Goal: Task Accomplishment & Management: Use online tool/utility

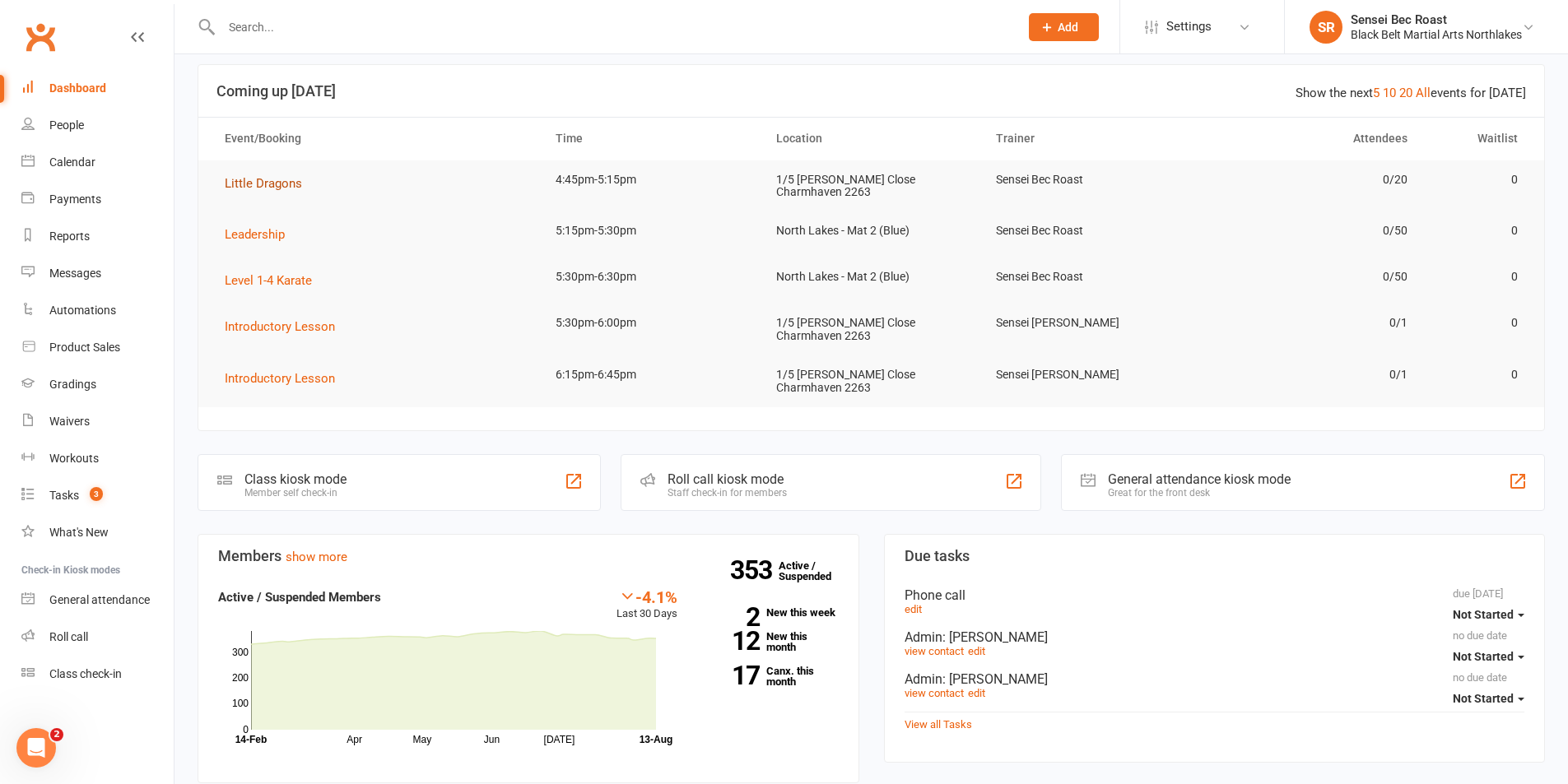
click at [289, 185] on span "Little Dragons" at bounding box center [263, 184] width 78 height 15
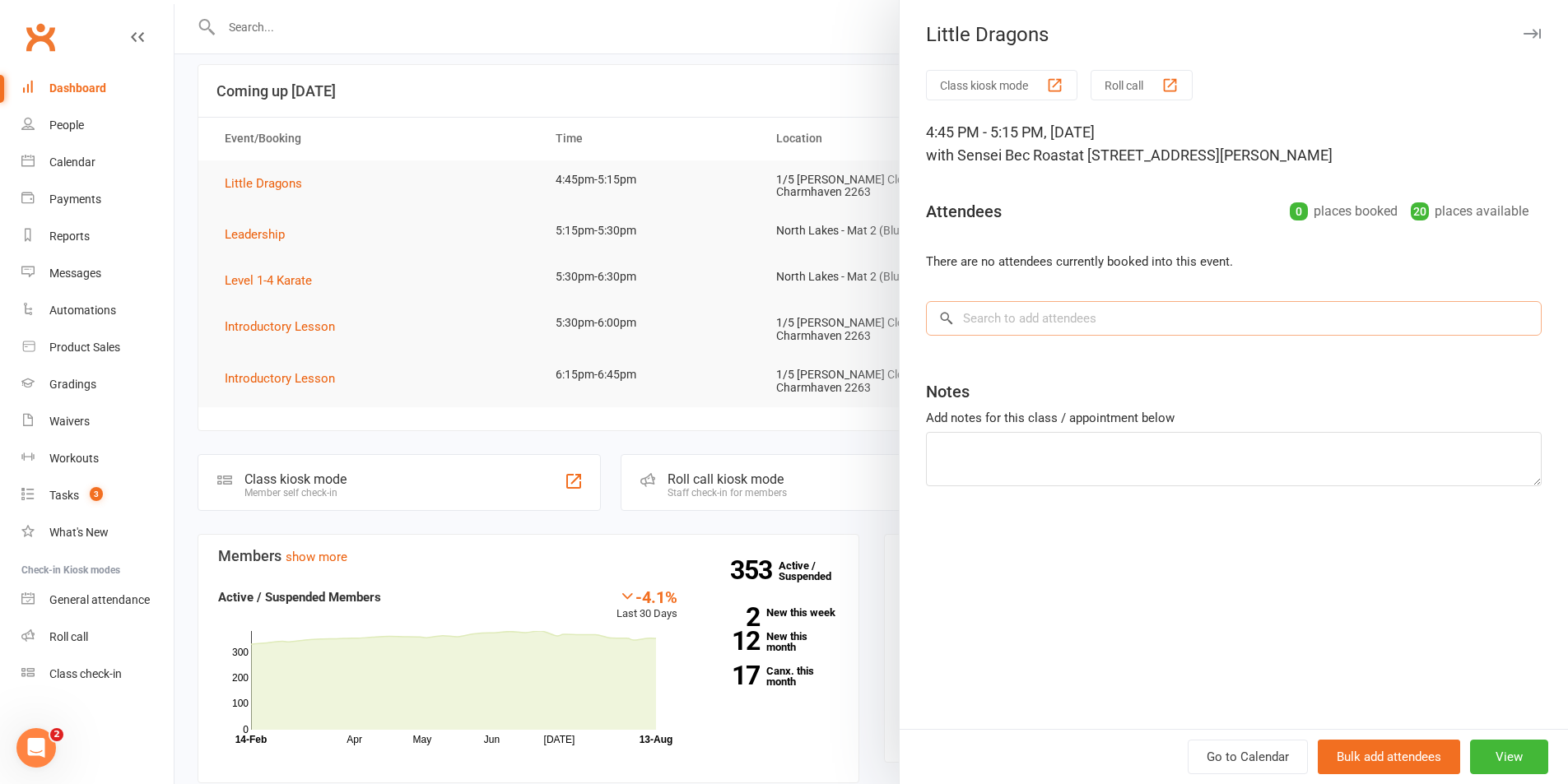
click at [1115, 309] on input "search" at bounding box center [1233, 318] width 615 height 35
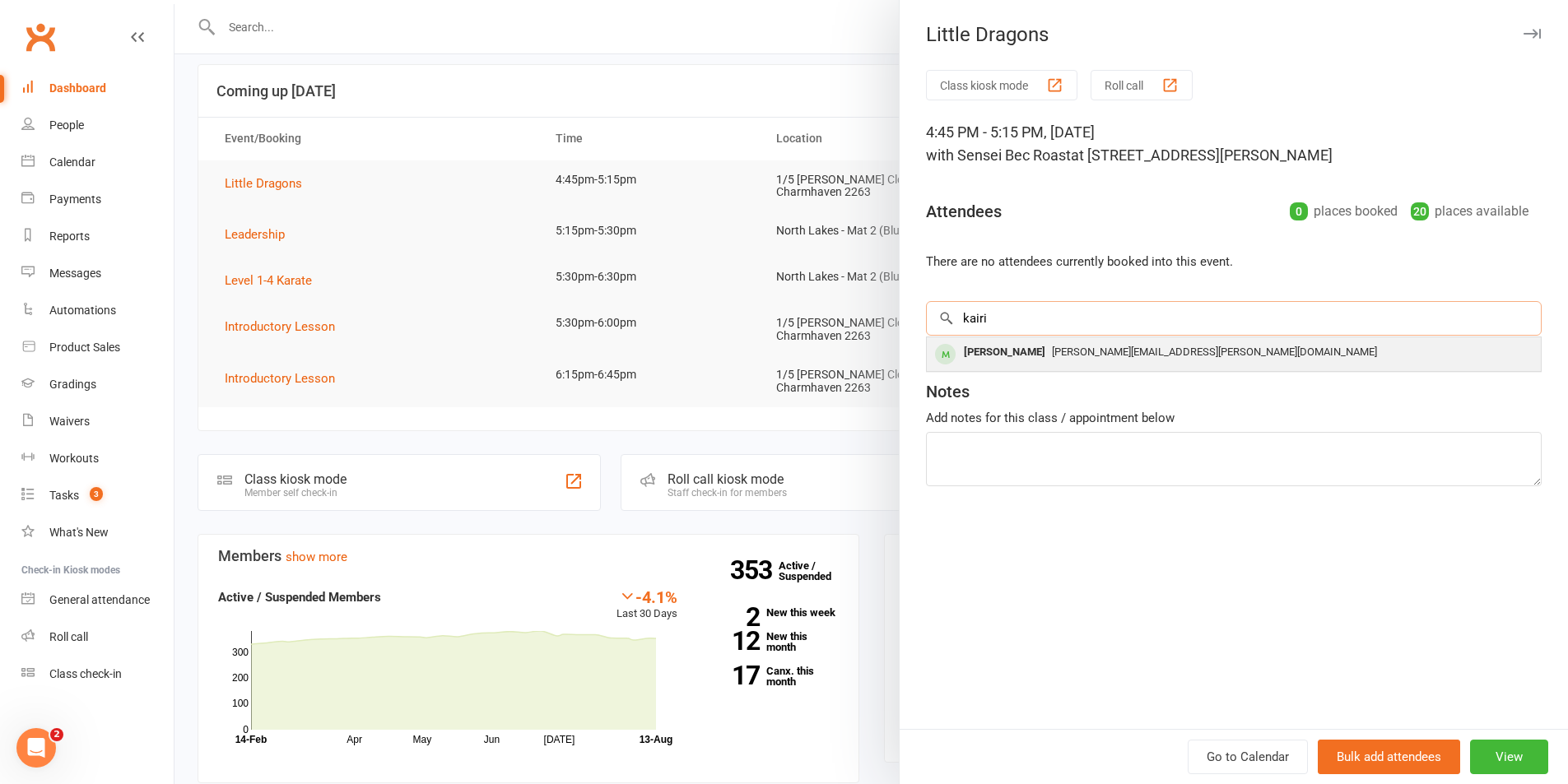
type input "kairi"
click at [1085, 348] on span "[PERSON_NAME][EMAIL_ADDRESS][PERSON_NAME][DOMAIN_NAME]" at bounding box center [1215, 352] width 325 height 13
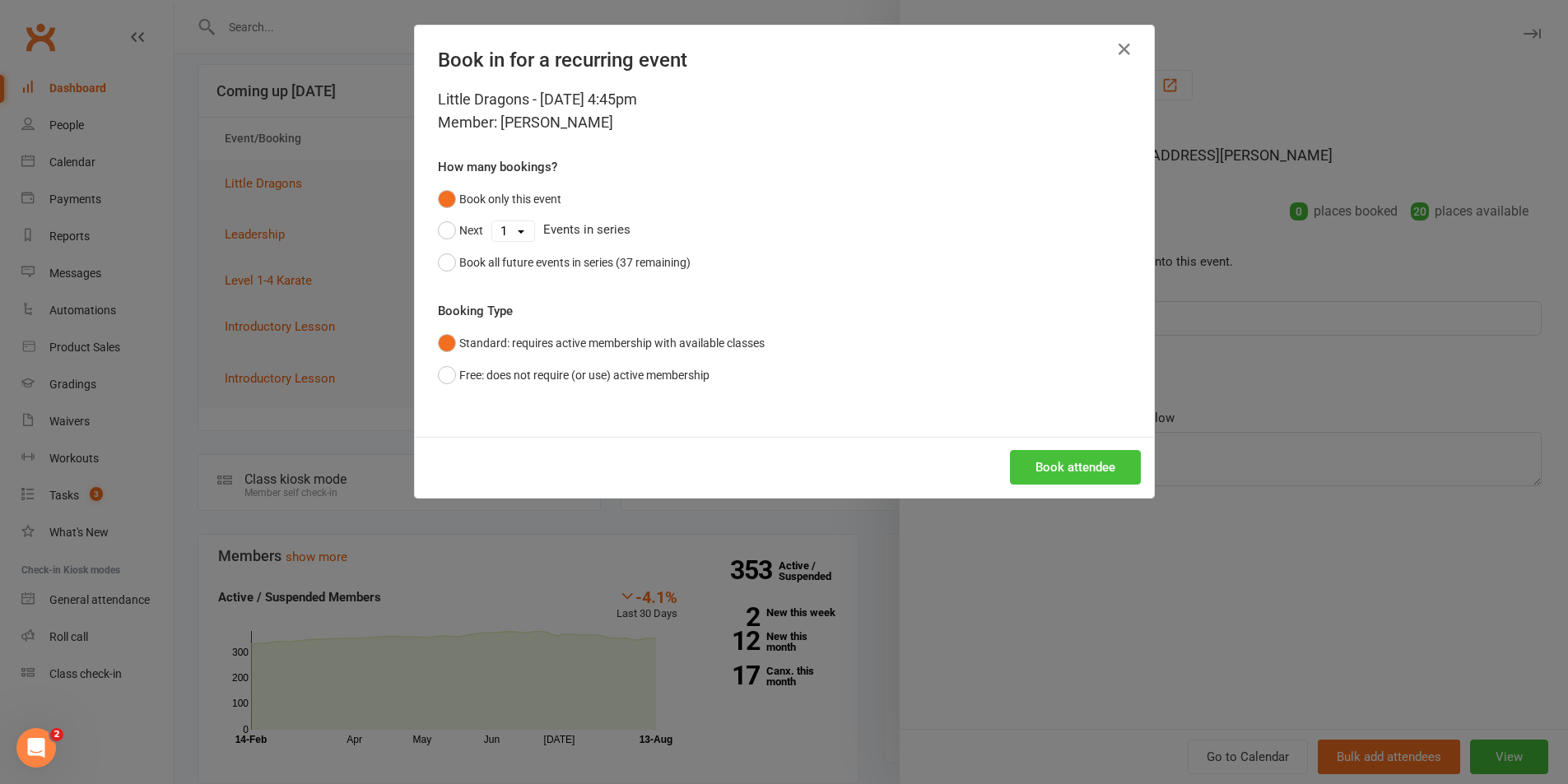
click at [1115, 472] on button "Book attendee" at bounding box center [1075, 467] width 131 height 35
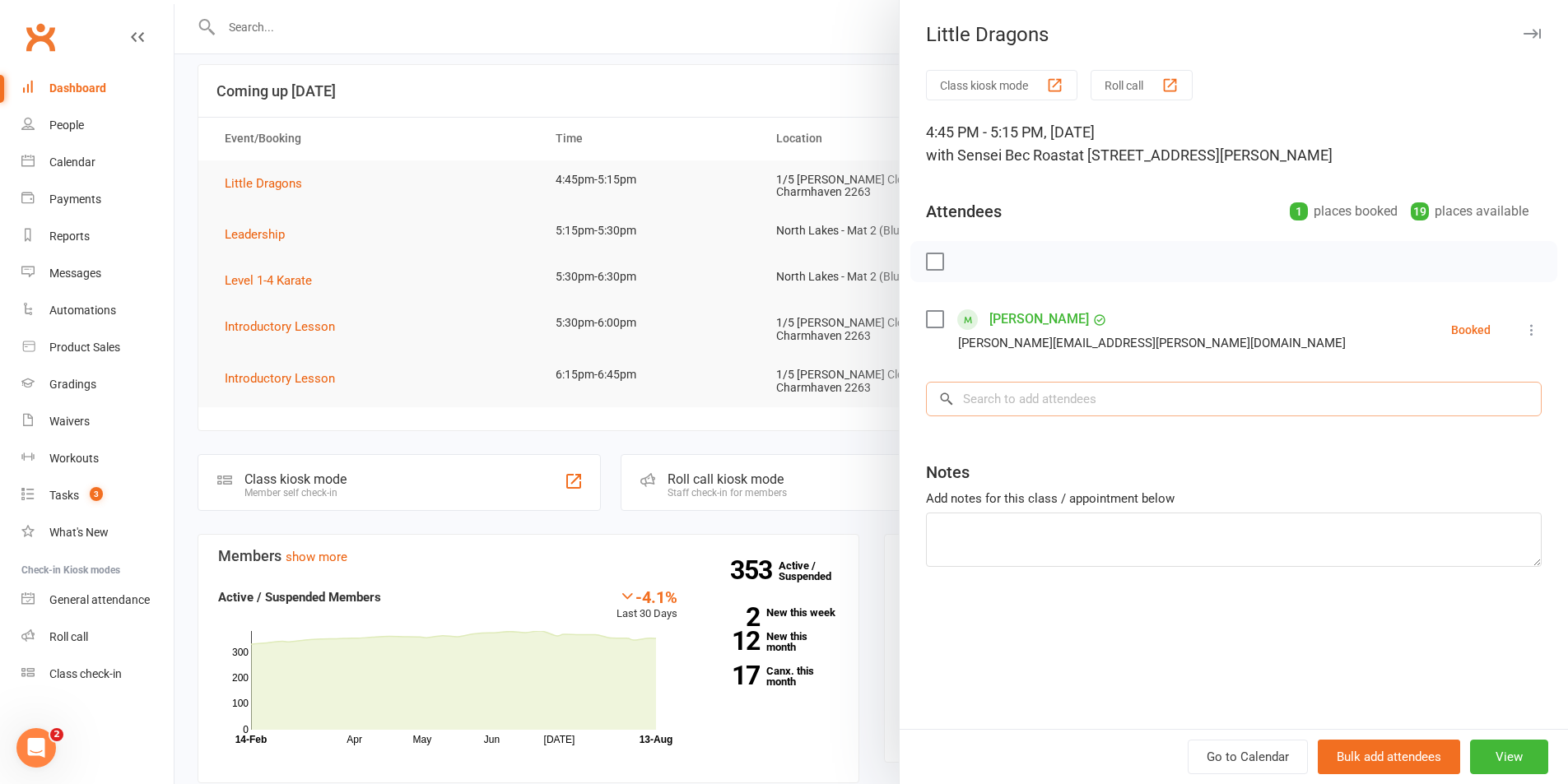
click at [1137, 397] on input "search" at bounding box center [1233, 399] width 615 height 35
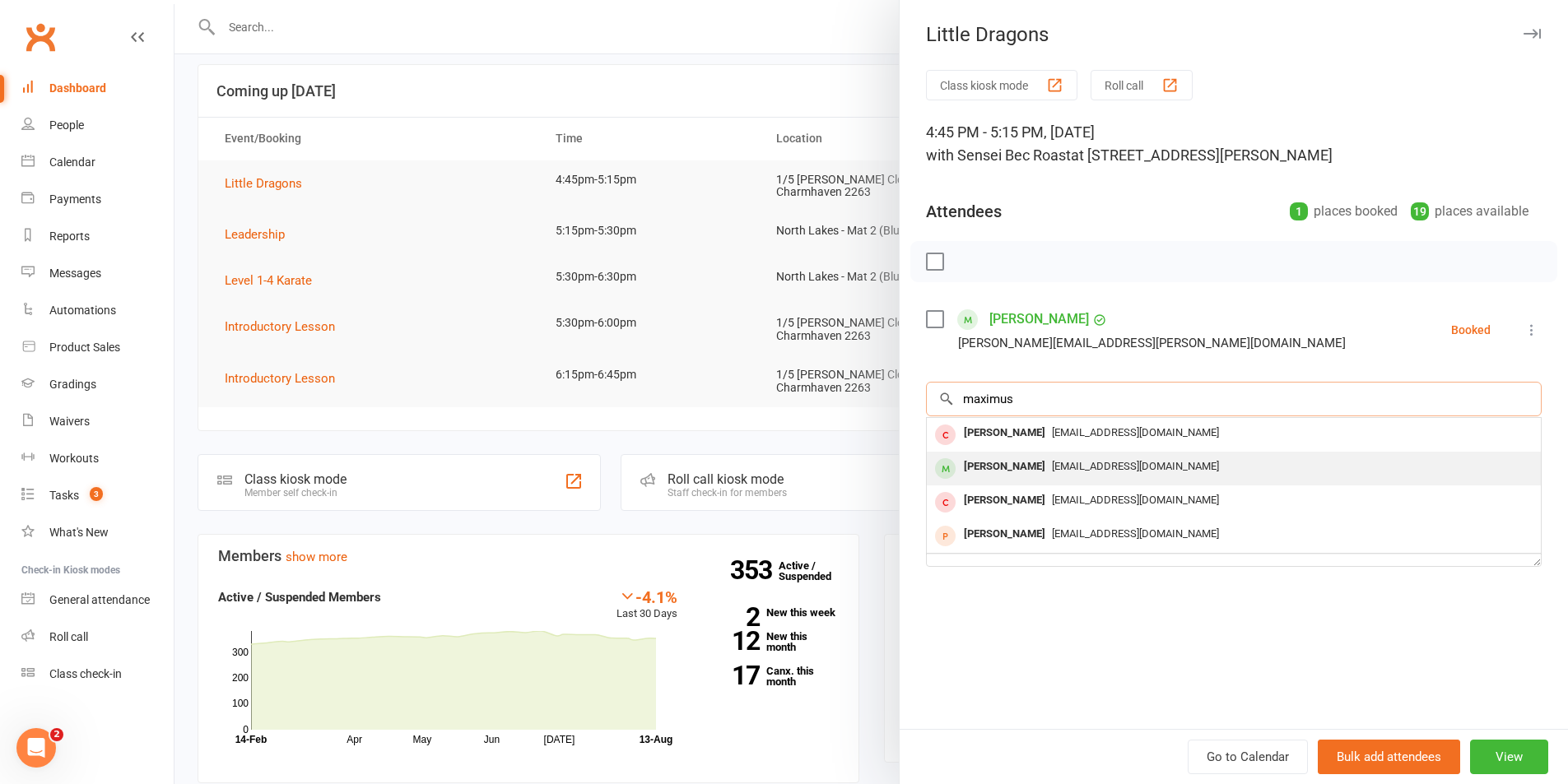
type input "maximus"
click at [1100, 471] on span "[EMAIL_ADDRESS][DOMAIN_NAME]" at bounding box center [1136, 466] width 167 height 13
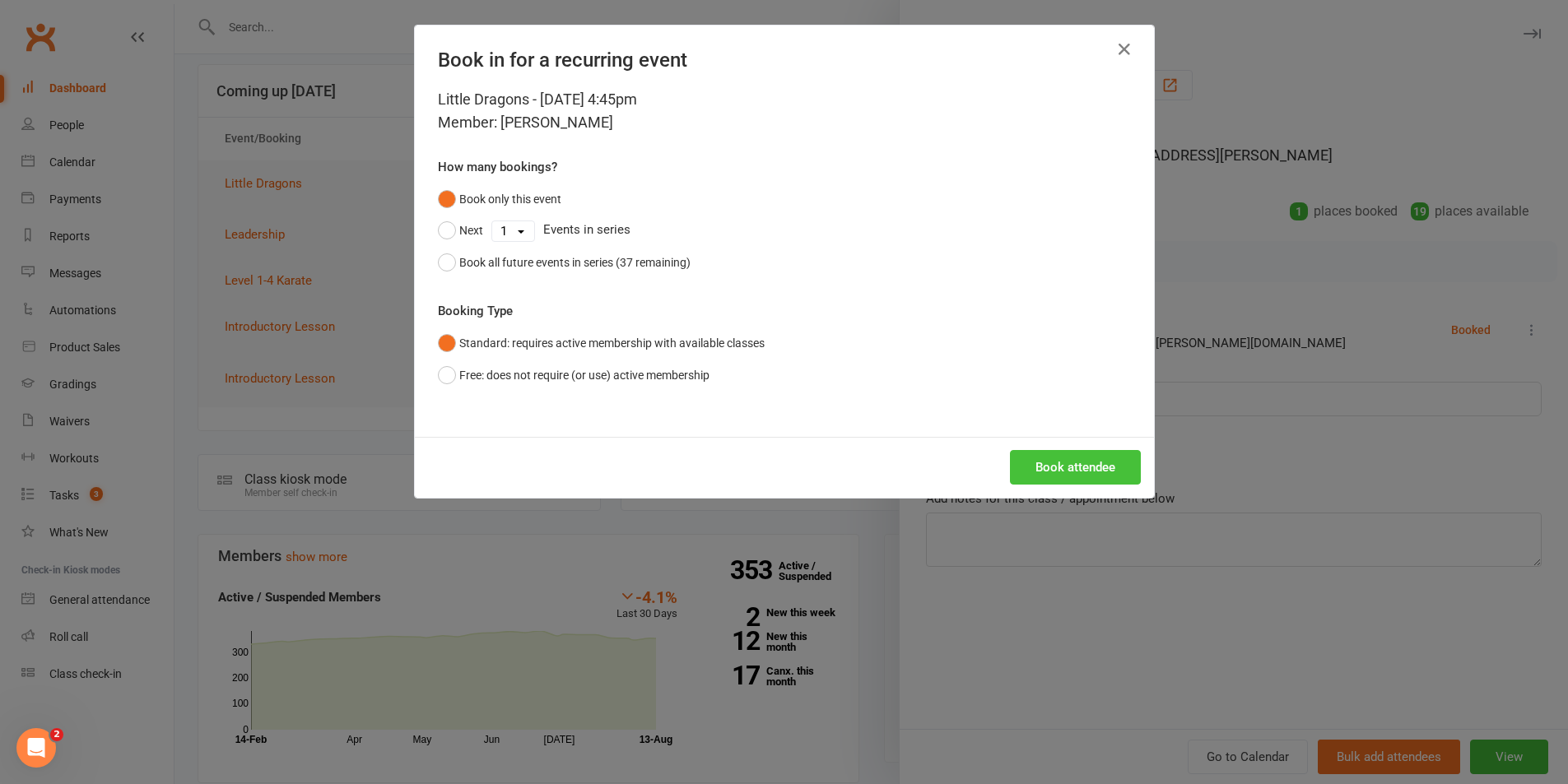
click at [1101, 462] on button "Book attendee" at bounding box center [1075, 467] width 131 height 35
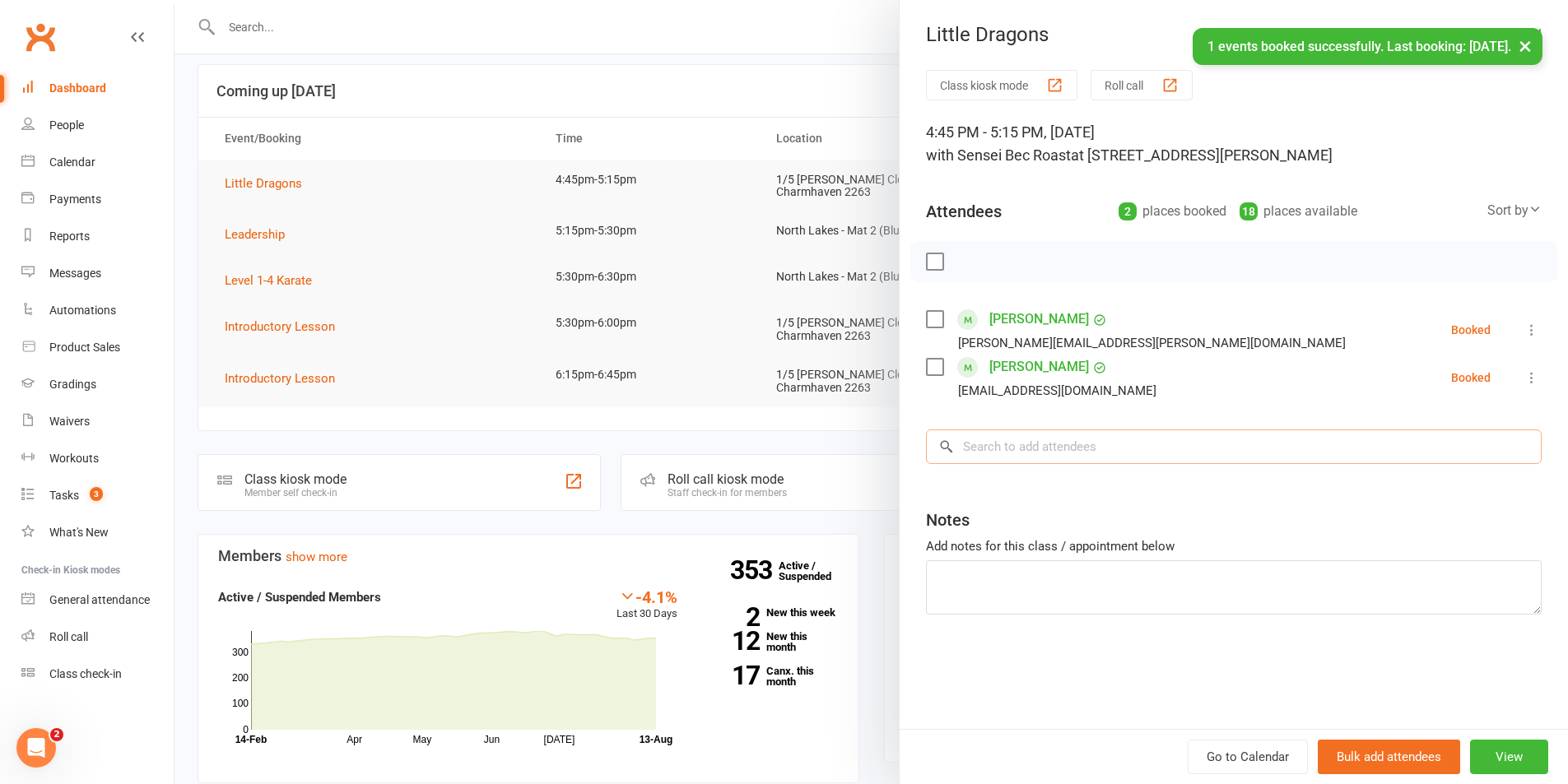
click at [1103, 458] on input "search" at bounding box center [1233, 447] width 615 height 35
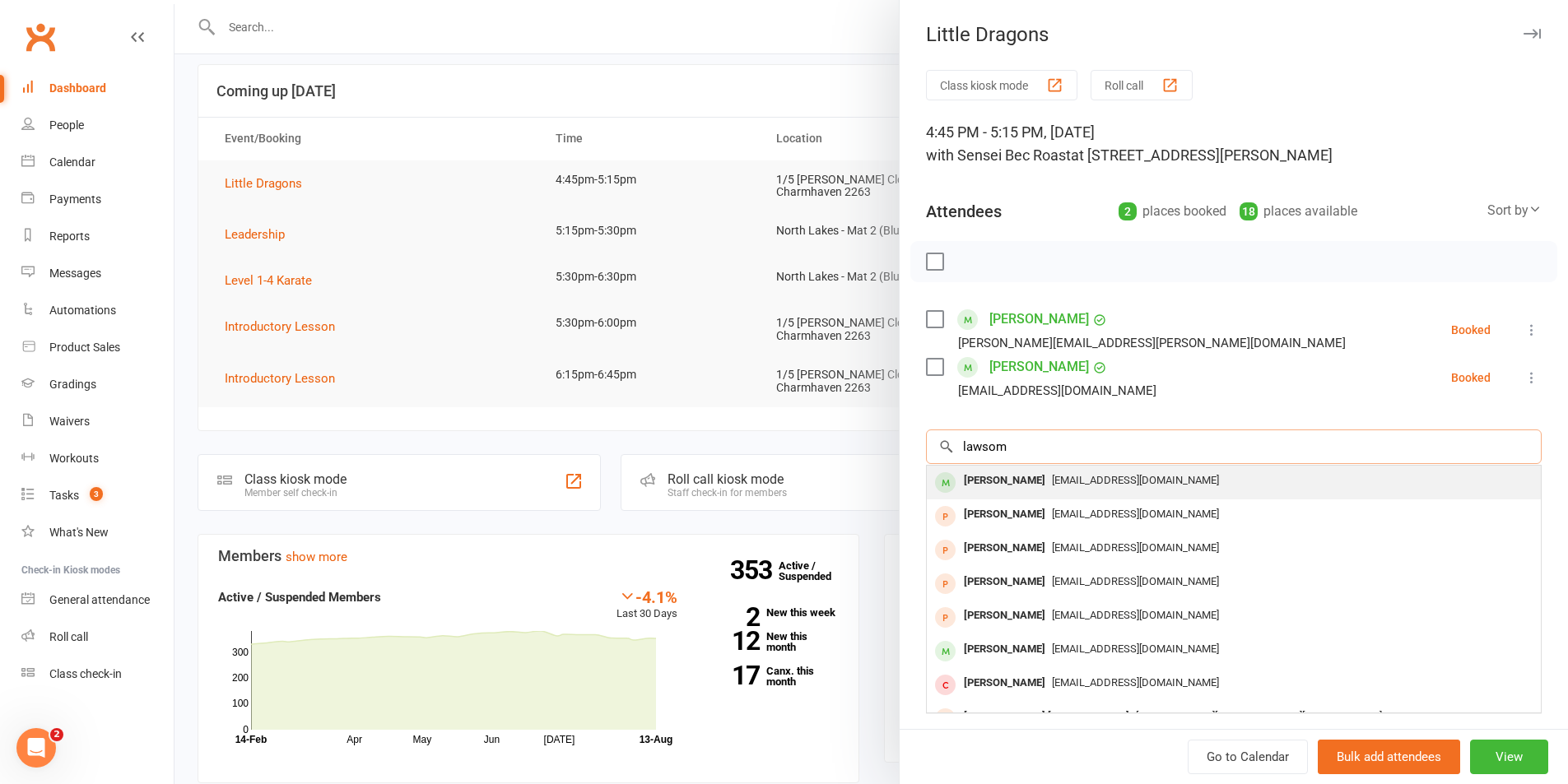
type input "lawsom"
click at [1085, 491] on div "[EMAIL_ADDRESS][DOMAIN_NAME]" at bounding box center [1233, 481] width 601 height 24
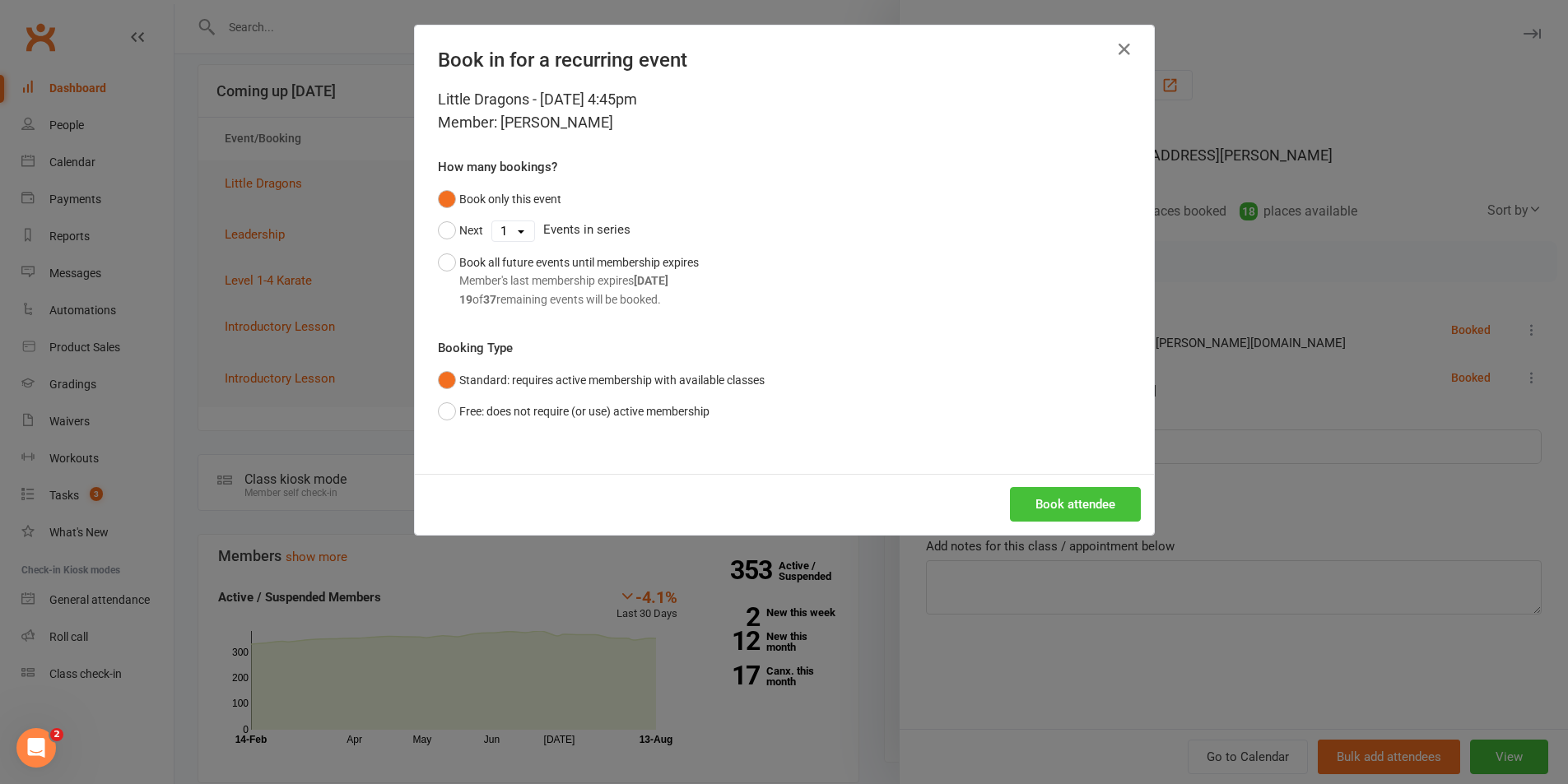
drag, startPoint x: 1084, startPoint y: 470, endPoint x: 1072, endPoint y: 489, distance: 22.5
click at [1083, 470] on div "Little Dragons - [DATE] 4:45pm Member: [PERSON_NAME] How many bookings? Book on…" at bounding box center [784, 281] width 739 height 386
click at [1072, 493] on button "Book attendee" at bounding box center [1075, 504] width 131 height 35
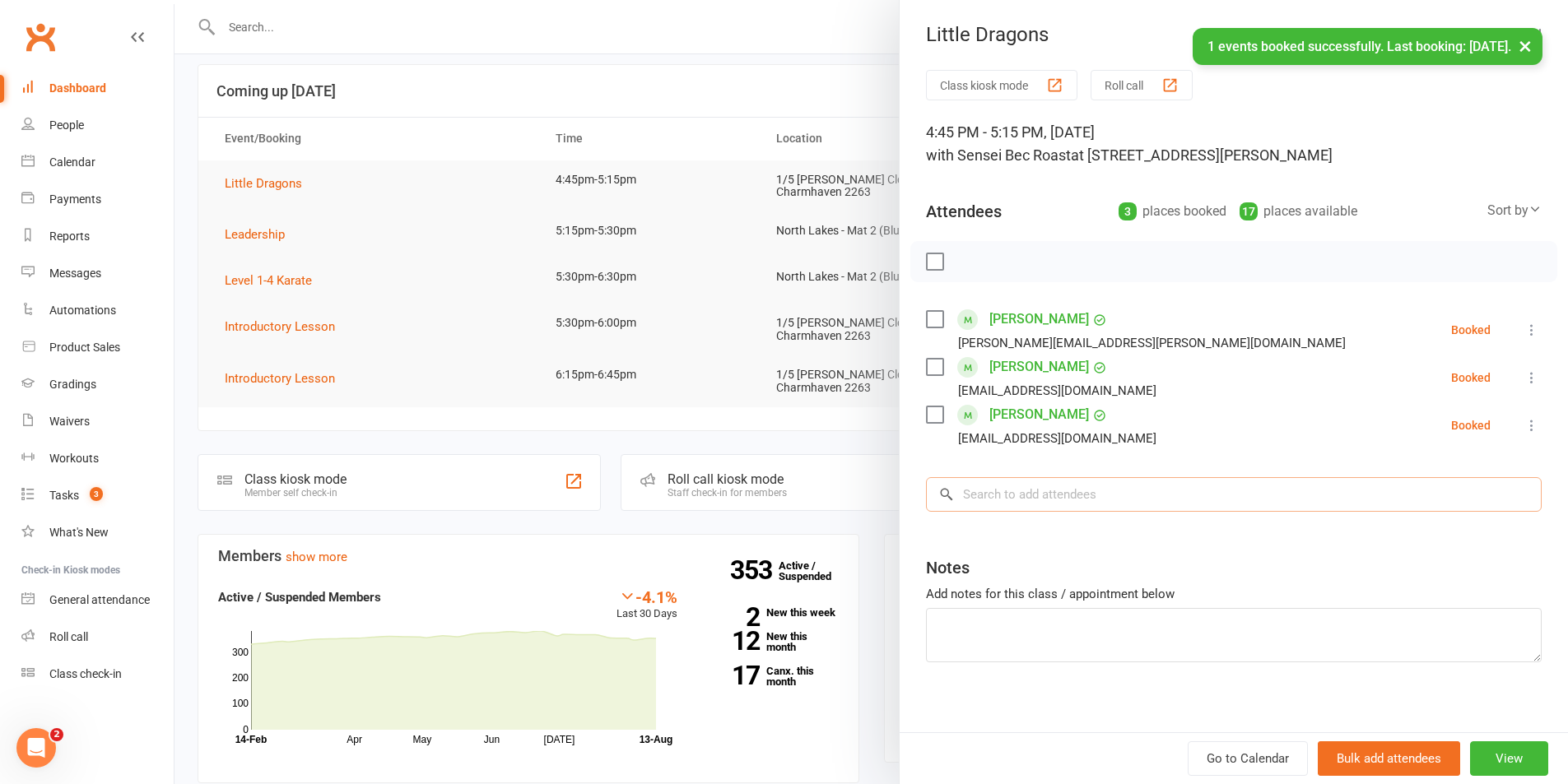
click at [1066, 495] on input "search" at bounding box center [1233, 494] width 615 height 35
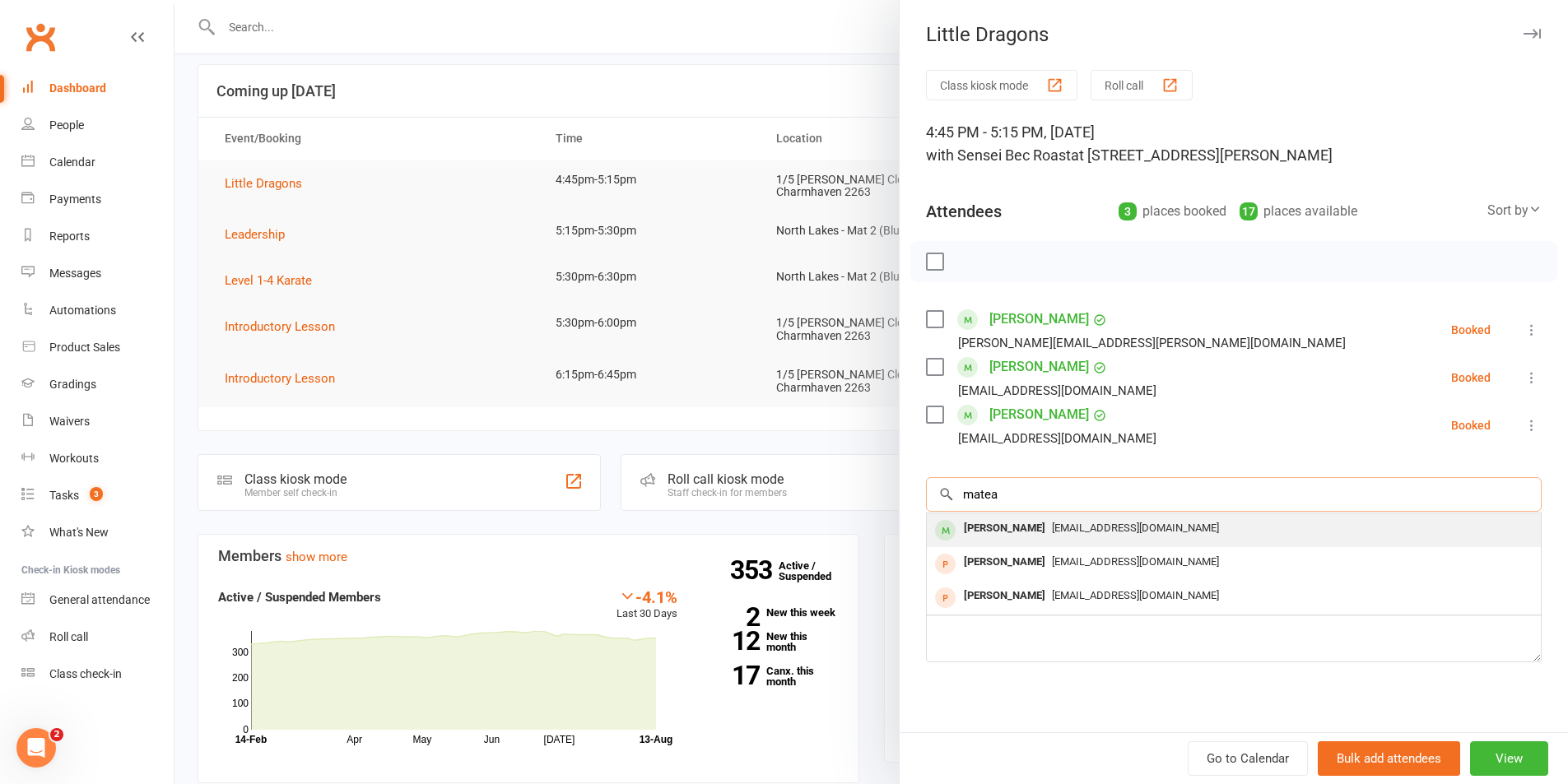
type input "matea"
click at [1067, 524] on span "[EMAIL_ADDRESS][DOMAIN_NAME]" at bounding box center [1136, 528] width 167 height 13
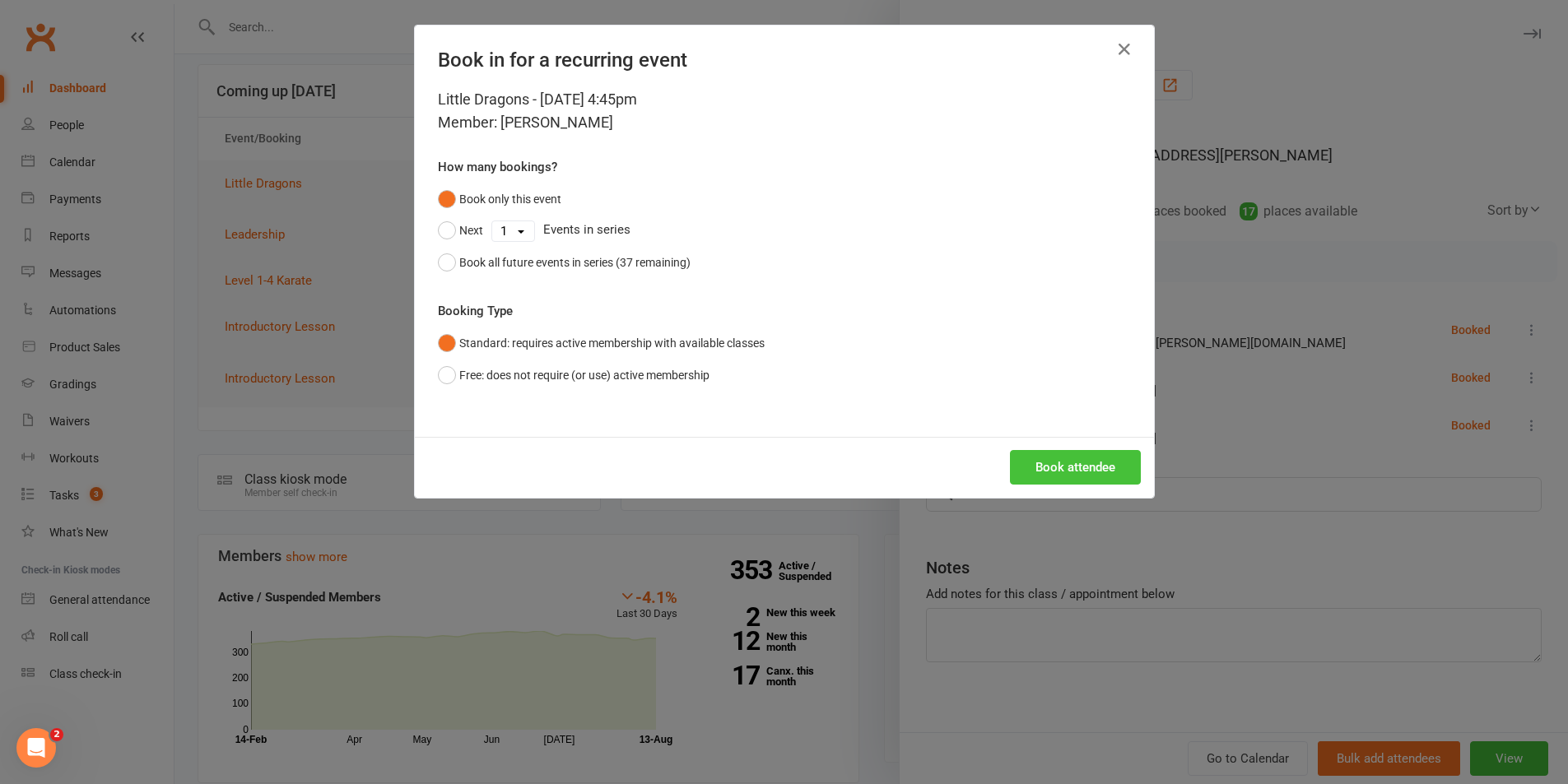
click at [1062, 456] on button "Book attendee" at bounding box center [1075, 467] width 131 height 35
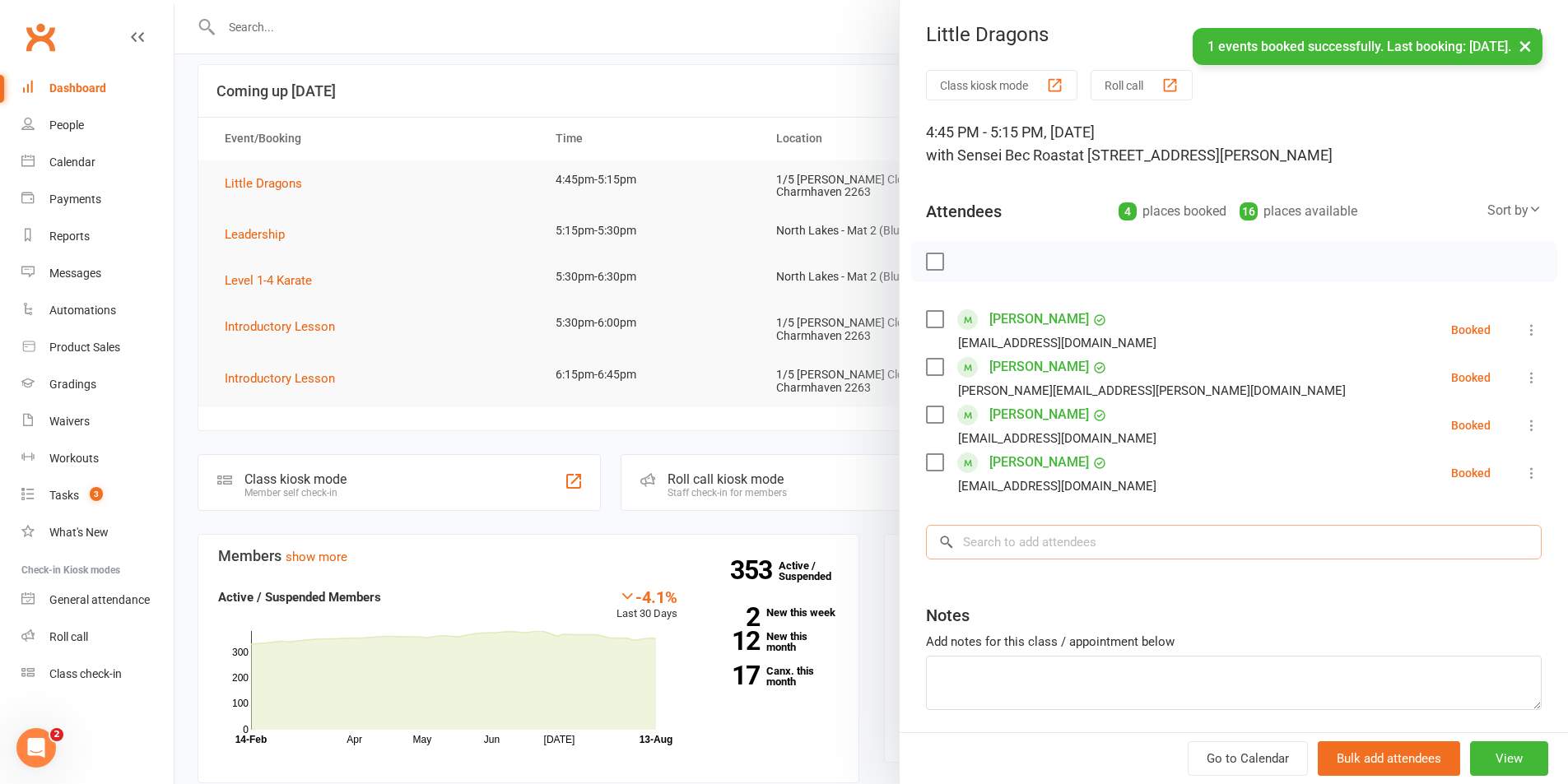
click at [1050, 532] on input "search" at bounding box center [1233, 542] width 615 height 35
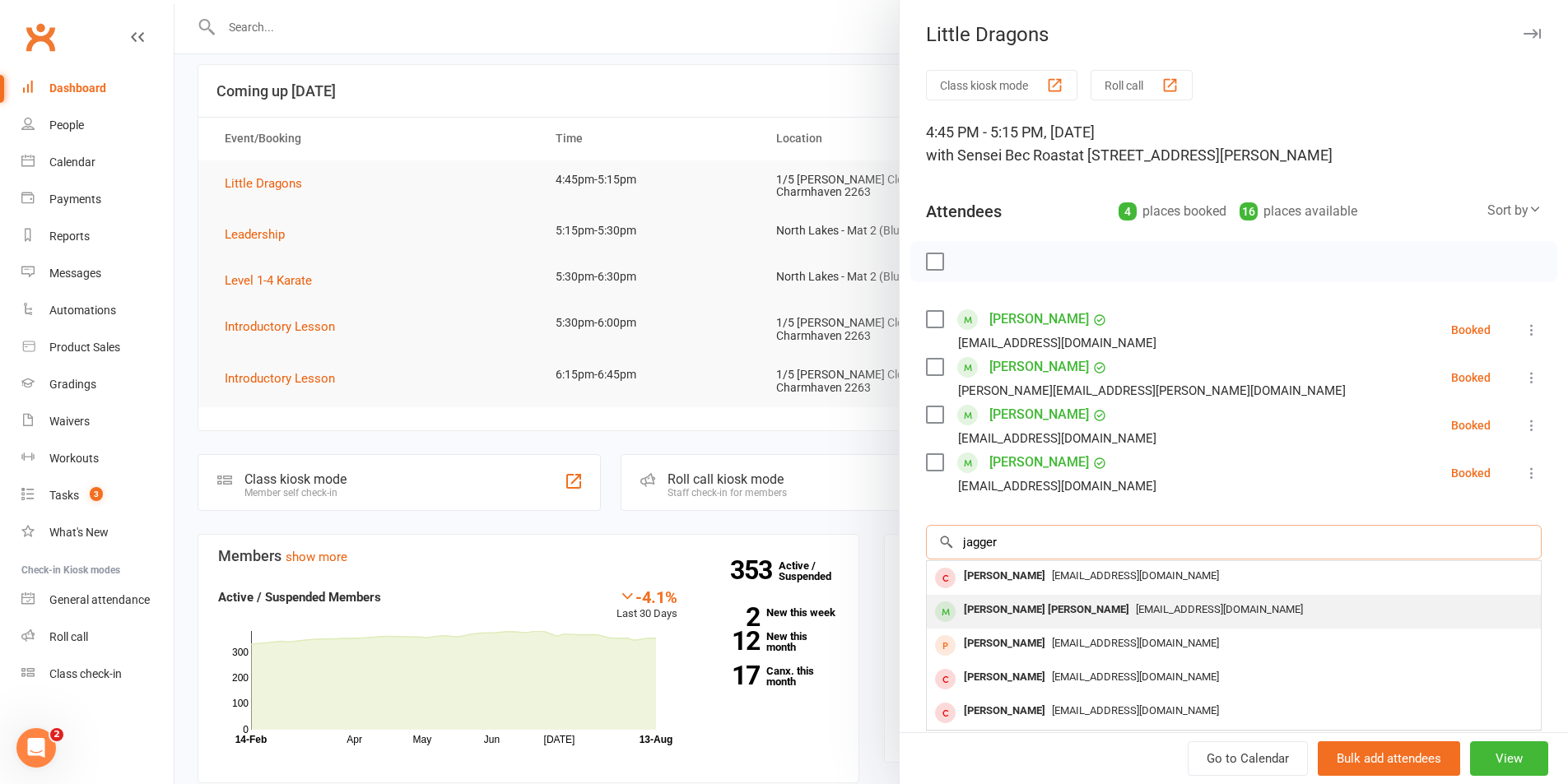
type input "jagger"
click at [1136, 609] on span "[EMAIL_ADDRESS][DOMAIN_NAME]" at bounding box center [1219, 609] width 167 height 13
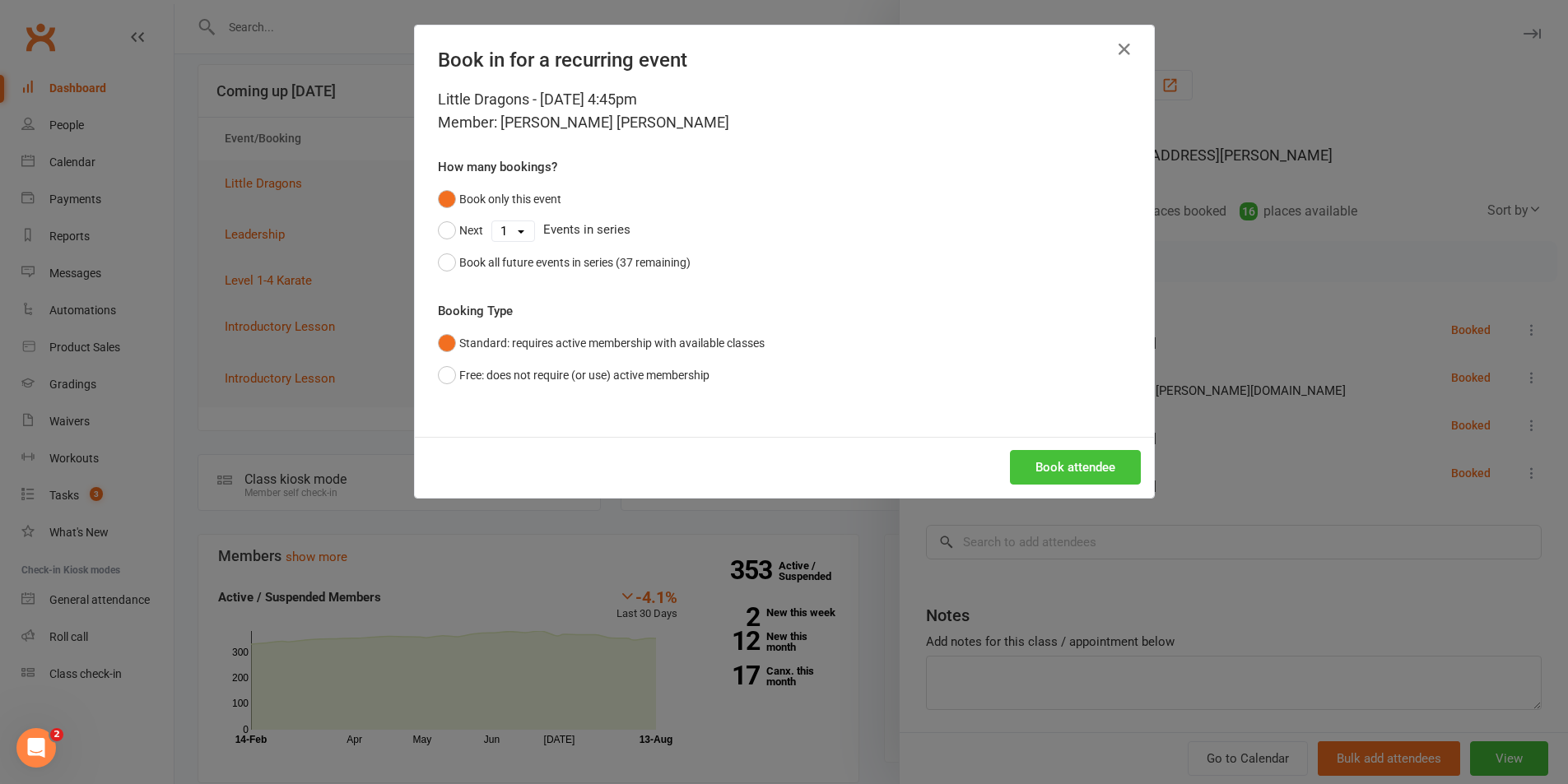
click at [1066, 478] on button "Book attendee" at bounding box center [1075, 467] width 131 height 35
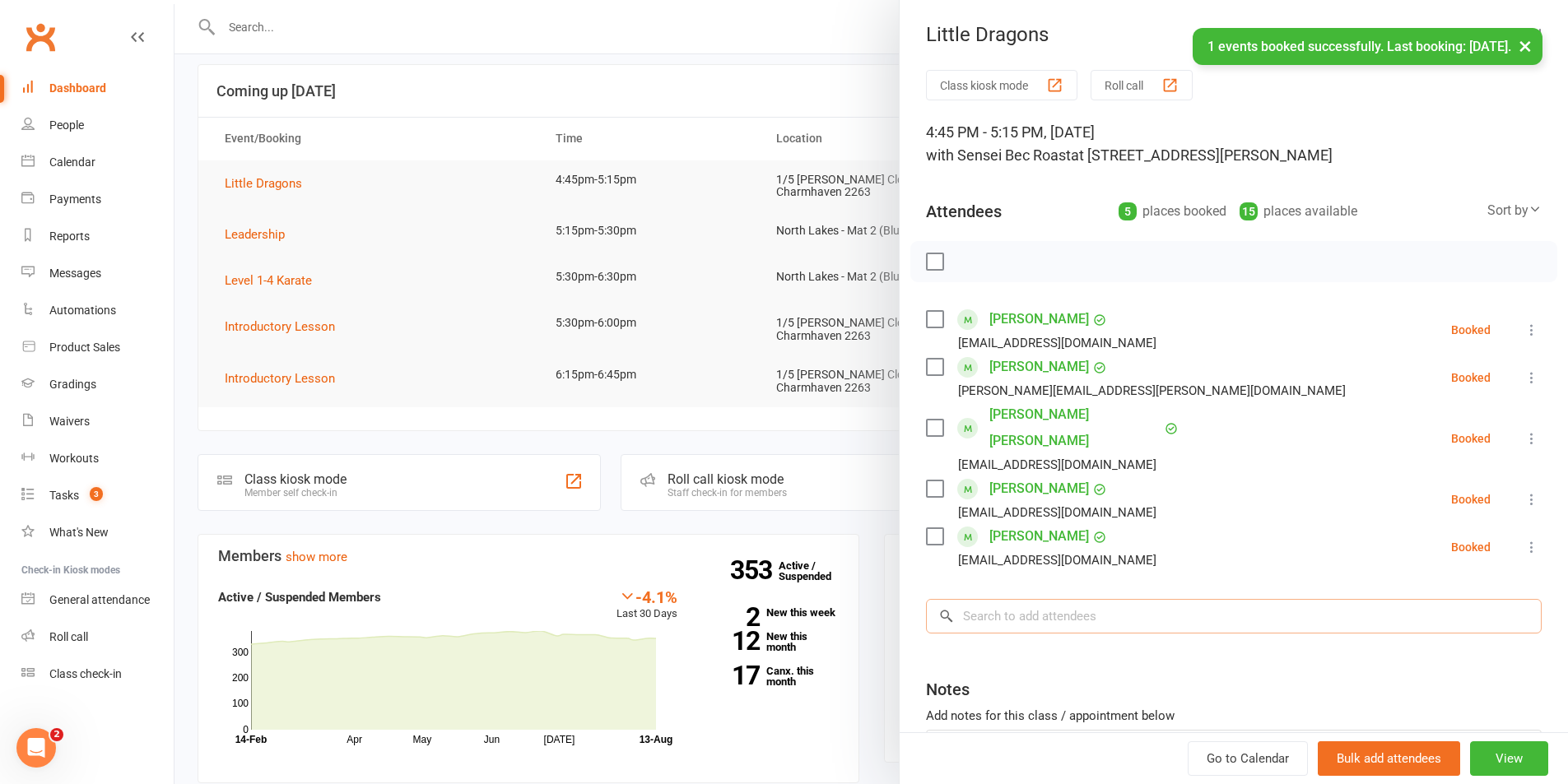
click at [1051, 599] on input "search" at bounding box center [1233, 616] width 615 height 35
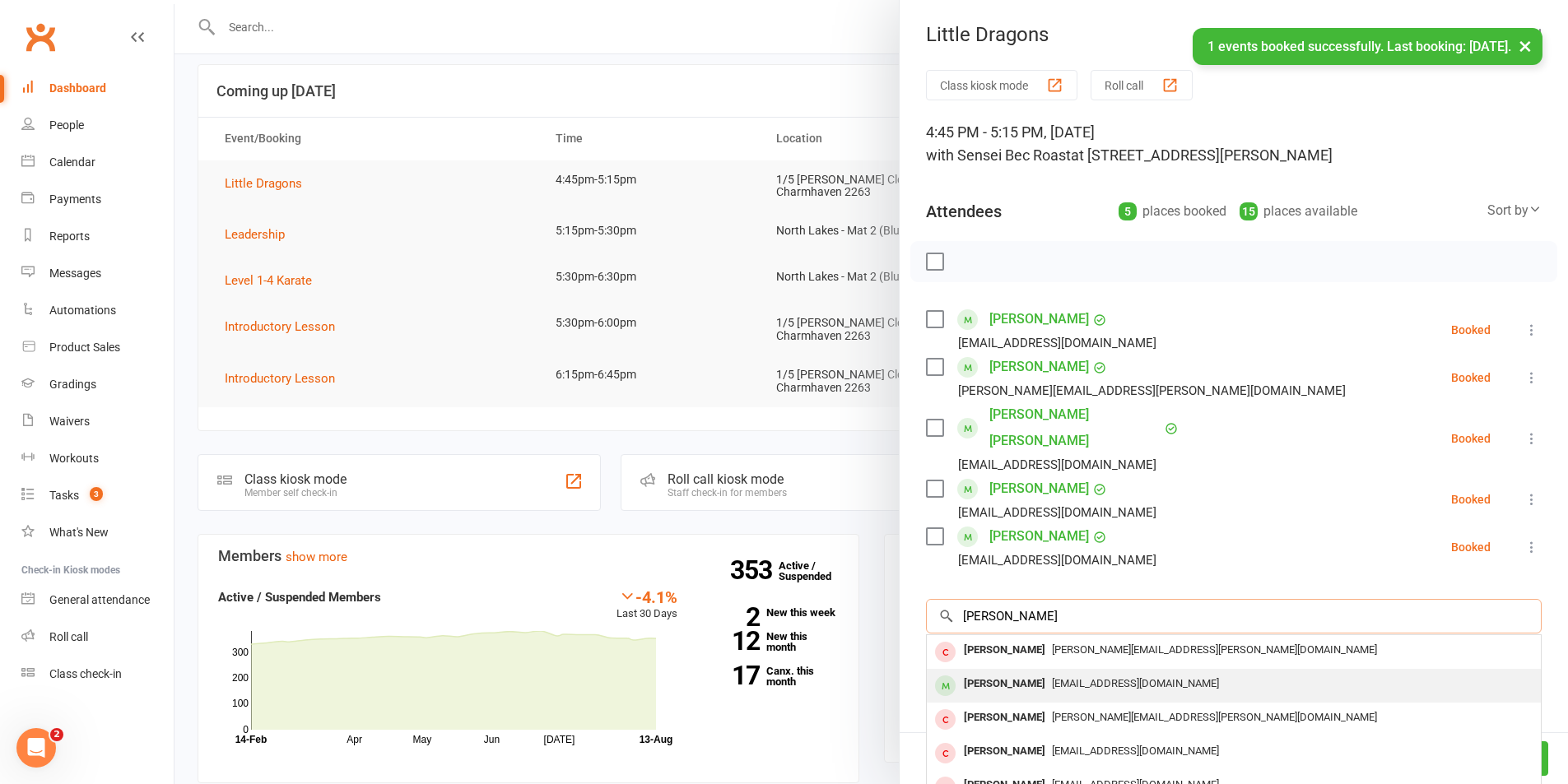
type input "[PERSON_NAME]"
click at [1065, 677] on span "[EMAIL_ADDRESS][DOMAIN_NAME]" at bounding box center [1136, 683] width 167 height 13
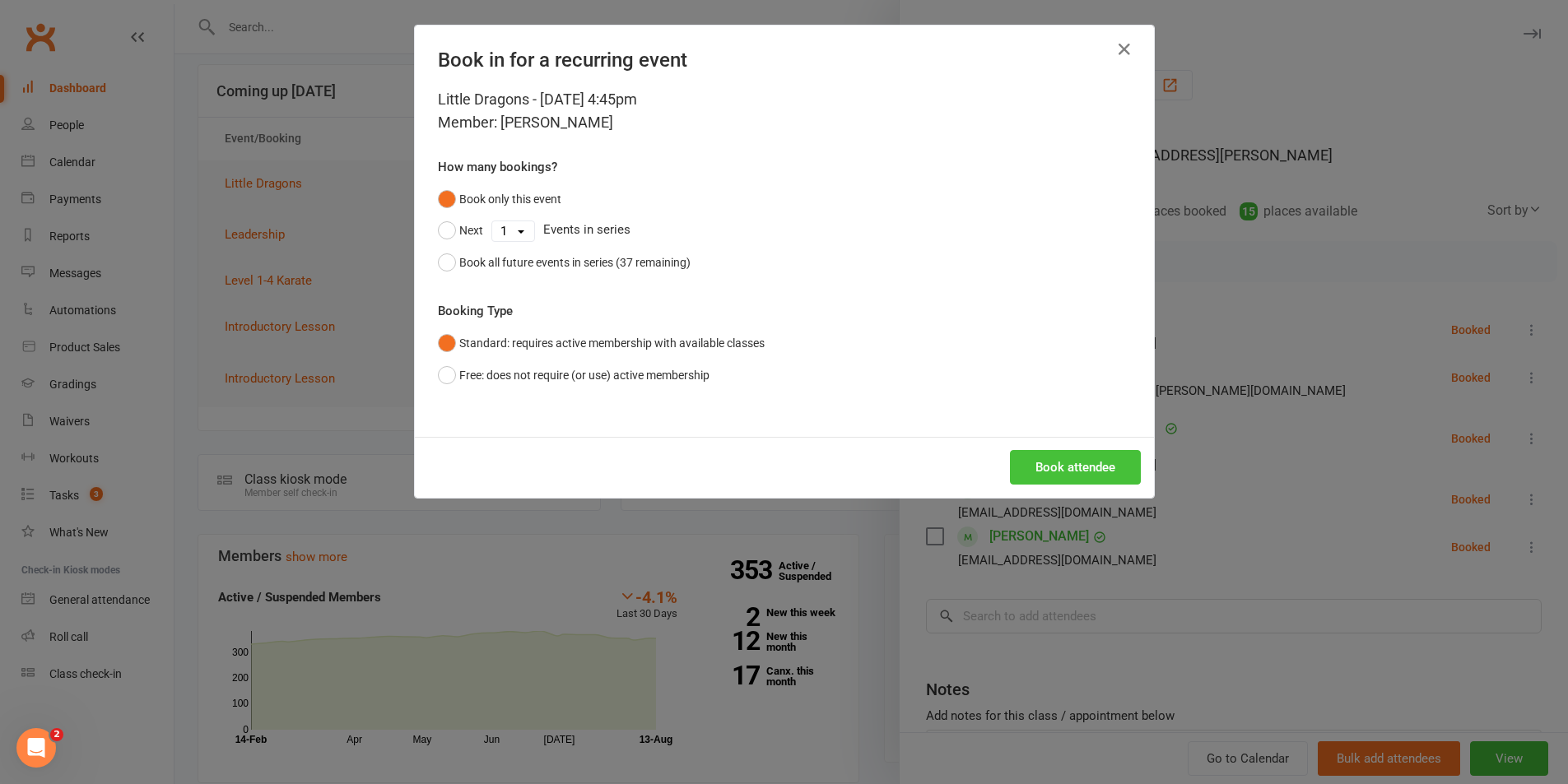
click at [1074, 480] on button "Book attendee" at bounding box center [1075, 467] width 131 height 35
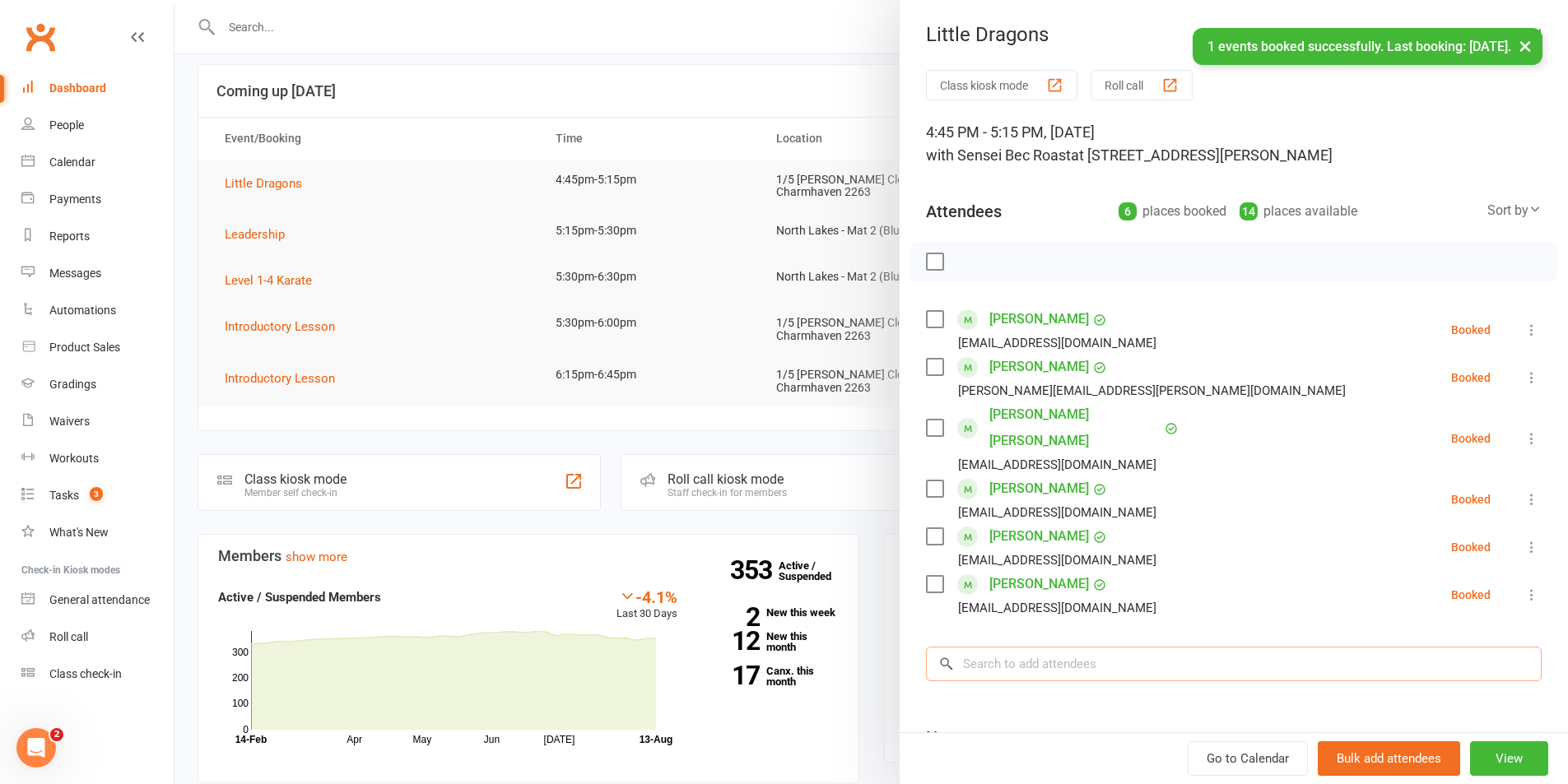
click at [1118, 647] on input "search" at bounding box center [1233, 664] width 615 height 35
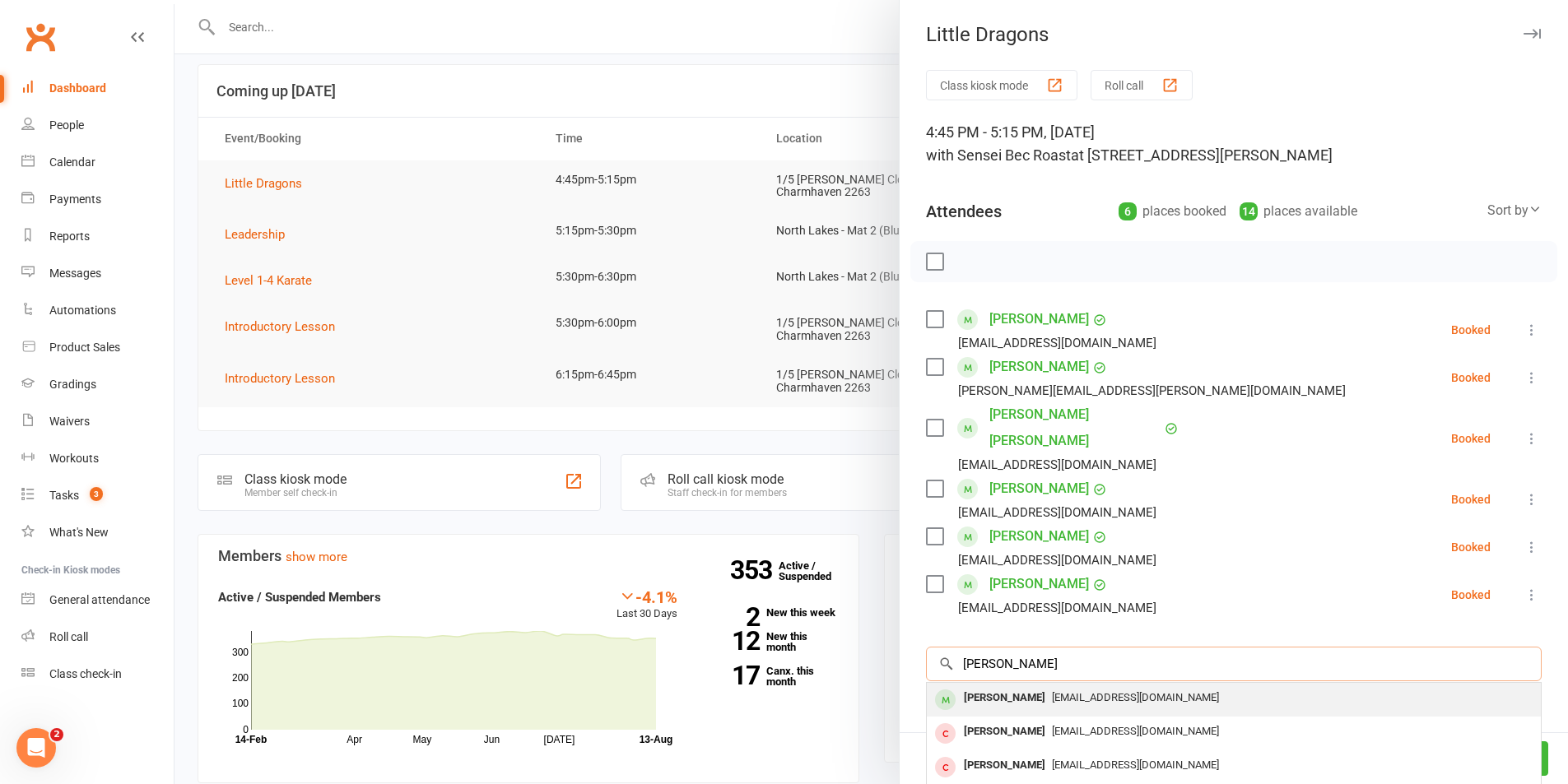
type input "[PERSON_NAME]"
click at [1106, 691] on span "[EMAIL_ADDRESS][DOMAIN_NAME]" at bounding box center [1136, 697] width 167 height 13
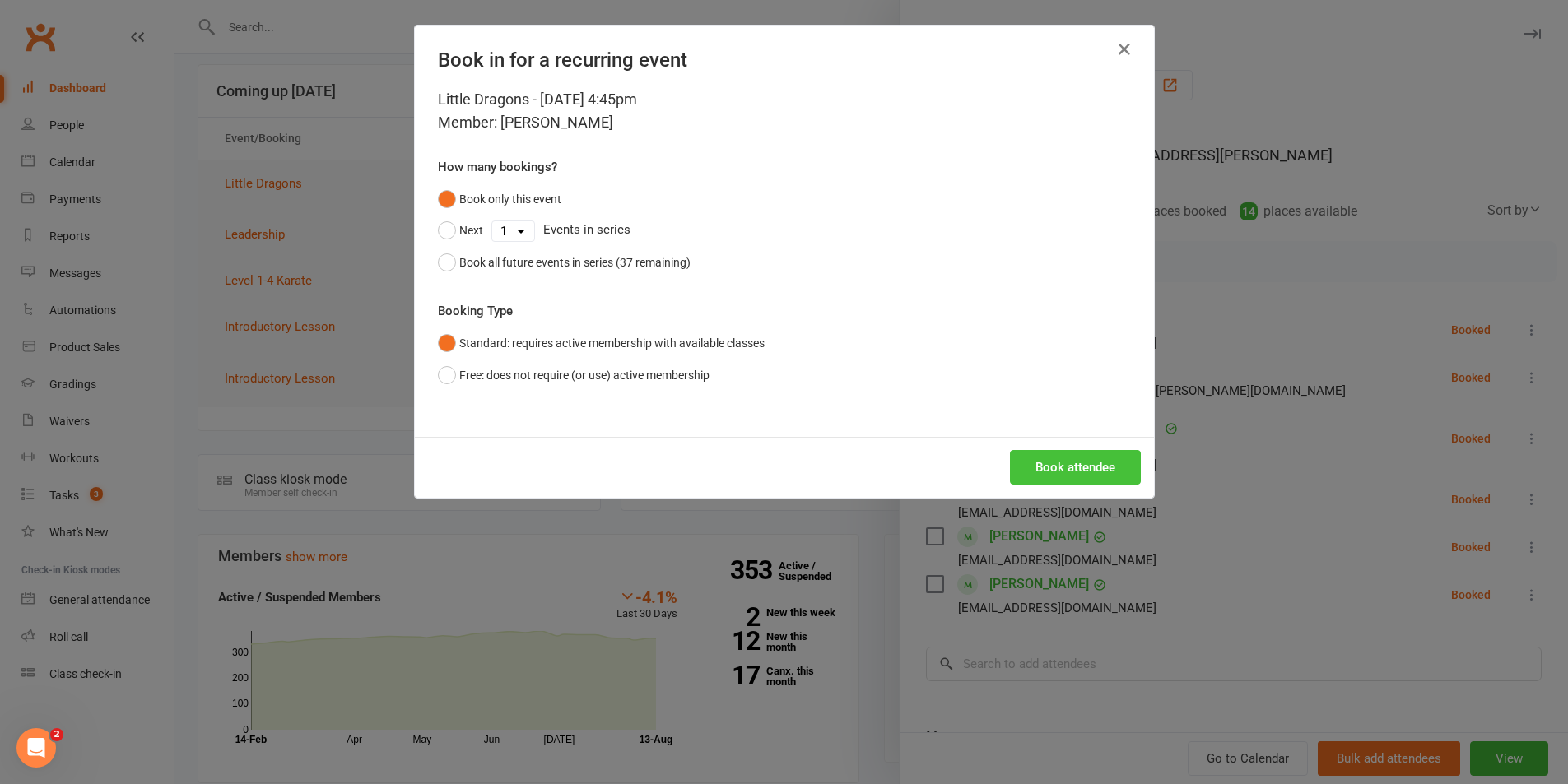
click at [1090, 480] on button "Book attendee" at bounding box center [1075, 467] width 131 height 35
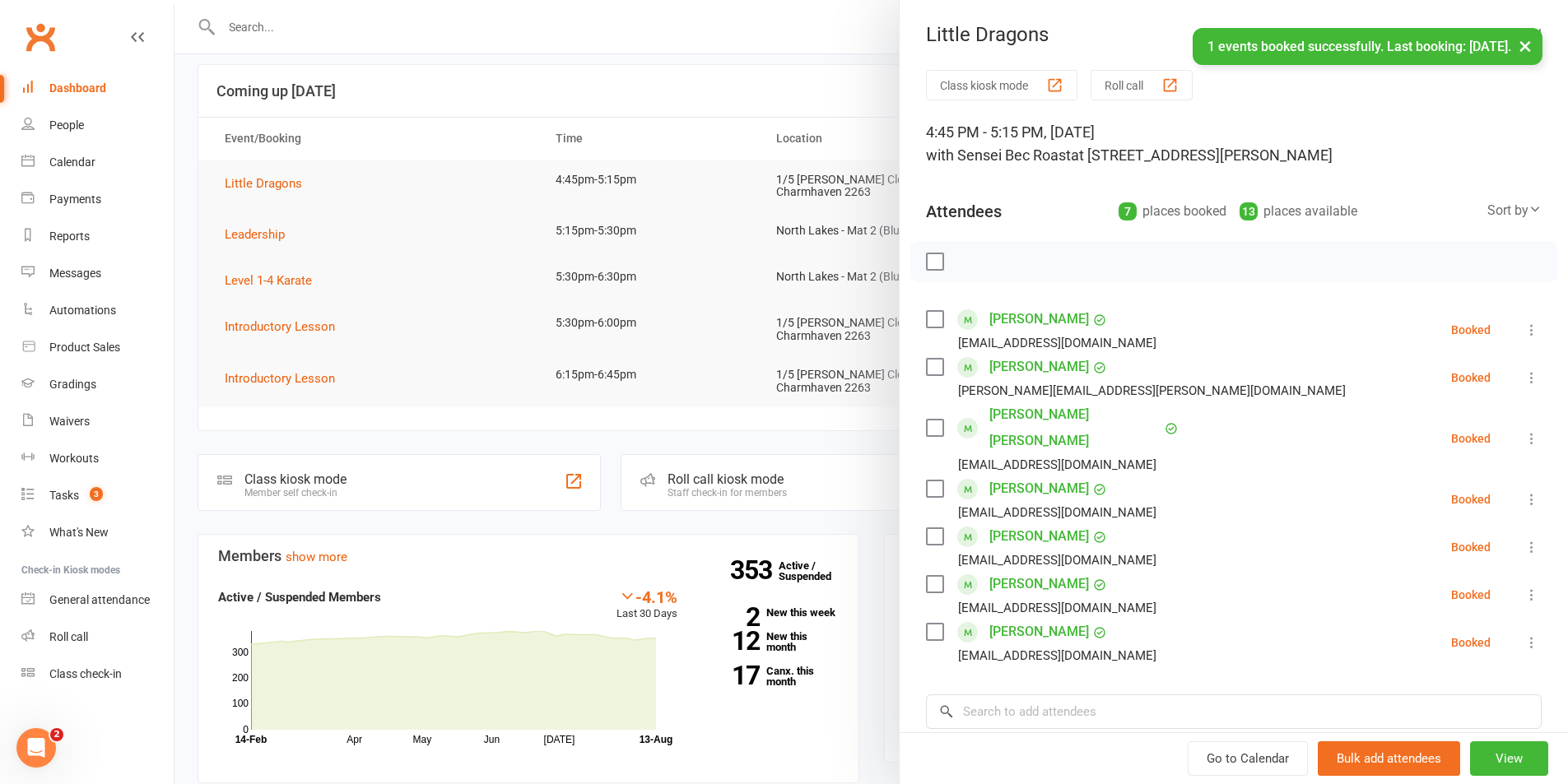
click at [935, 266] on label at bounding box center [934, 261] width 16 height 16
click at [962, 265] on icon "button" at bounding box center [971, 261] width 18 height 18
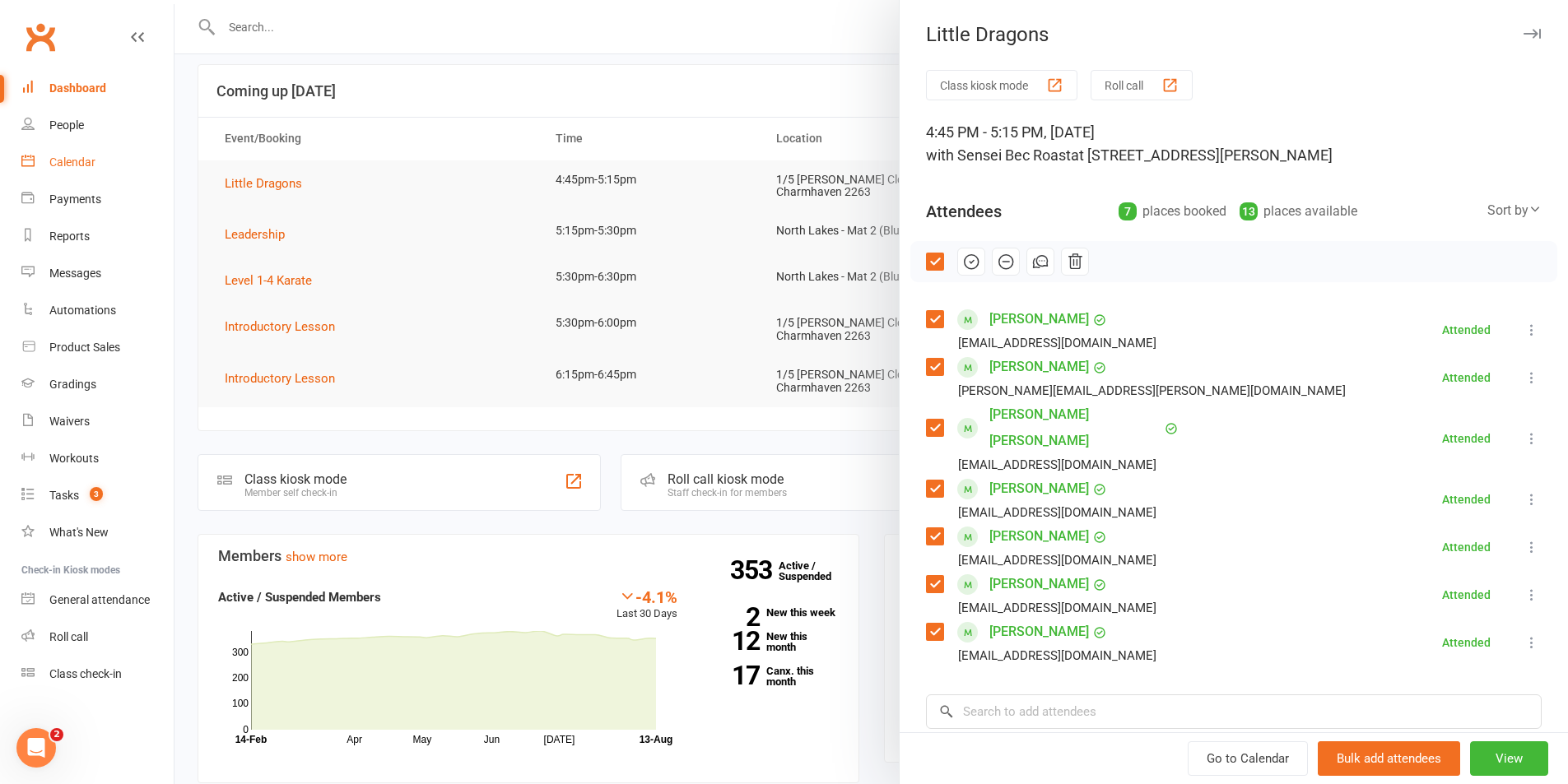
click at [86, 161] on div "Calendar" at bounding box center [72, 162] width 46 height 13
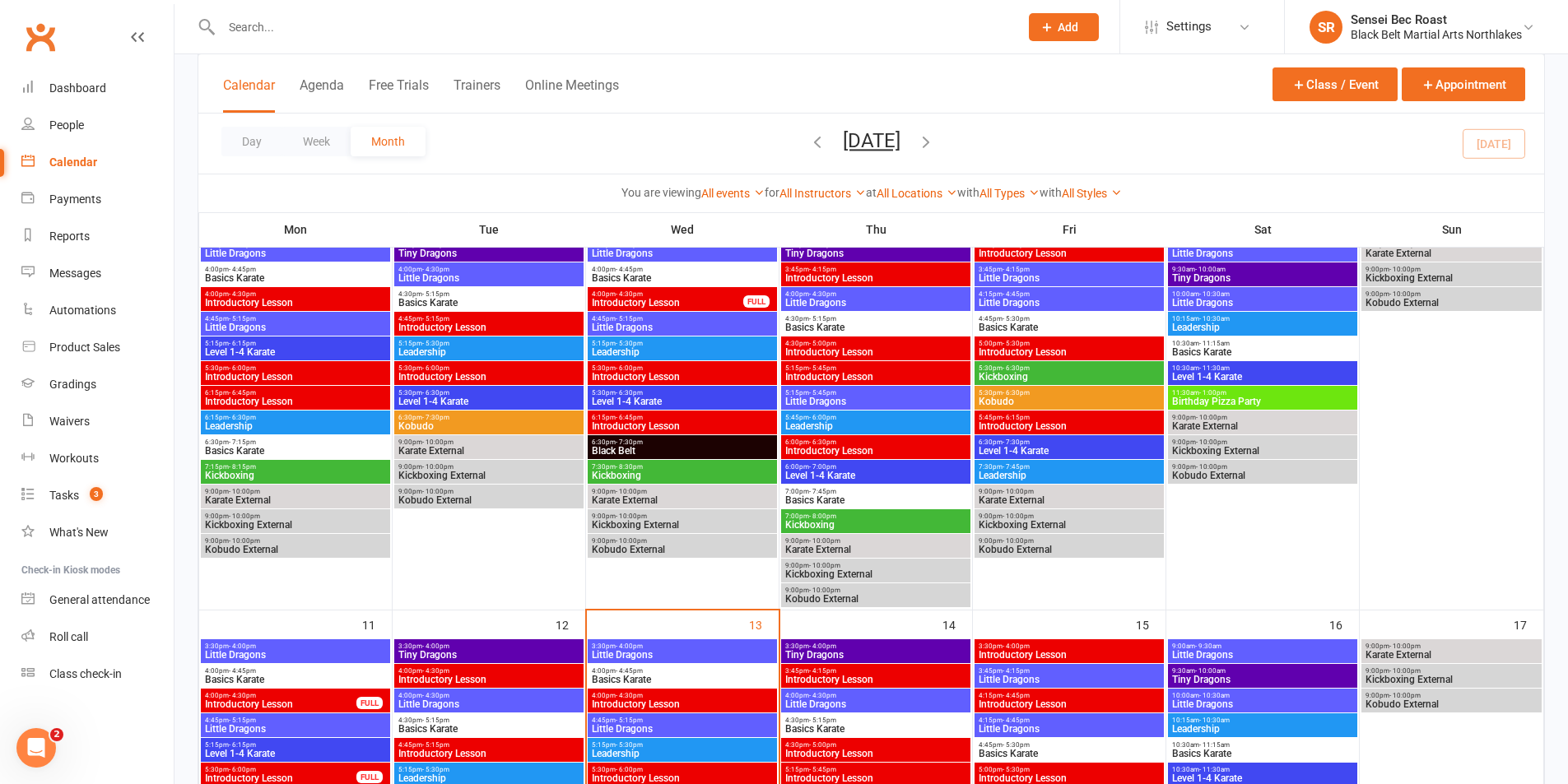
scroll to position [740, 0]
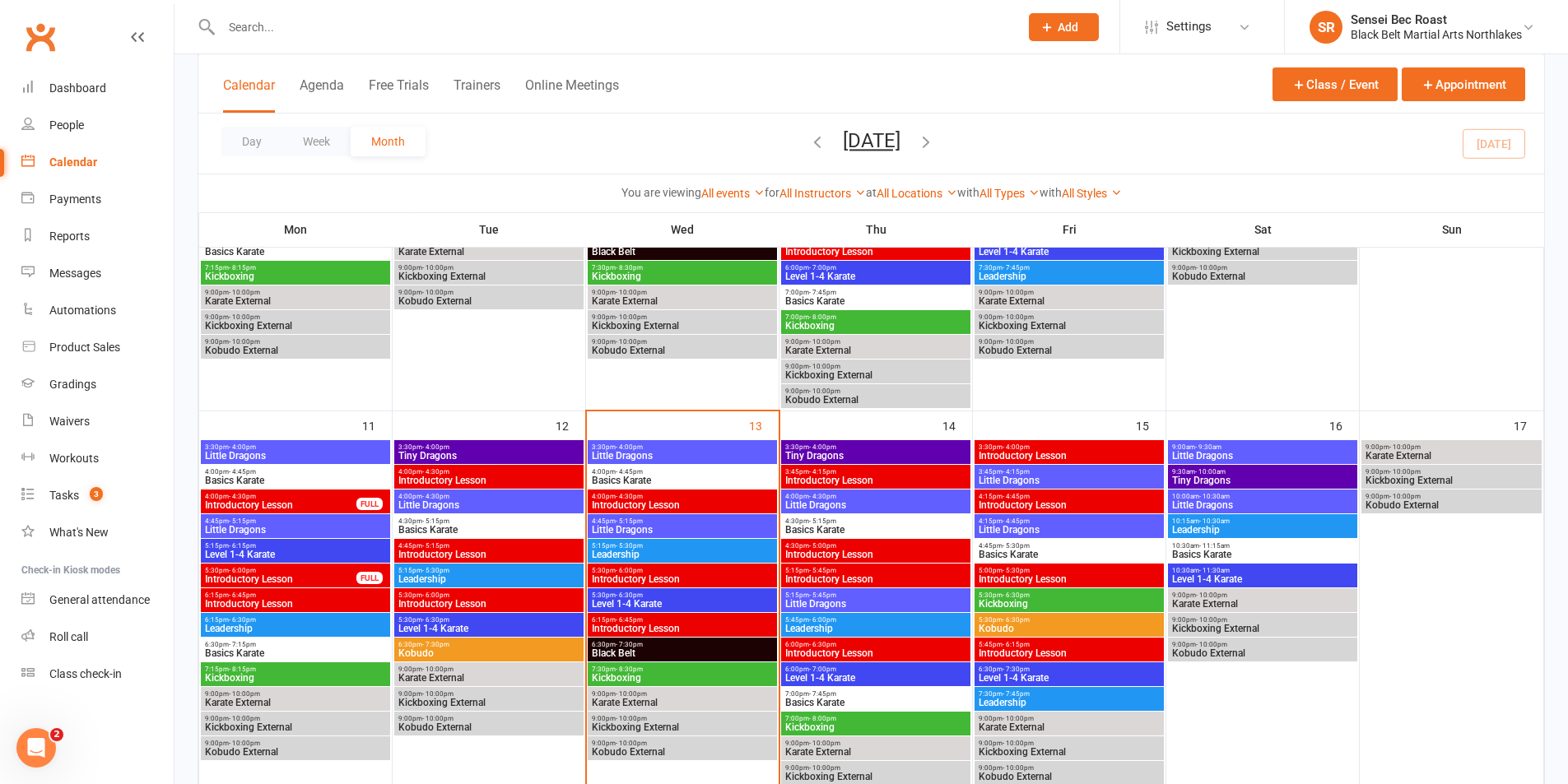
click at [646, 481] on span "Basics Karate" at bounding box center [682, 480] width 183 height 10
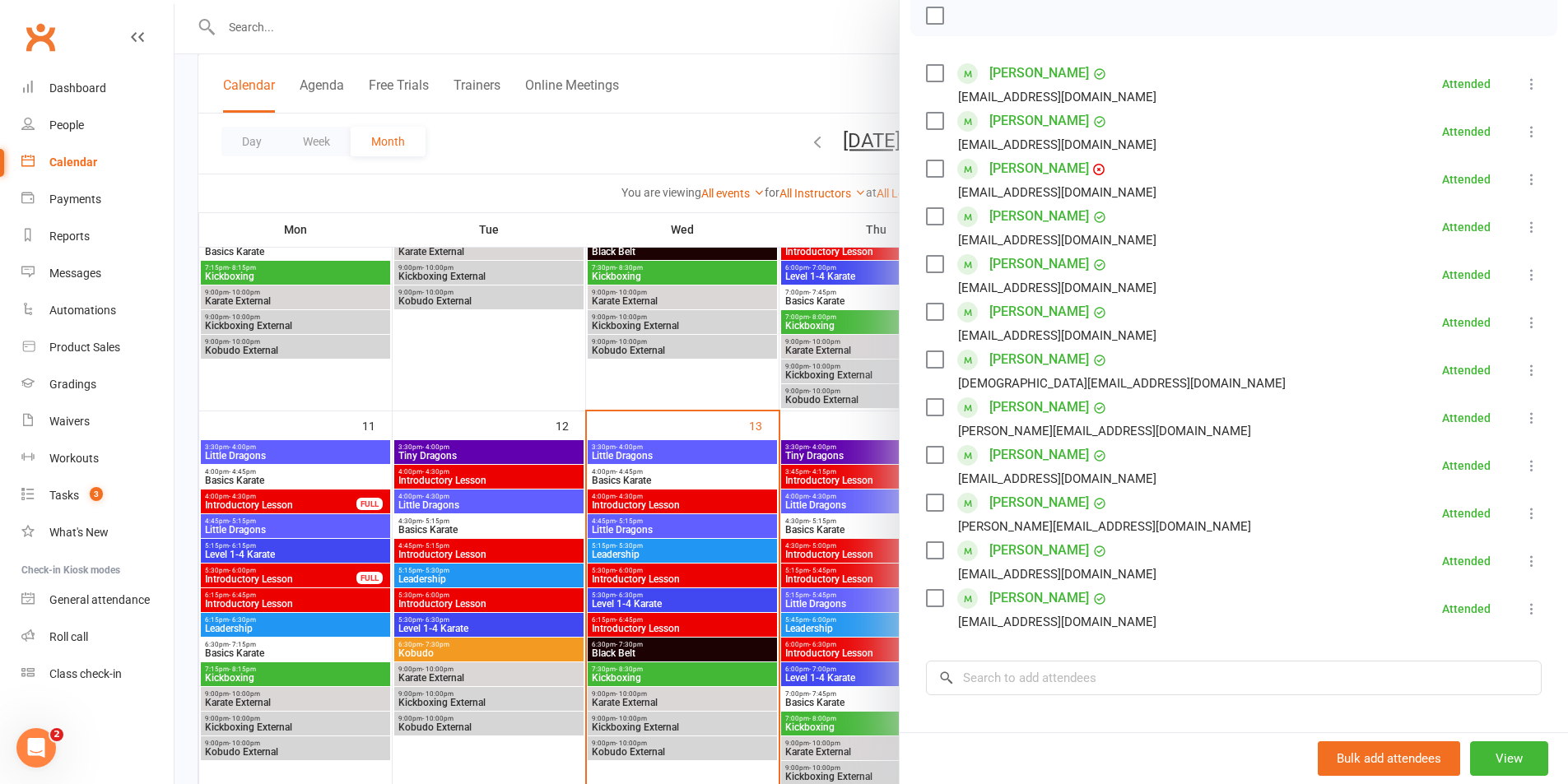
scroll to position [247, 0]
click at [1093, 683] on input "search" at bounding box center [1233, 677] width 615 height 35
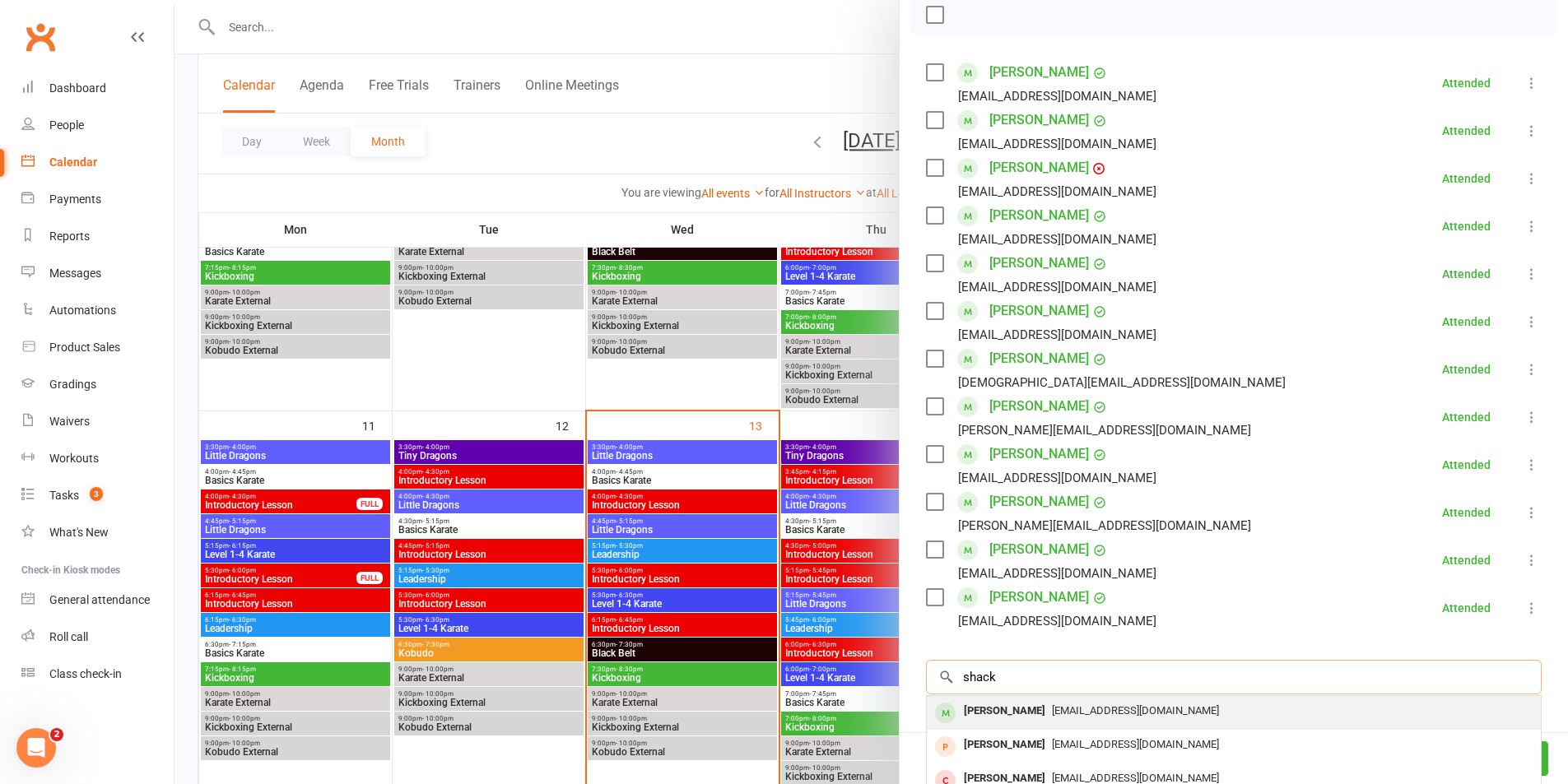
type input "shack"
click at [1077, 705] on span "[EMAIL_ADDRESS][DOMAIN_NAME]" at bounding box center [1136, 711] width 167 height 13
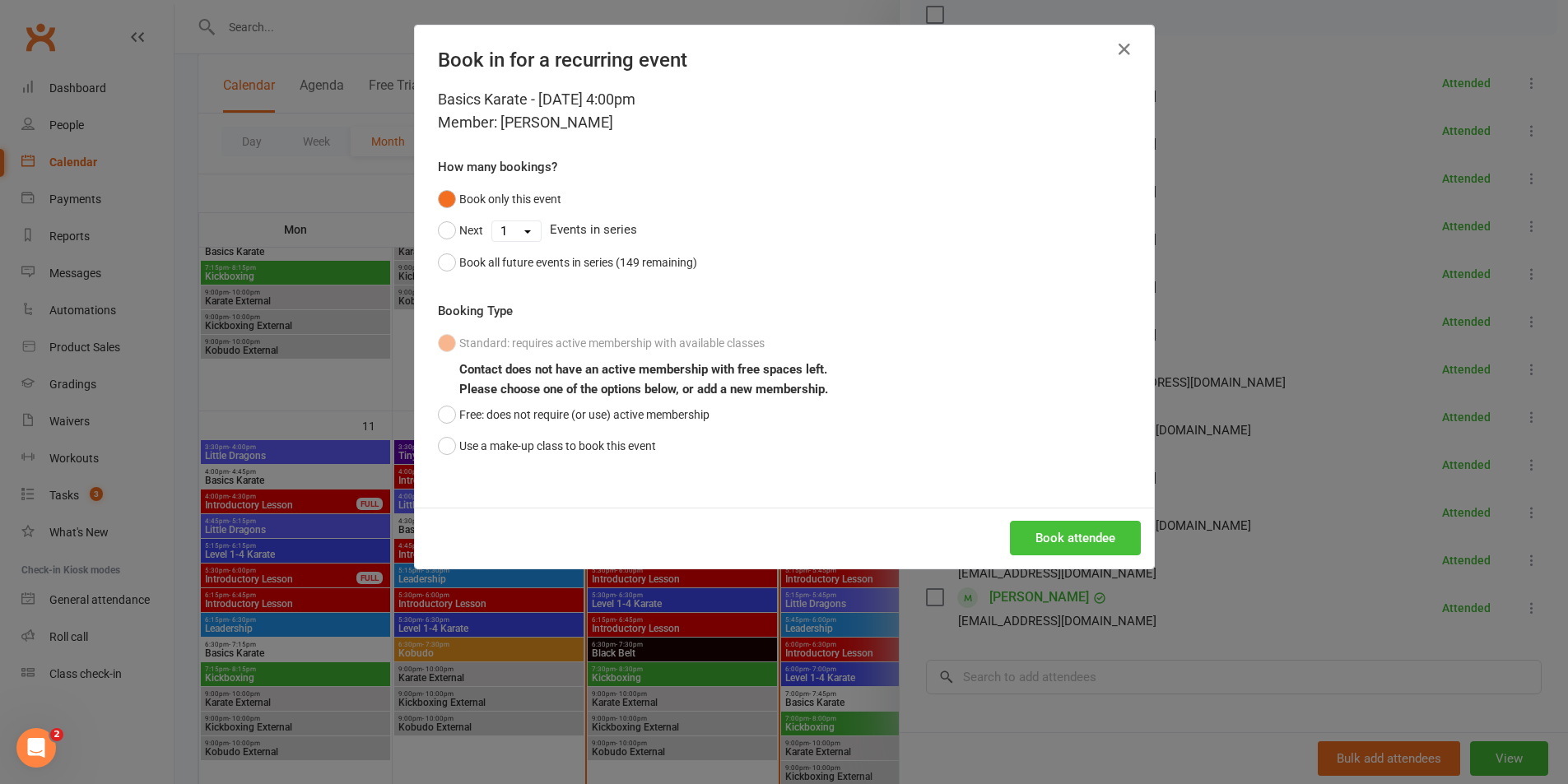
click at [1057, 538] on button "Book attendee" at bounding box center [1075, 538] width 131 height 35
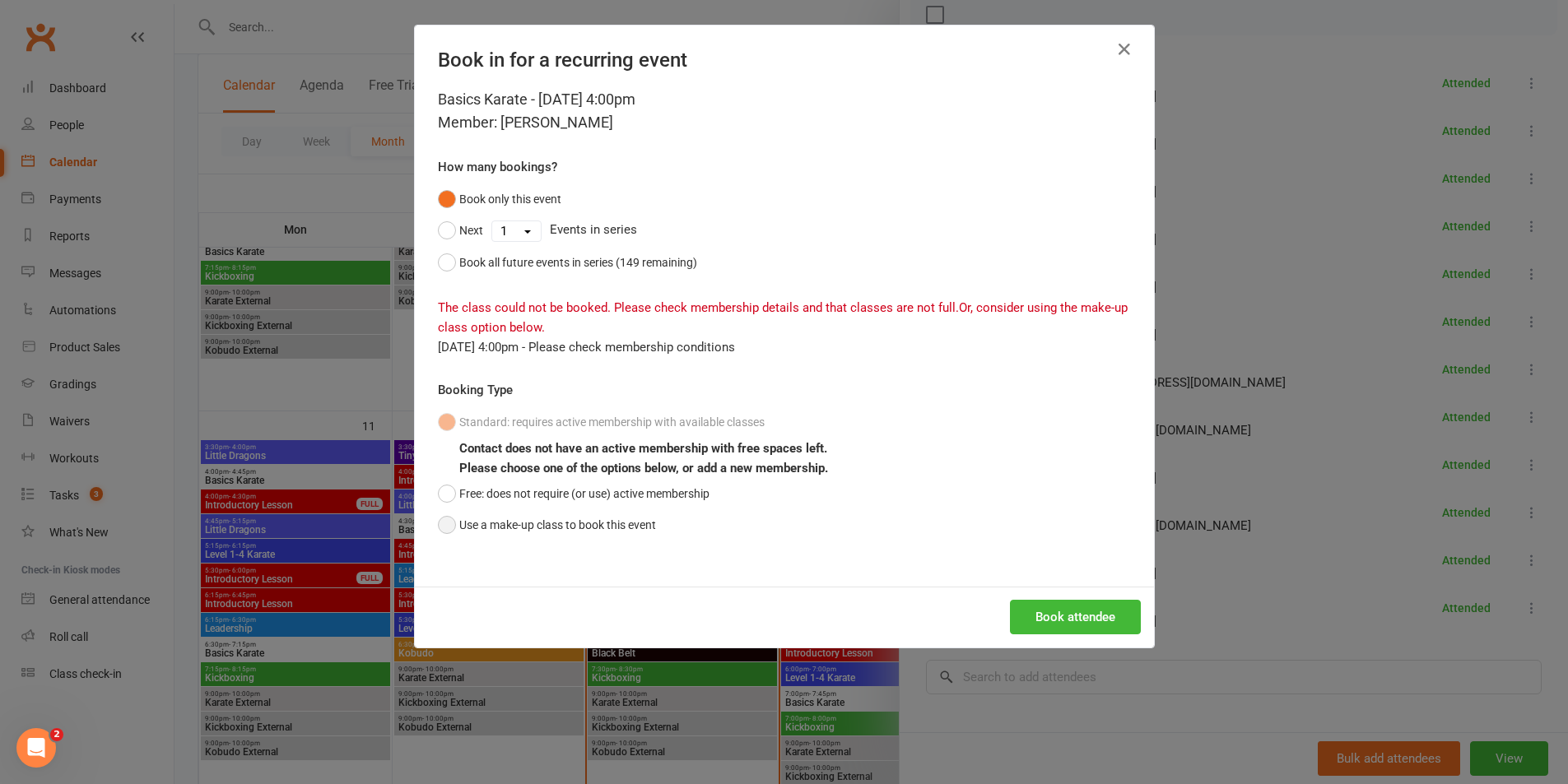
click at [618, 528] on button "Use a make-up class to book this event" at bounding box center [547, 524] width 219 height 31
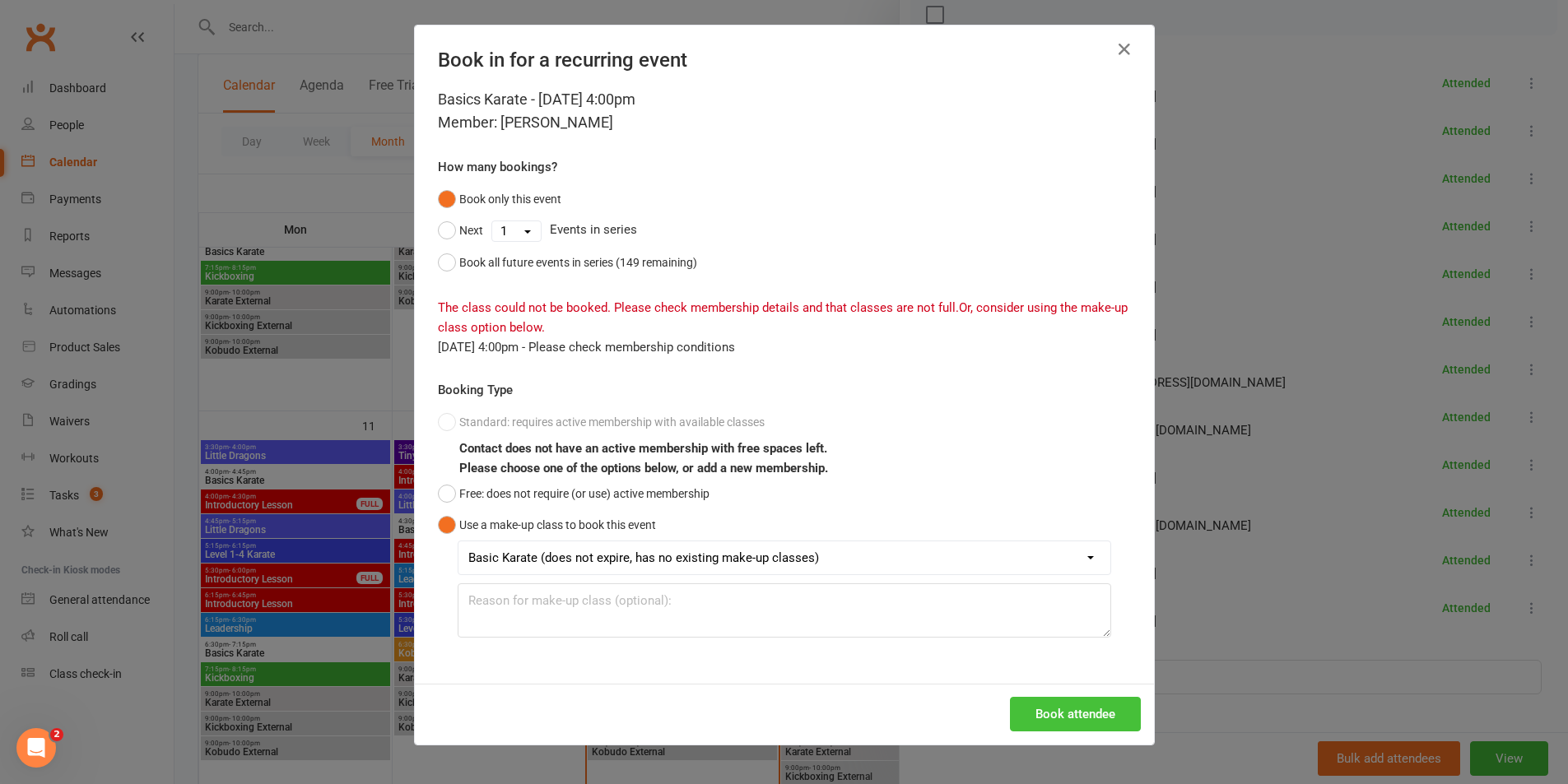
click at [1097, 712] on button "Book attendee" at bounding box center [1075, 715] width 131 height 35
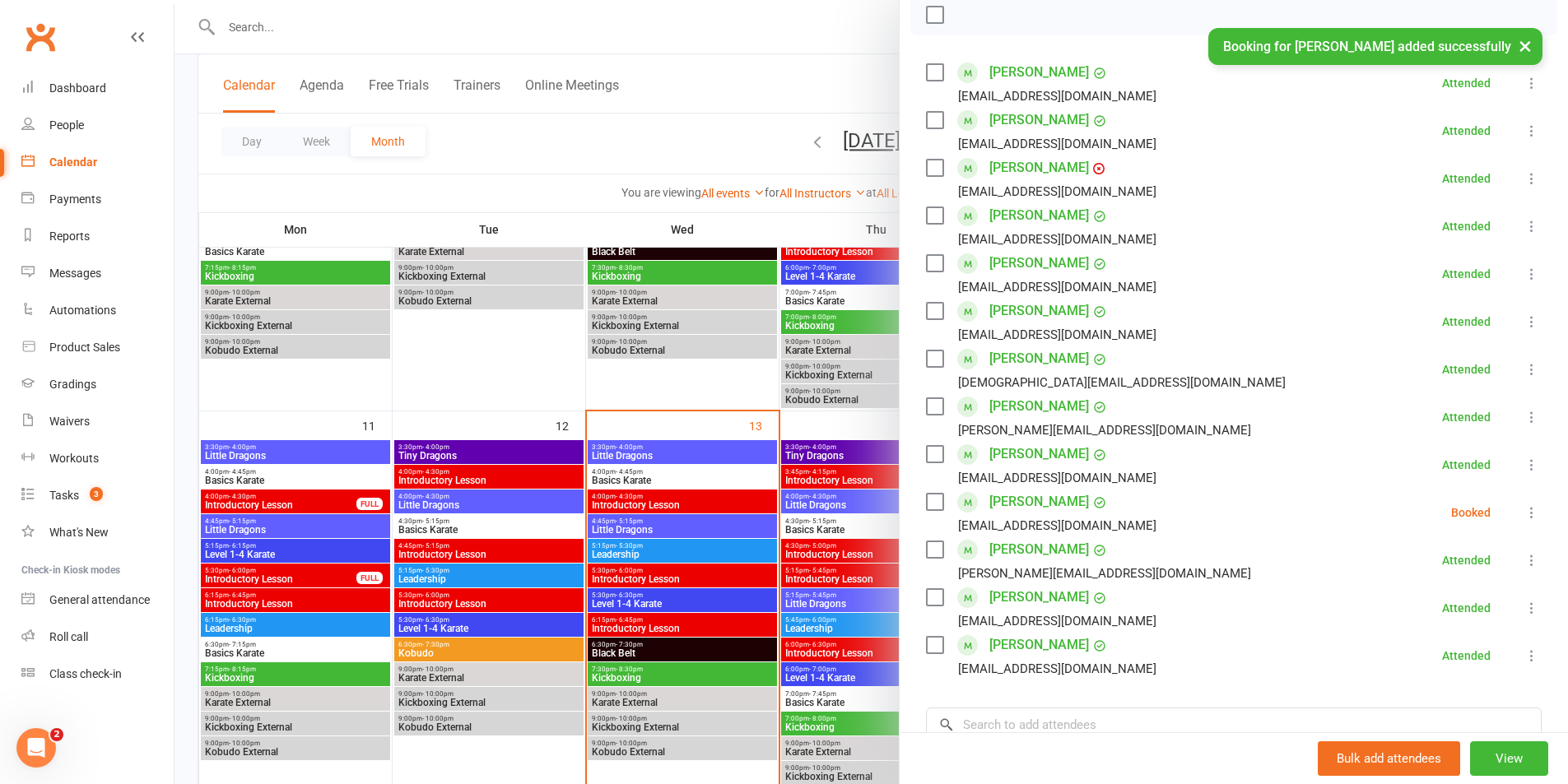
click at [1523, 514] on icon at bounding box center [1531, 513] width 16 height 16
click at [1459, 598] on link "Check in" at bounding box center [1453, 610] width 177 height 33
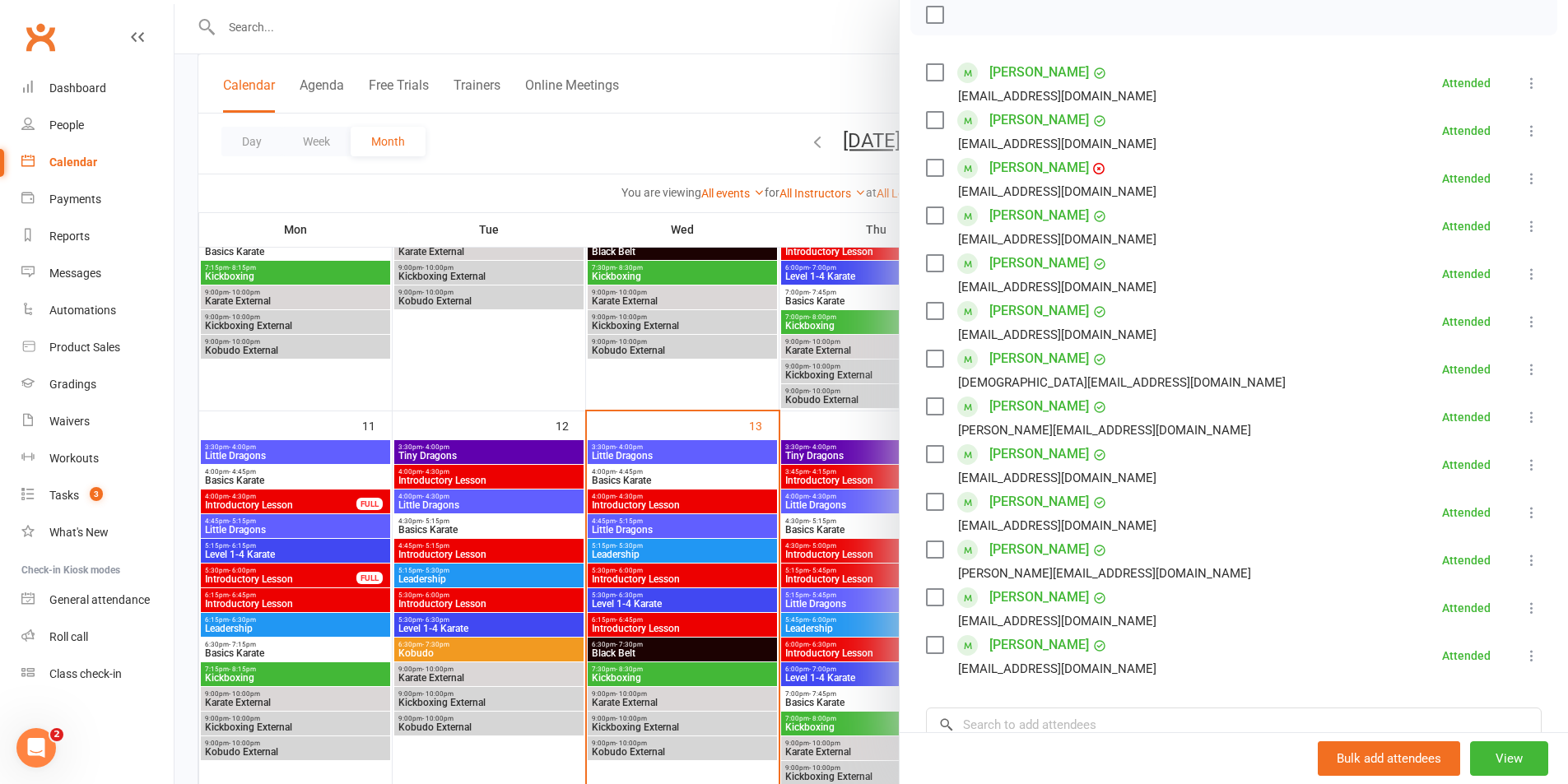
click at [644, 528] on div at bounding box center [871, 392] width 1393 height 784
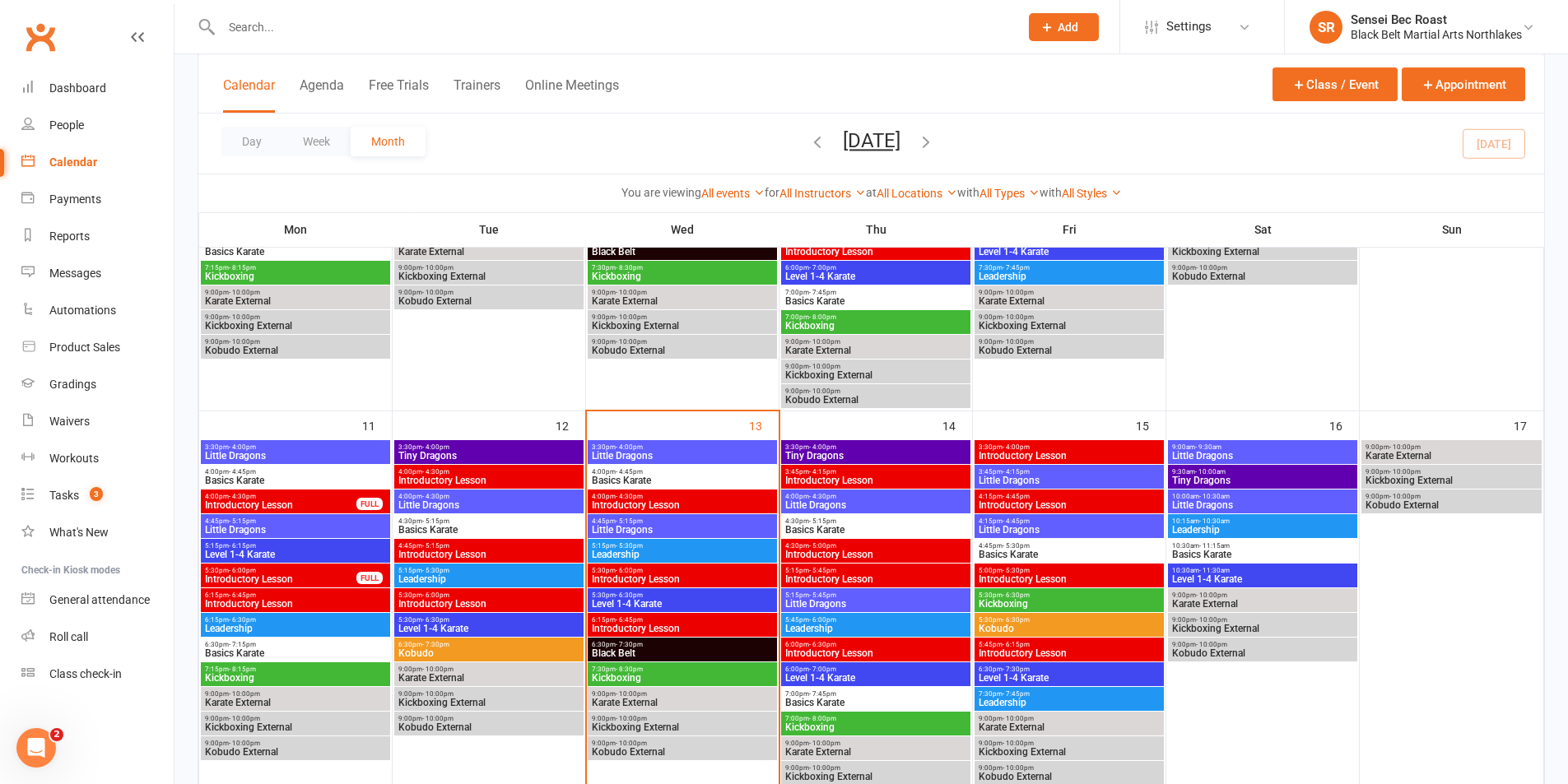
click at [647, 550] on span "Leadership" at bounding box center [682, 554] width 183 height 10
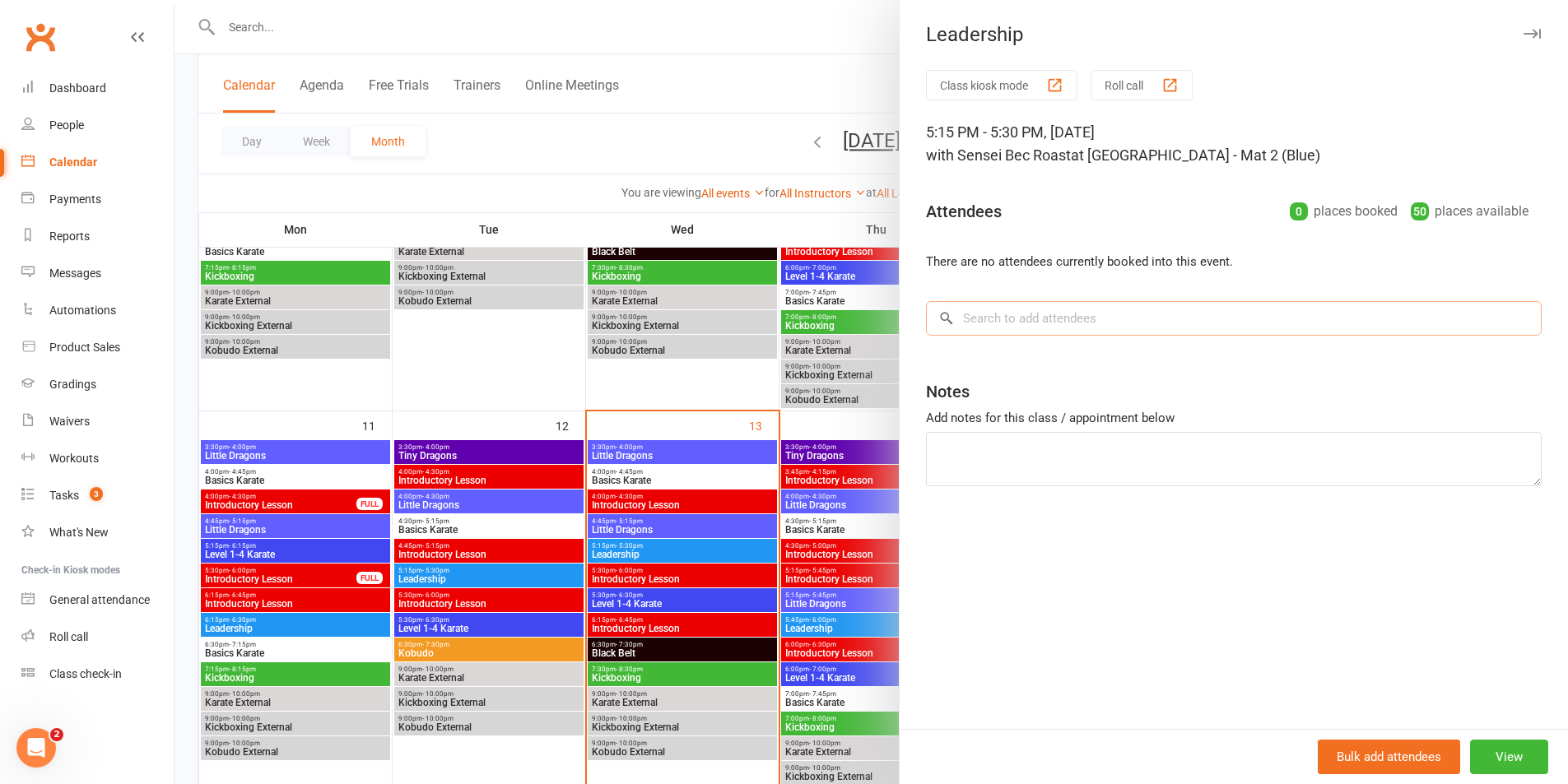
click at [1073, 320] on input "search" at bounding box center [1233, 318] width 615 height 35
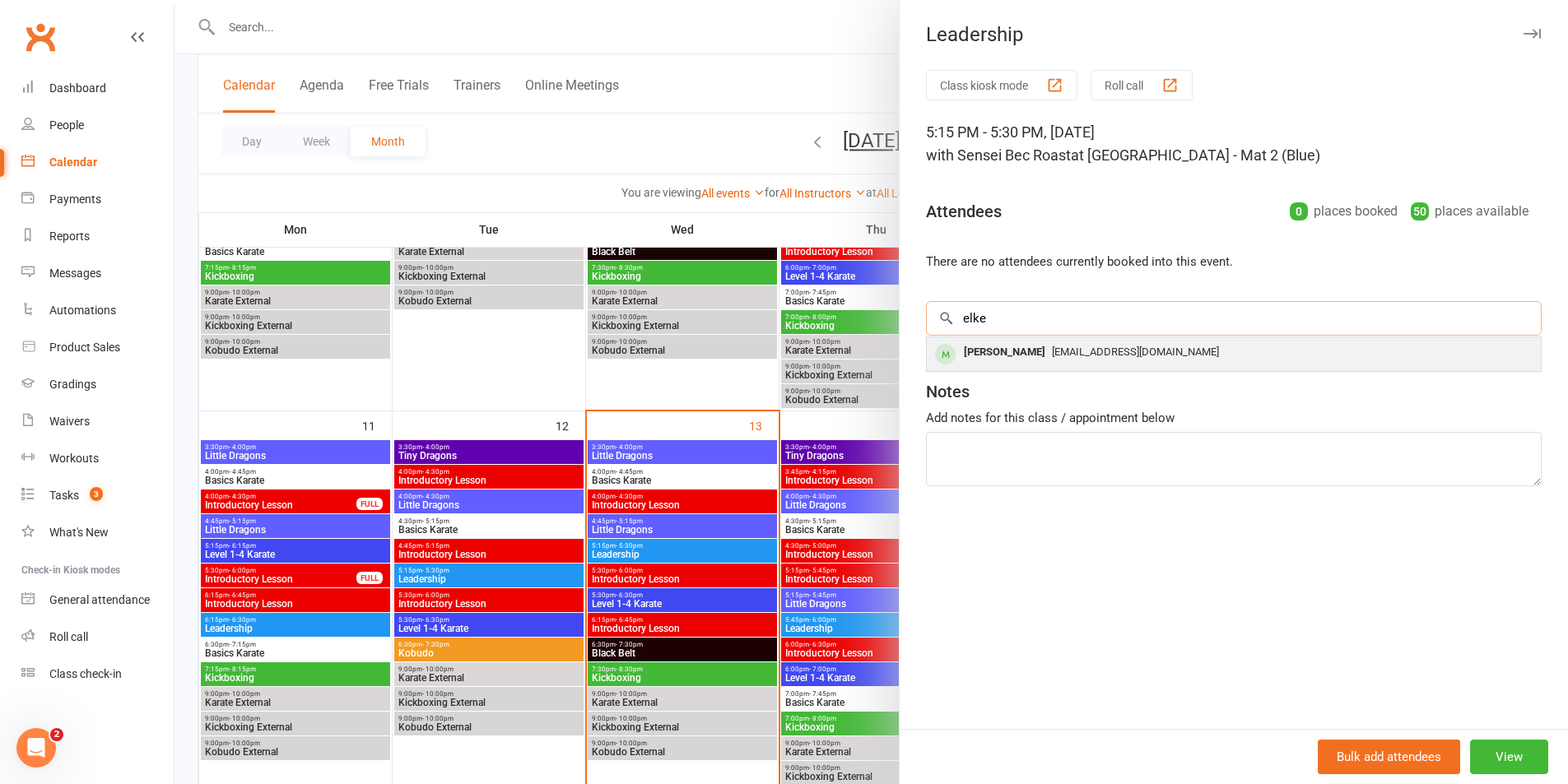
type input "elke"
click at [1097, 357] on span "[EMAIL_ADDRESS][DOMAIN_NAME]" at bounding box center [1136, 352] width 167 height 13
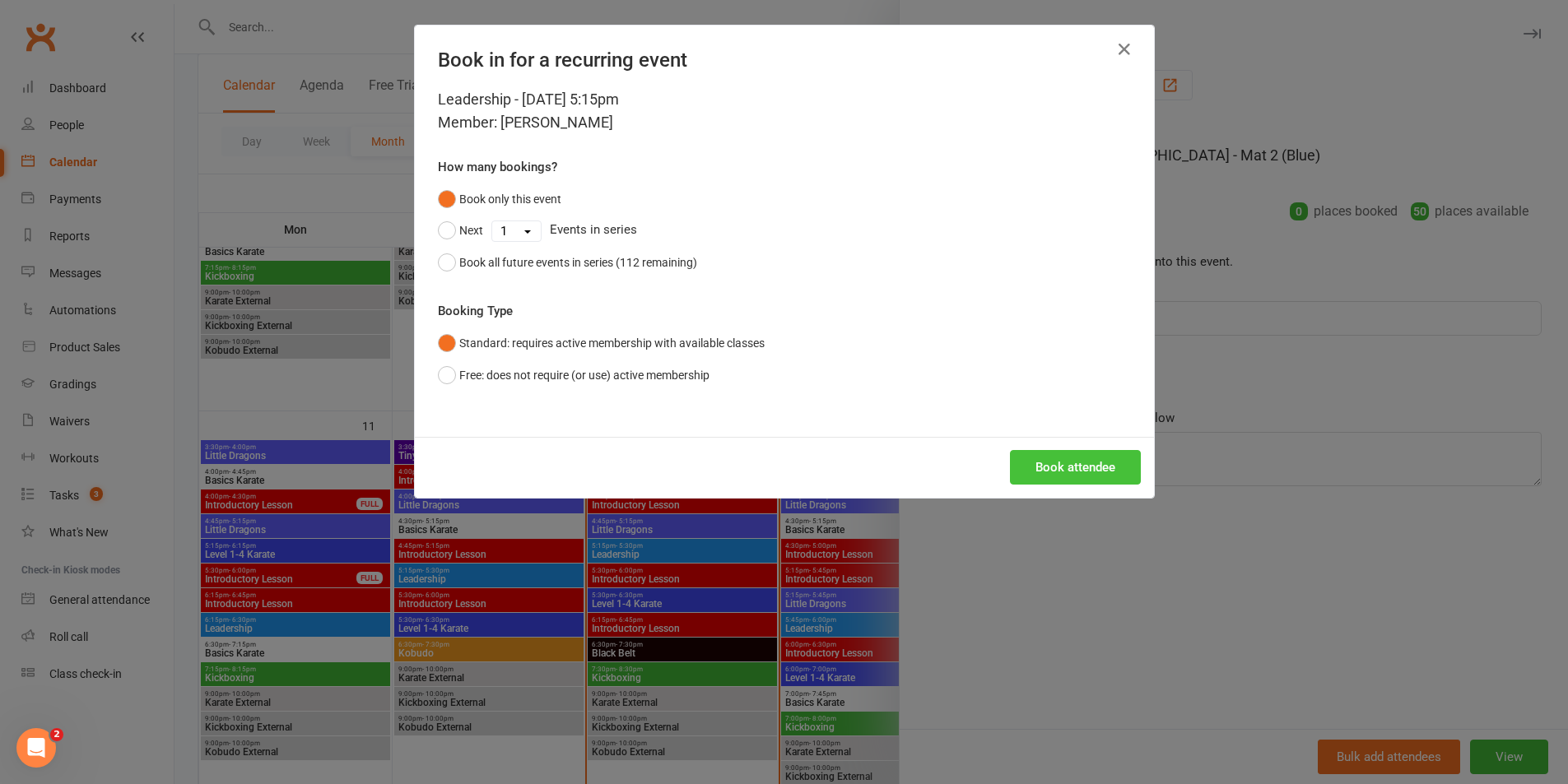
click at [1055, 480] on button "Book attendee" at bounding box center [1075, 467] width 131 height 35
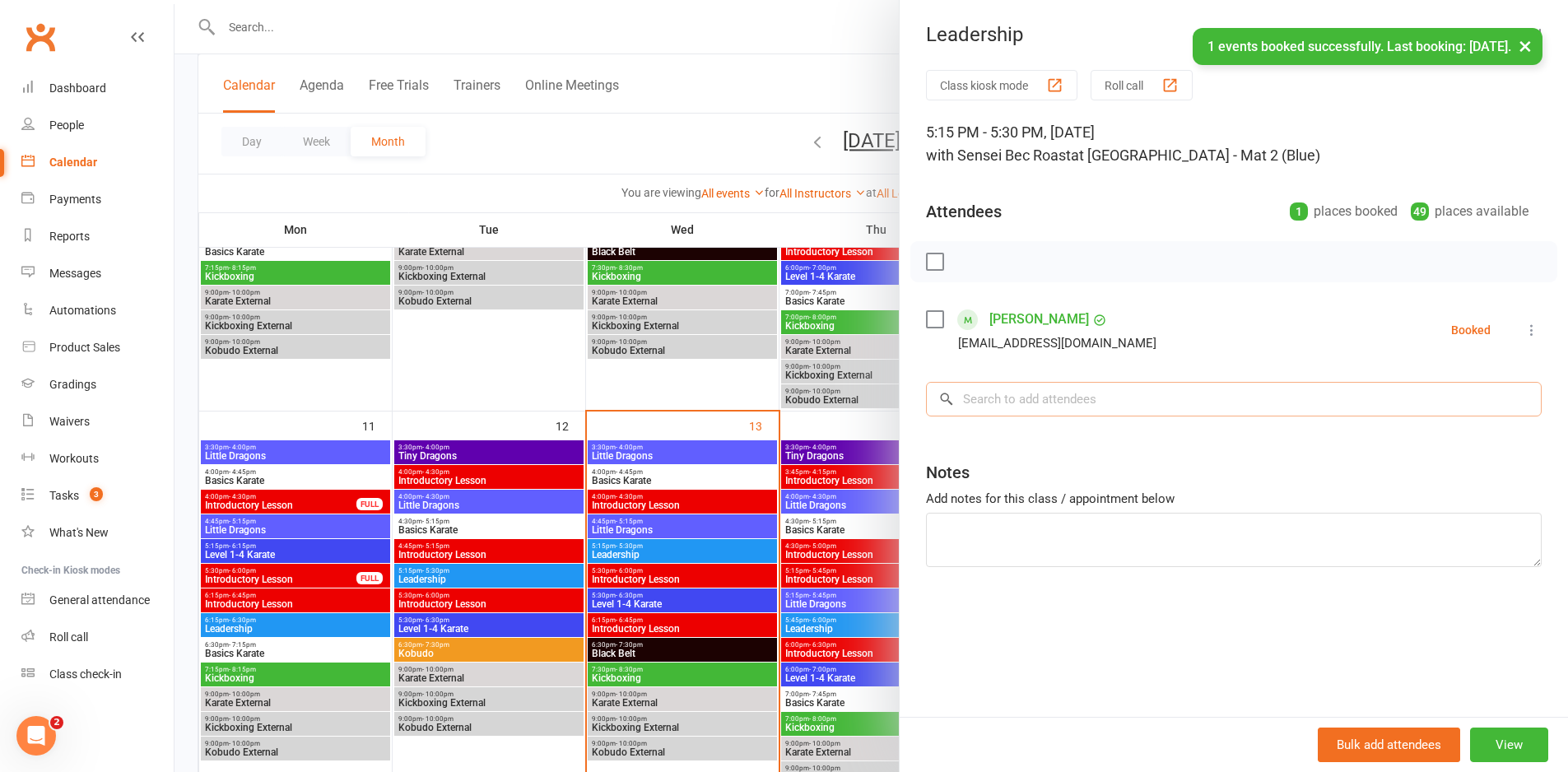
click at [1056, 407] on input "search" at bounding box center [1233, 400] width 615 height 35
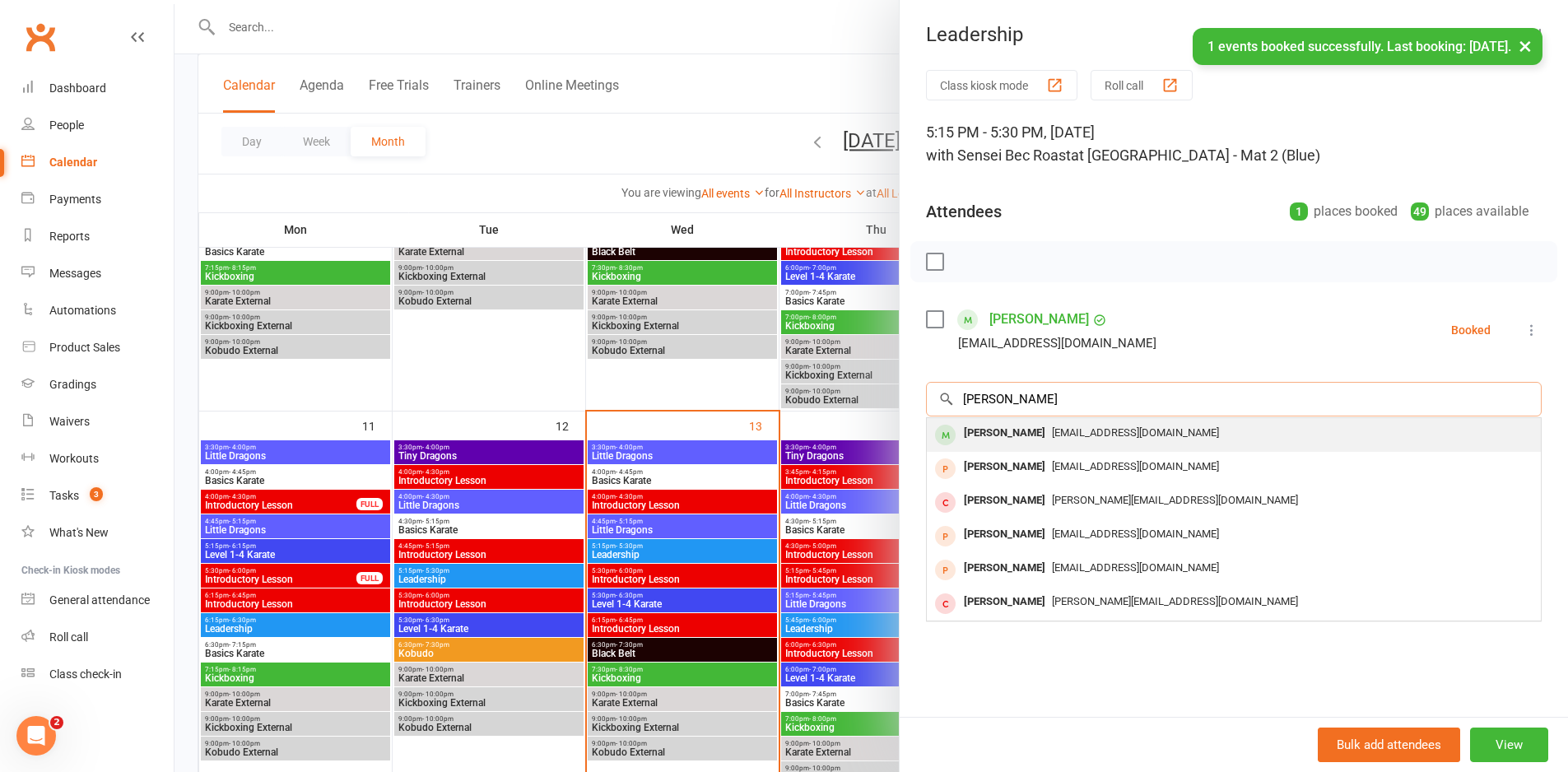
type input "[PERSON_NAME]"
click at [1071, 434] on span "[EMAIL_ADDRESS][DOMAIN_NAME]" at bounding box center [1136, 433] width 167 height 13
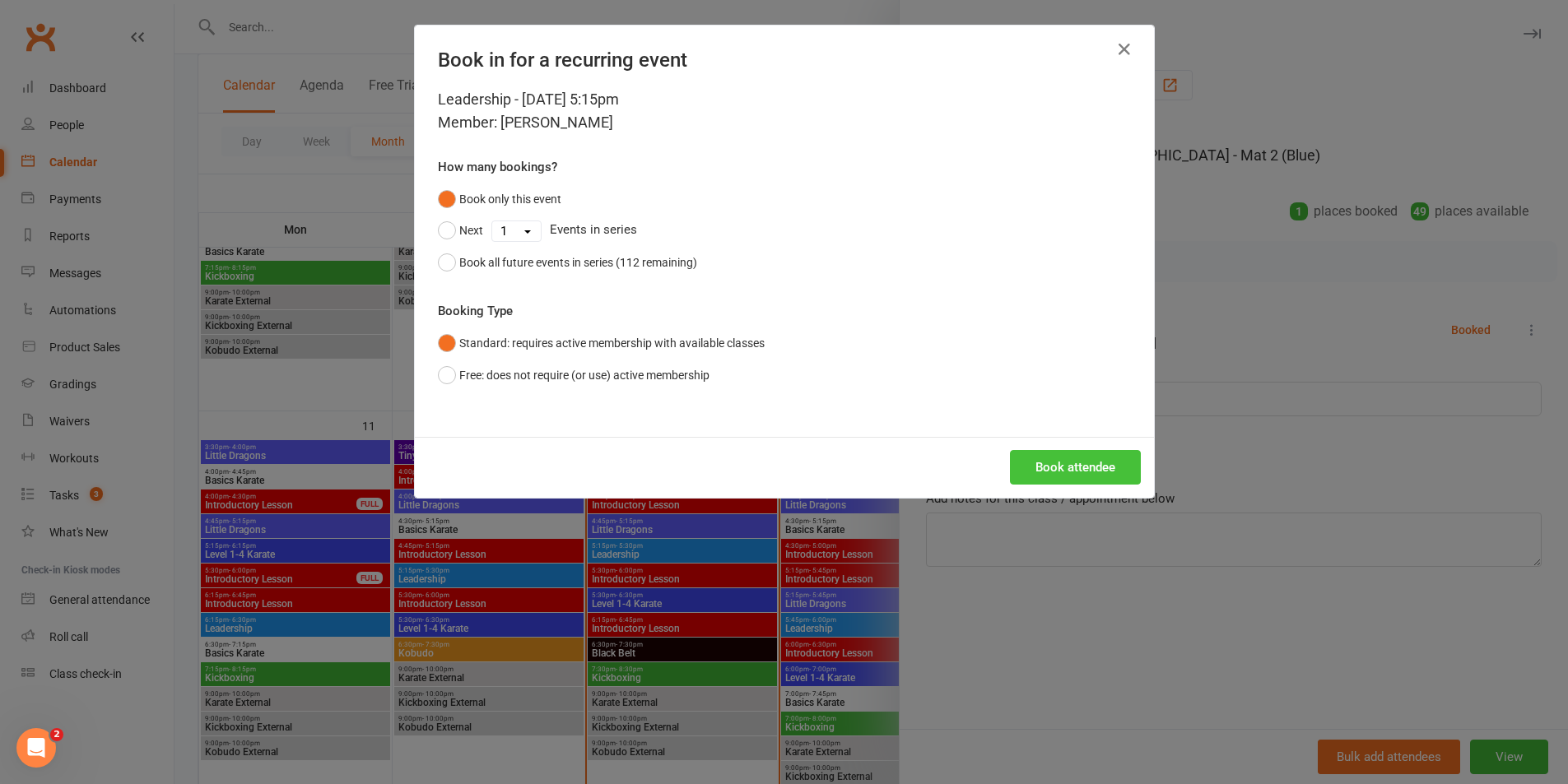
click at [1065, 465] on button "Book attendee" at bounding box center [1075, 467] width 131 height 35
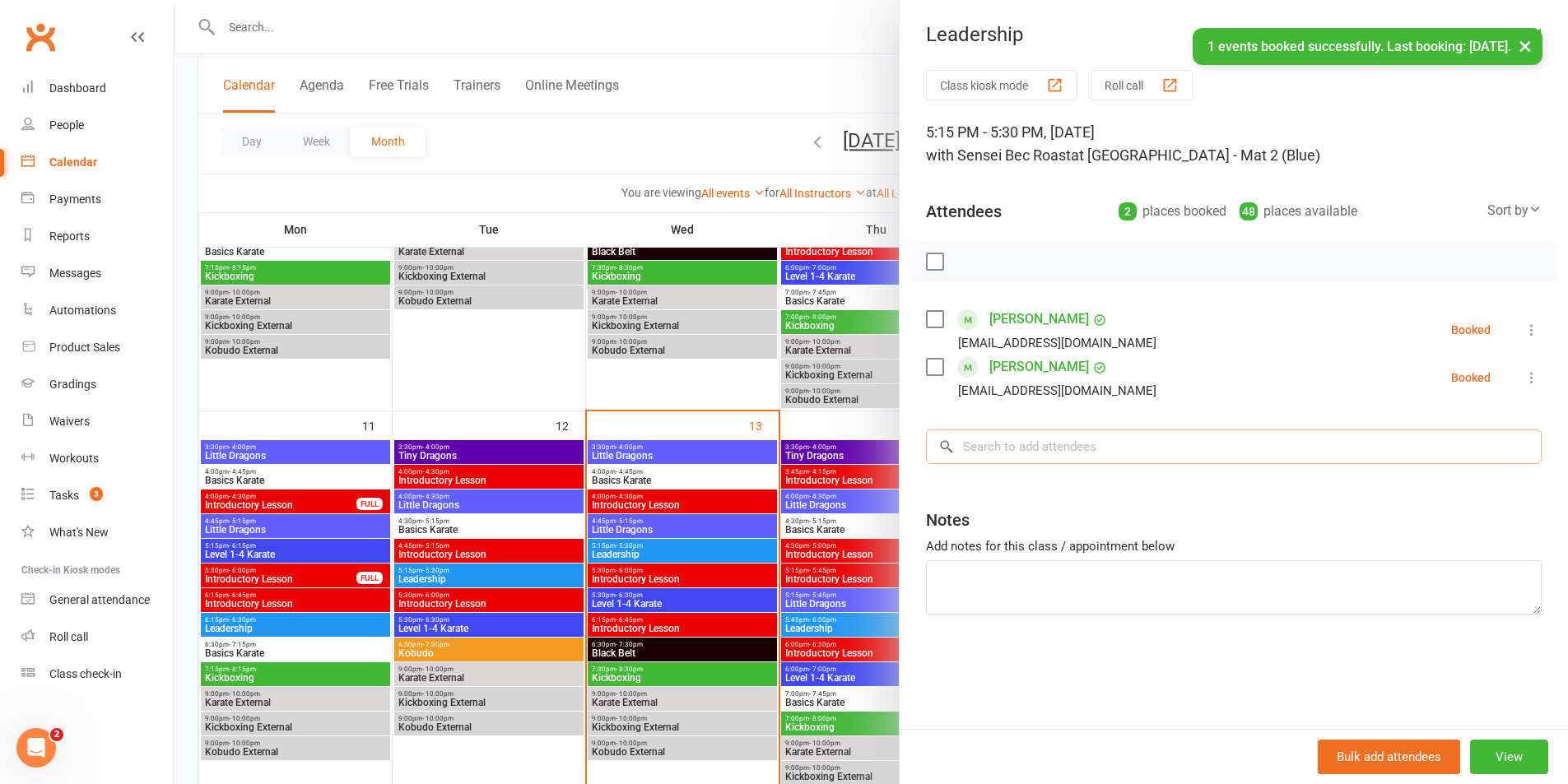
click at [1065, 442] on input "search" at bounding box center [1233, 447] width 615 height 35
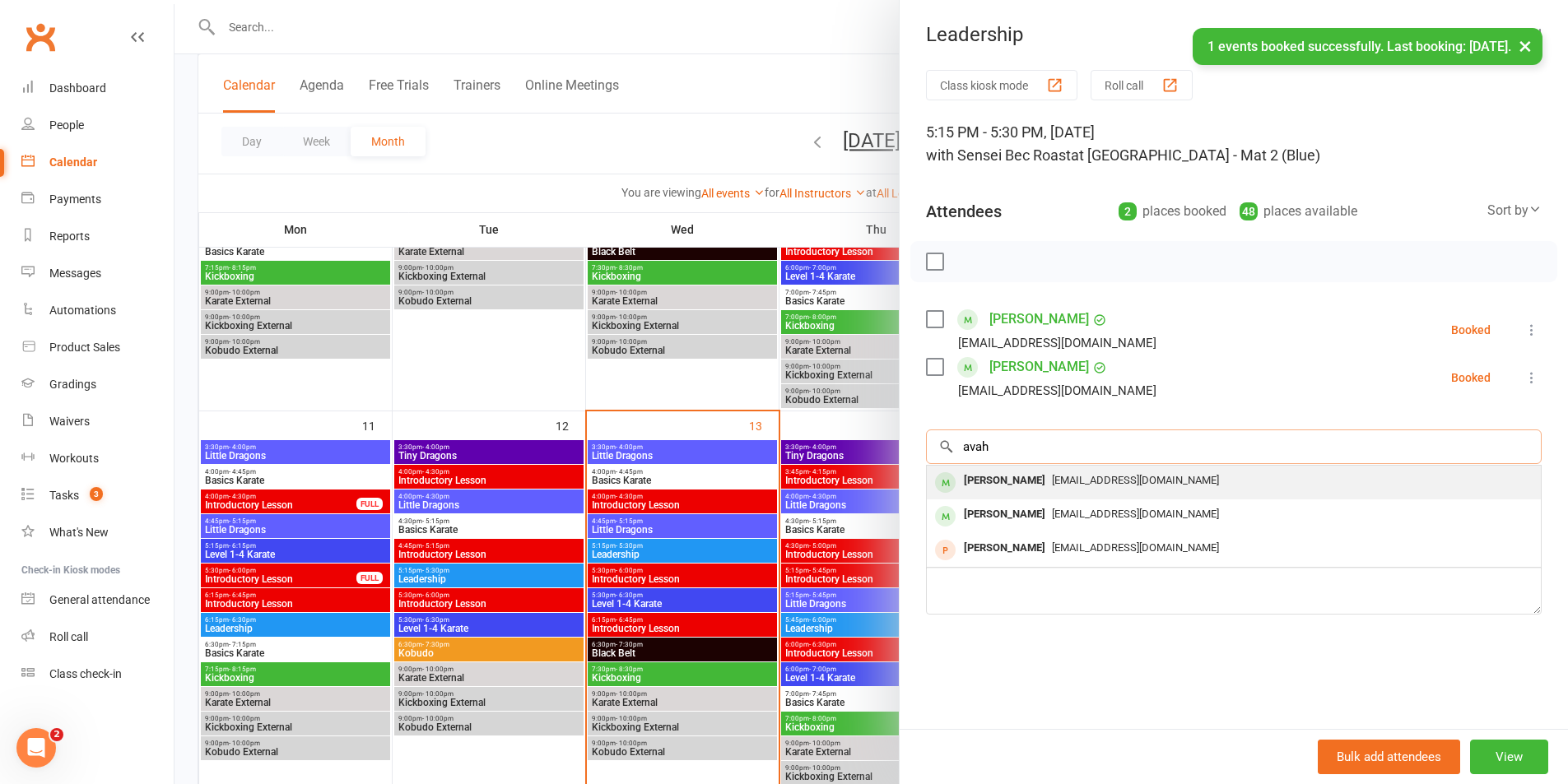
type input "avah"
click at [1060, 482] on span "[EMAIL_ADDRESS][DOMAIN_NAME]" at bounding box center [1136, 481] width 167 height 13
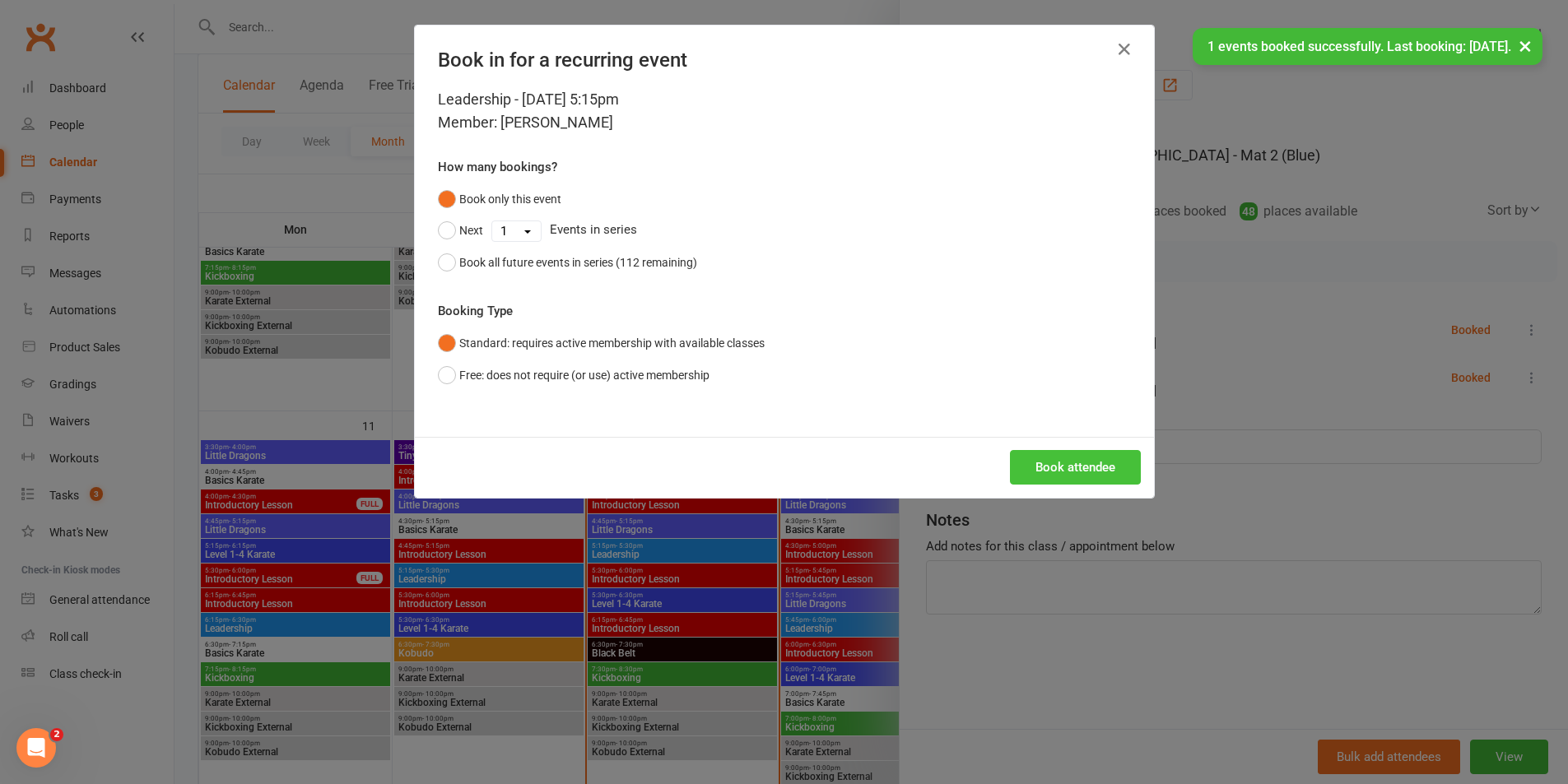
click at [1061, 450] on button "Book attendee" at bounding box center [1075, 467] width 131 height 35
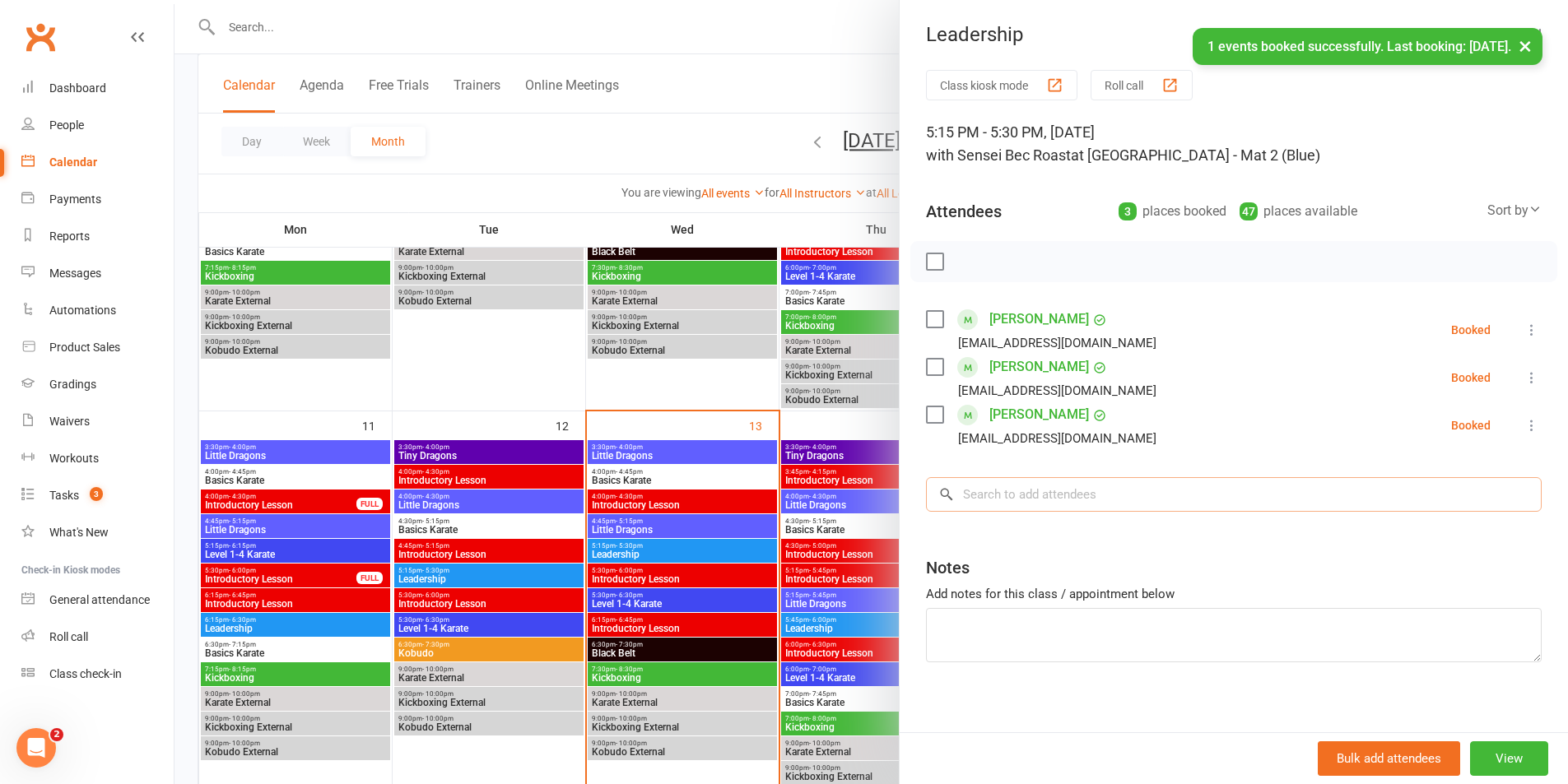
click at [1060, 490] on input "search" at bounding box center [1233, 494] width 615 height 35
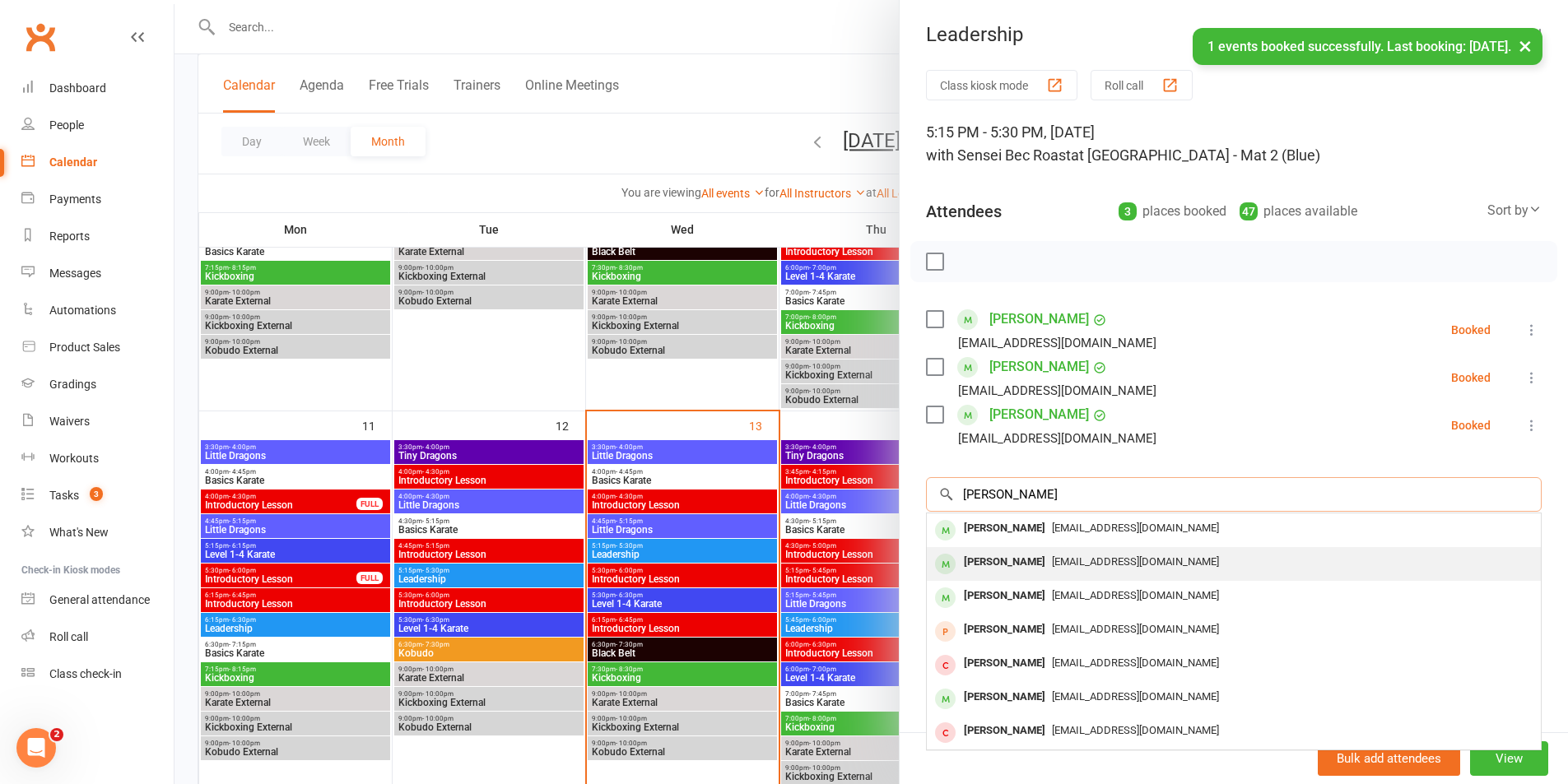
type input "[PERSON_NAME]"
click at [1052, 560] on span "[EMAIL_ADDRESS][DOMAIN_NAME]" at bounding box center [1136, 562] width 167 height 13
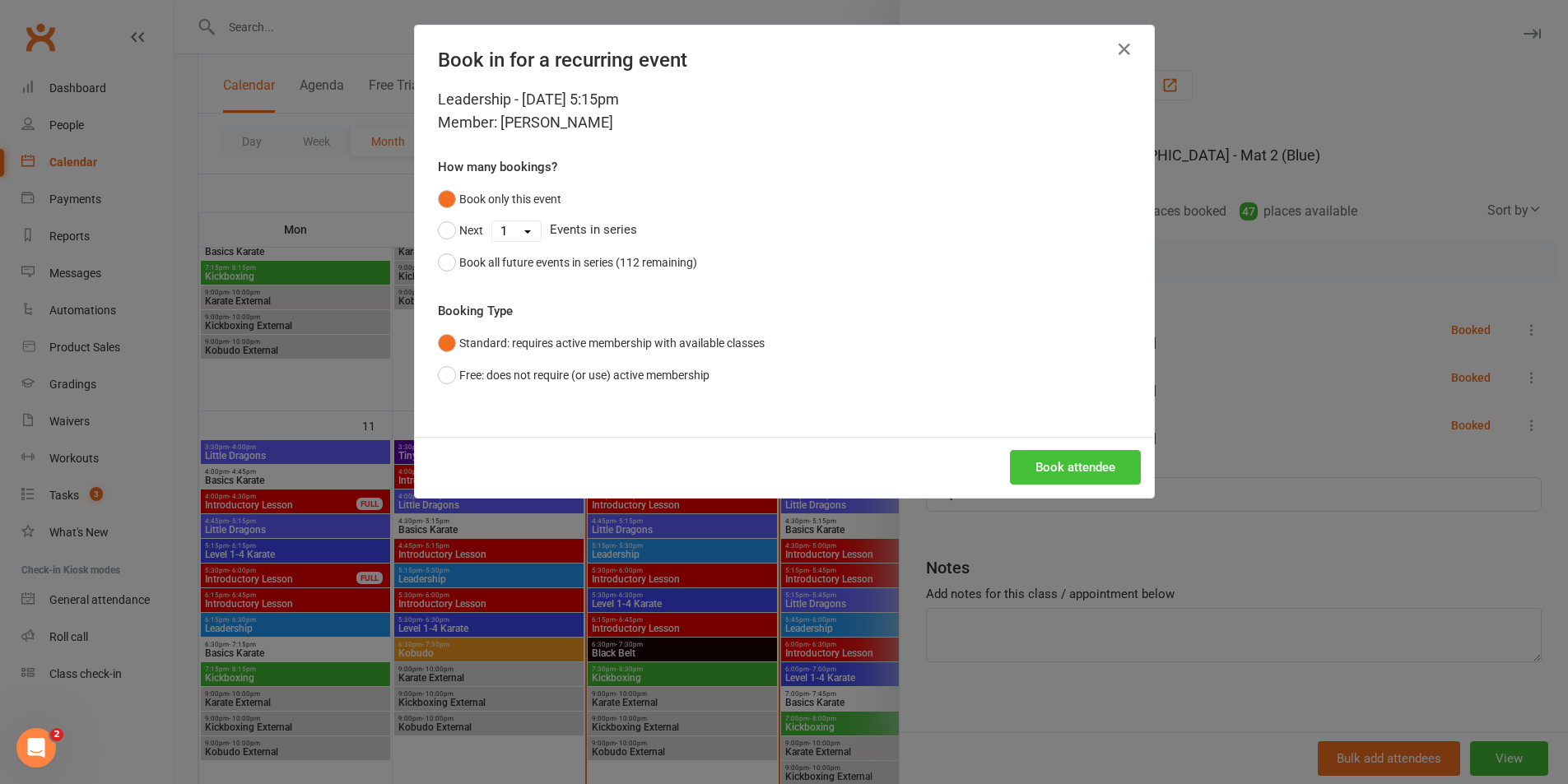
click at [1083, 474] on button "Book attendee" at bounding box center [1075, 467] width 131 height 35
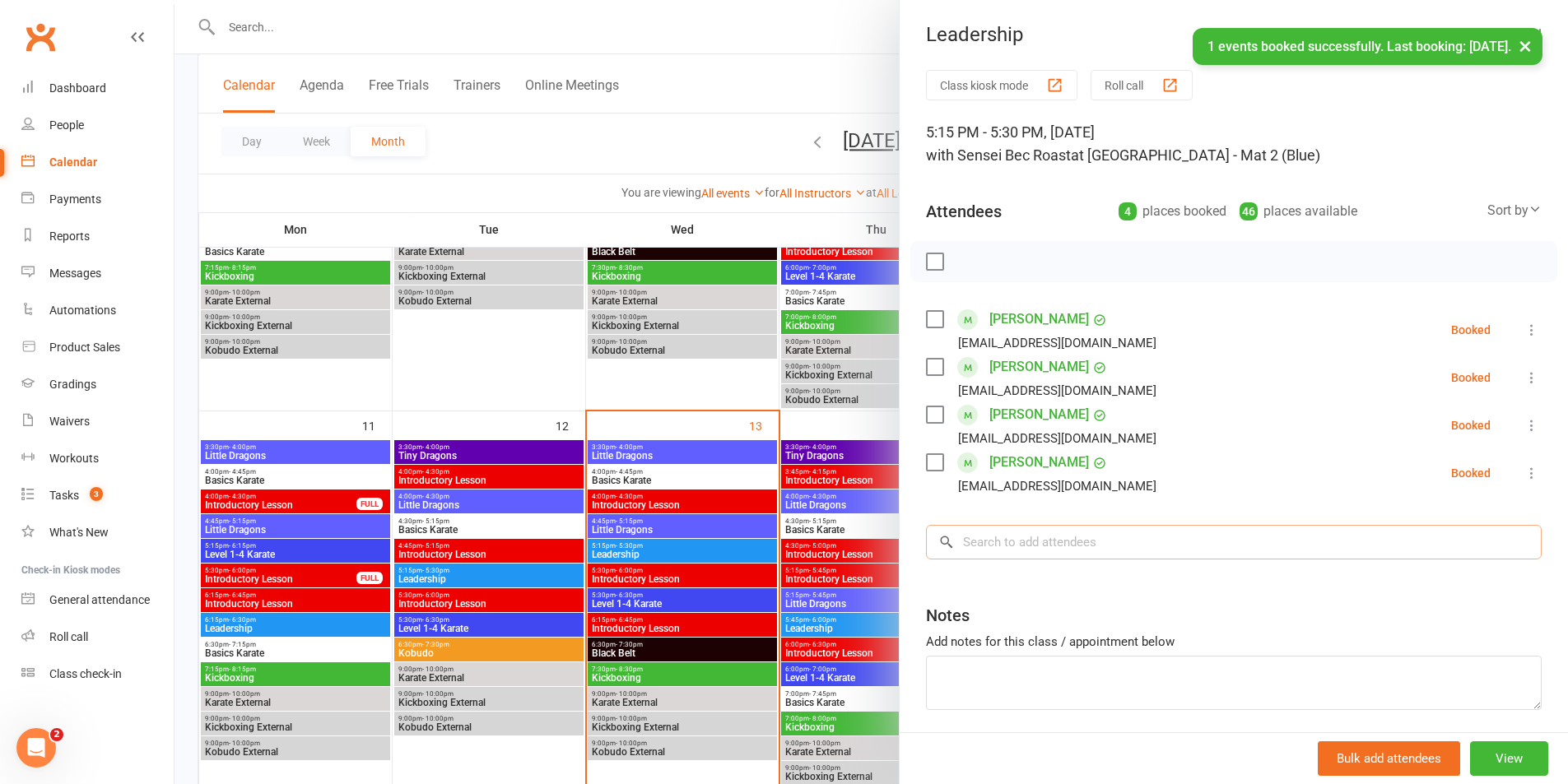
click at [1062, 537] on input "search" at bounding box center [1233, 542] width 615 height 35
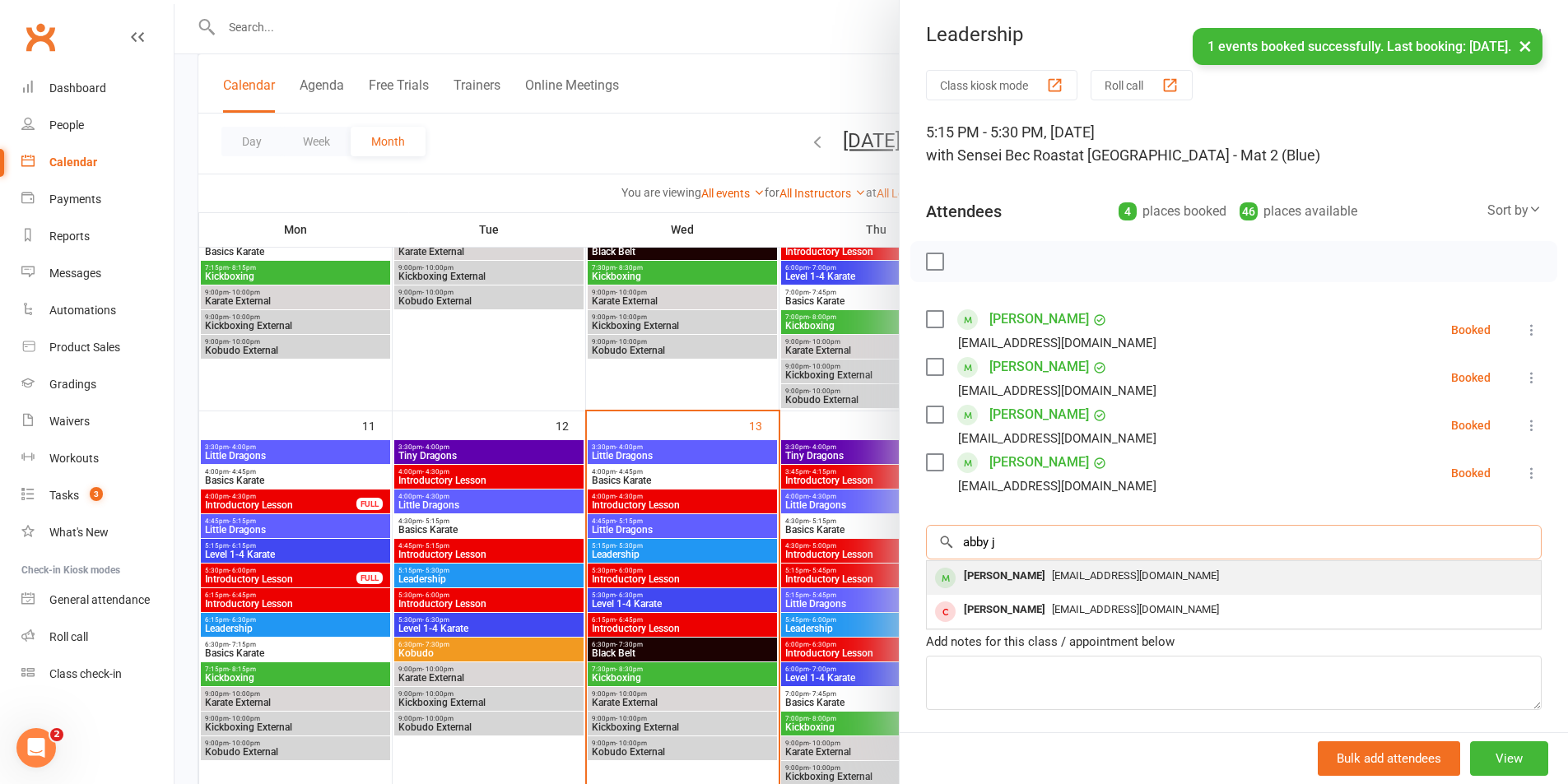
type input "abby j"
click at [1056, 572] on span "[EMAIL_ADDRESS][DOMAIN_NAME]" at bounding box center [1136, 576] width 167 height 13
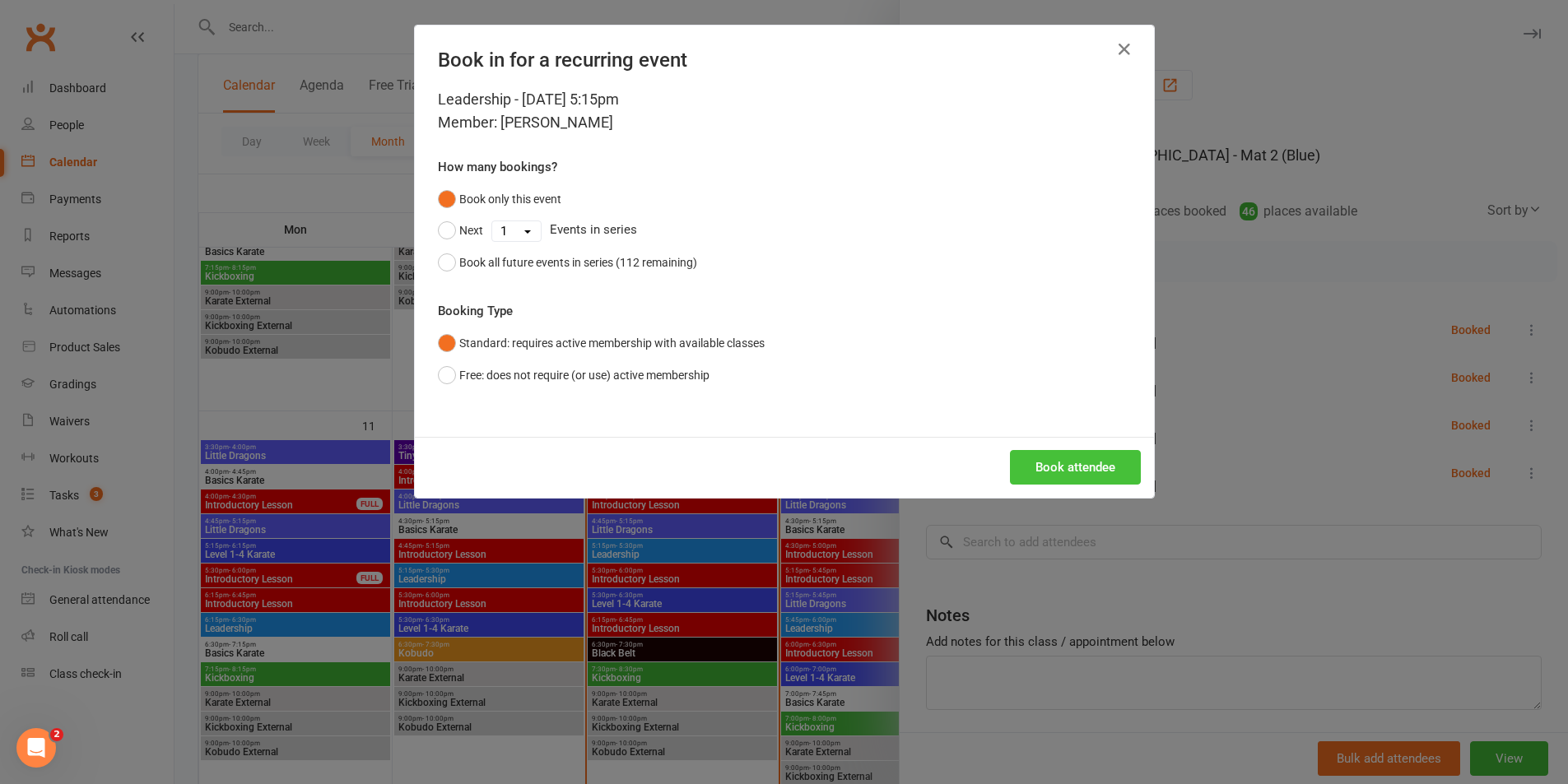
click at [1078, 466] on button "Book attendee" at bounding box center [1075, 467] width 131 height 35
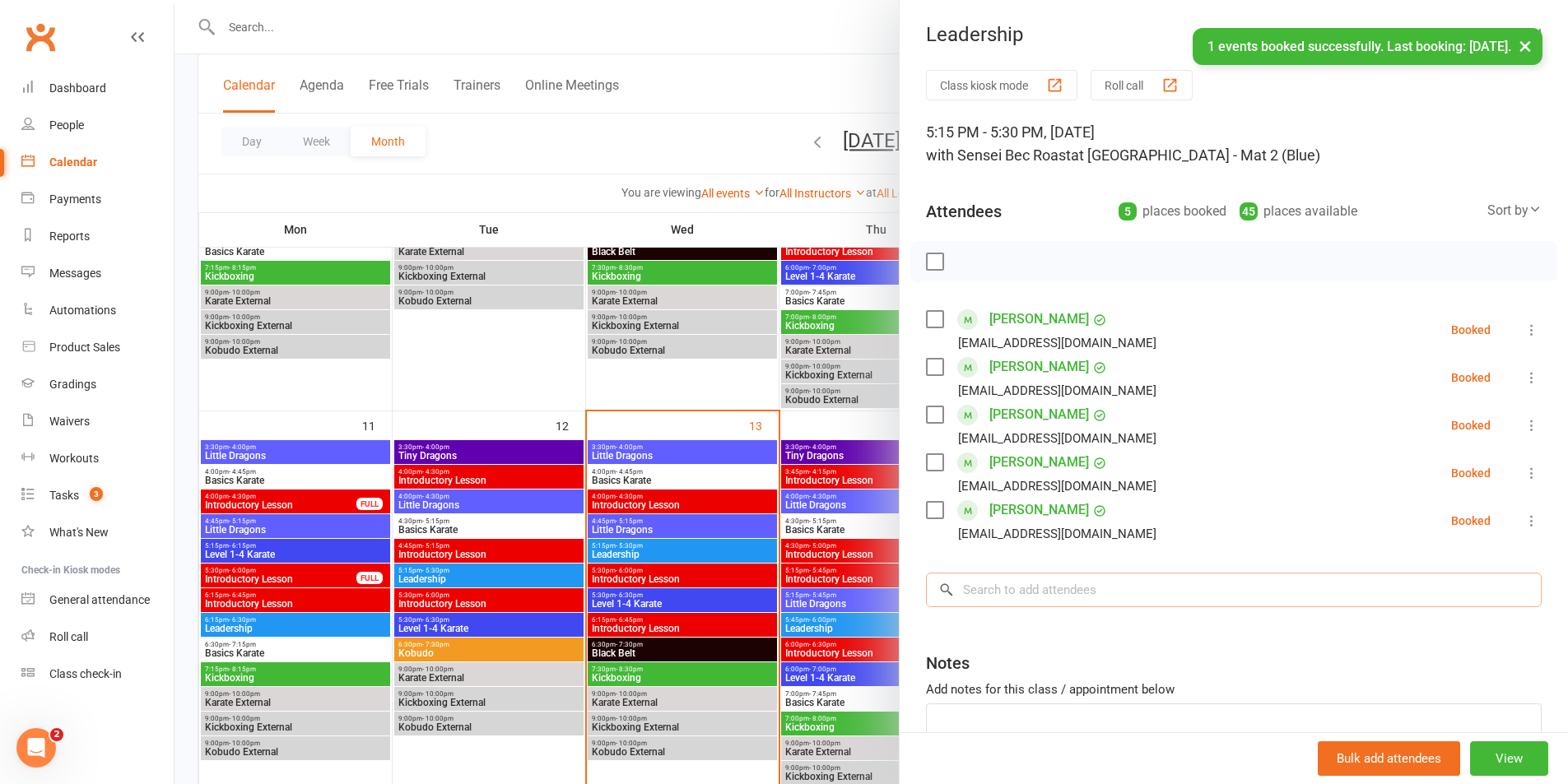
click at [1136, 597] on input "search" at bounding box center [1233, 590] width 615 height 35
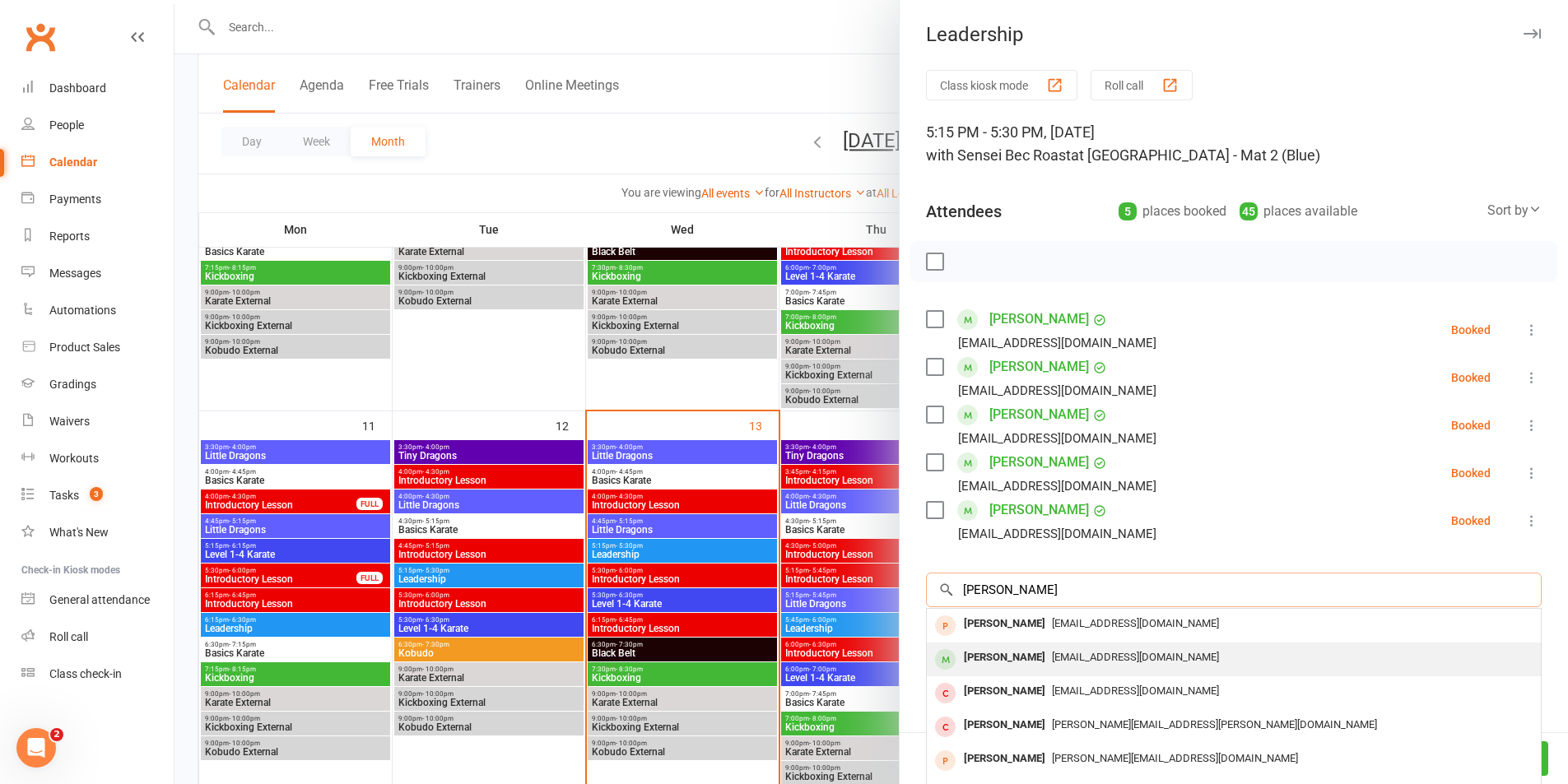
type input "[PERSON_NAME]"
click at [1129, 654] on span "[EMAIL_ADDRESS][DOMAIN_NAME]" at bounding box center [1136, 657] width 167 height 13
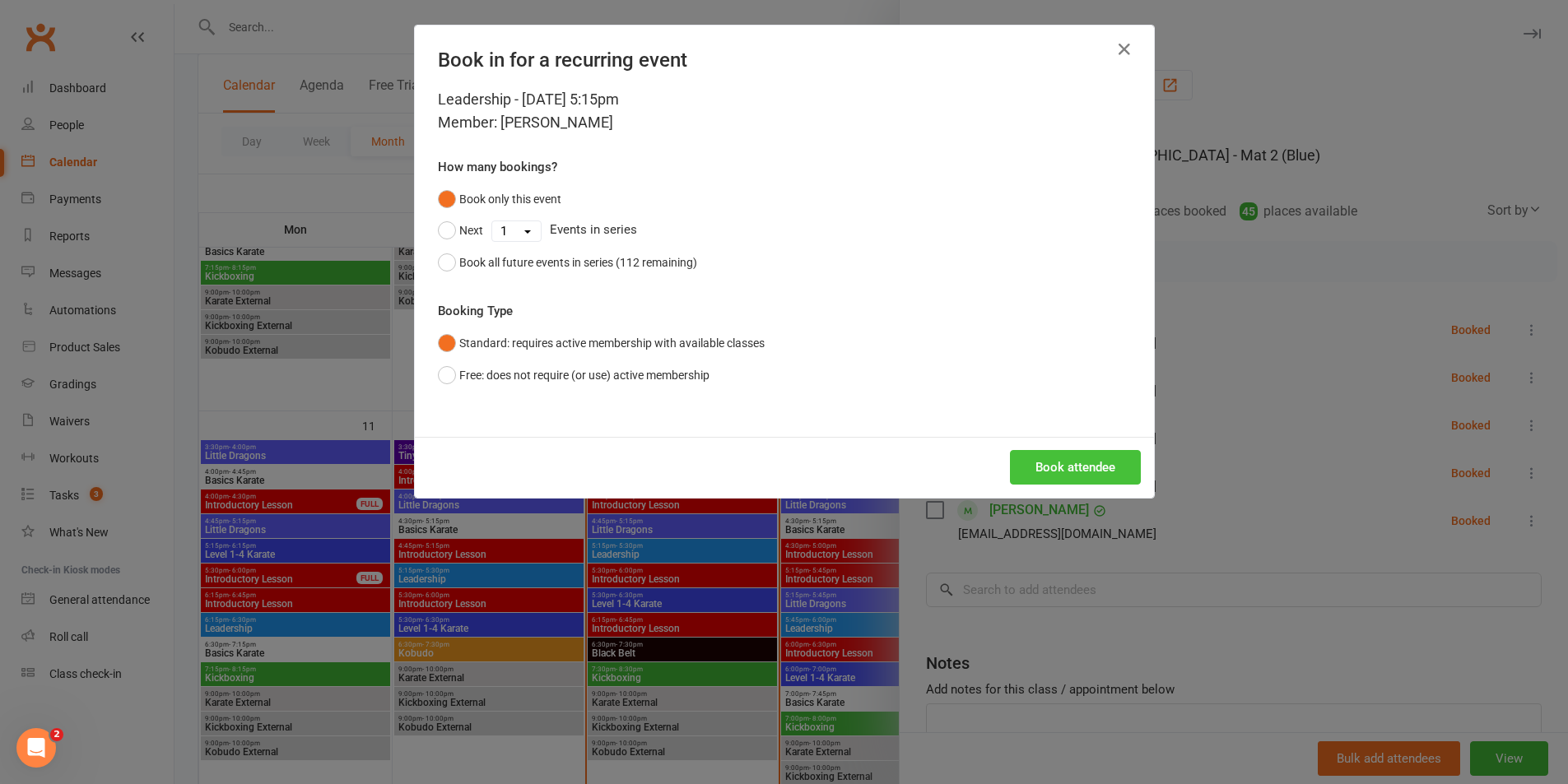
click at [1109, 466] on button "Book attendee" at bounding box center [1075, 467] width 131 height 35
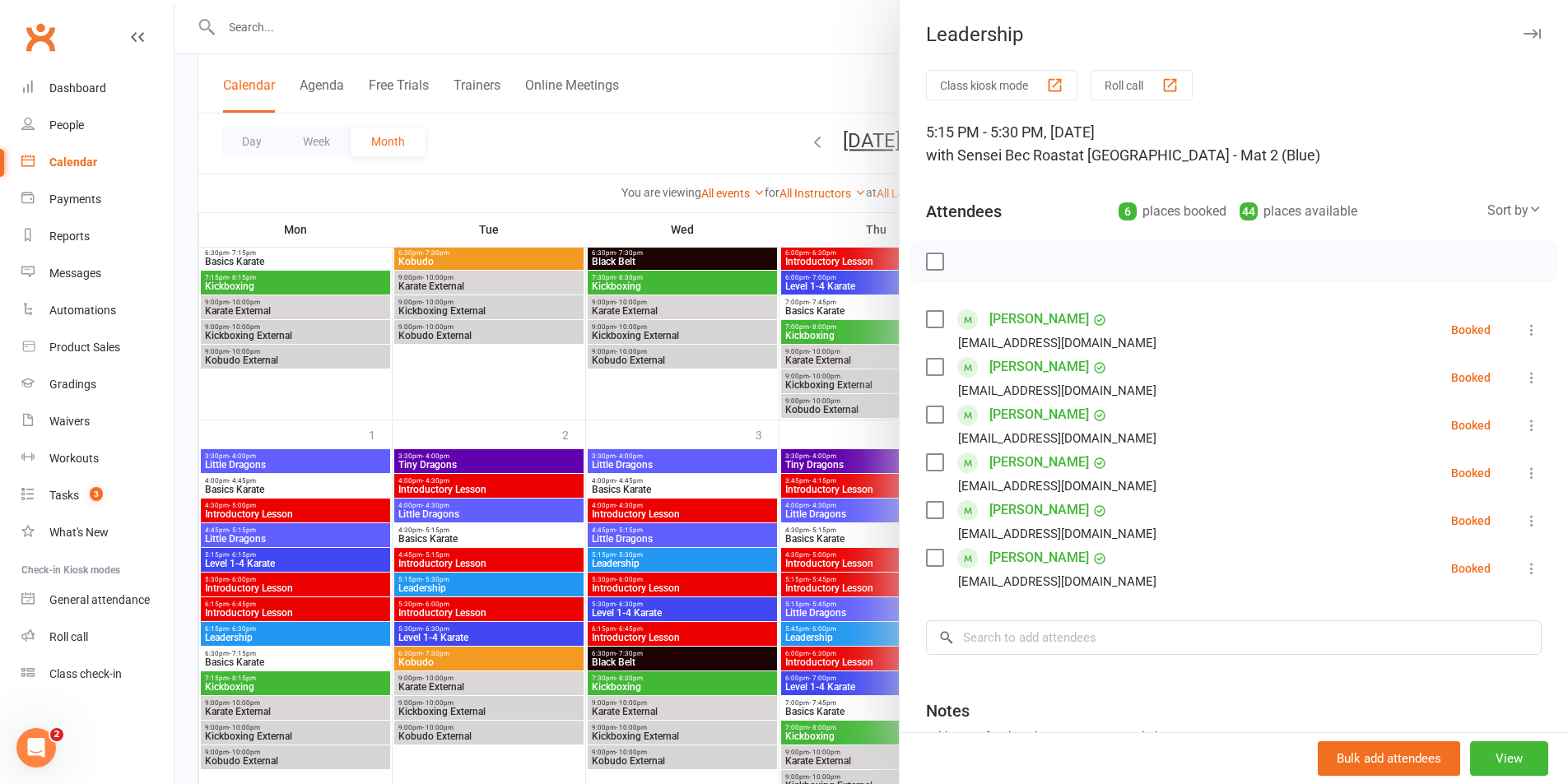
scroll to position [2018, 0]
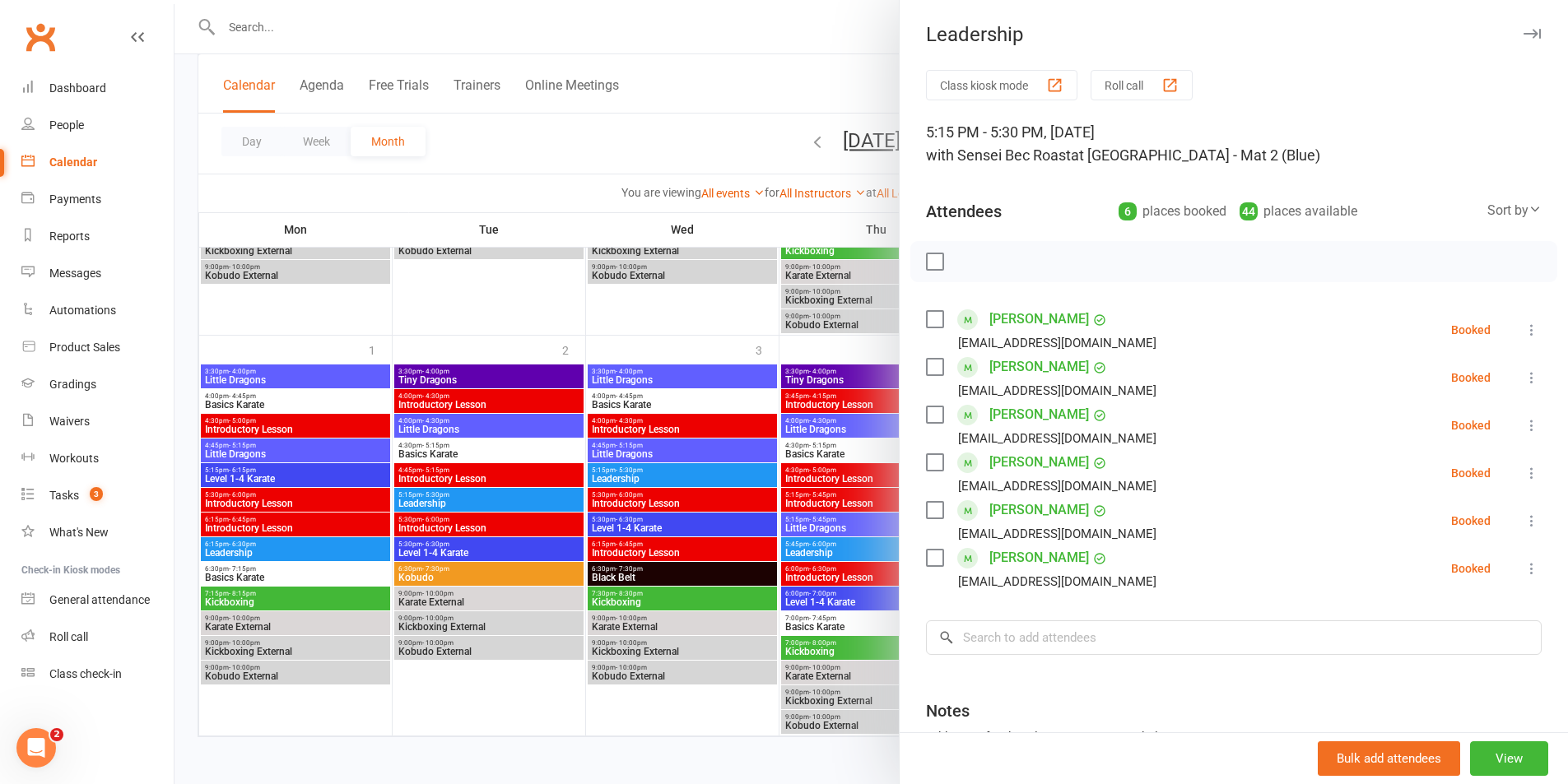
click at [763, 68] on div at bounding box center [871, 392] width 1393 height 784
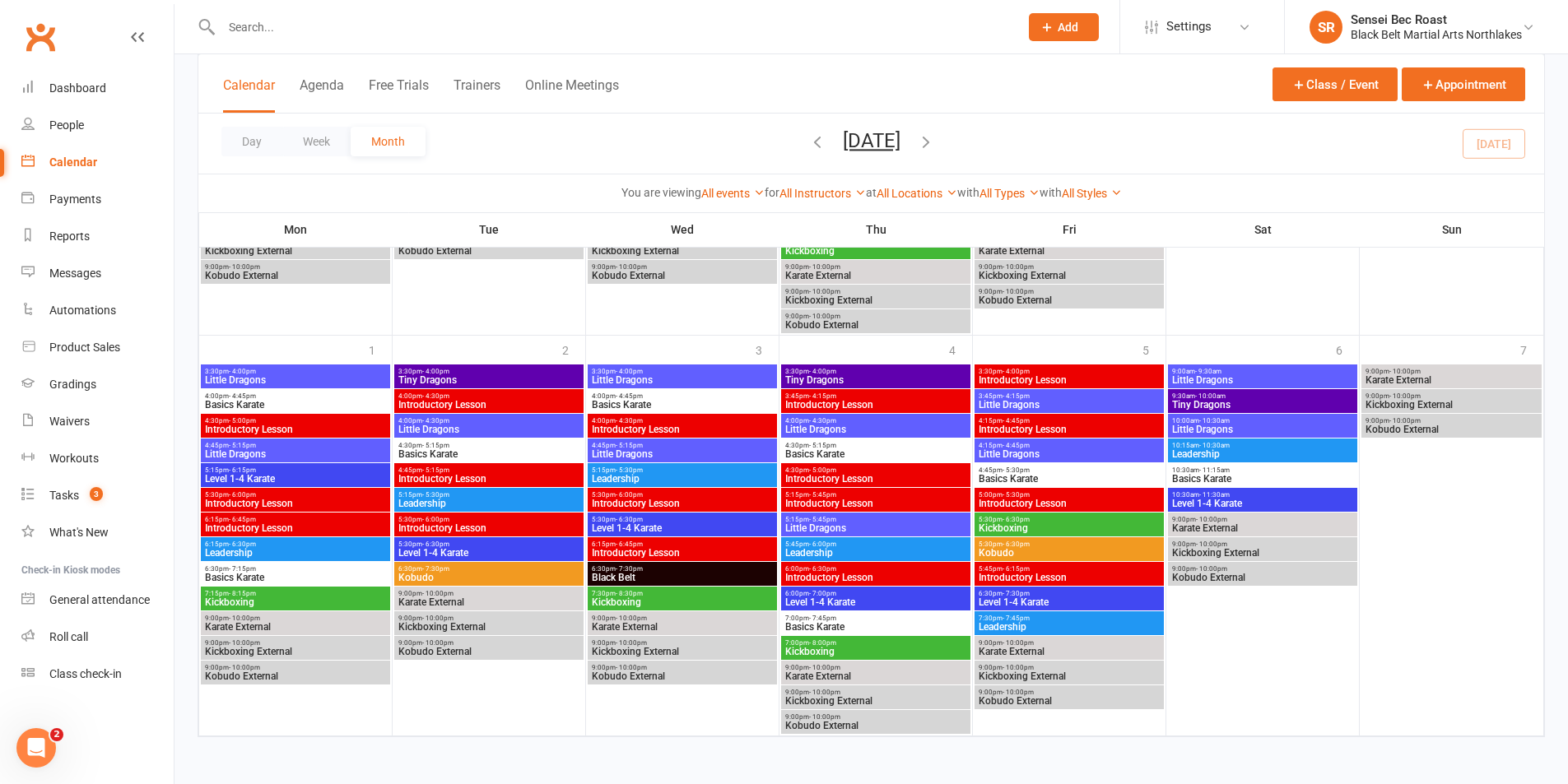
click at [678, 471] on span "5:15pm - 5:30pm" at bounding box center [682, 470] width 183 height 7
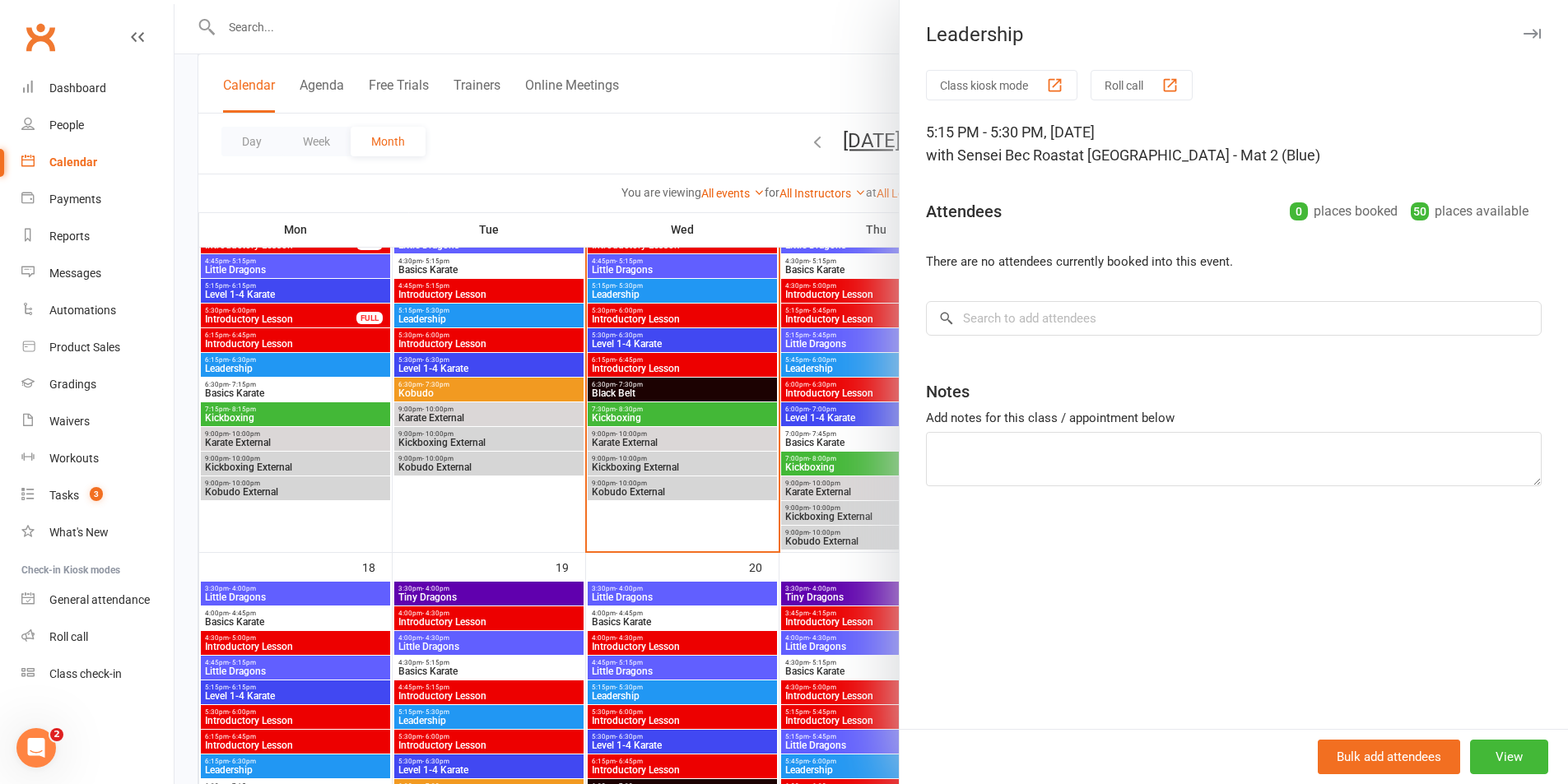
scroll to position [949, 0]
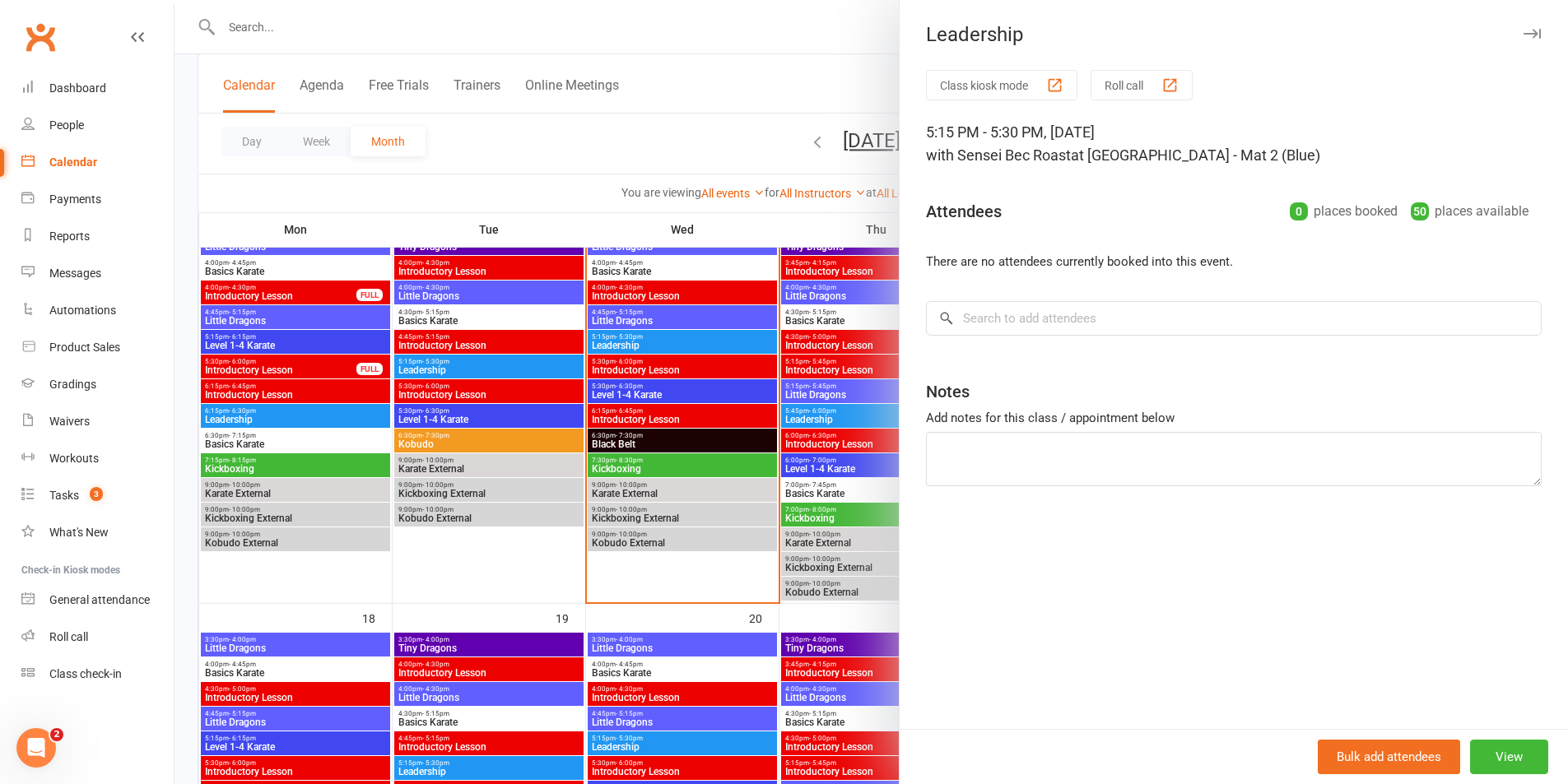
click at [678, 347] on div at bounding box center [871, 392] width 1393 height 784
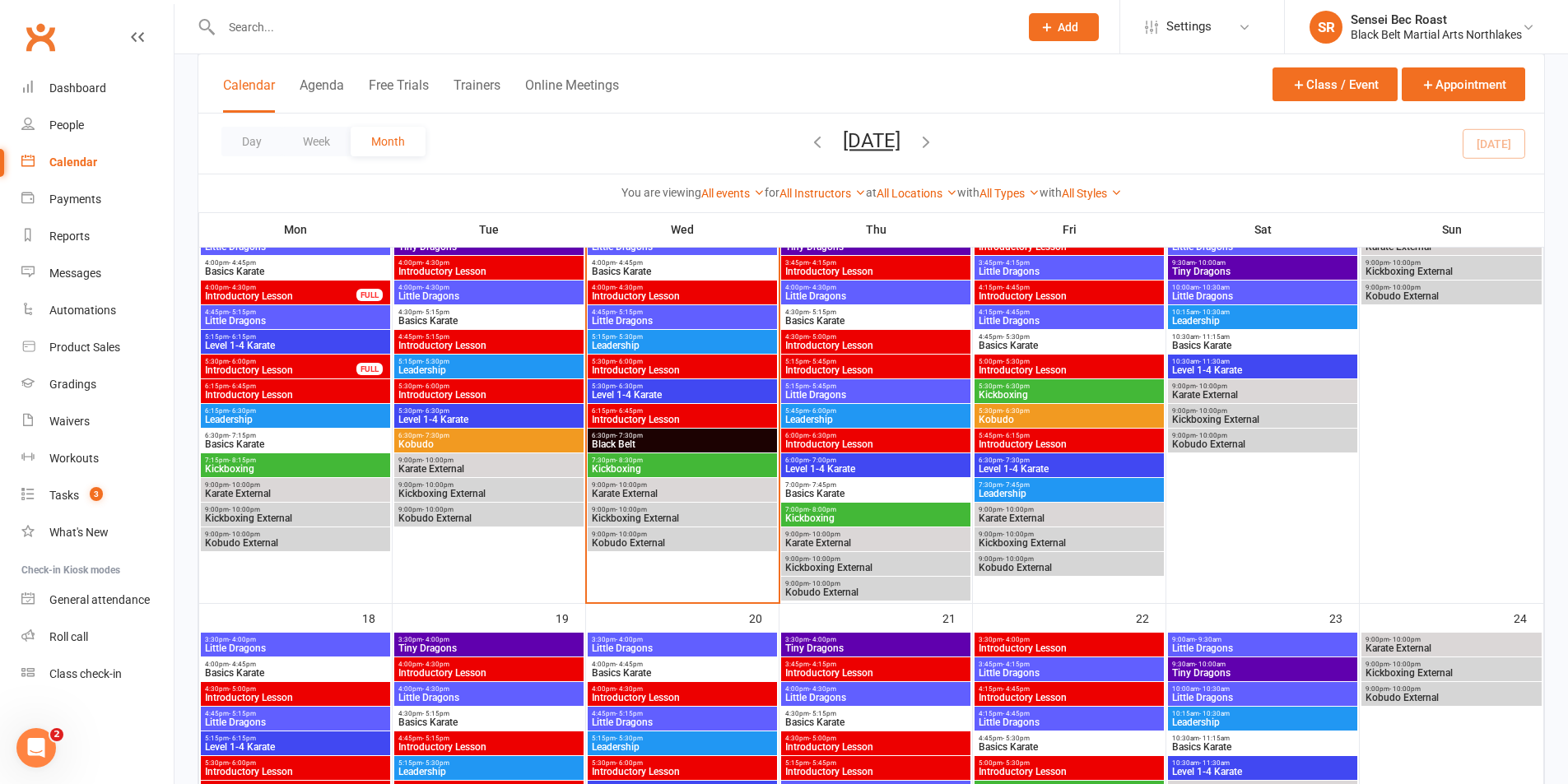
click at [678, 347] on span "Leadership" at bounding box center [682, 345] width 183 height 10
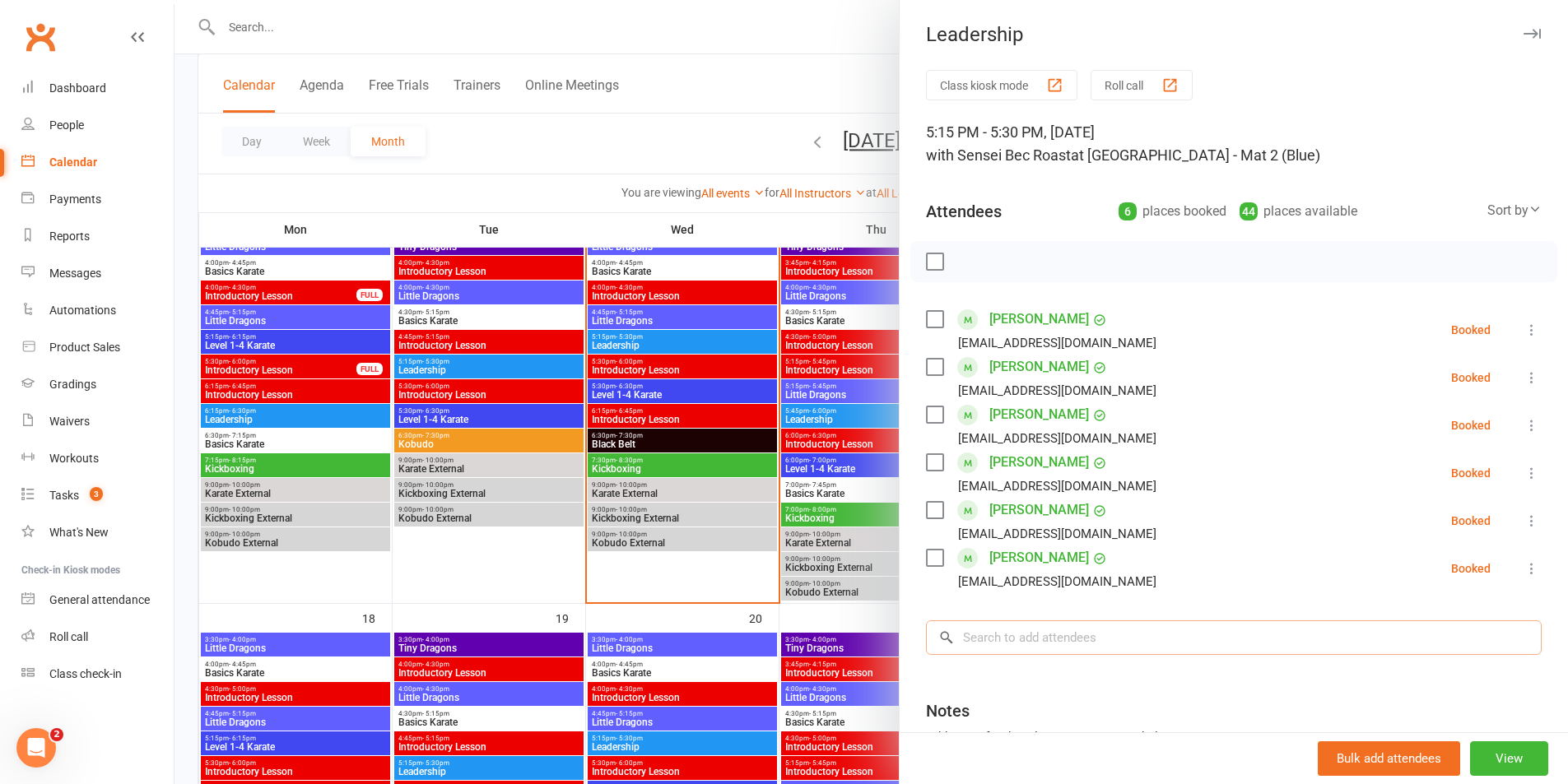
click at [1073, 629] on input "search" at bounding box center [1233, 638] width 615 height 35
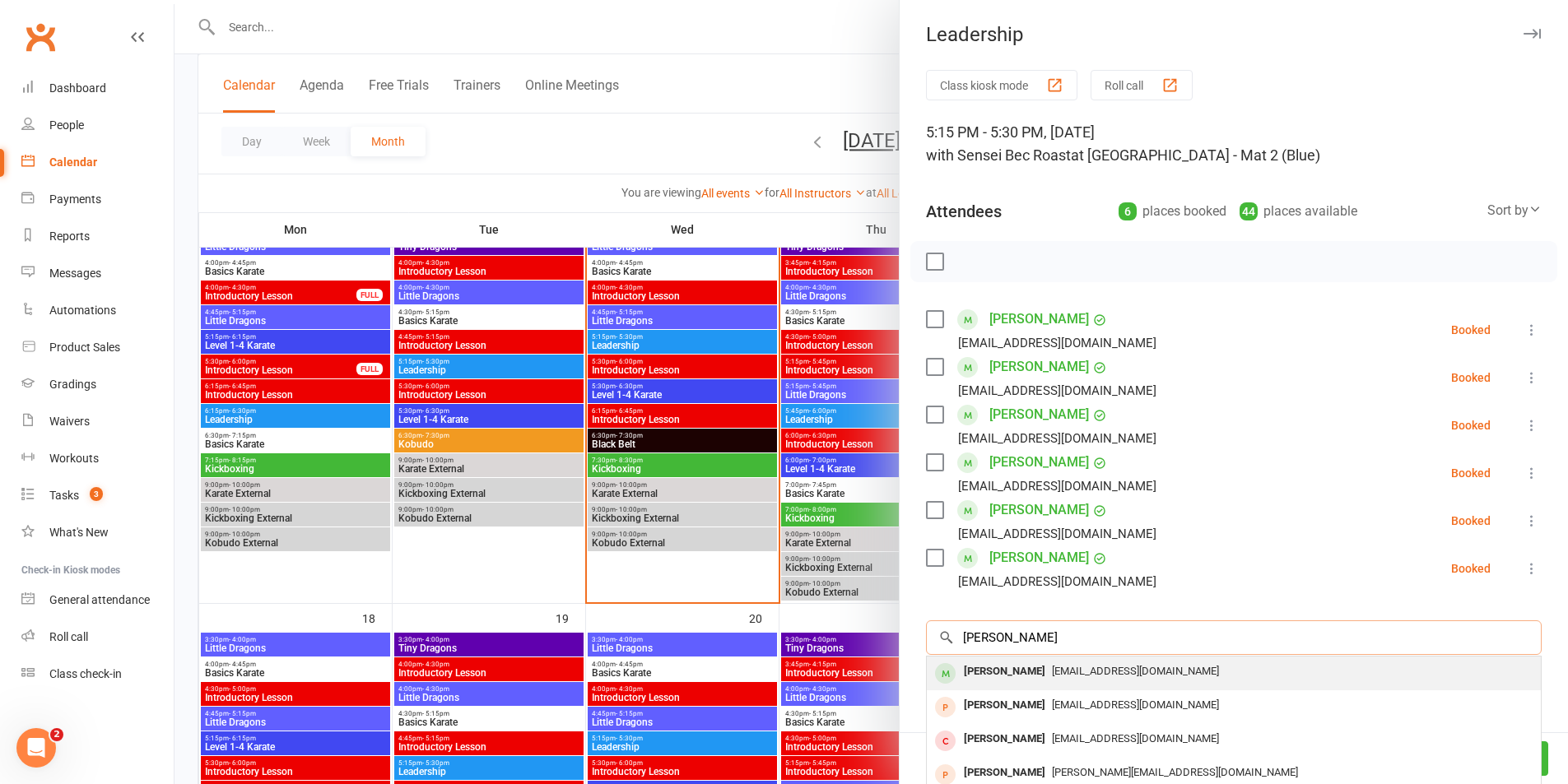
type input "[PERSON_NAME]"
click at [995, 673] on div "[PERSON_NAME]" at bounding box center [1005, 672] width 95 height 24
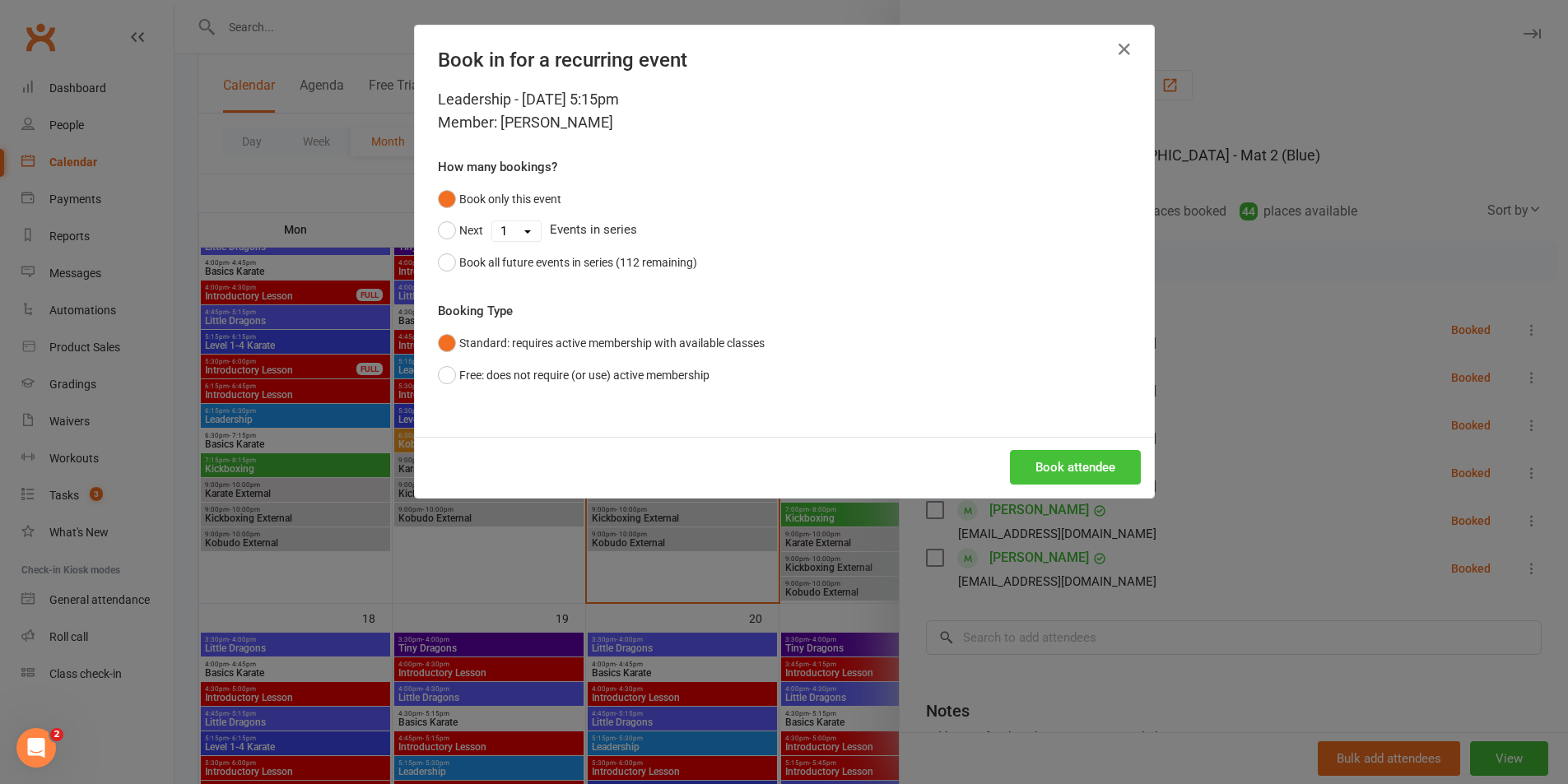
click at [1069, 470] on button "Book attendee" at bounding box center [1075, 467] width 131 height 35
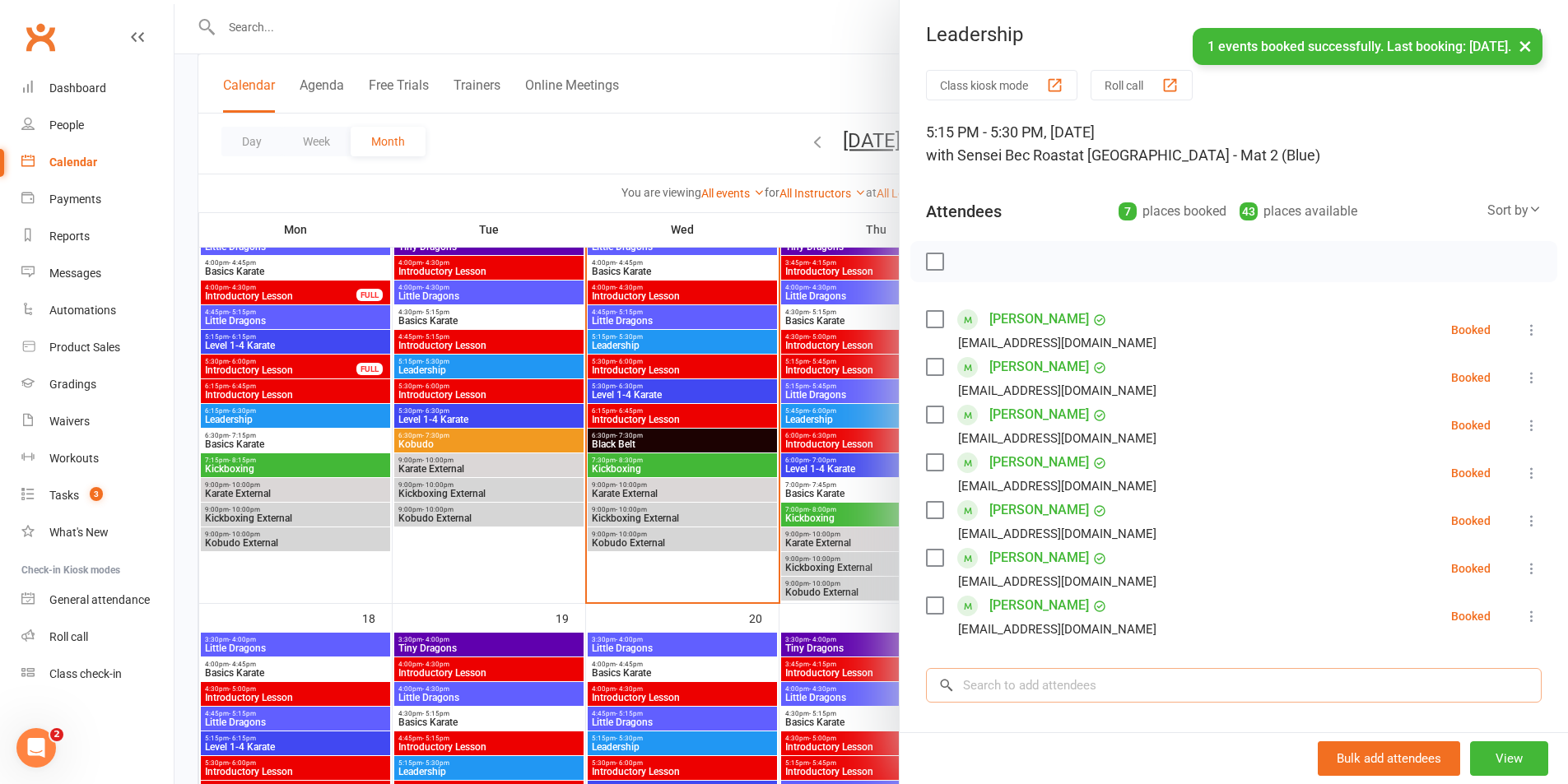
click at [1011, 683] on input "search" at bounding box center [1233, 685] width 615 height 35
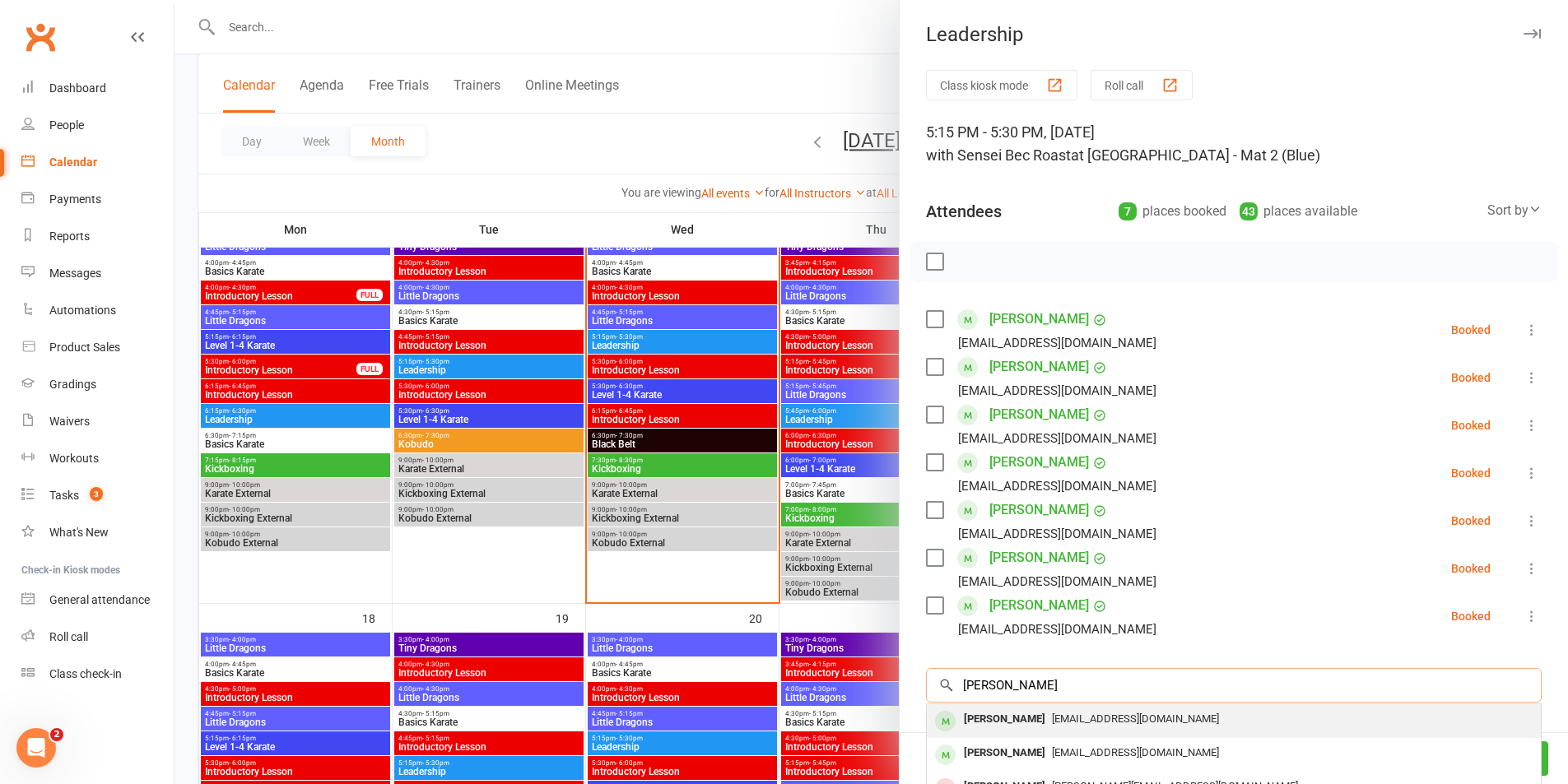
type input "[PERSON_NAME]"
click at [977, 722] on div "[PERSON_NAME]" at bounding box center [1005, 719] width 95 height 24
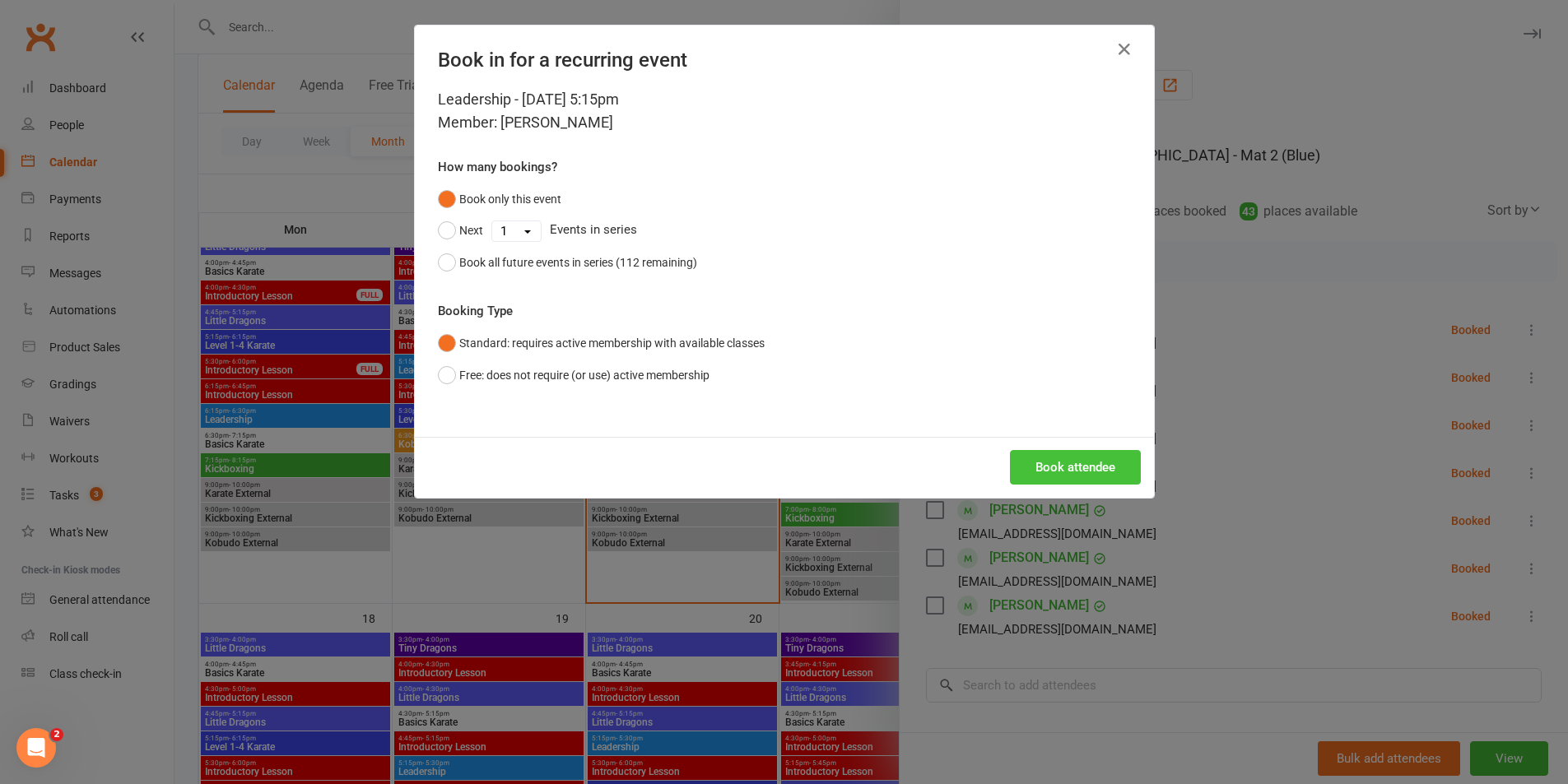
click at [1082, 461] on button "Book attendee" at bounding box center [1075, 467] width 131 height 35
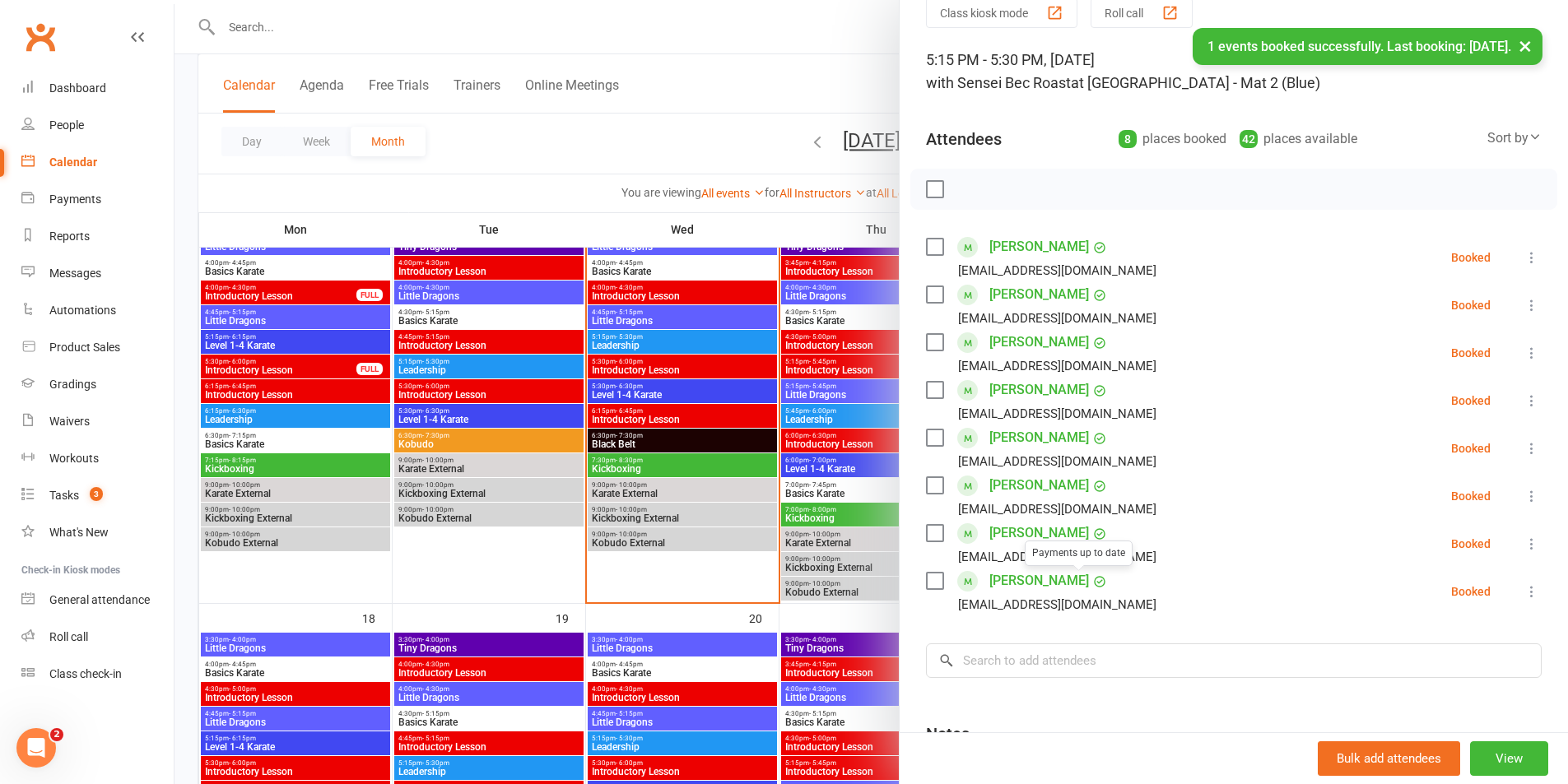
scroll to position [164, 0]
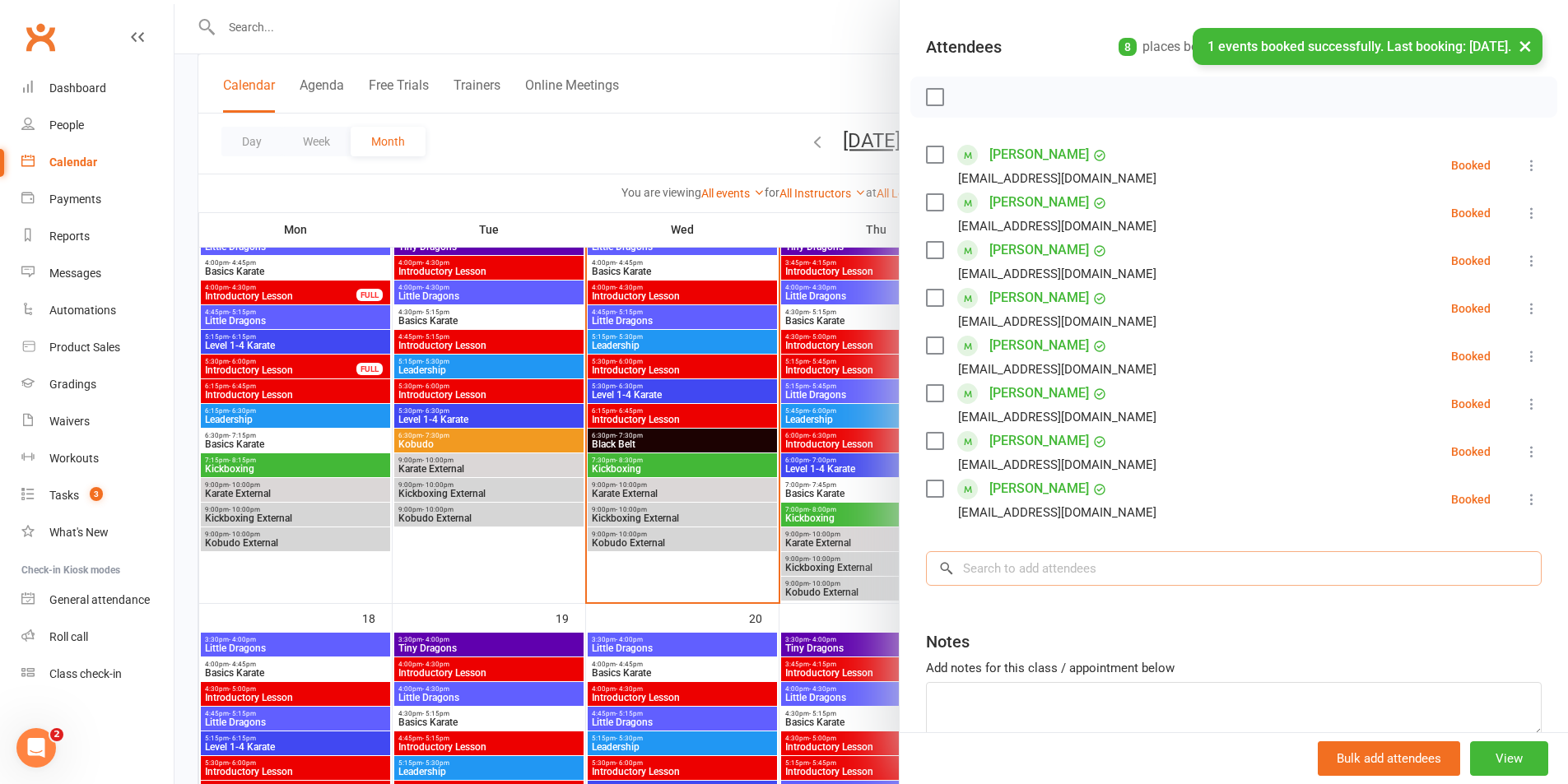
click at [997, 571] on input "search" at bounding box center [1233, 568] width 615 height 35
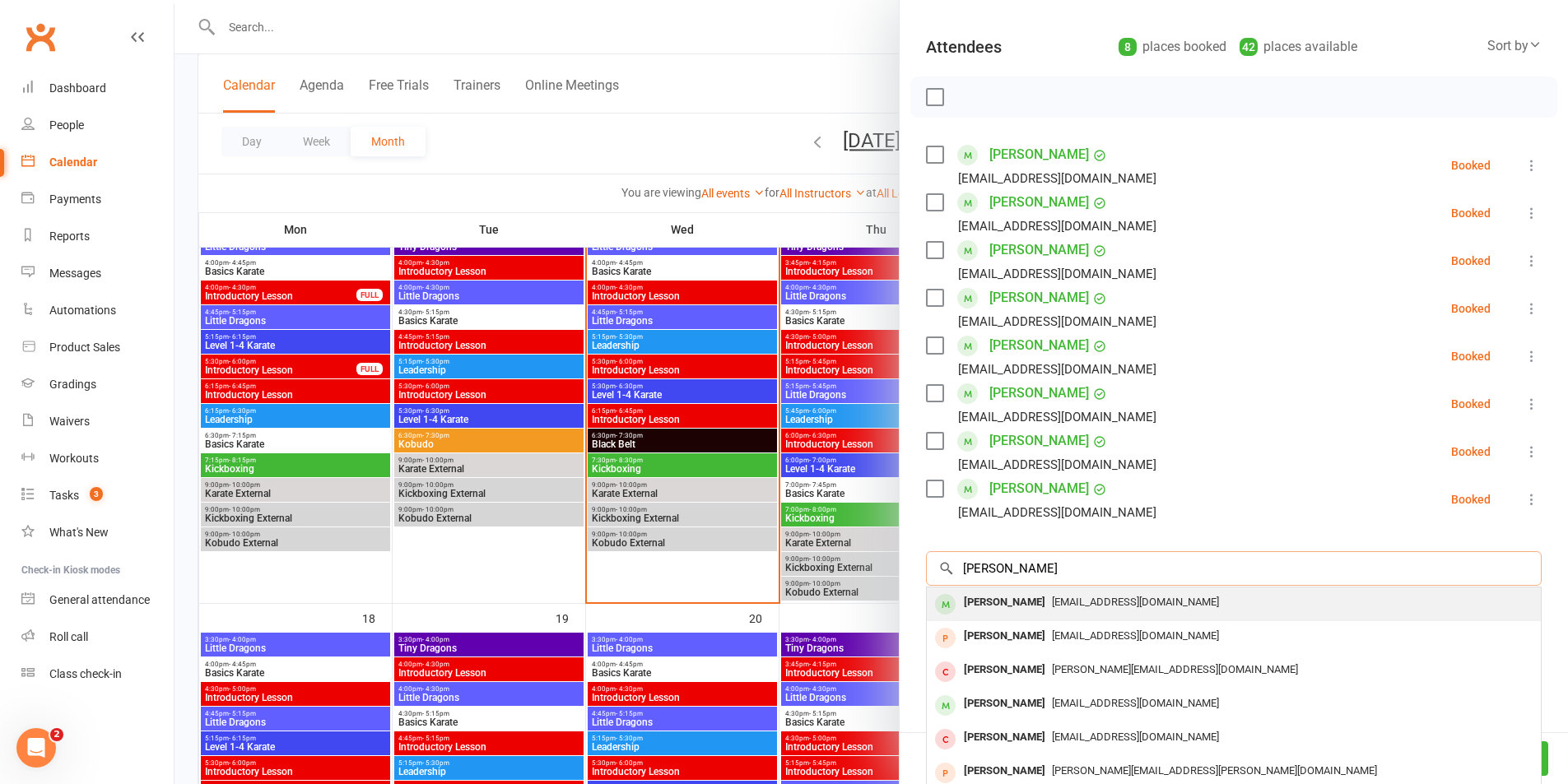
type input "[PERSON_NAME]"
click at [983, 603] on div "[PERSON_NAME]" at bounding box center [1005, 602] width 95 height 24
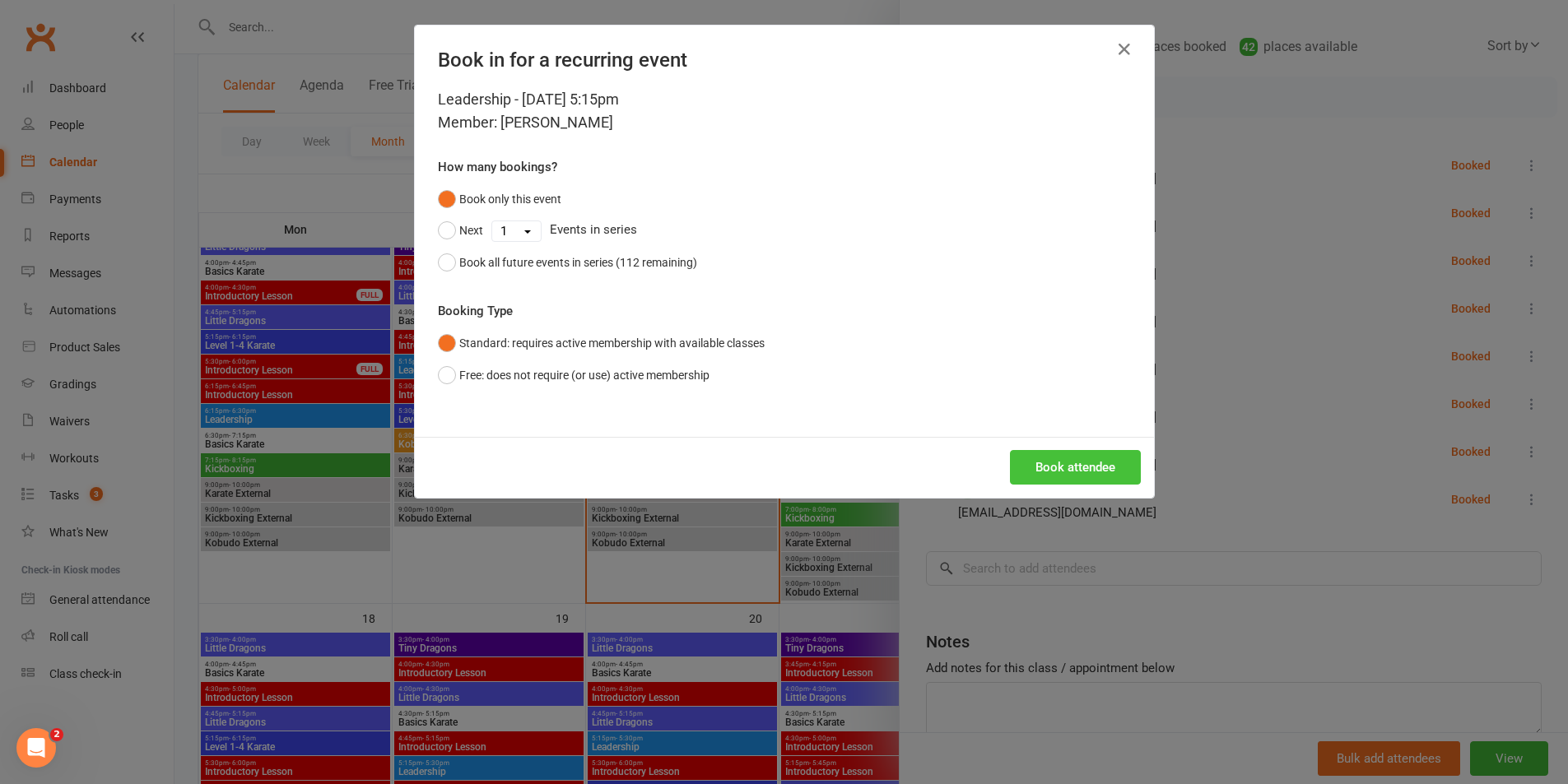
click at [1113, 462] on button "Book attendee" at bounding box center [1075, 467] width 131 height 35
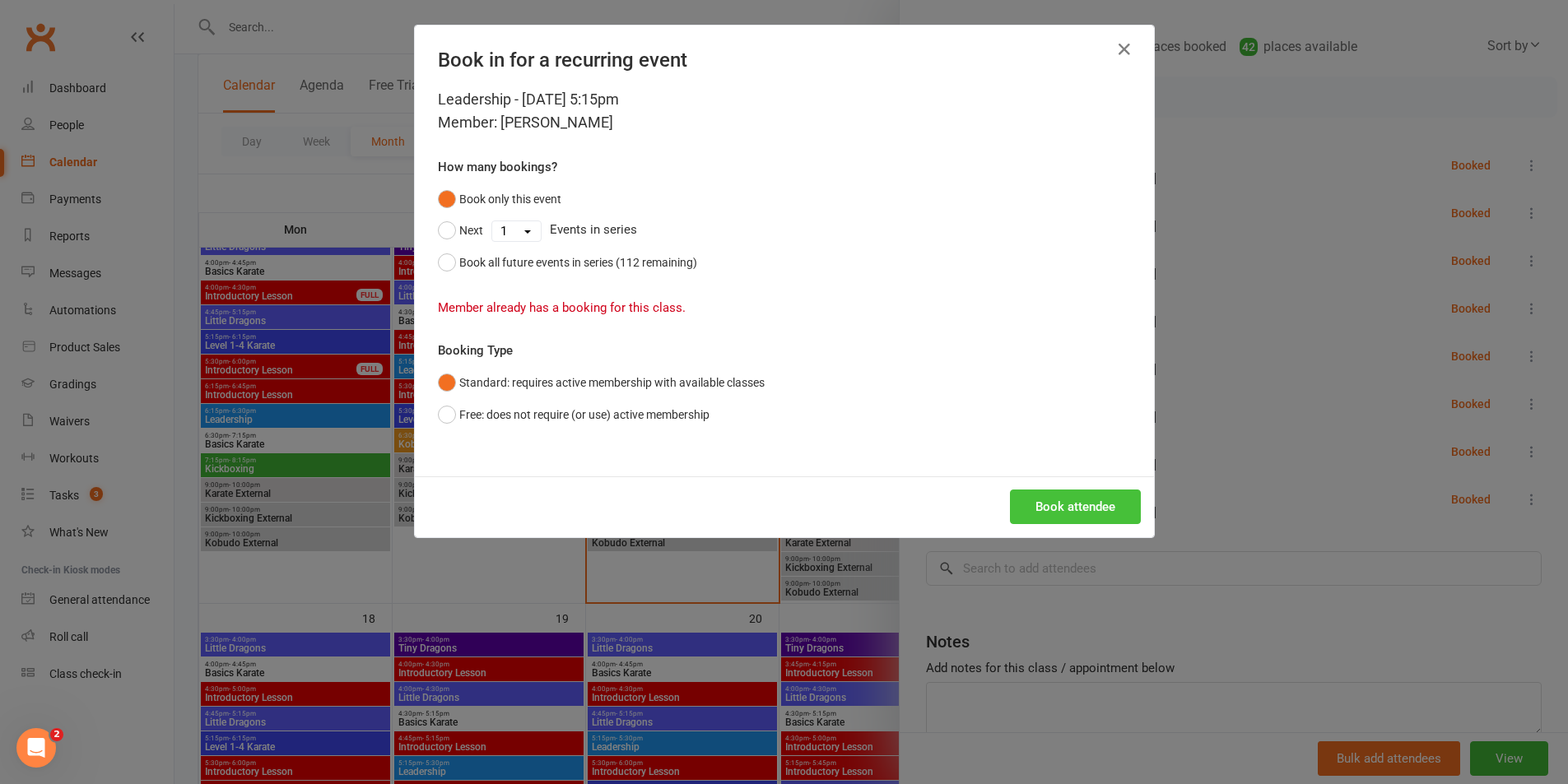
click at [1065, 514] on button "Book attendee" at bounding box center [1075, 507] width 131 height 35
click at [1115, 49] on icon "button" at bounding box center [1125, 49] width 20 height 20
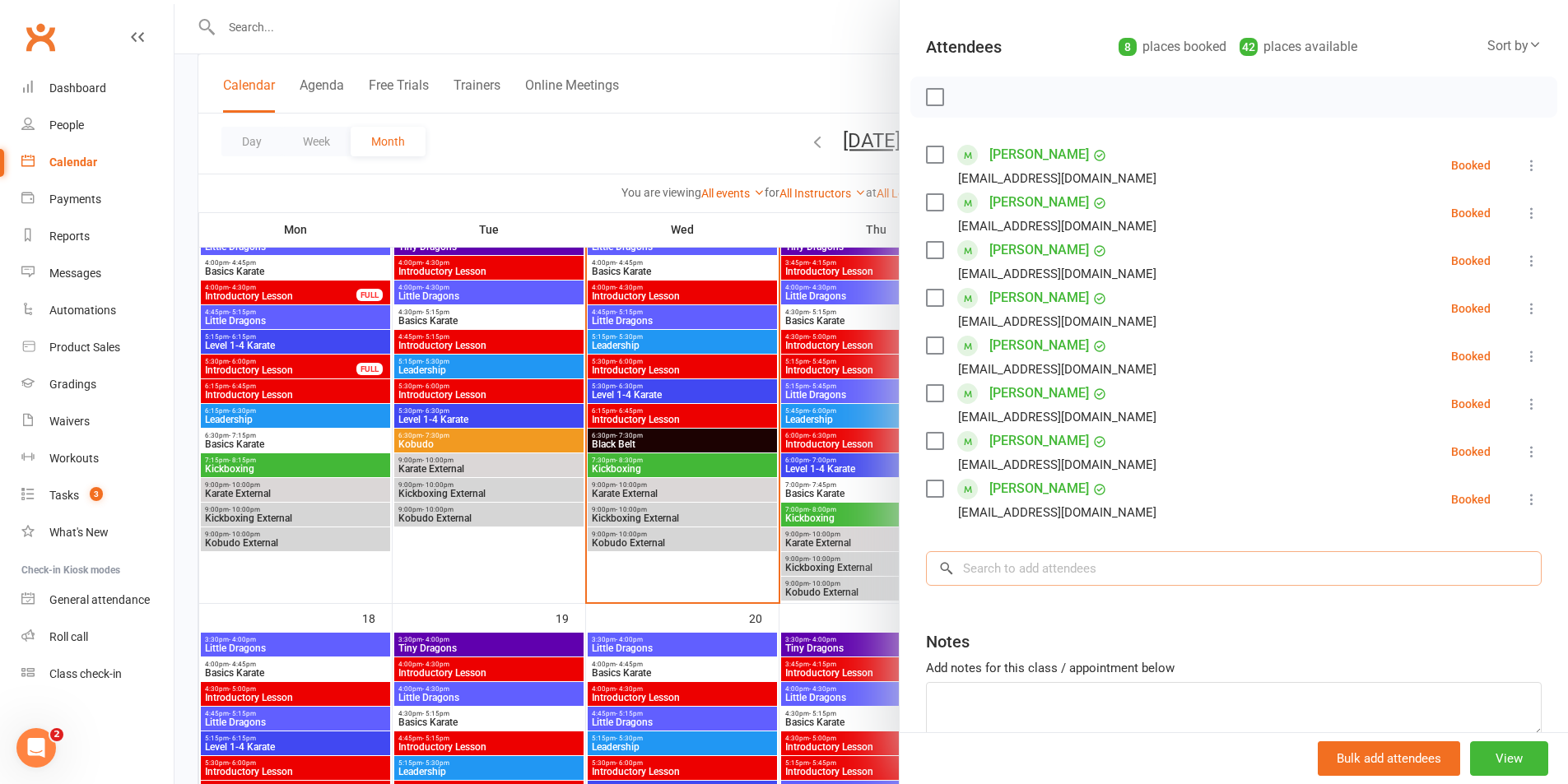
click at [1010, 565] on input "search" at bounding box center [1233, 568] width 615 height 35
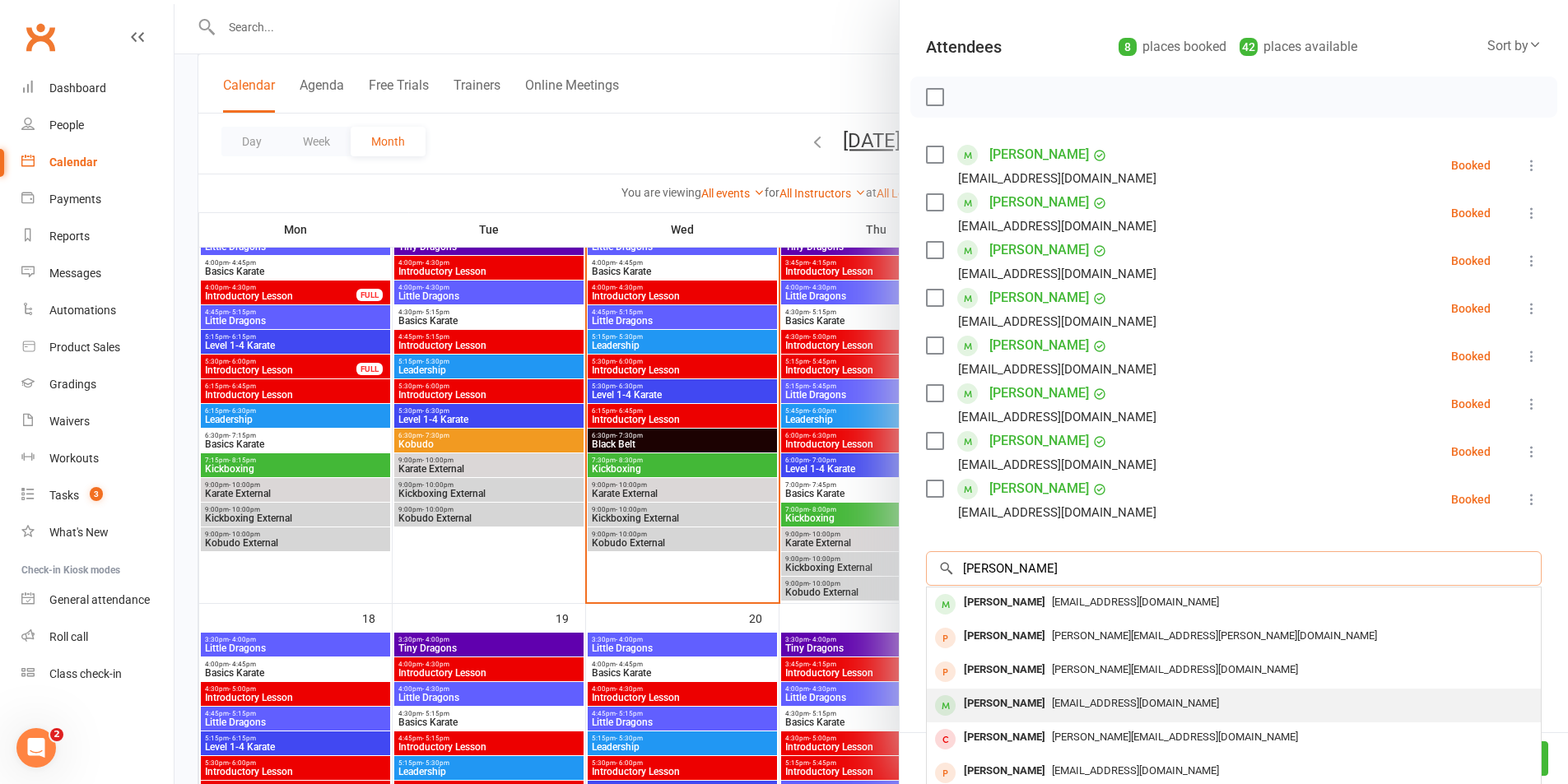
type input "[PERSON_NAME]"
click at [994, 696] on div "[PERSON_NAME]" at bounding box center [1005, 704] width 95 height 24
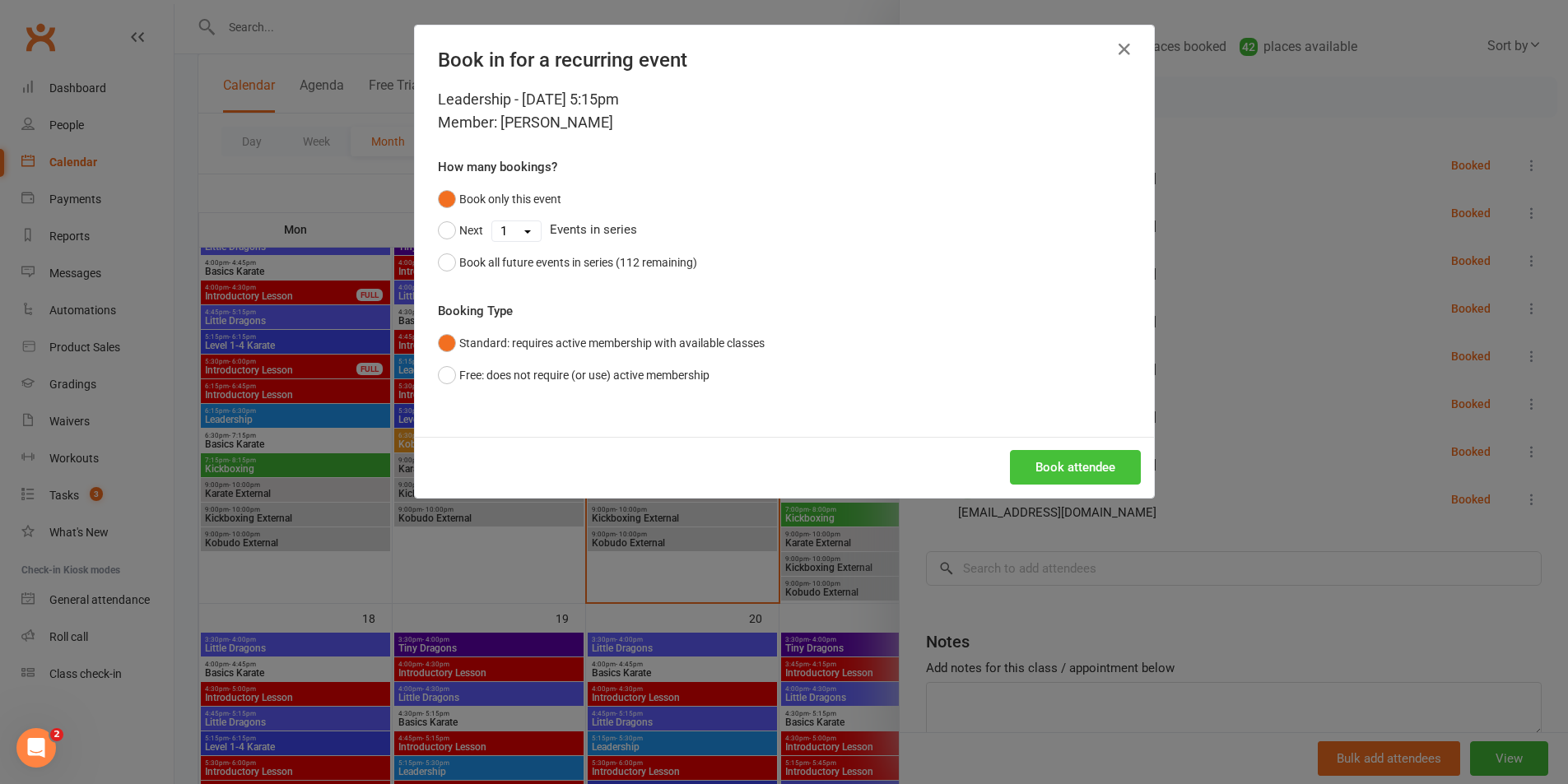
click at [1051, 474] on button "Book attendee" at bounding box center [1075, 467] width 131 height 35
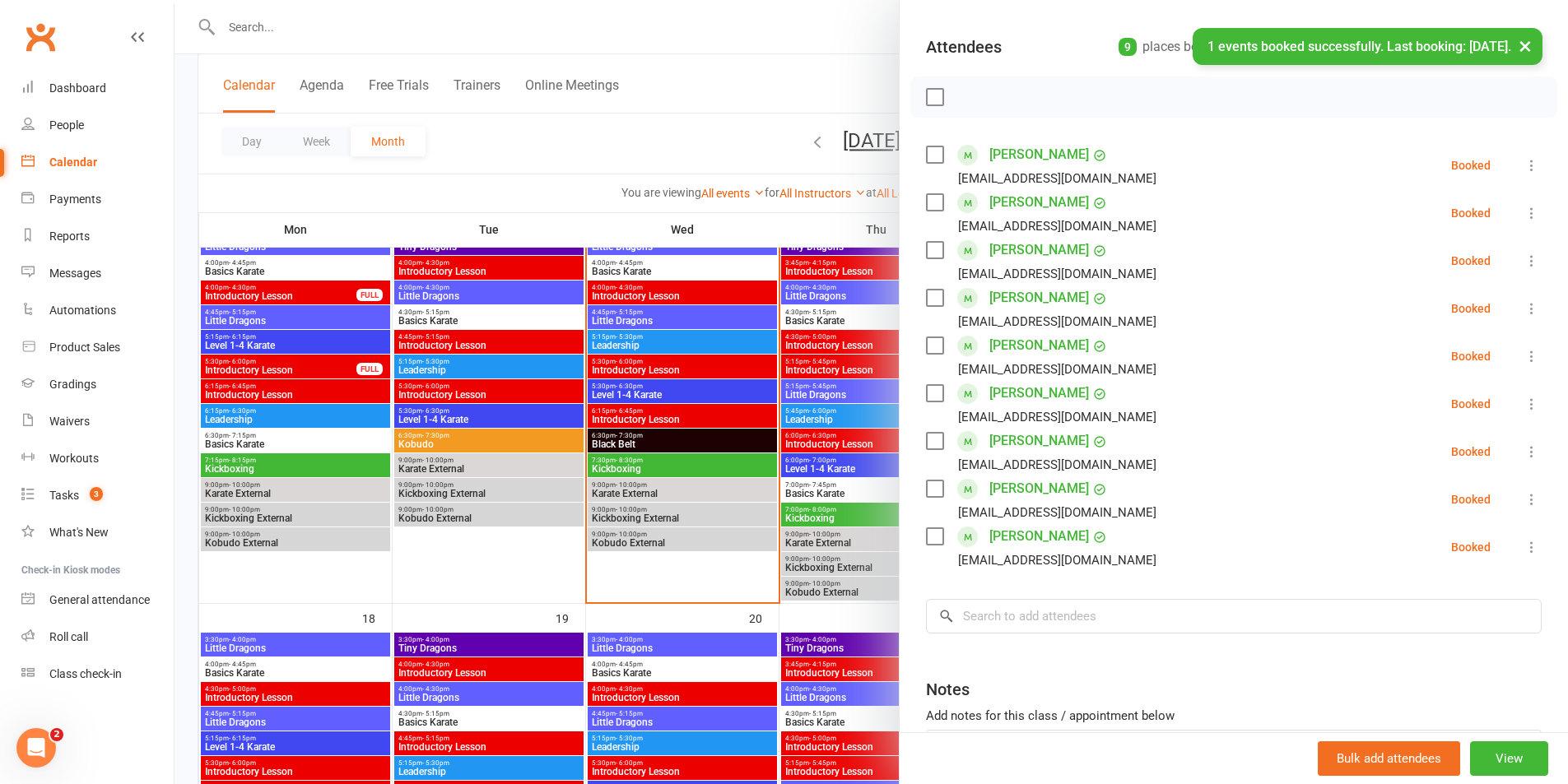
scroll to position [247, 0]
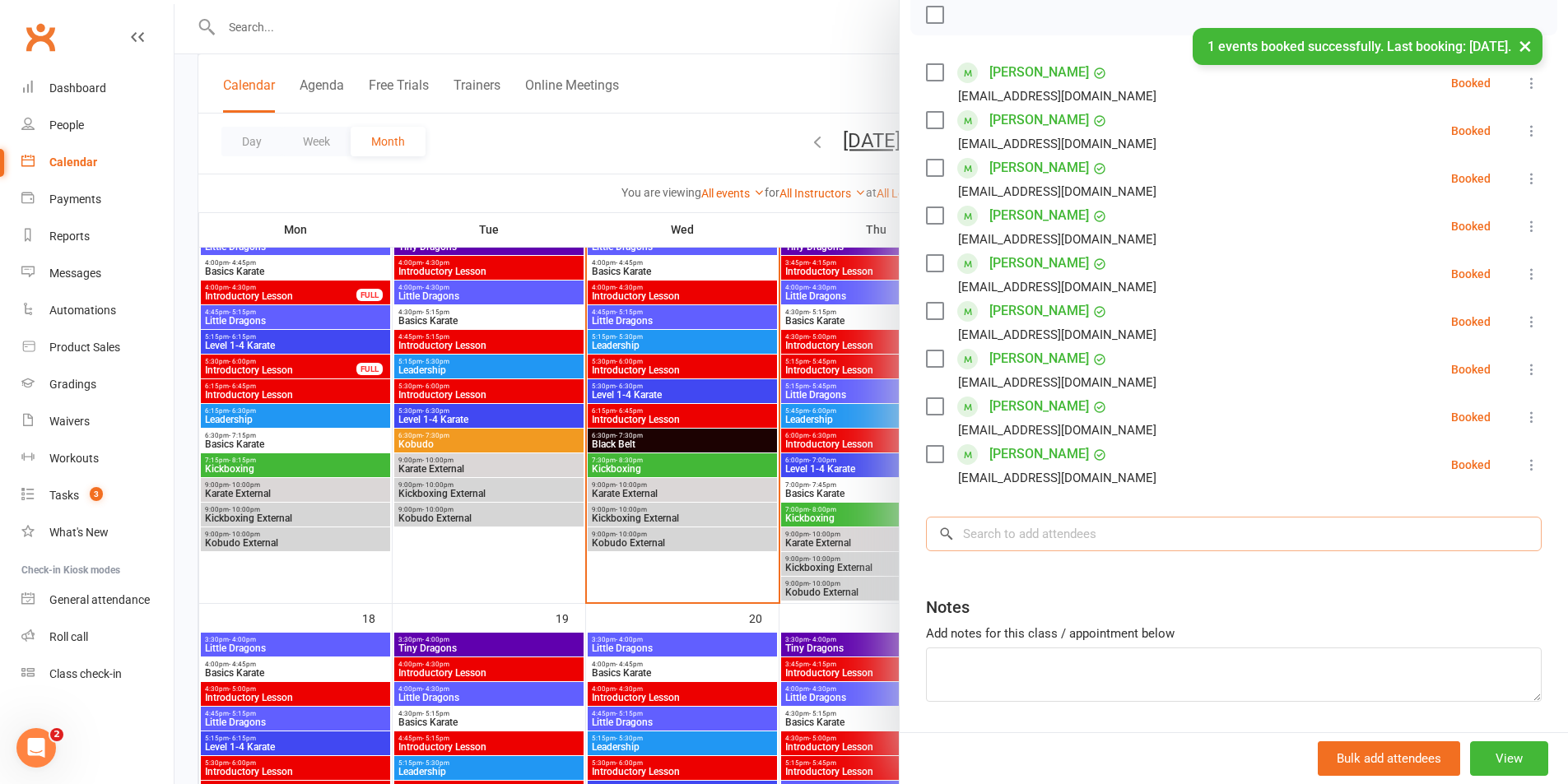
click at [995, 529] on input "search" at bounding box center [1233, 534] width 615 height 35
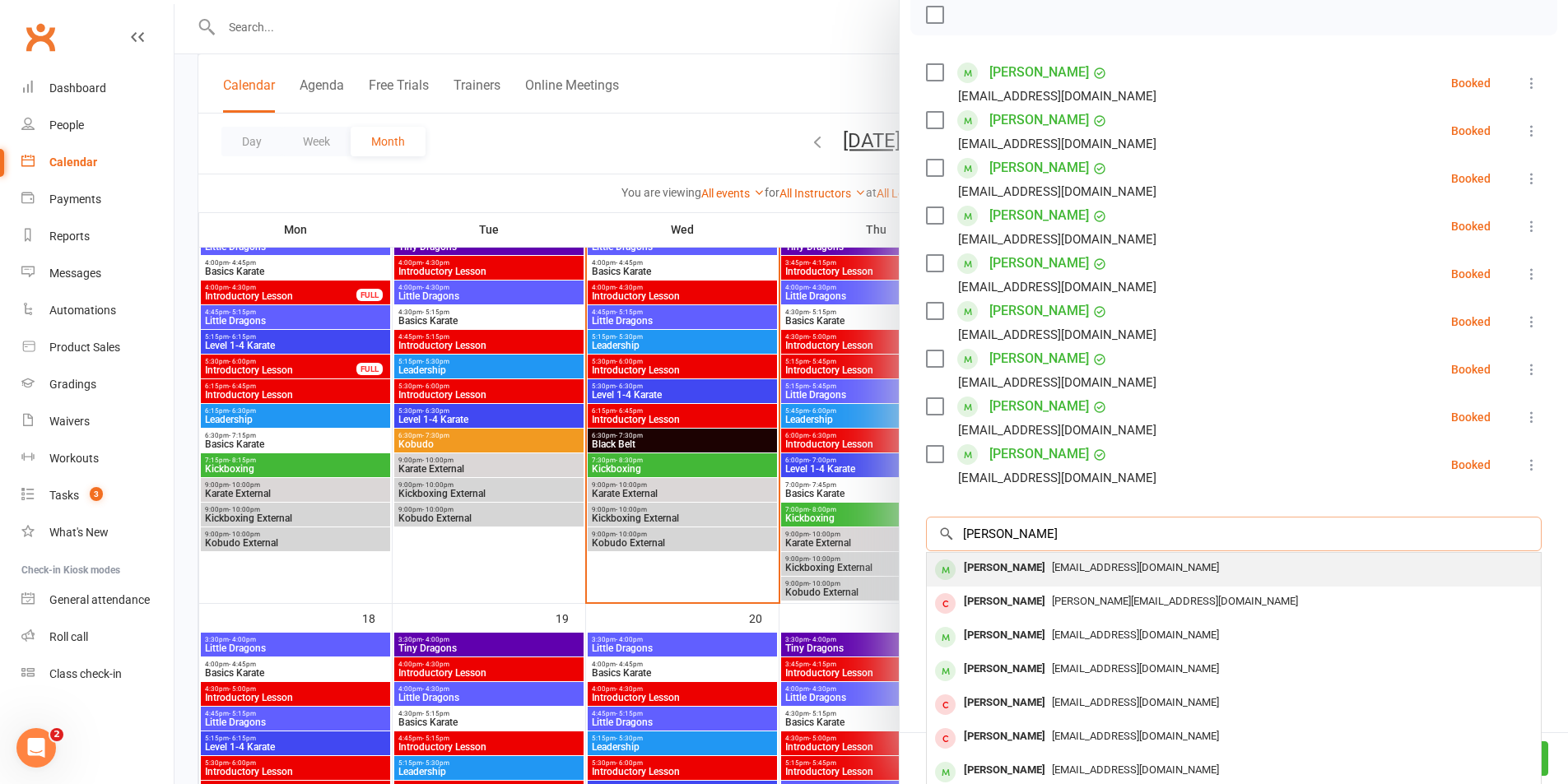
type input "[PERSON_NAME]"
click at [987, 572] on div "[PERSON_NAME]" at bounding box center [1005, 568] width 95 height 24
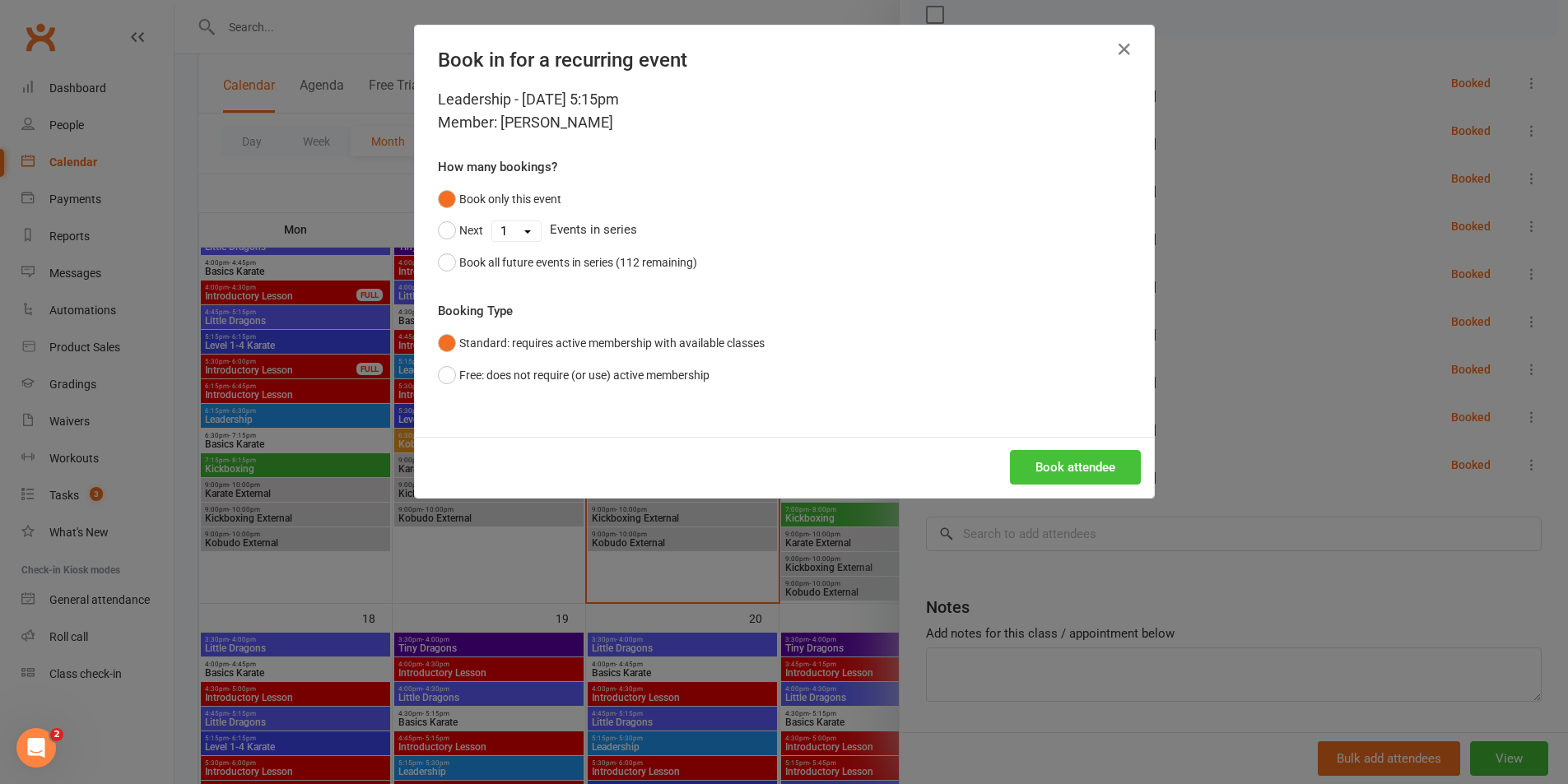
click at [1072, 475] on button "Book attendee" at bounding box center [1075, 467] width 131 height 35
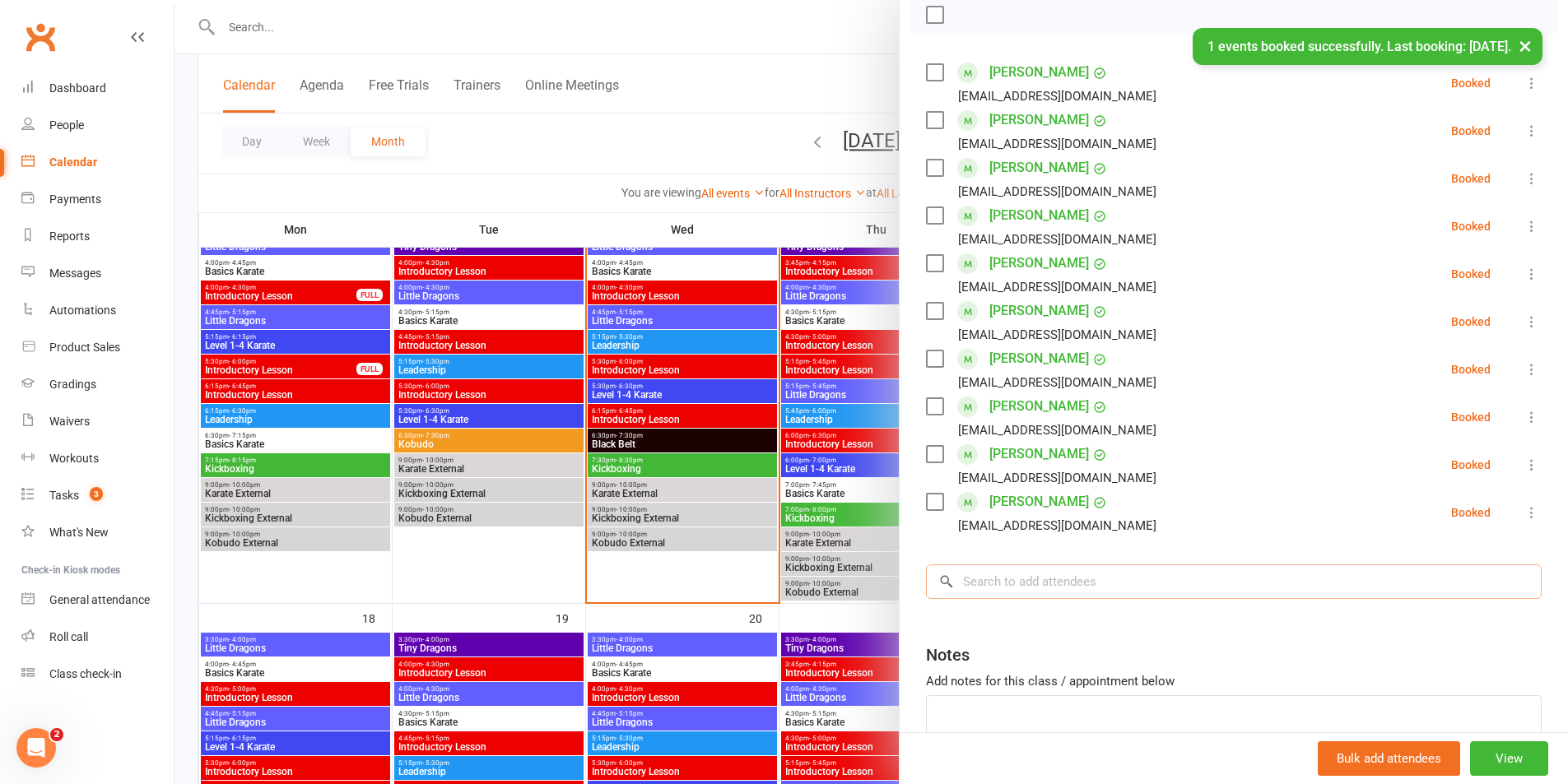
click at [1004, 576] on input "search" at bounding box center [1233, 582] width 615 height 35
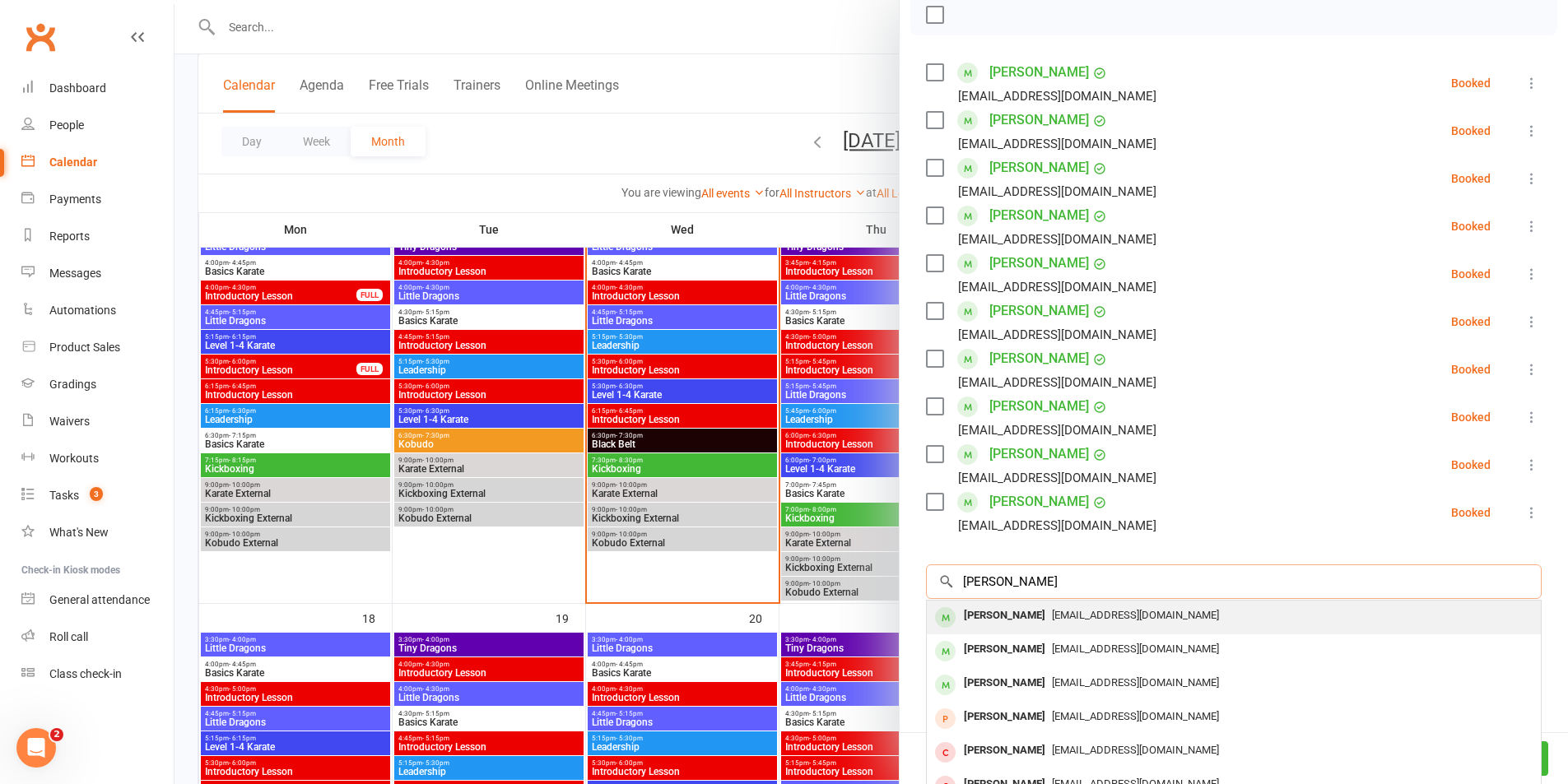
type input "[PERSON_NAME]"
click at [977, 620] on div "[PERSON_NAME]" at bounding box center [1005, 616] width 95 height 24
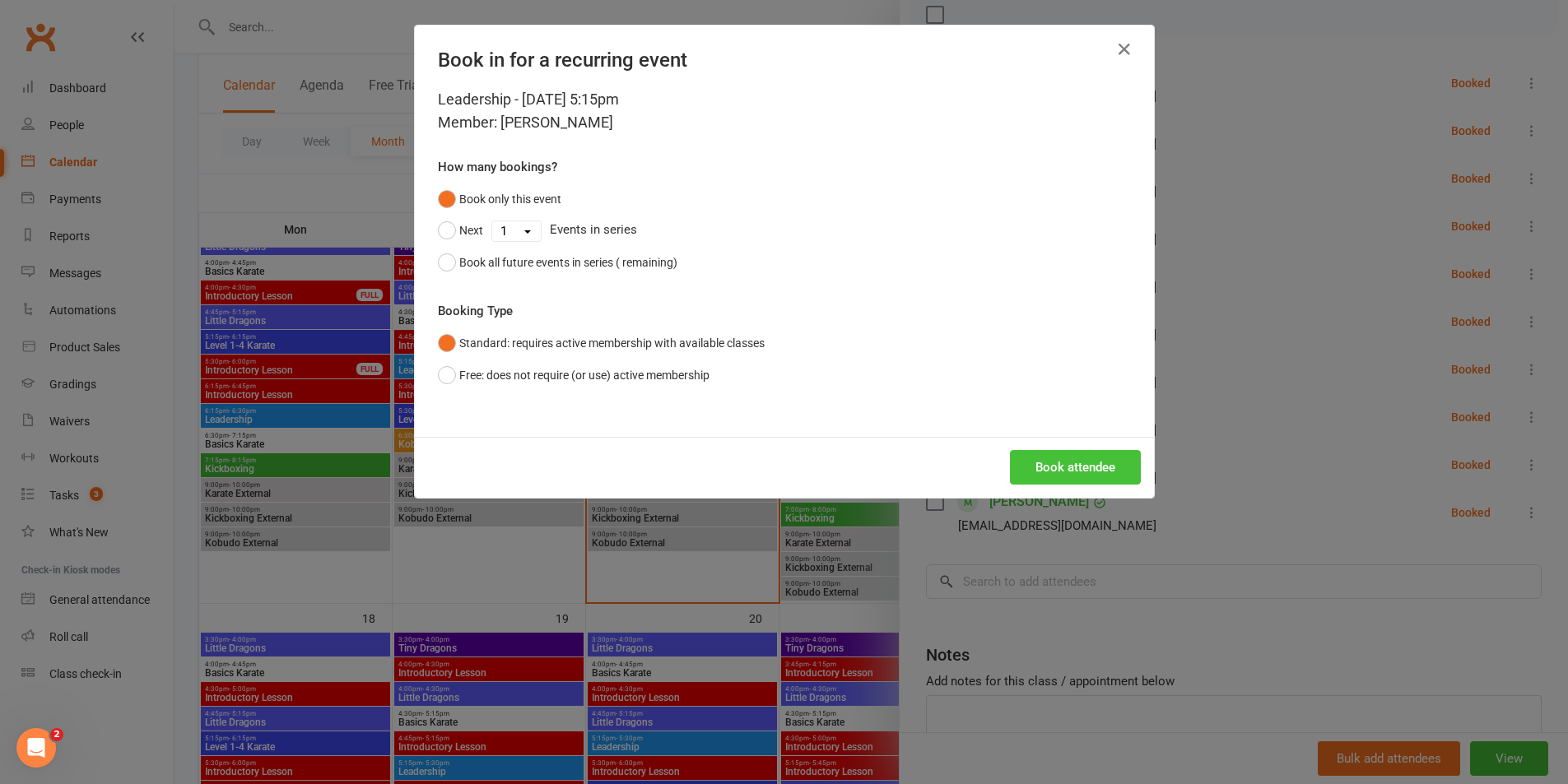
click at [1060, 470] on button "Book attendee" at bounding box center [1075, 467] width 131 height 35
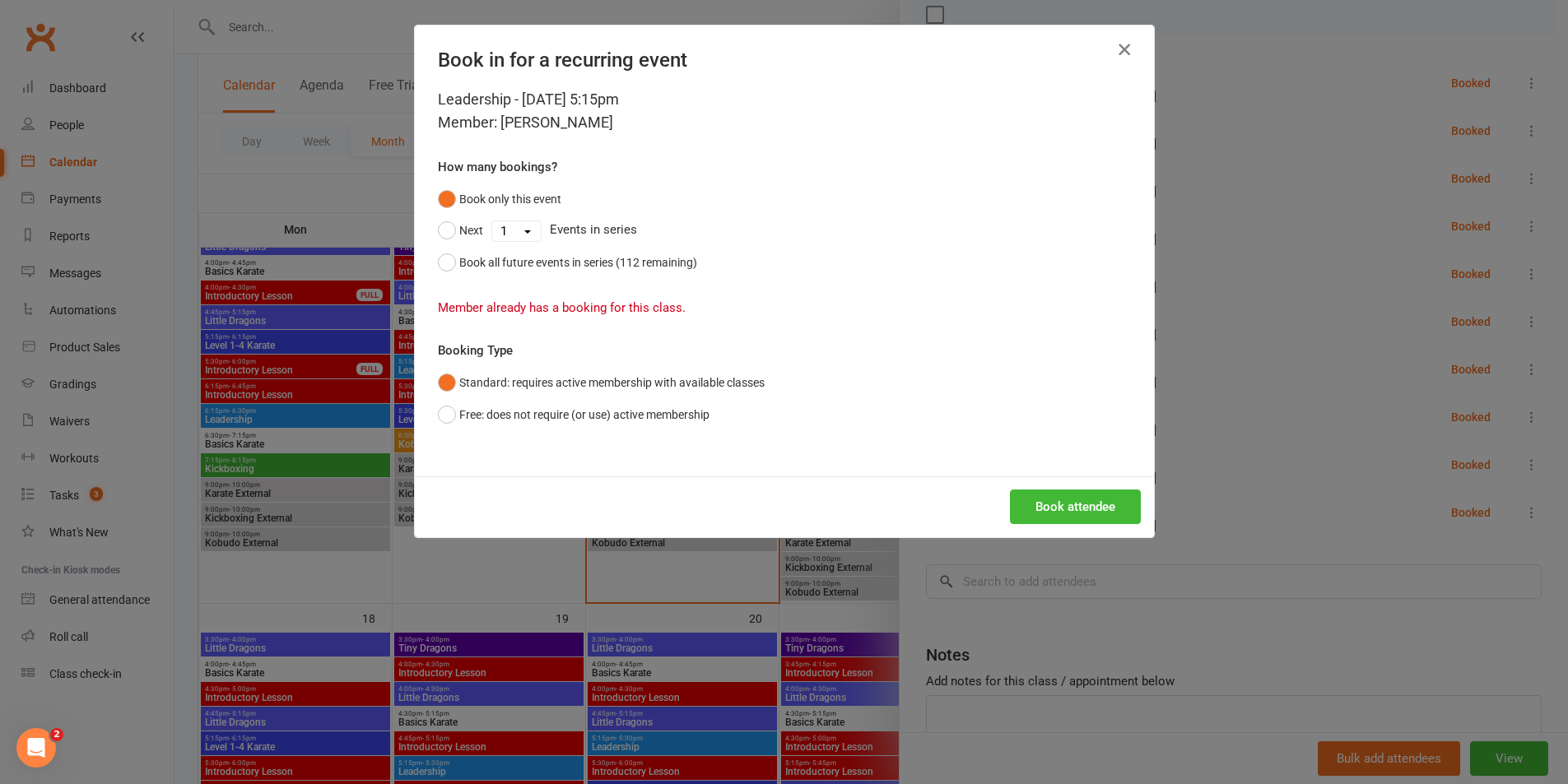
click at [1122, 51] on icon "button" at bounding box center [1125, 49] width 20 height 20
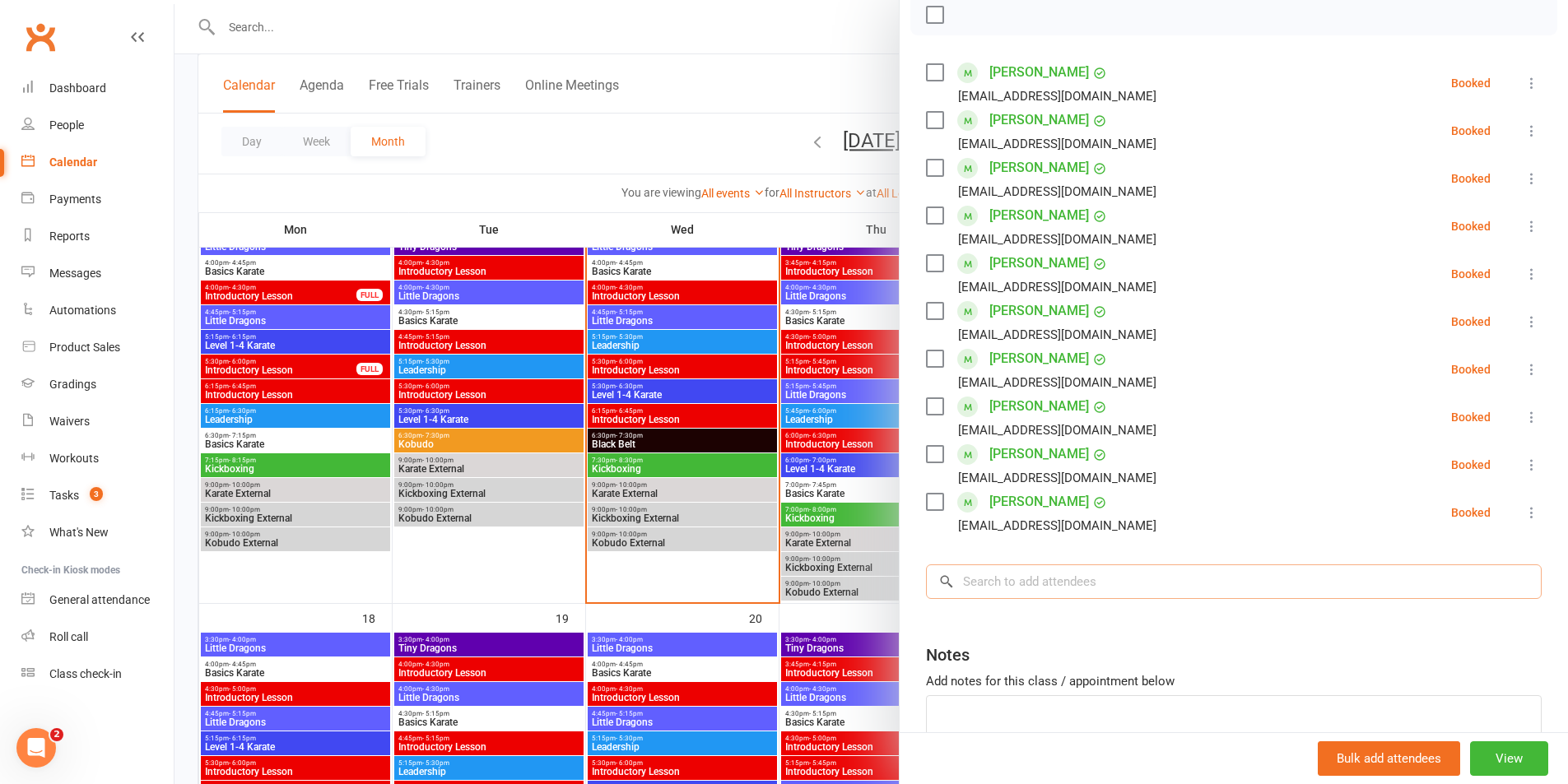
click at [987, 589] on input "search" at bounding box center [1233, 582] width 615 height 35
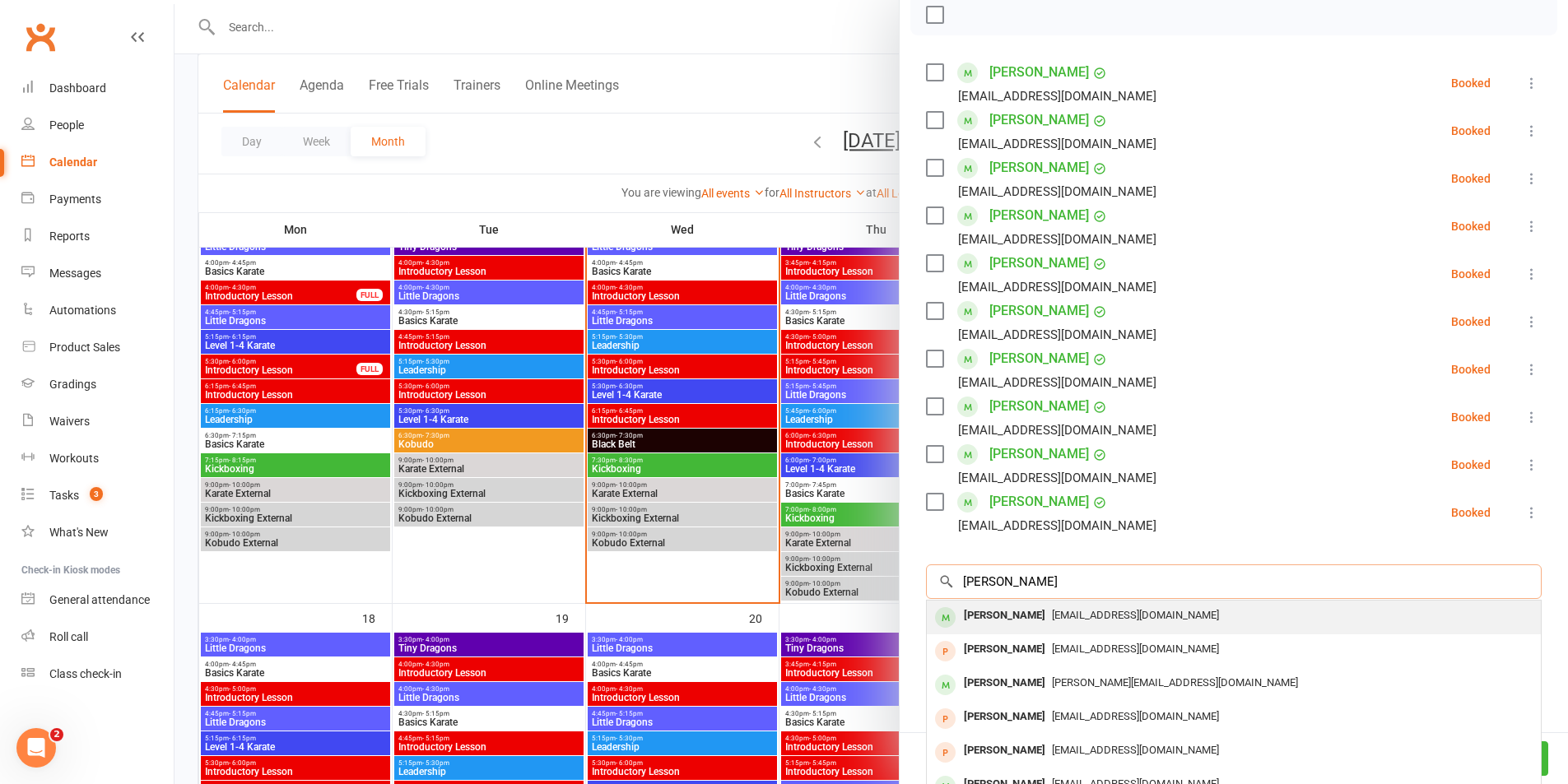
type input "[PERSON_NAME]"
click at [992, 618] on div "[PERSON_NAME]" at bounding box center [1005, 616] width 95 height 24
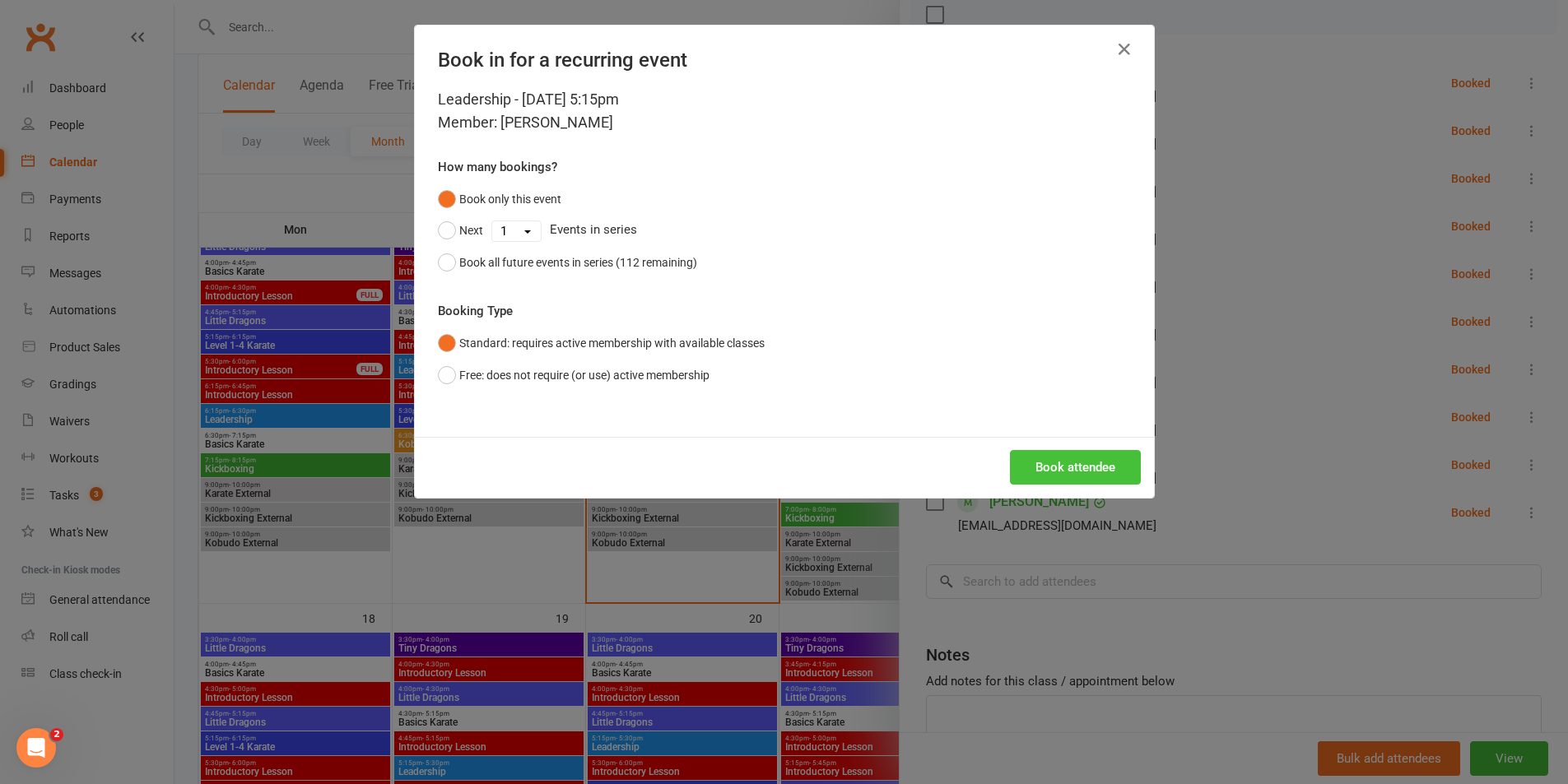
click at [1066, 458] on button "Book attendee" at bounding box center [1075, 467] width 131 height 35
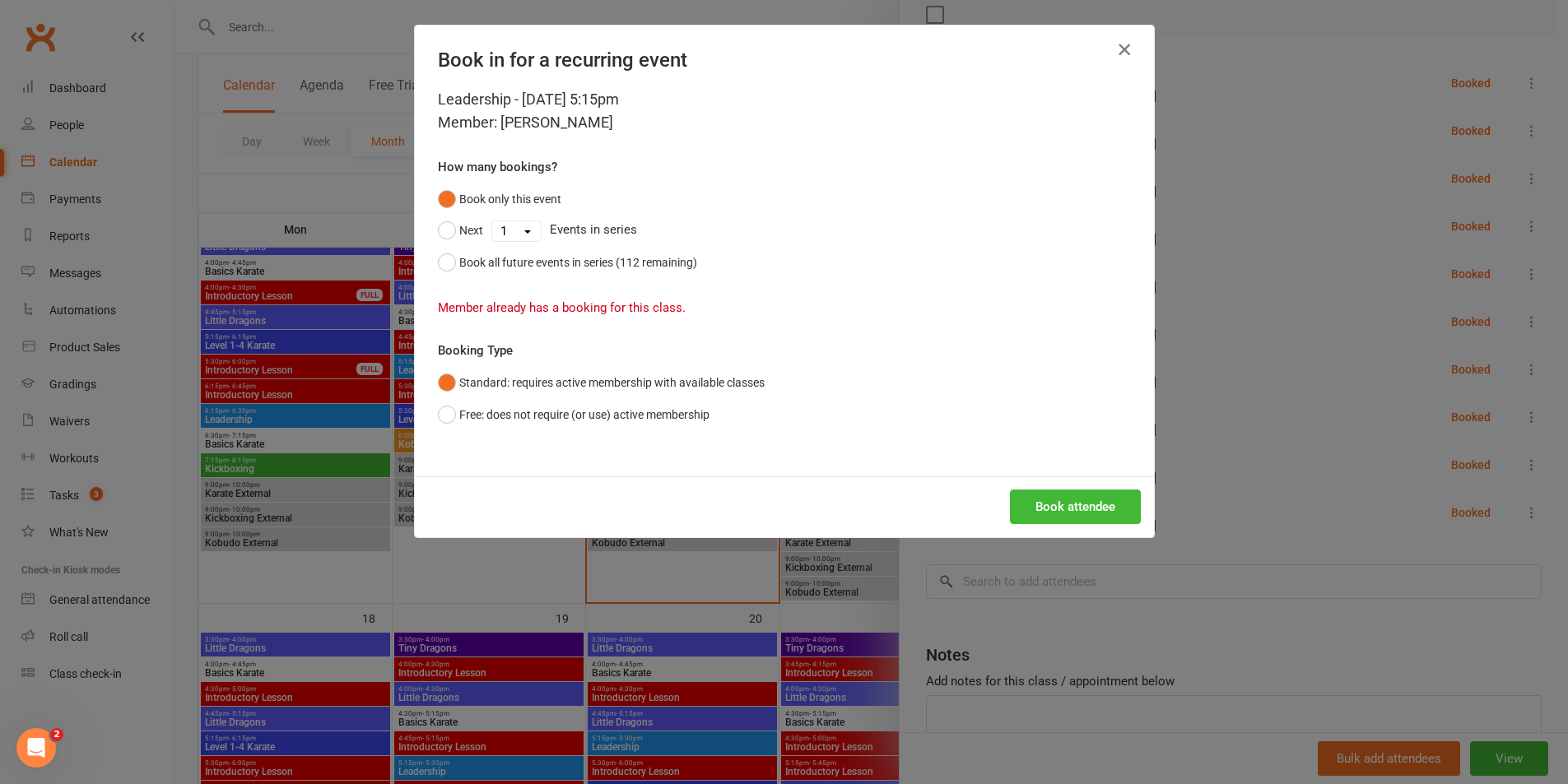
click at [1116, 49] on icon "button" at bounding box center [1125, 49] width 20 height 20
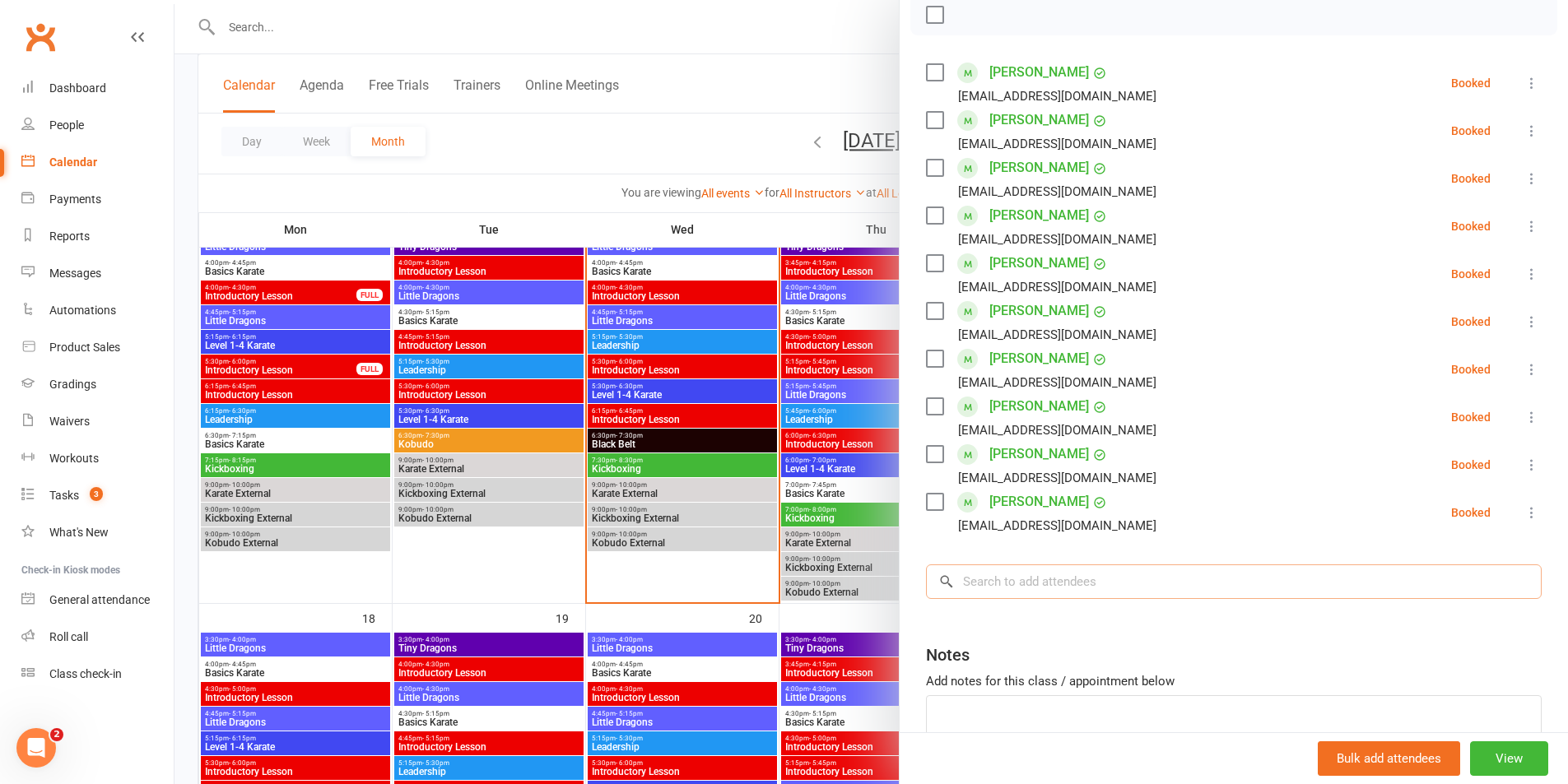
click at [1032, 581] on input "search" at bounding box center [1233, 582] width 615 height 35
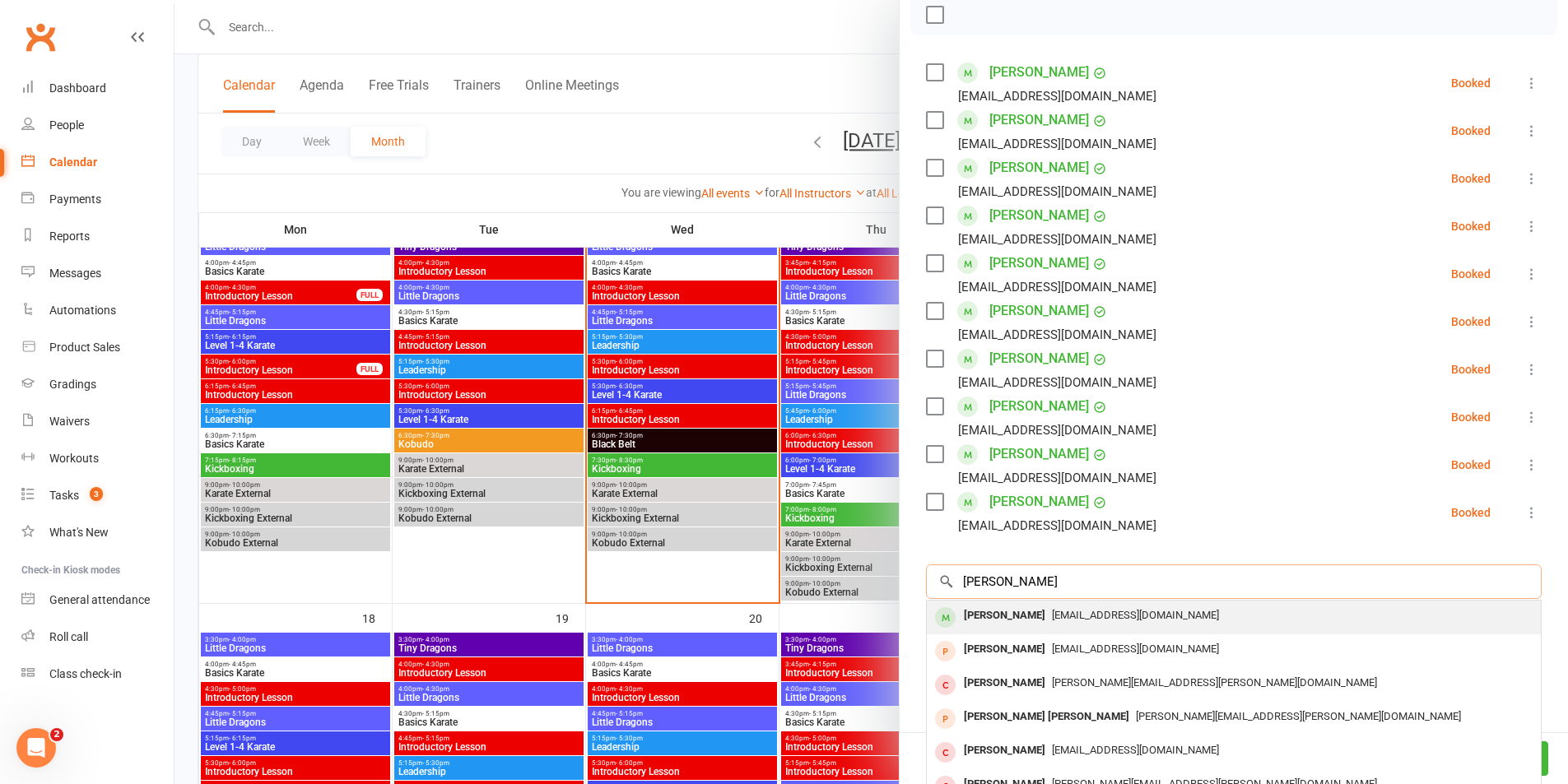
type input "[PERSON_NAME]"
click at [995, 616] on div "[PERSON_NAME]" at bounding box center [1005, 616] width 95 height 24
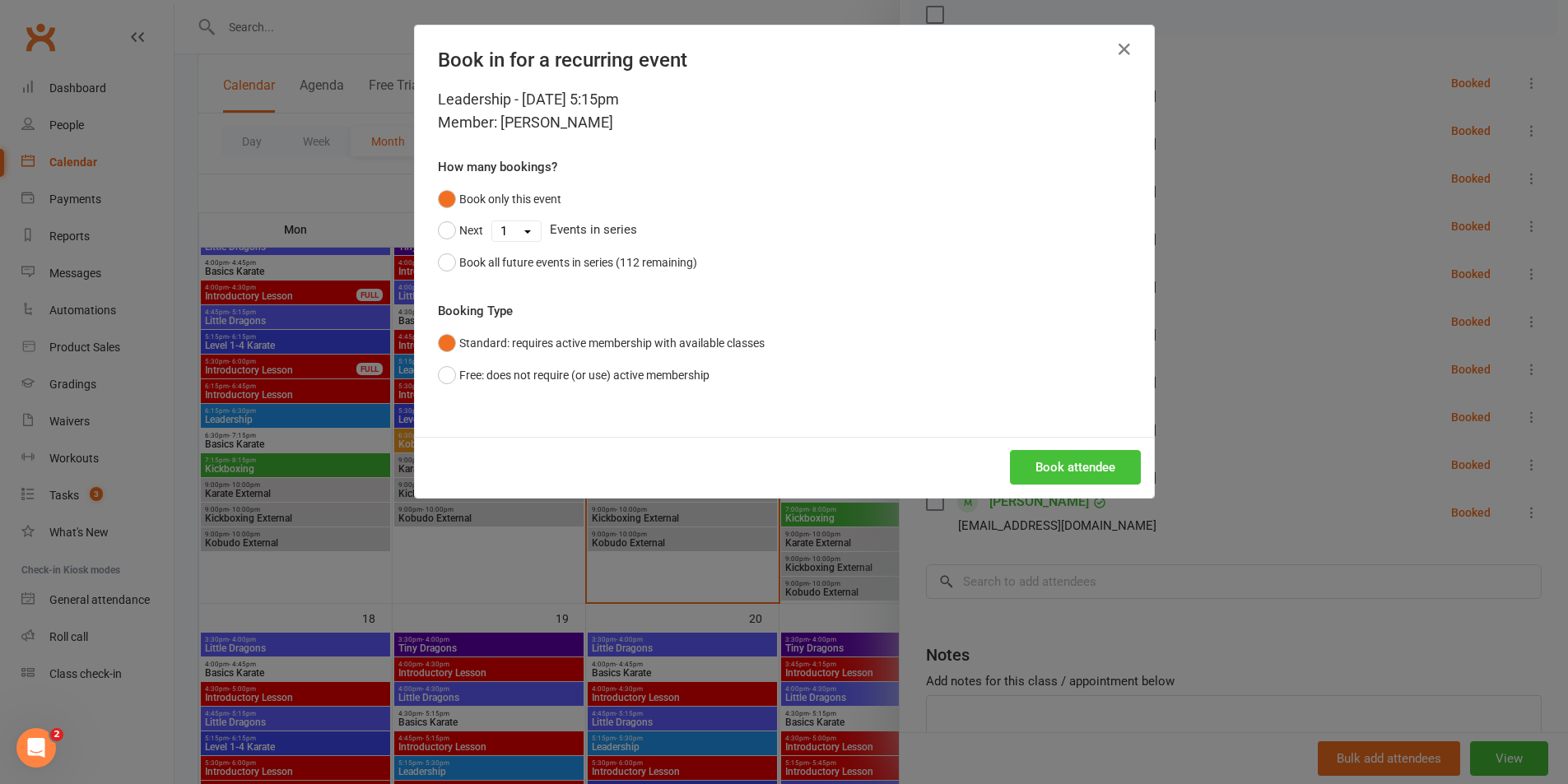
click at [1061, 468] on button "Book attendee" at bounding box center [1075, 467] width 131 height 35
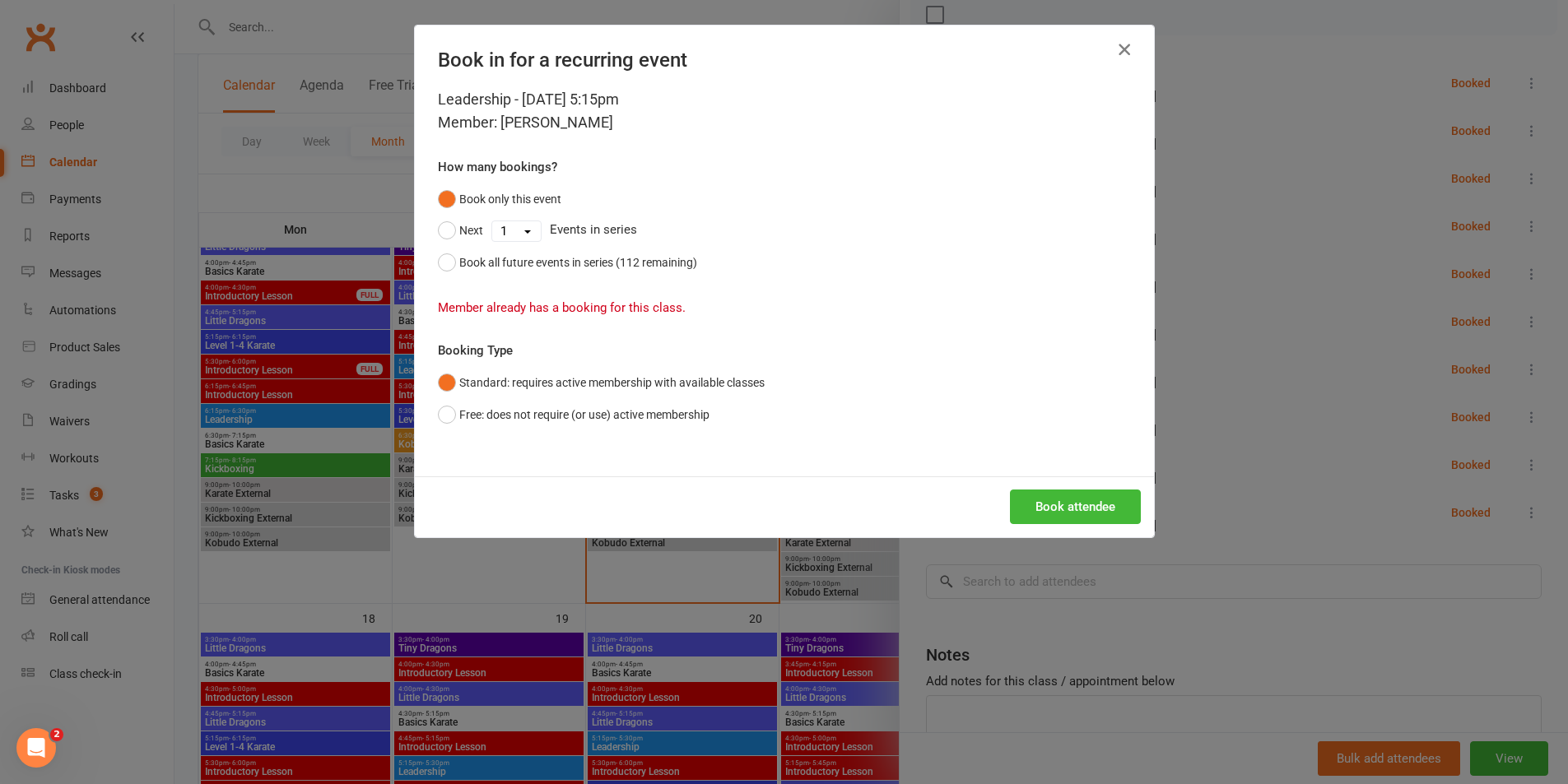
click at [1123, 46] on icon "button" at bounding box center [1125, 49] width 20 height 20
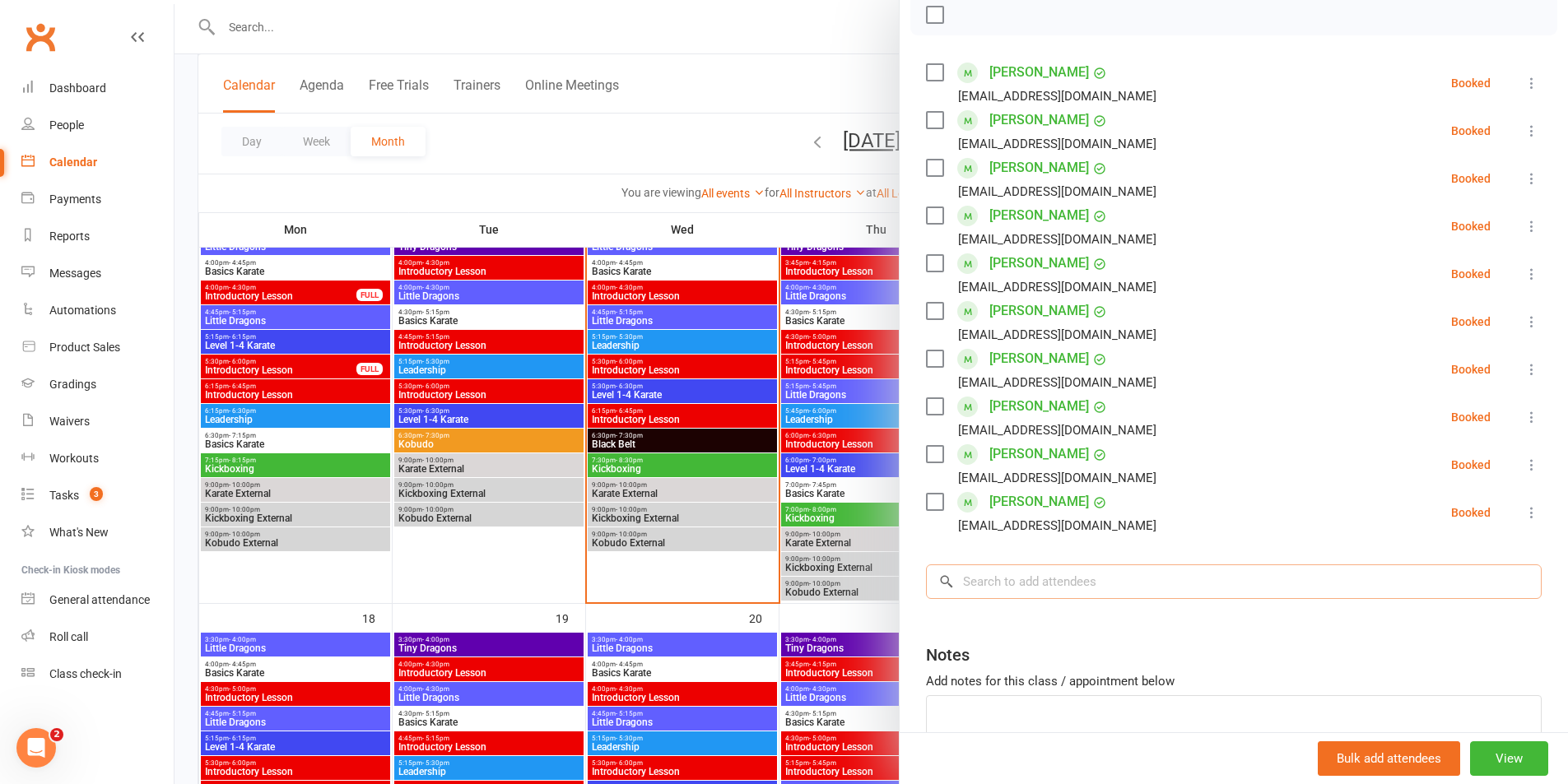
click at [1005, 581] on input "search" at bounding box center [1233, 582] width 615 height 35
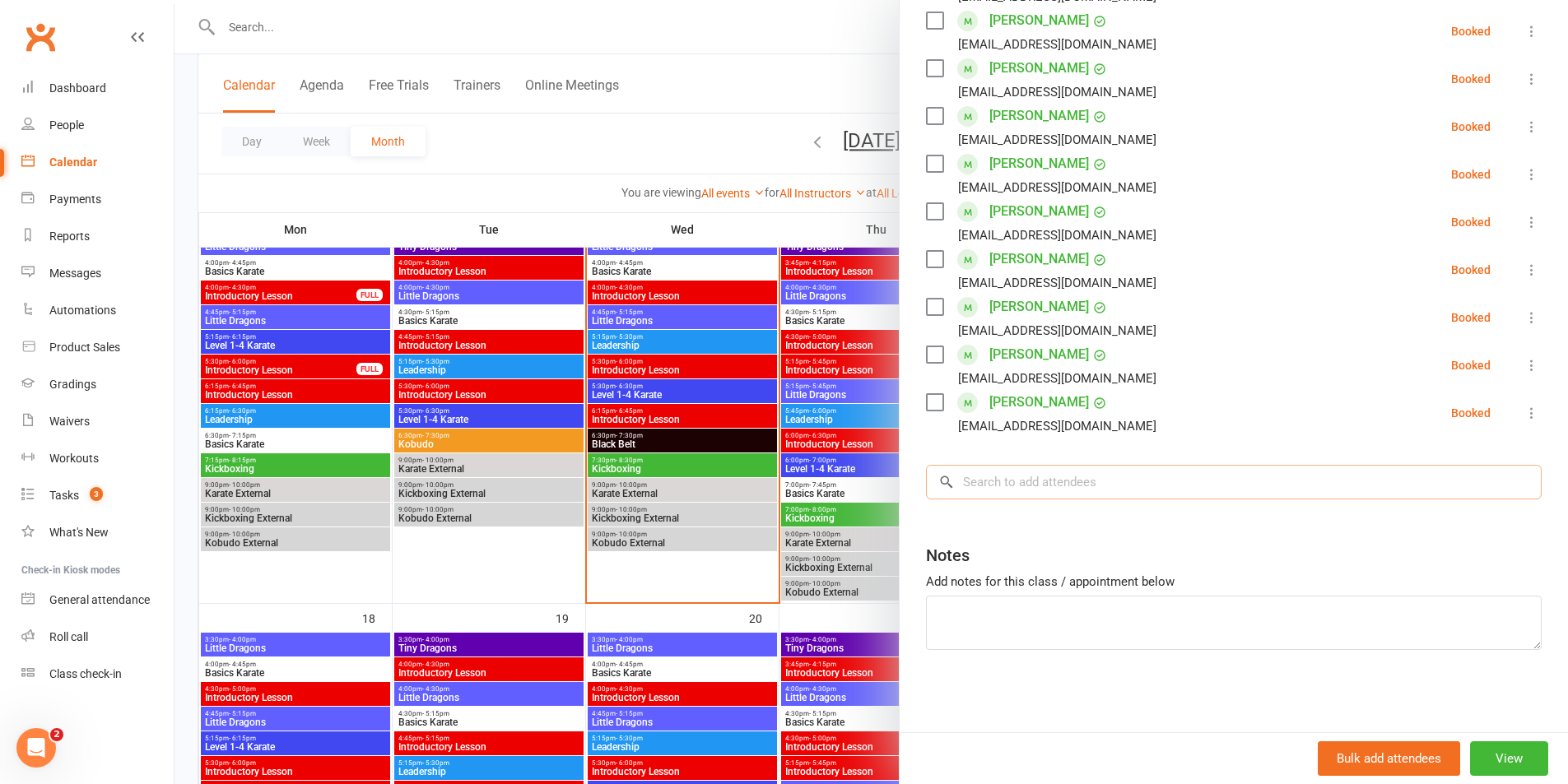
click at [1004, 484] on input "search" at bounding box center [1233, 482] width 615 height 35
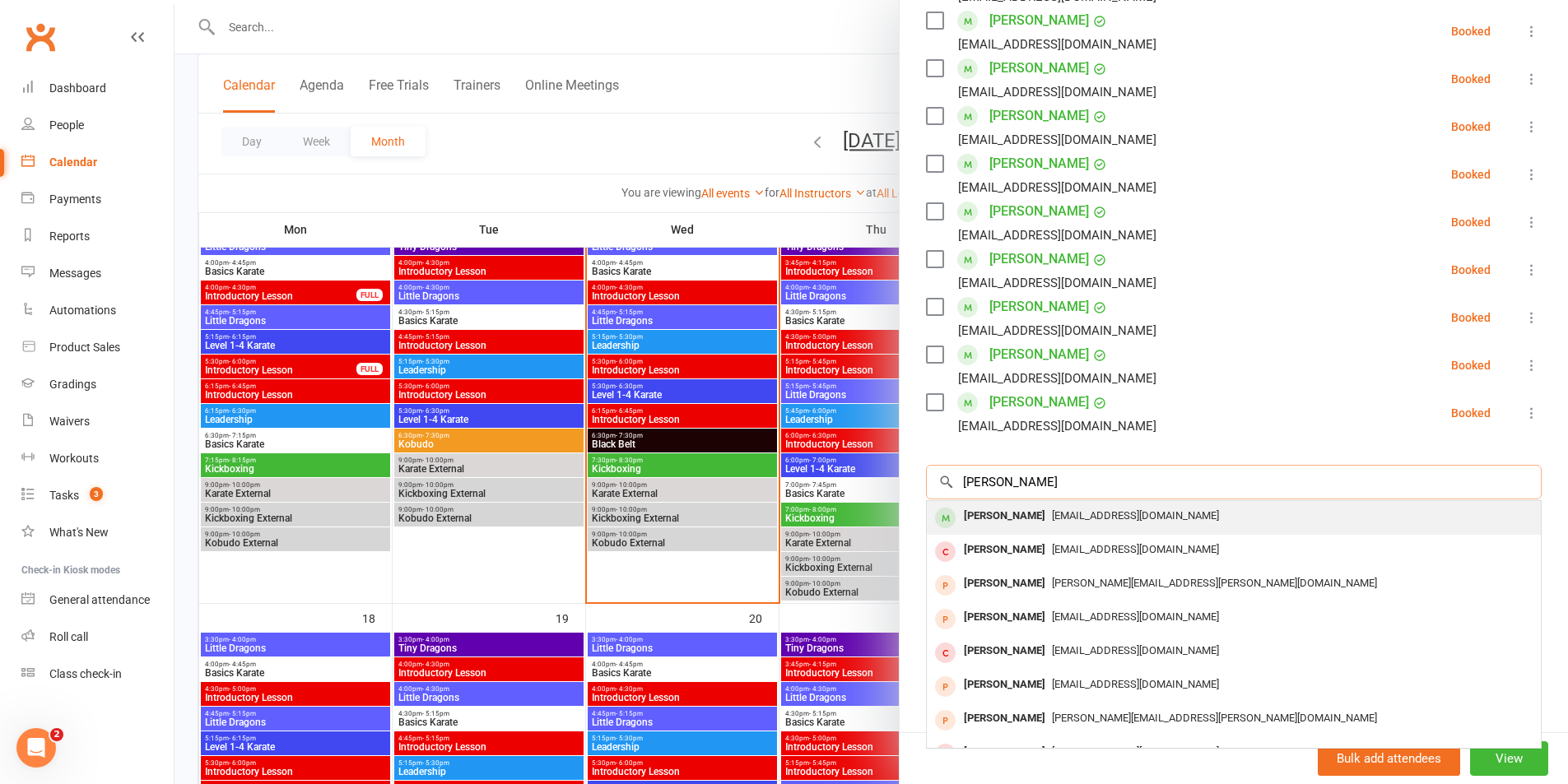
type input "[PERSON_NAME]"
click at [983, 513] on div "[PERSON_NAME]" at bounding box center [1005, 516] width 95 height 24
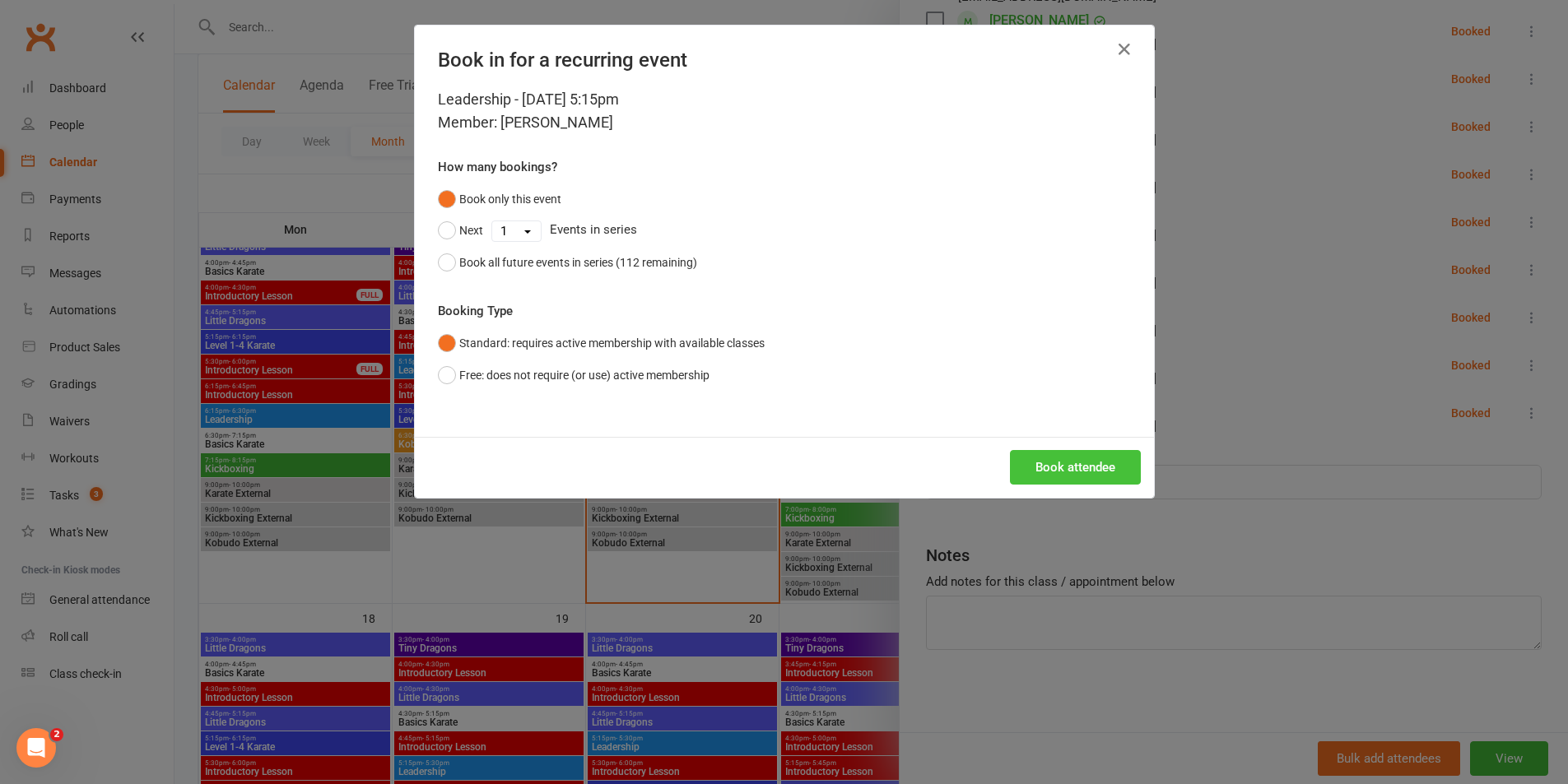
click at [1065, 460] on button "Book attendee" at bounding box center [1075, 467] width 131 height 35
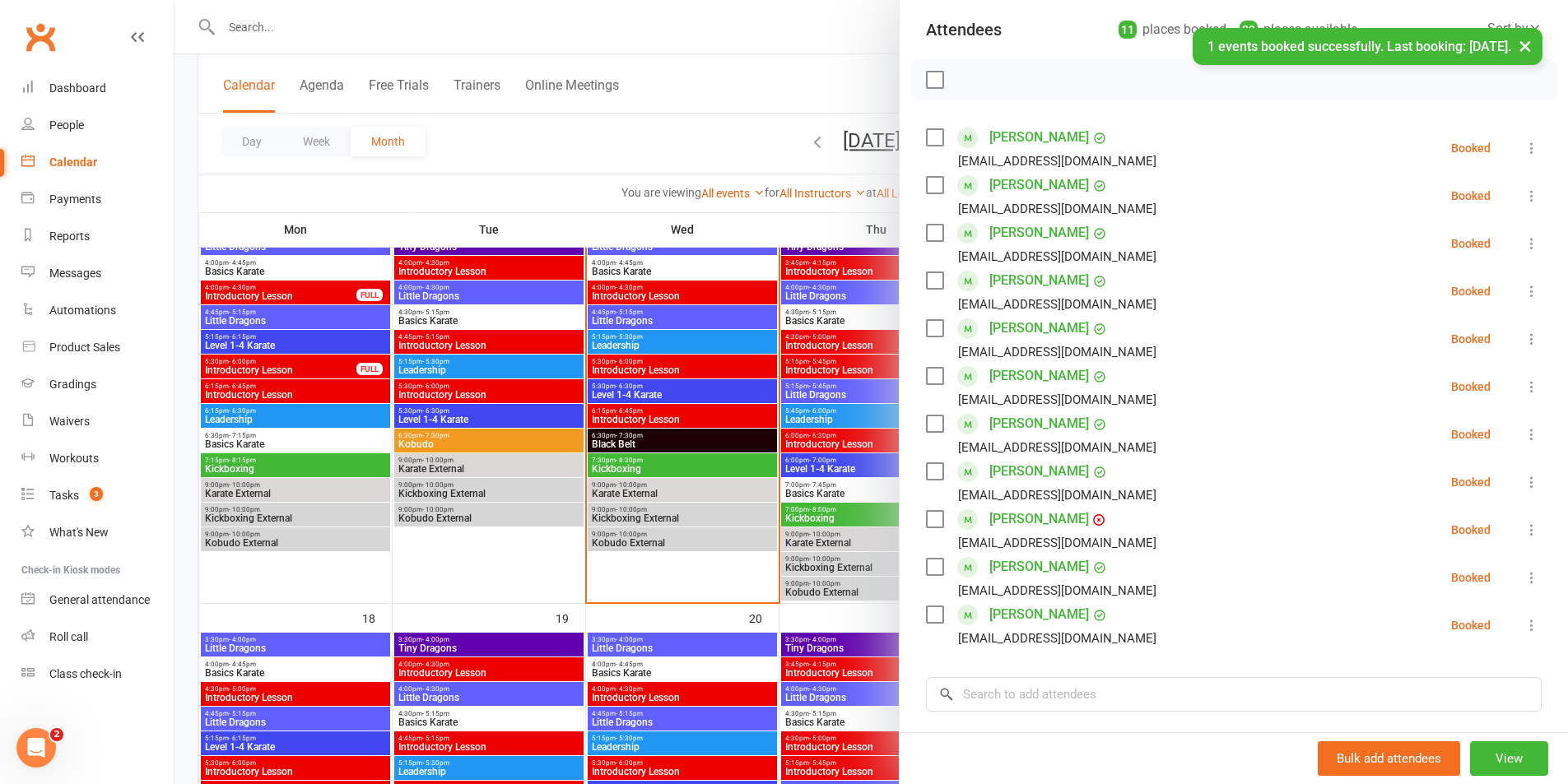
scroll to position [264, 0]
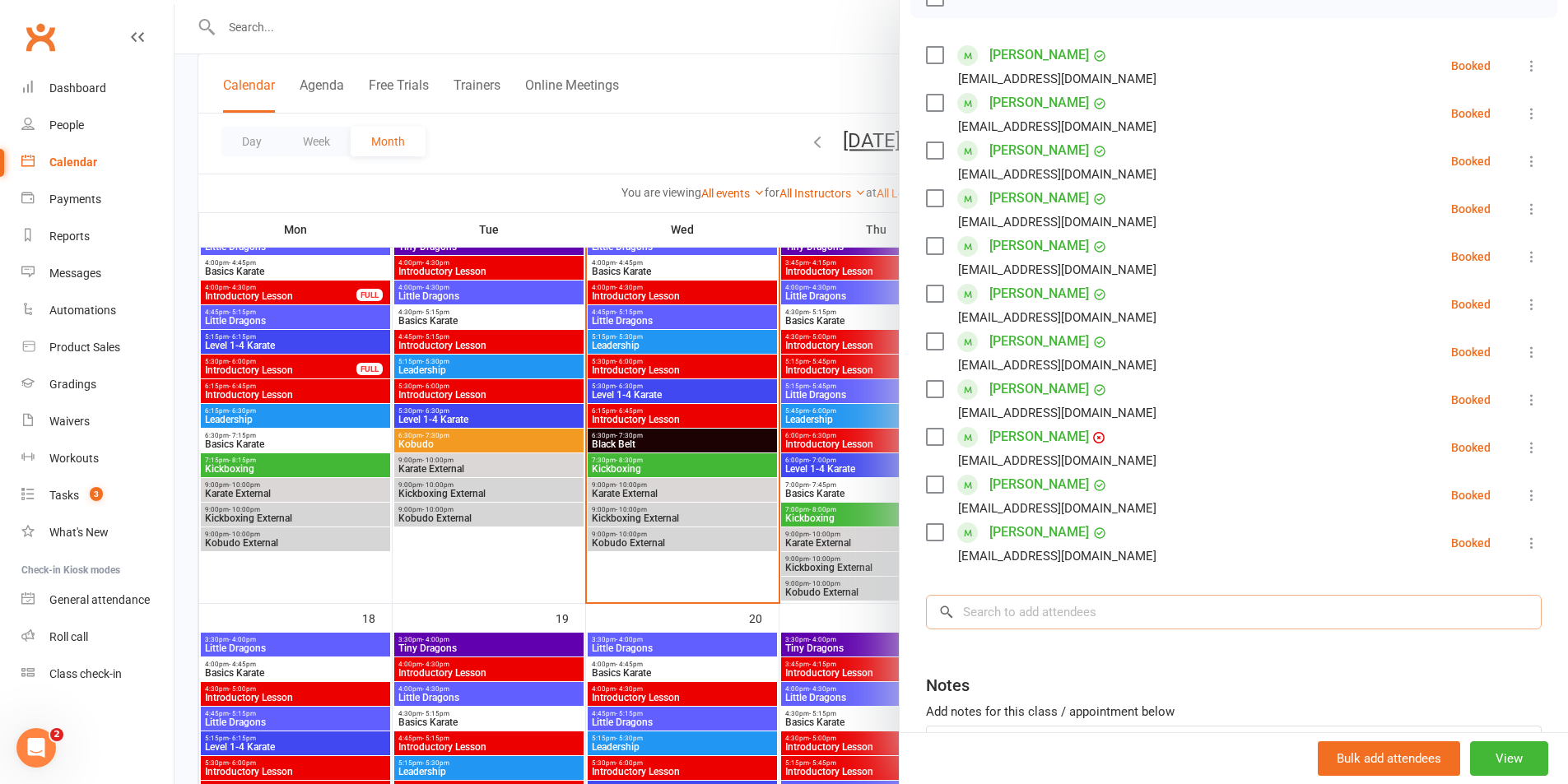
click at [994, 607] on input "search" at bounding box center [1233, 612] width 615 height 35
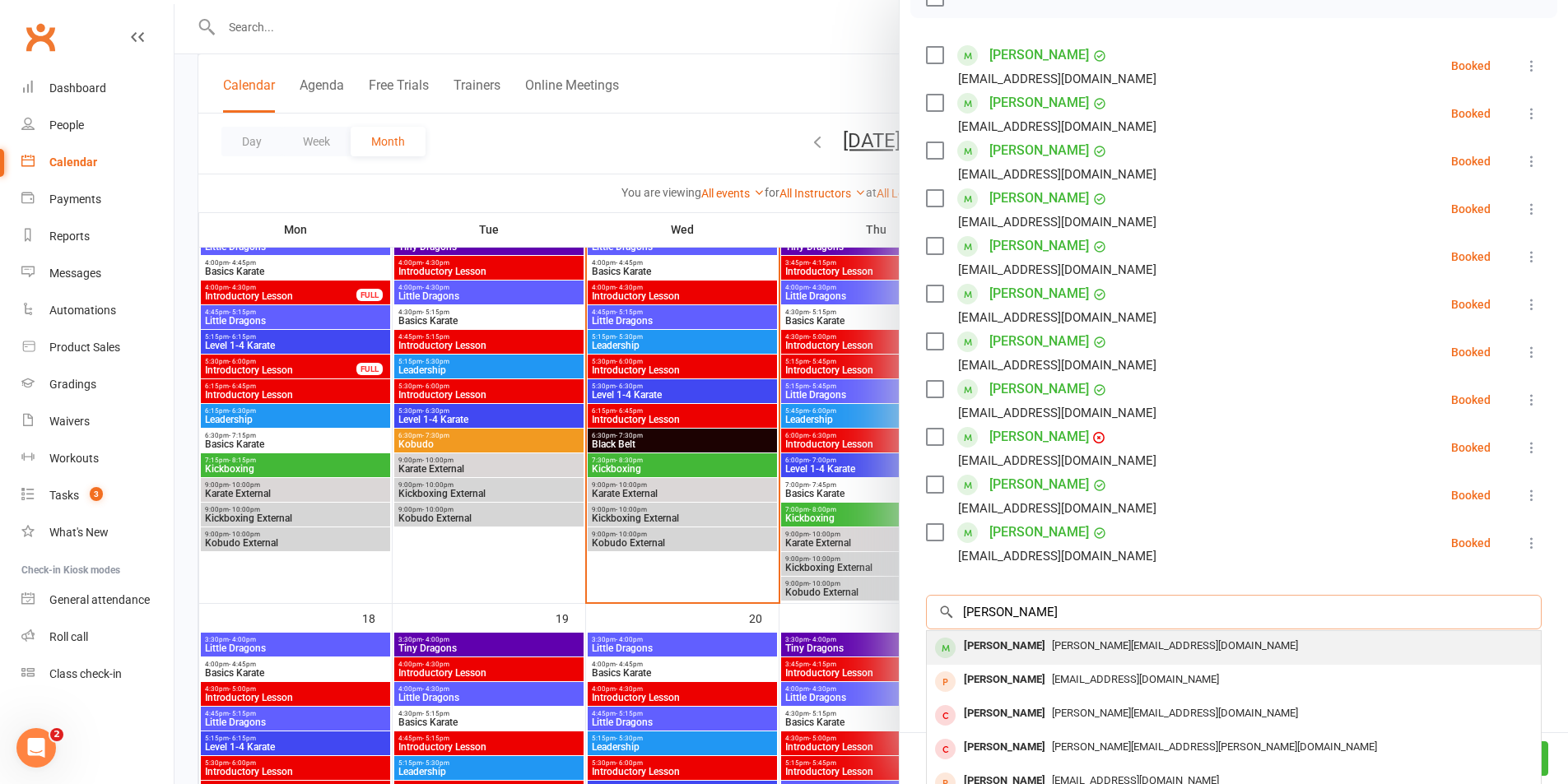
type input "[PERSON_NAME]"
click at [974, 646] on div "[PERSON_NAME]" at bounding box center [1005, 646] width 95 height 24
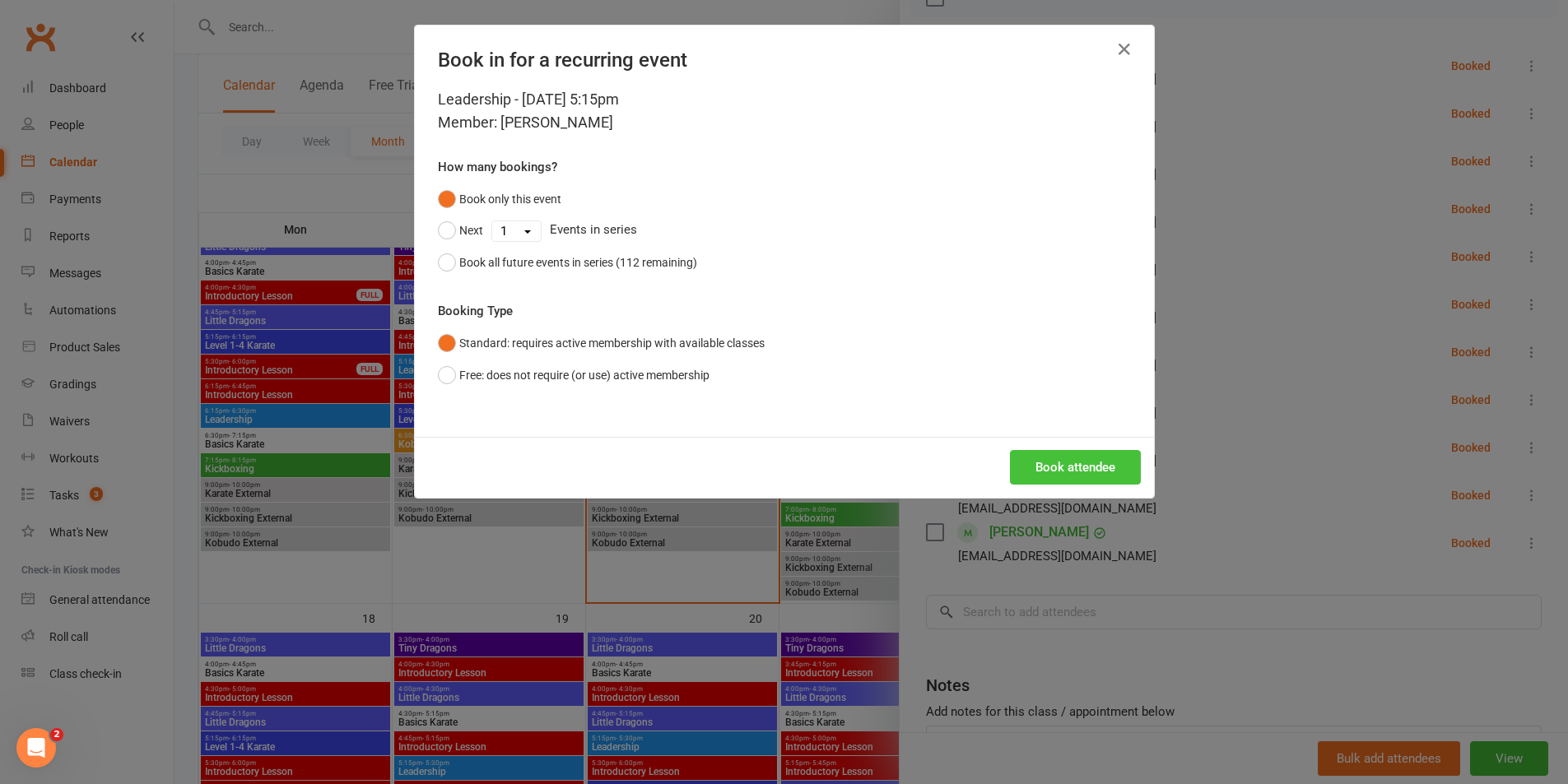
click at [1048, 473] on button "Book attendee" at bounding box center [1075, 467] width 131 height 35
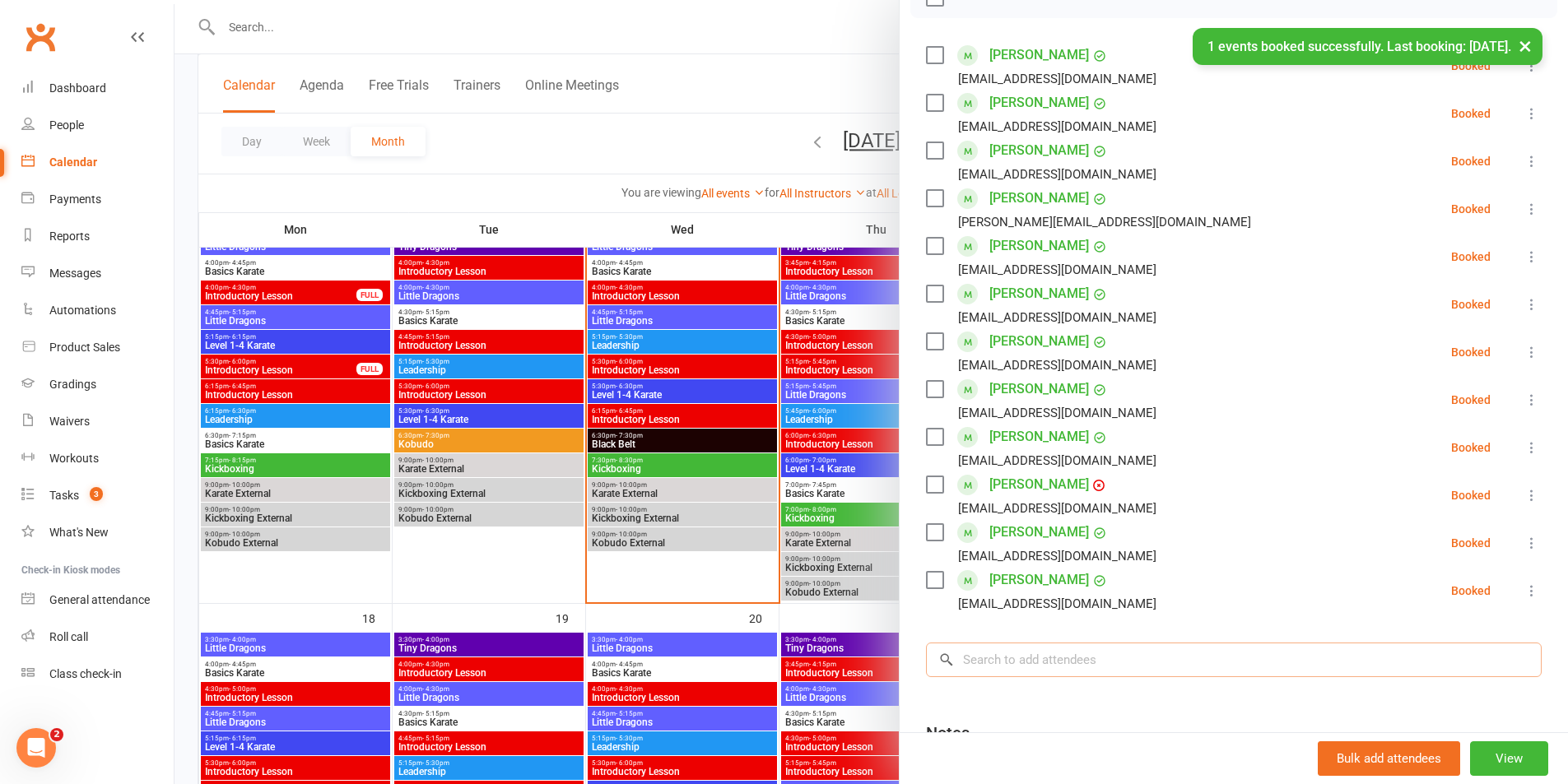
click at [1011, 669] on input "search" at bounding box center [1233, 660] width 615 height 35
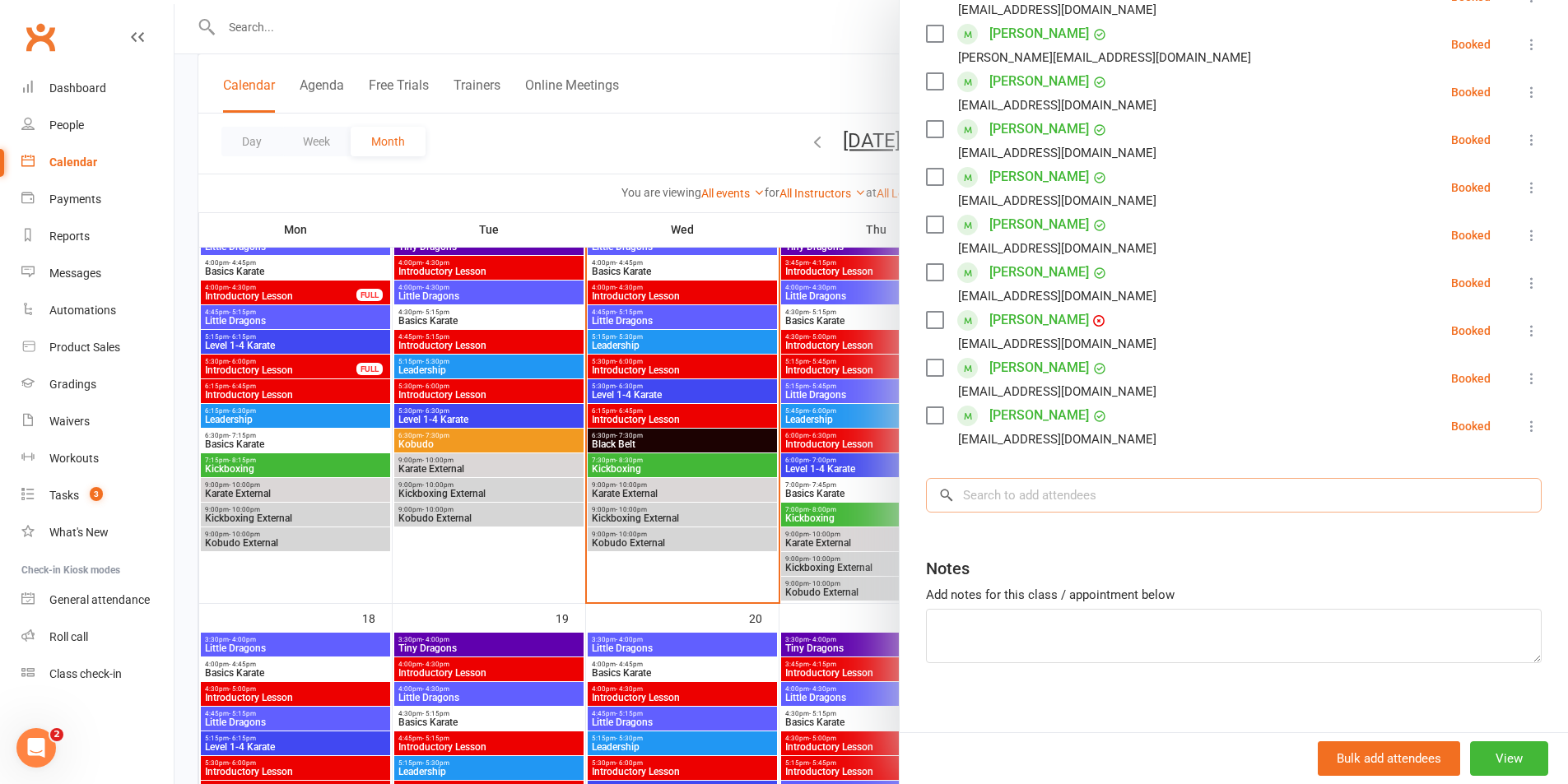
scroll to position [441, 0]
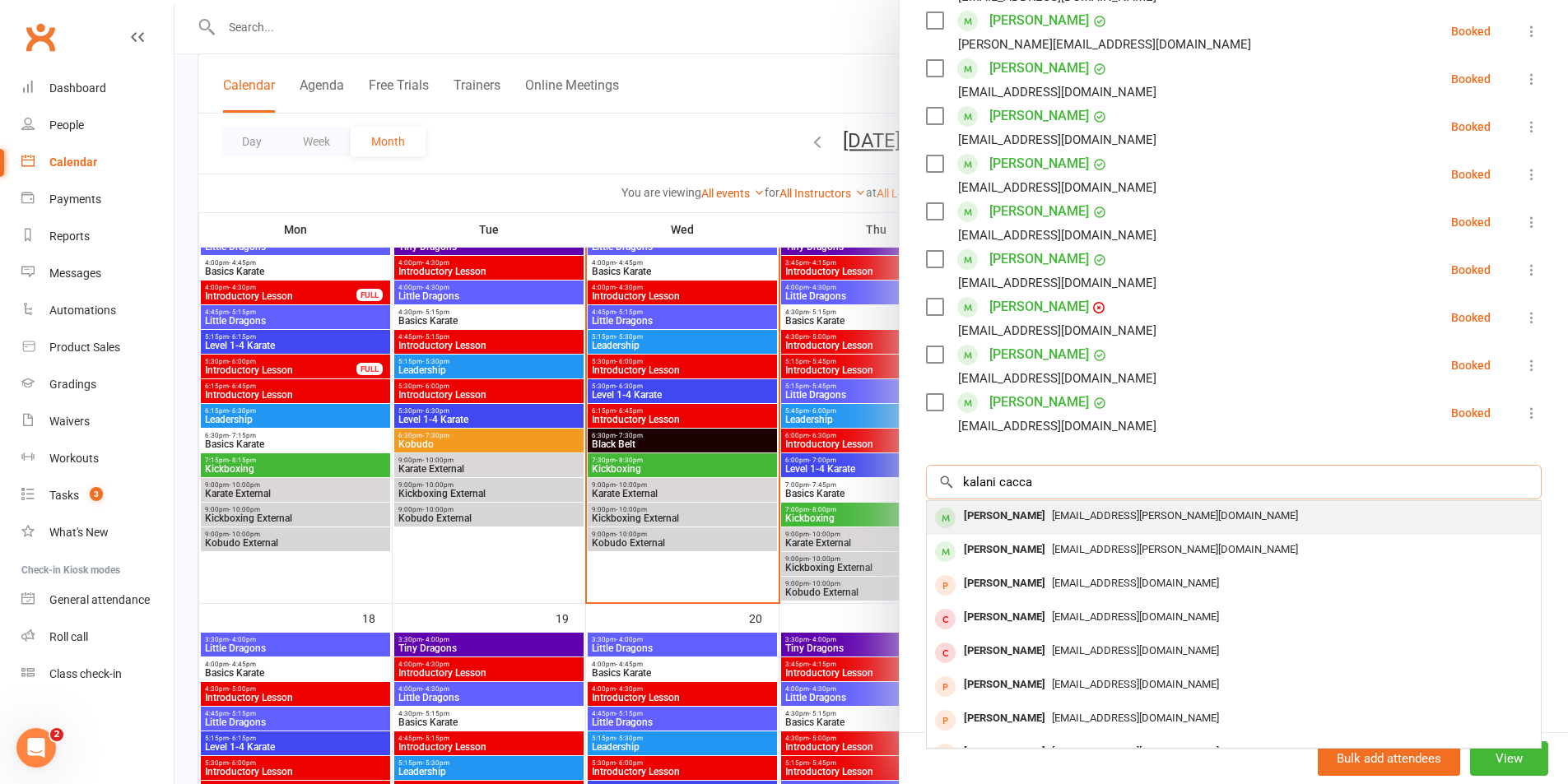
type input "kalani cacca"
click at [987, 515] on div "[PERSON_NAME]" at bounding box center [1005, 516] width 95 height 24
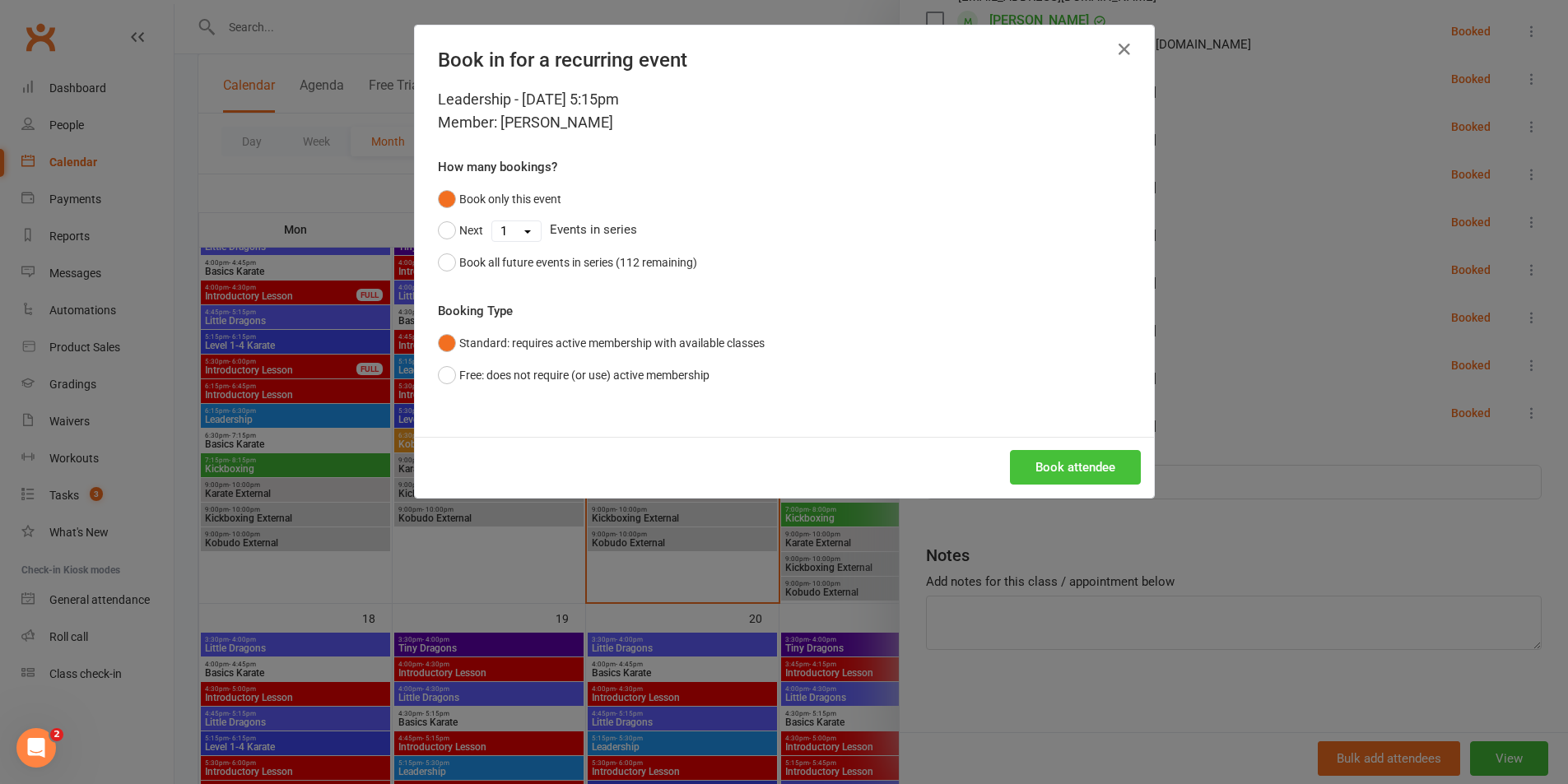
click at [1068, 477] on button "Book attendee" at bounding box center [1075, 467] width 131 height 35
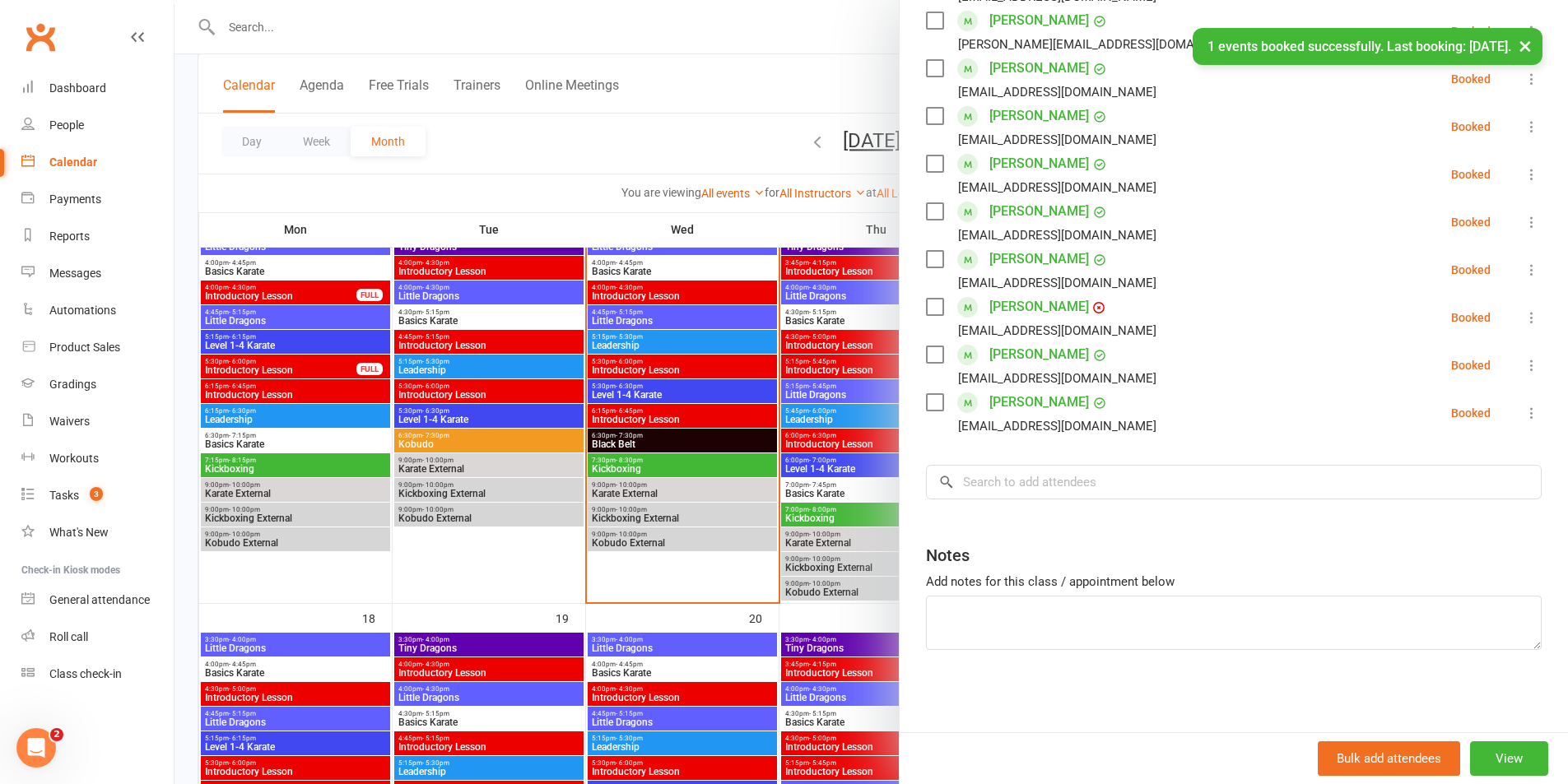
scroll to position [490, 0]
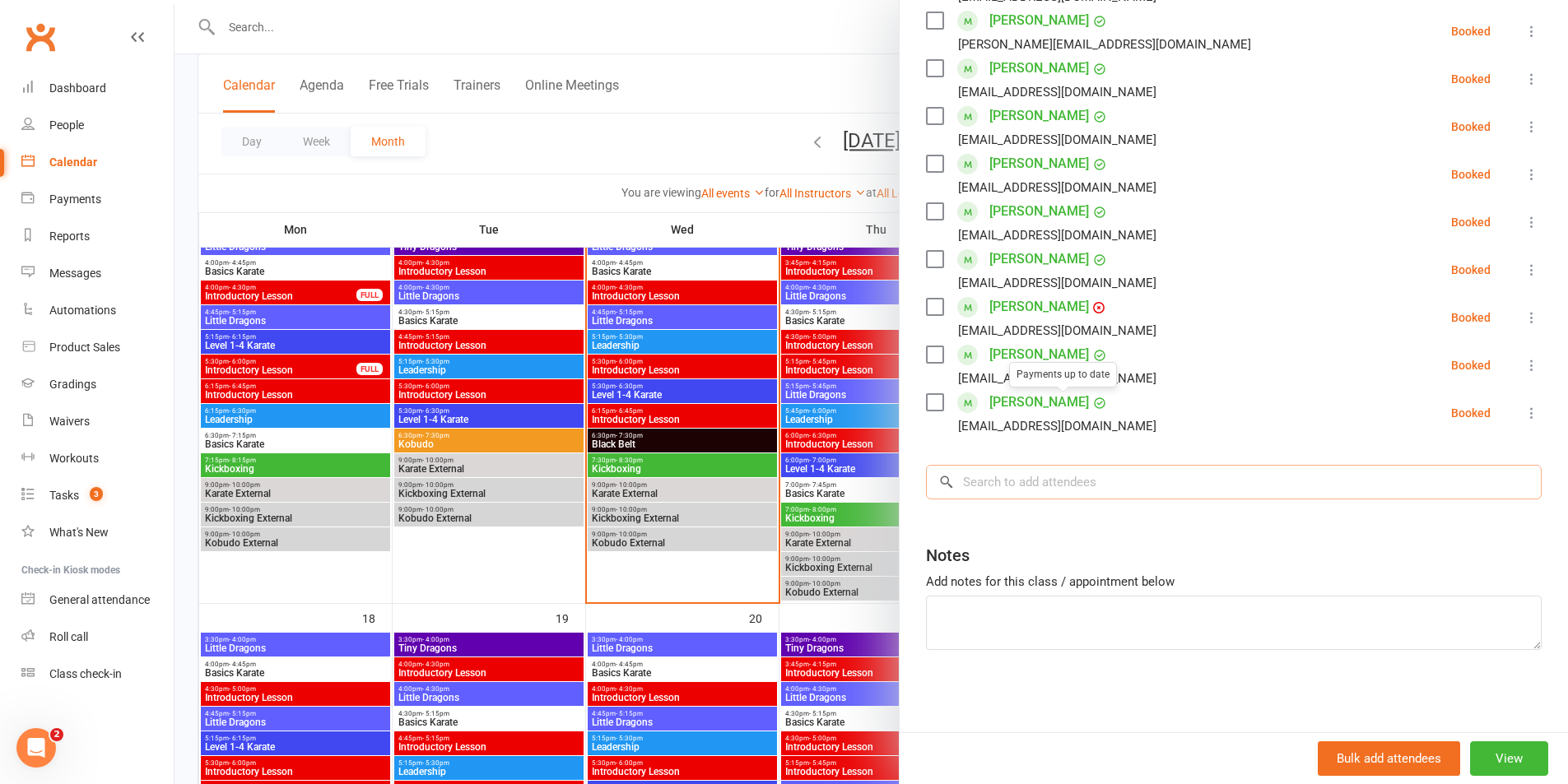
click at [1033, 481] on input "search" at bounding box center [1233, 482] width 615 height 35
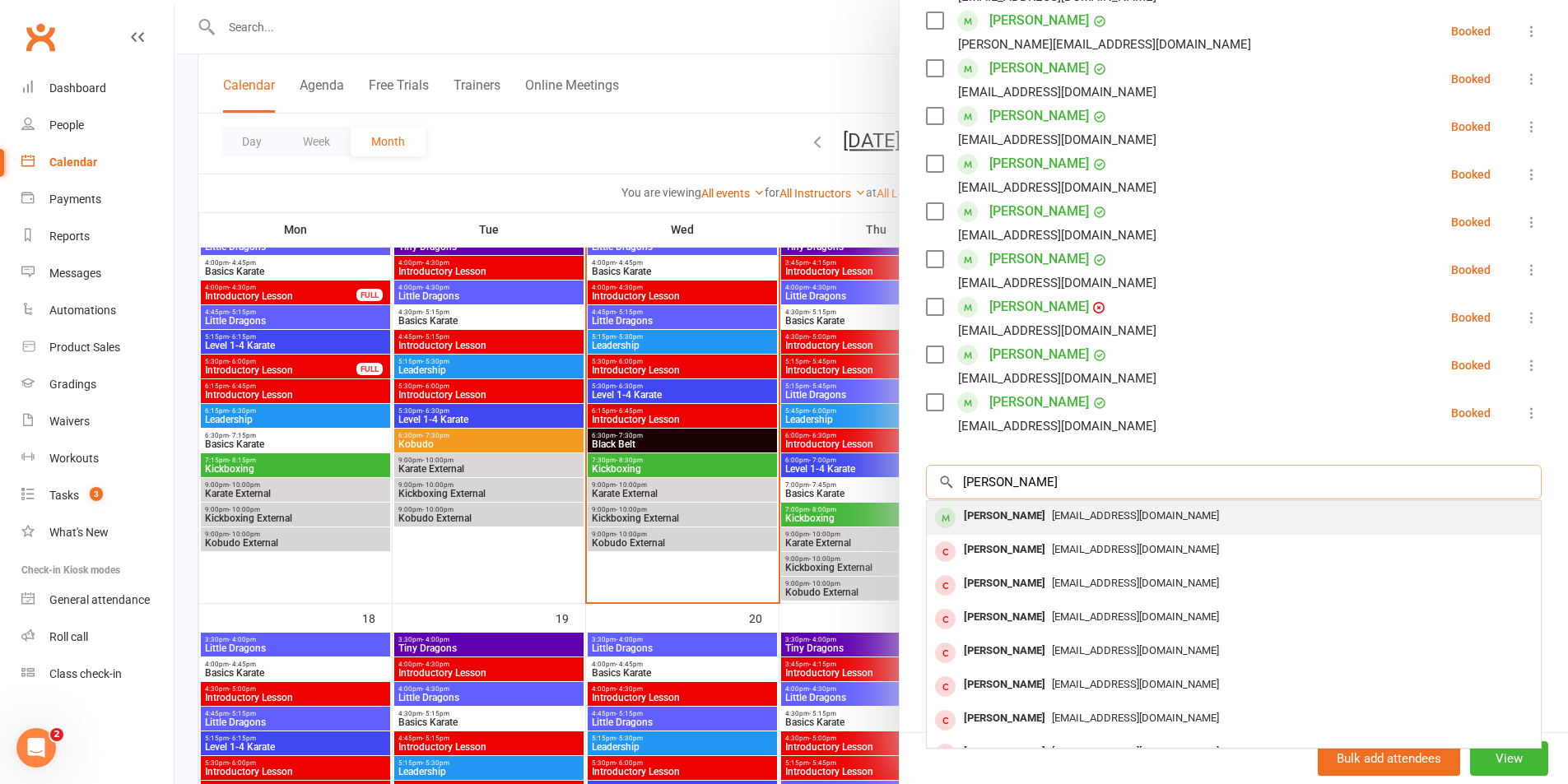
type input "[PERSON_NAME]"
click at [1020, 510] on div "[PERSON_NAME]" at bounding box center [1005, 516] width 95 height 24
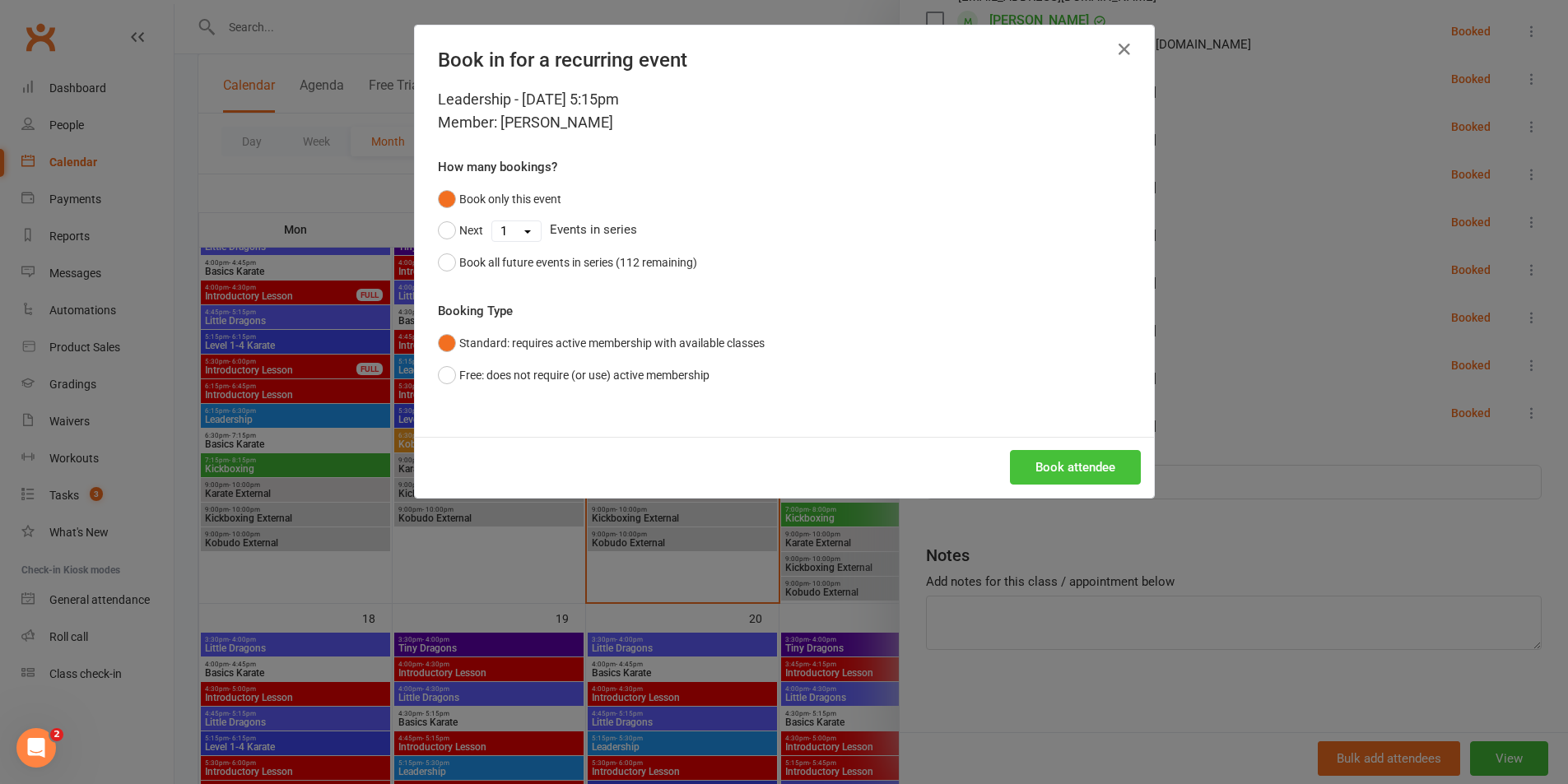
click at [1075, 453] on button "Book attendee" at bounding box center [1075, 467] width 131 height 35
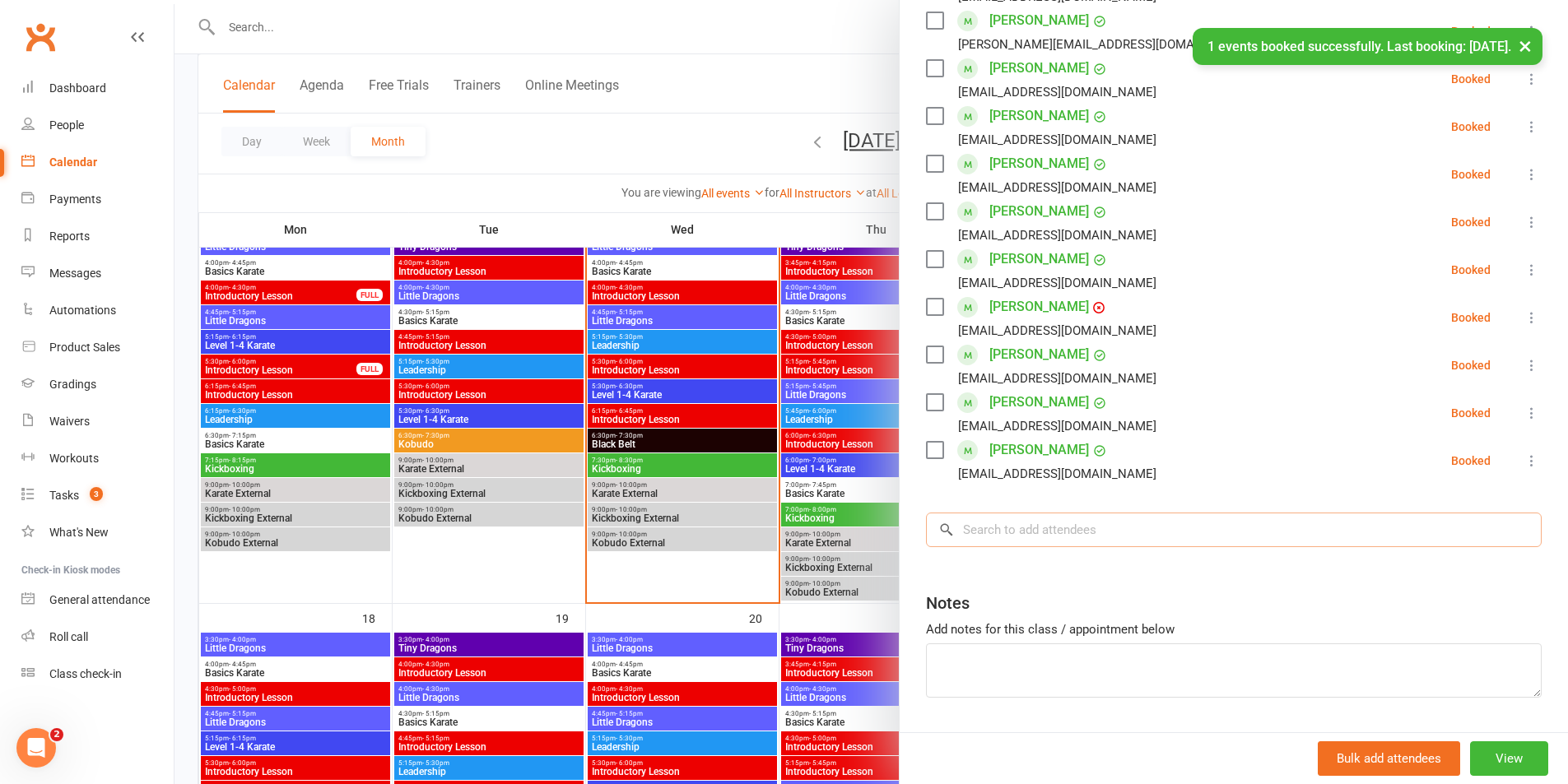
click at [1016, 531] on input "search" at bounding box center [1233, 530] width 615 height 35
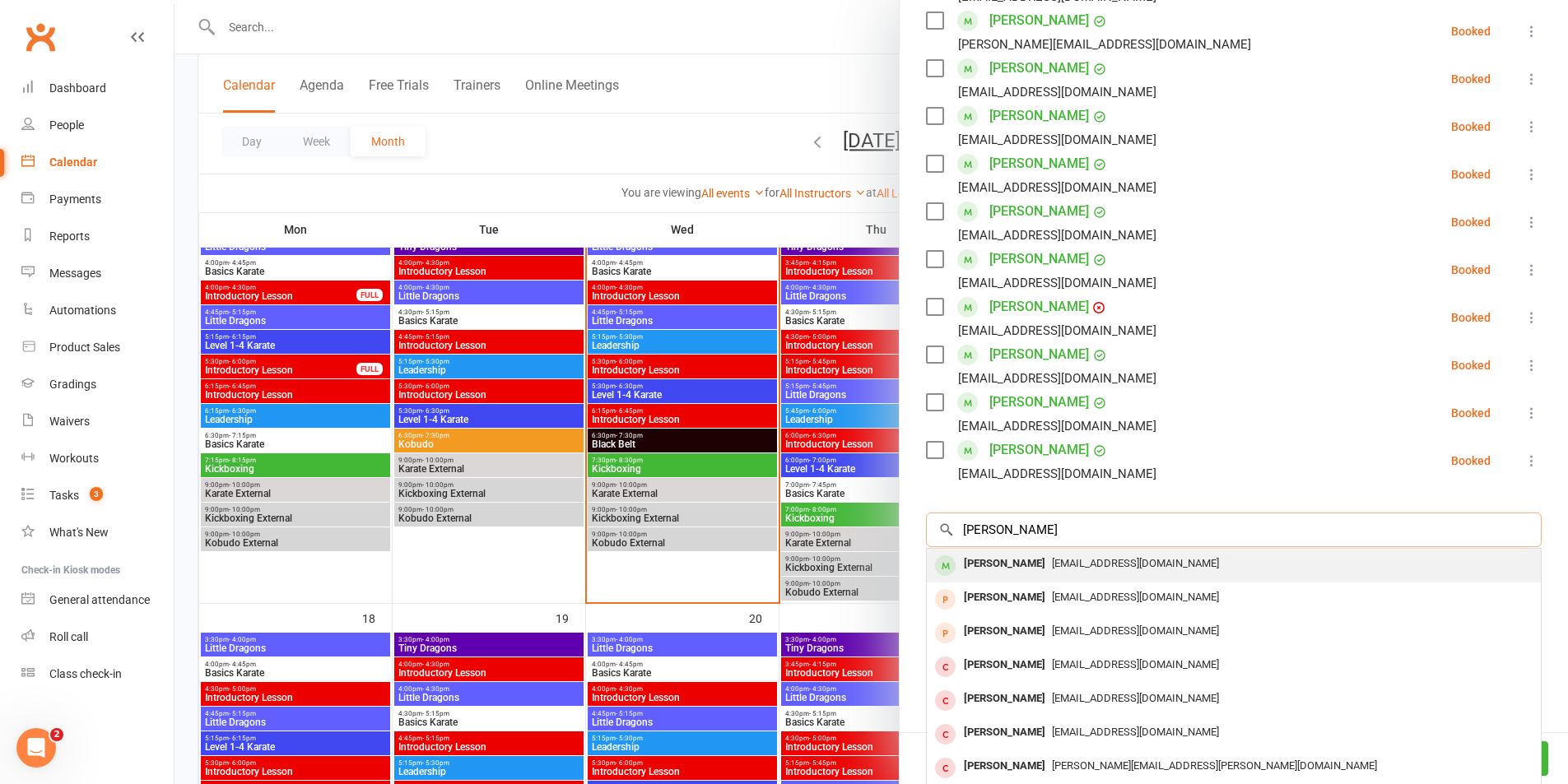
type input "[PERSON_NAME]"
click at [1008, 563] on div "[PERSON_NAME]" at bounding box center [1005, 564] width 95 height 24
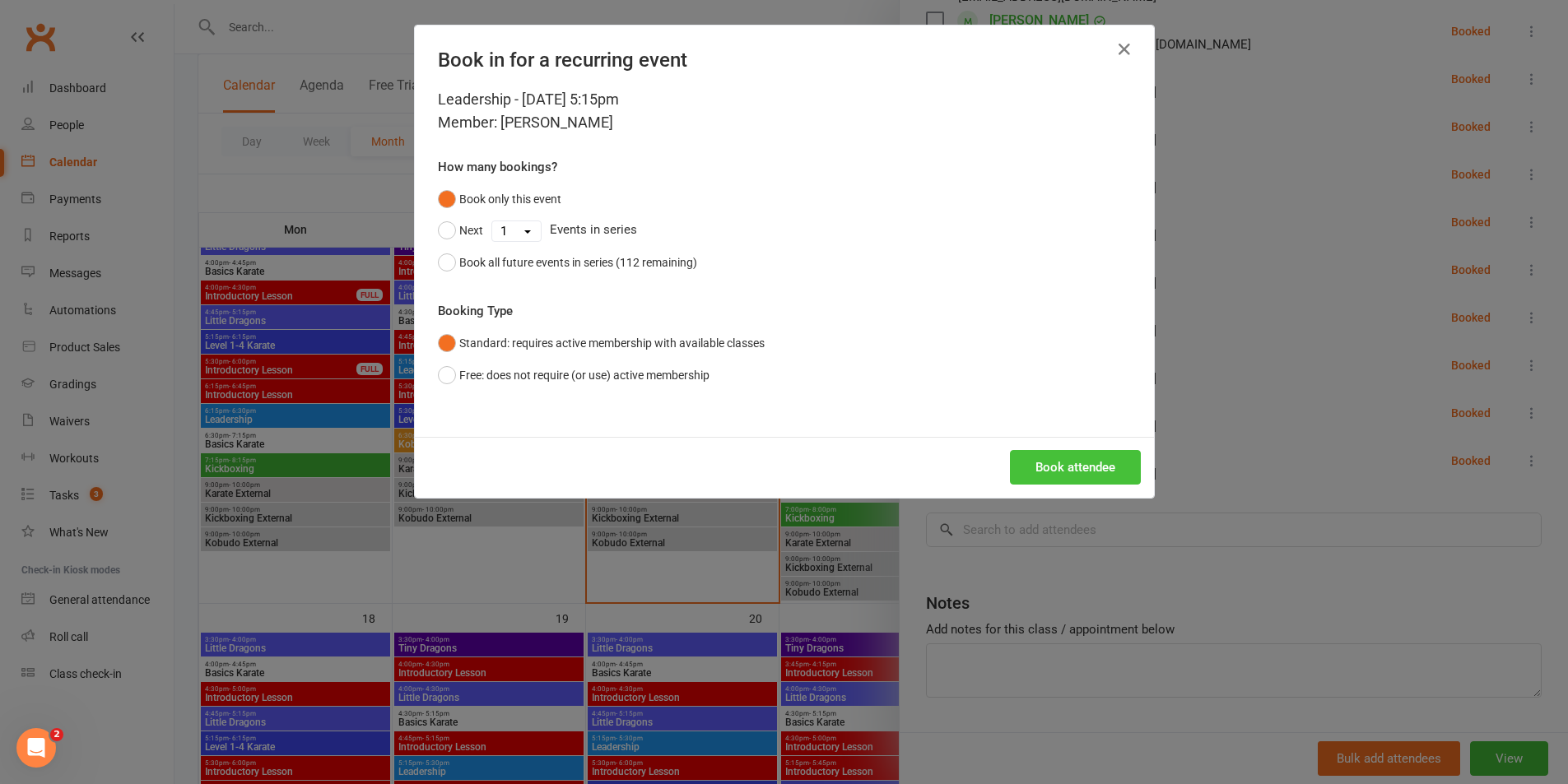
click at [1095, 458] on button "Book attendee" at bounding box center [1075, 467] width 131 height 35
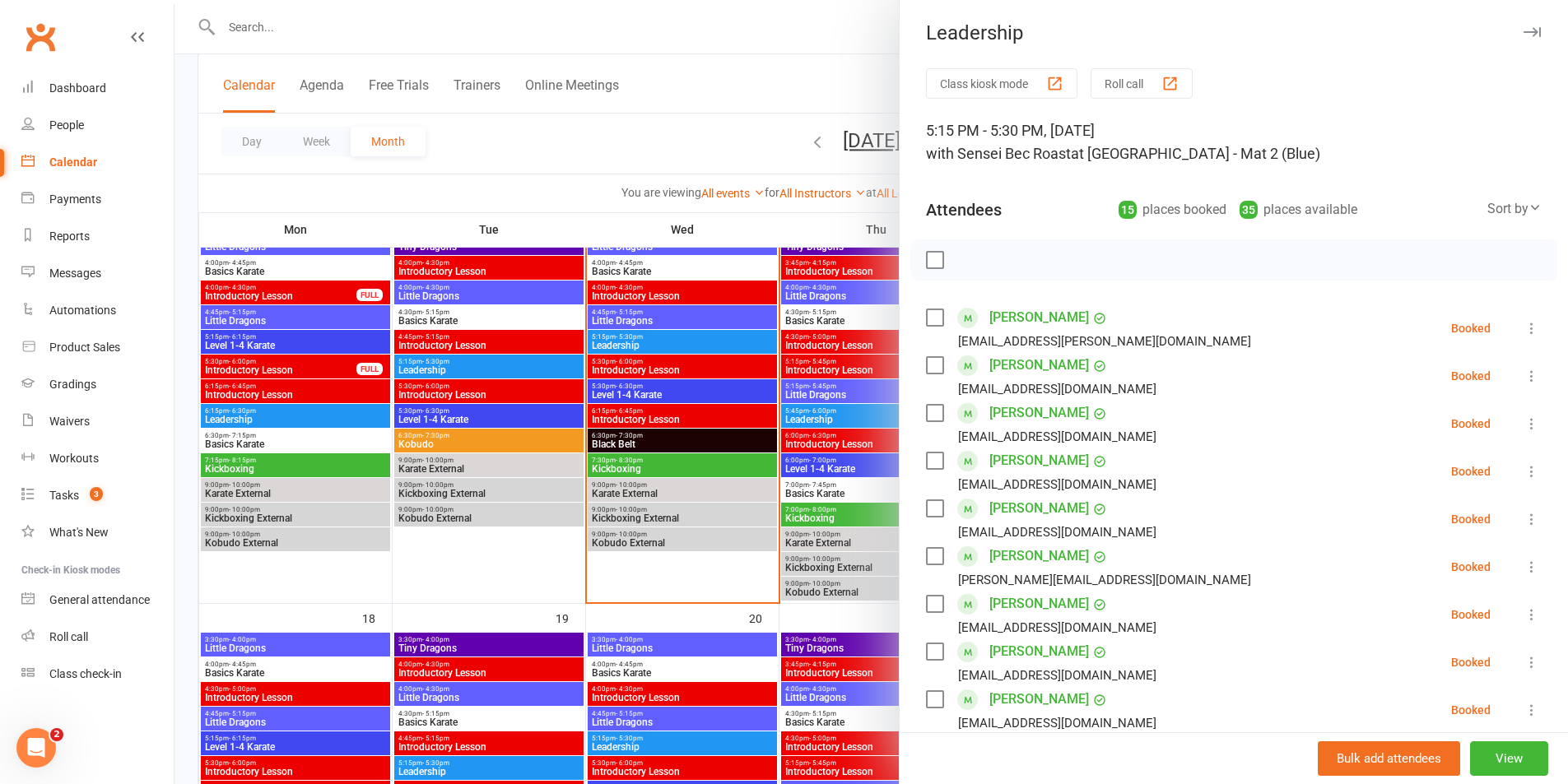
scroll to position [0, 0]
click at [928, 261] on label at bounding box center [934, 261] width 16 height 16
click at [962, 263] on icon "button" at bounding box center [971, 261] width 18 height 18
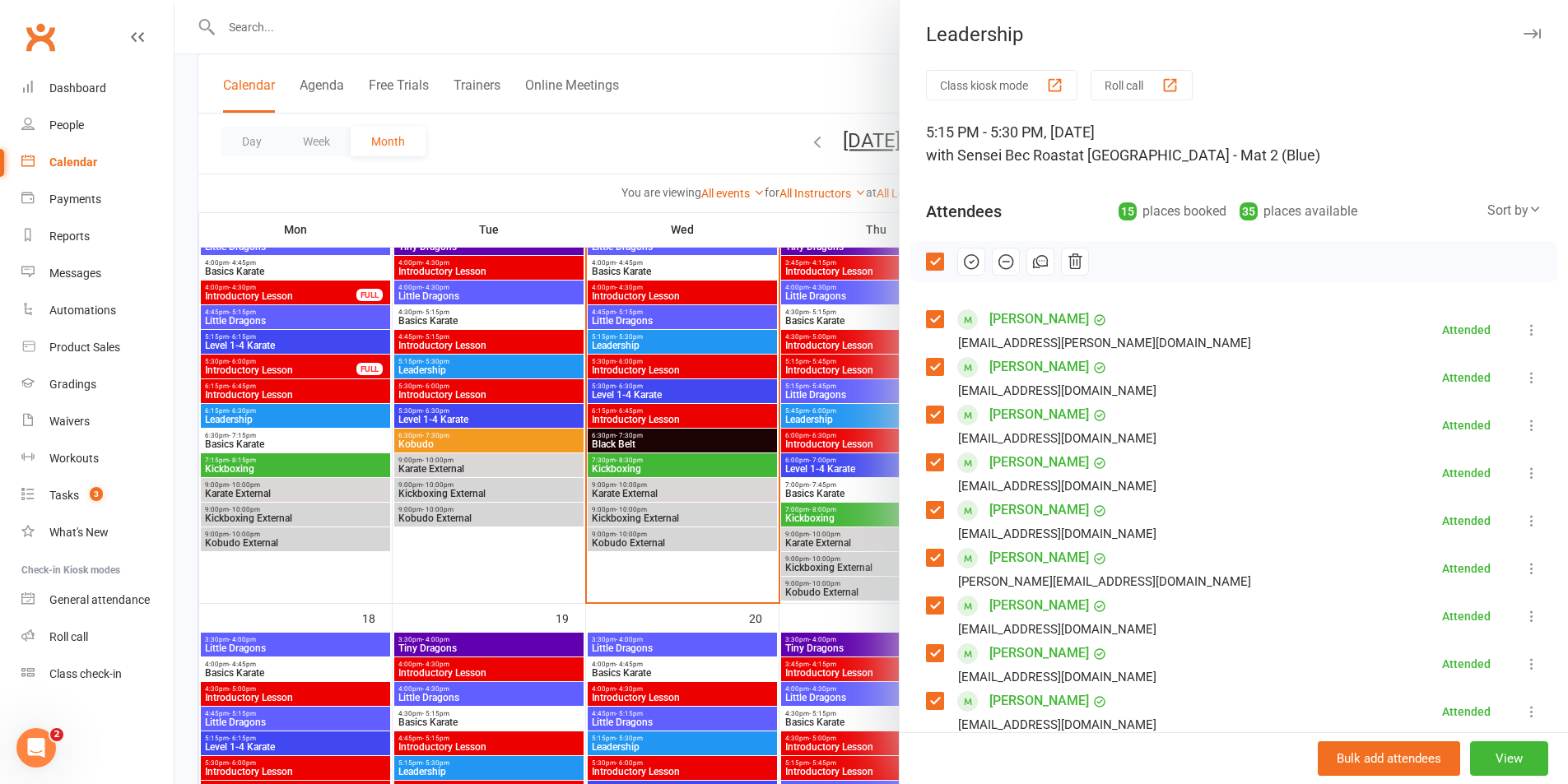
click at [928, 264] on label at bounding box center [934, 261] width 16 height 16
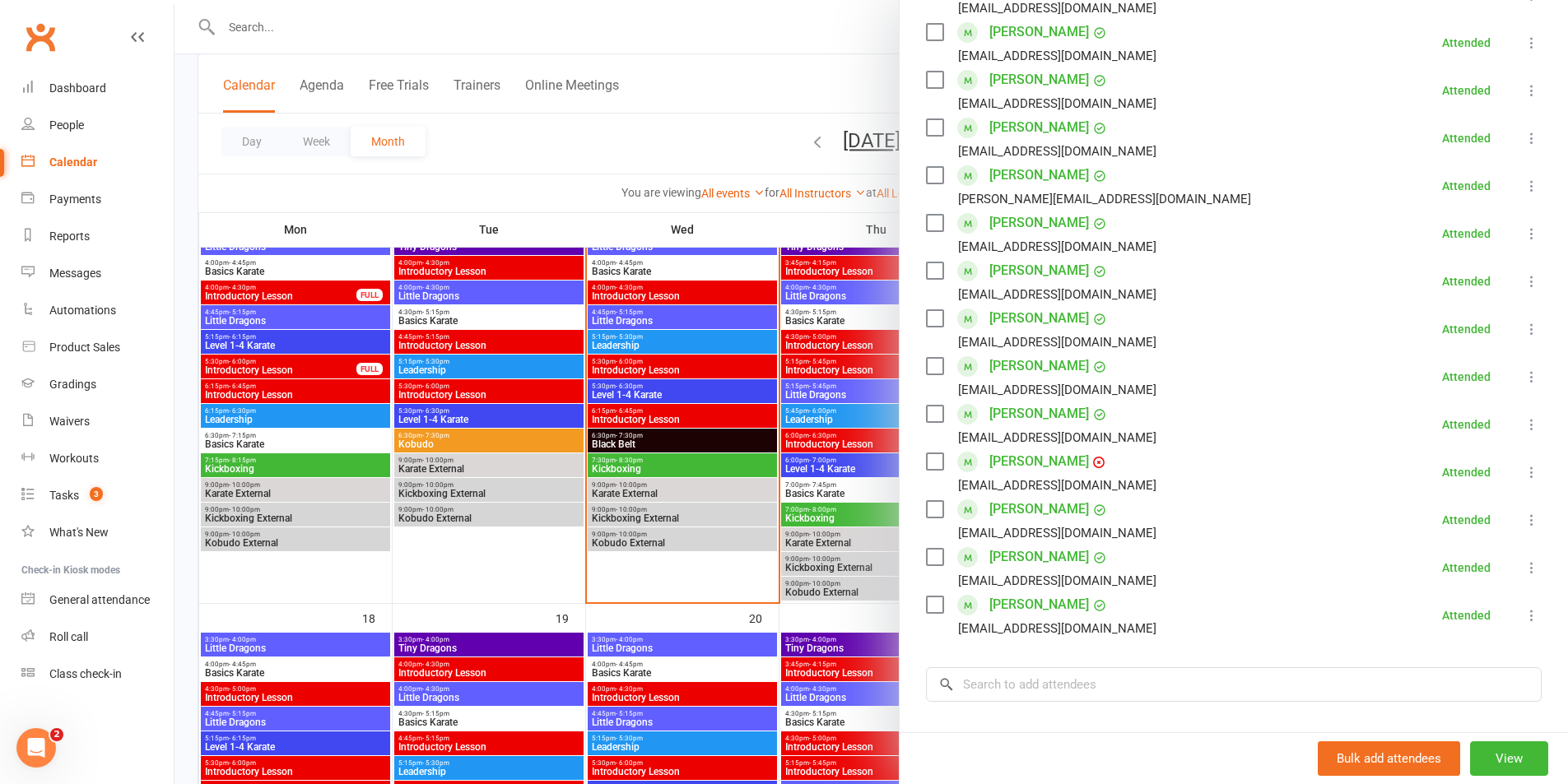
scroll to position [411, 0]
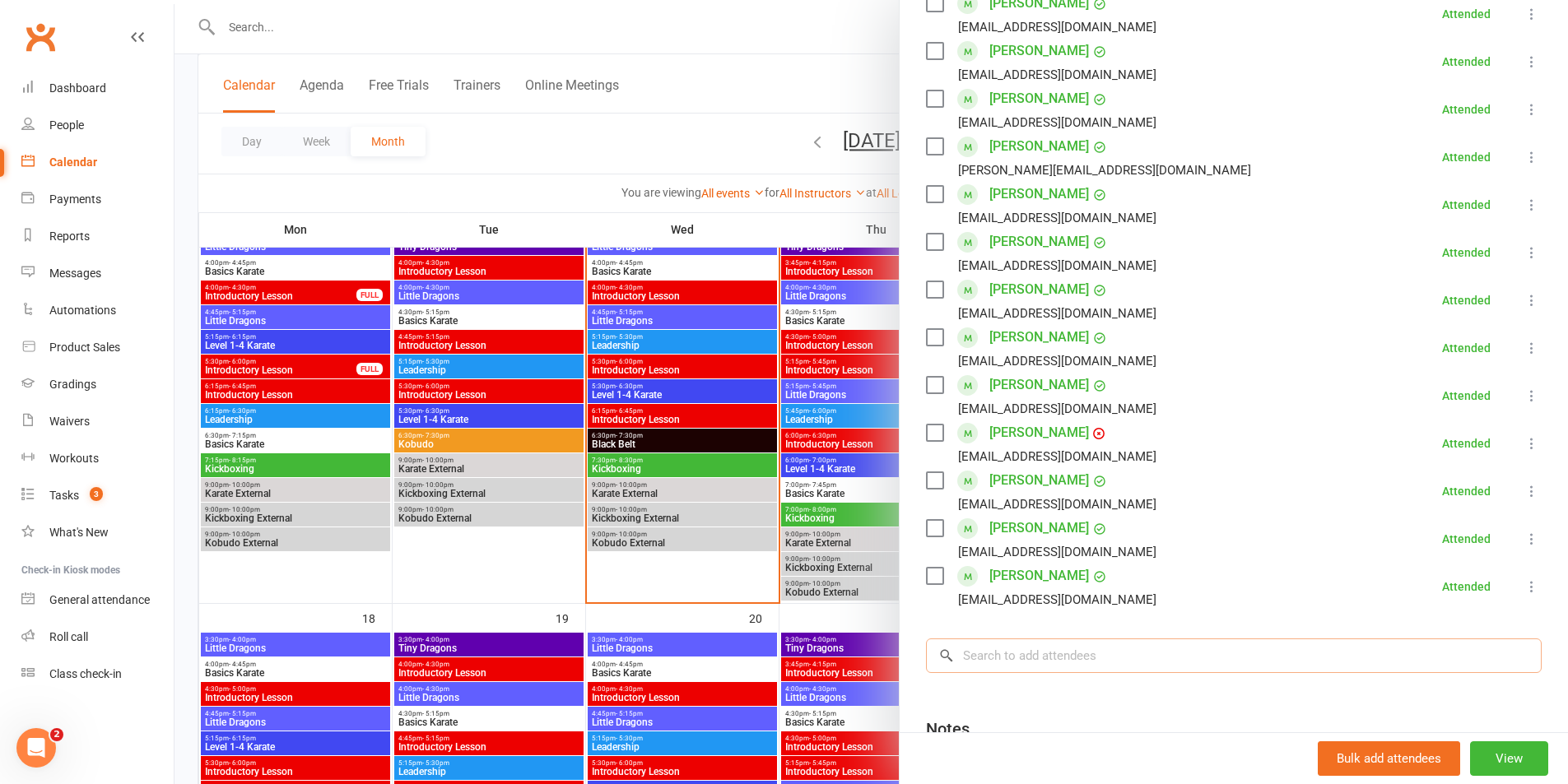
click at [994, 658] on input "search" at bounding box center [1233, 656] width 615 height 35
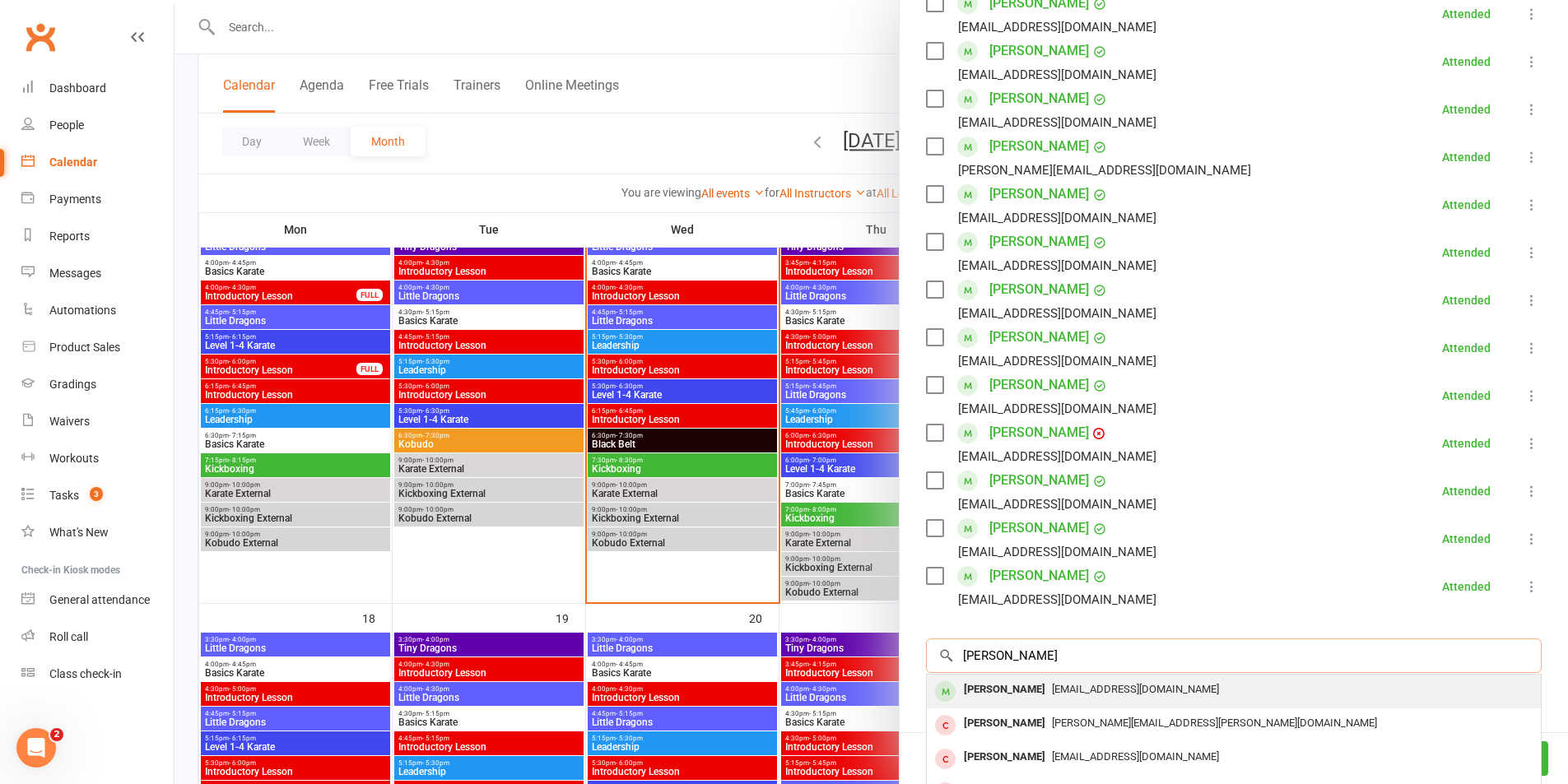
type input "[PERSON_NAME]"
click at [988, 693] on div "[PERSON_NAME]" at bounding box center [1005, 690] width 95 height 24
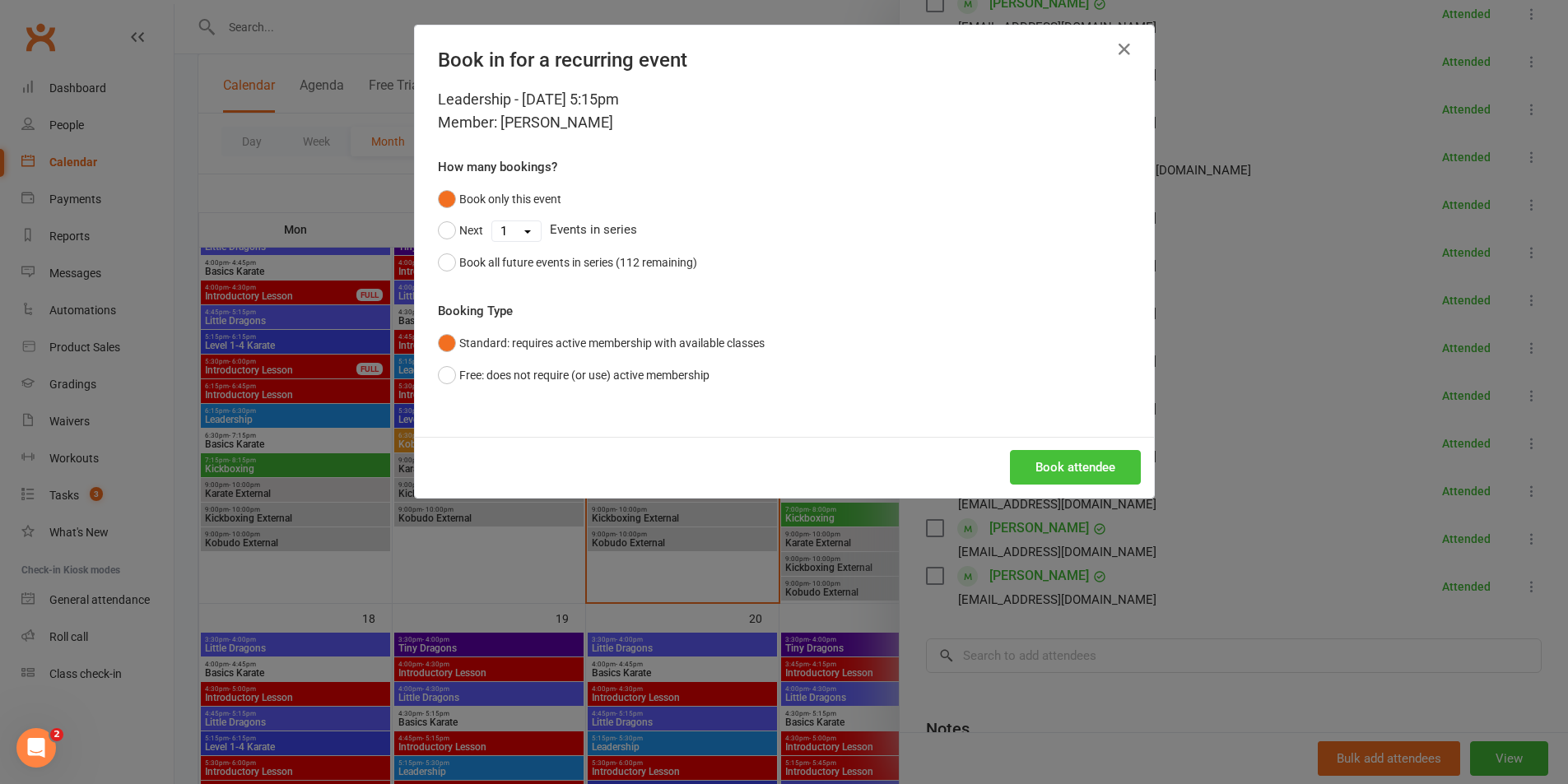
click at [1079, 478] on button "Book attendee" at bounding box center [1075, 467] width 131 height 35
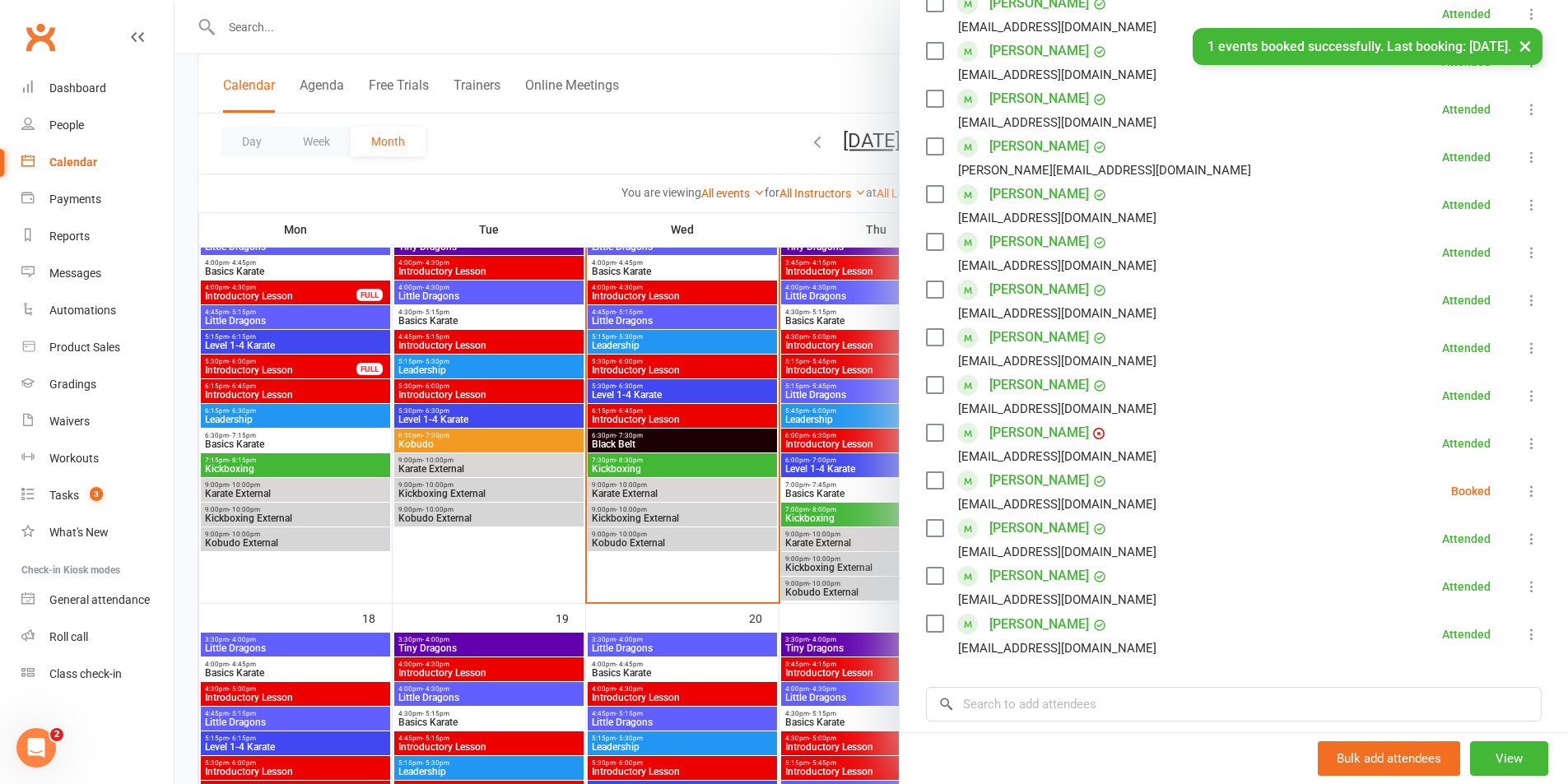
click at [1523, 489] on icon at bounding box center [1531, 491] width 16 height 16
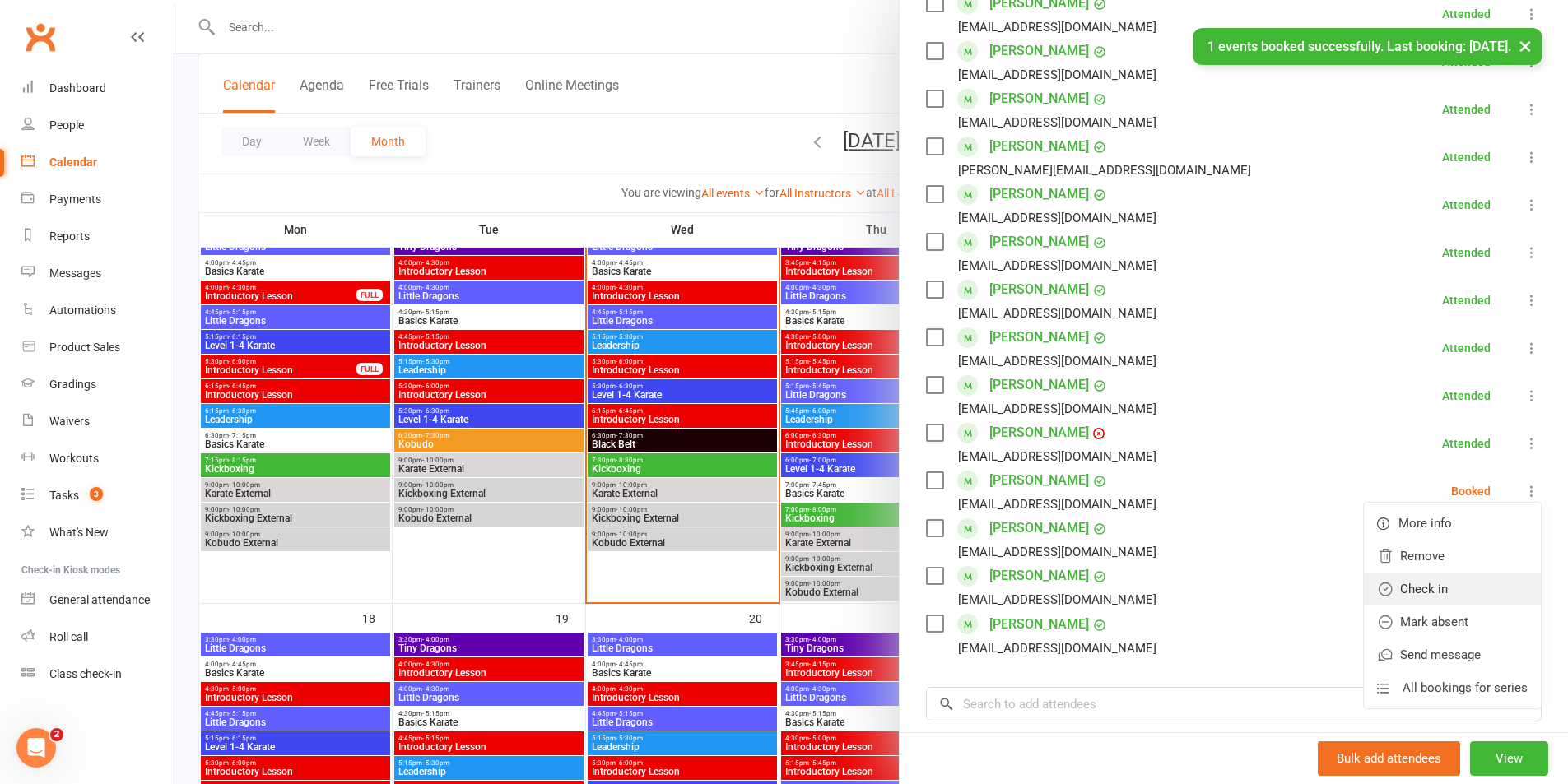
drag, startPoint x: 1443, startPoint y: 582, endPoint x: 1432, endPoint y: 570, distance: 16.3
click at [1443, 583] on link "Check in" at bounding box center [1453, 589] width 177 height 33
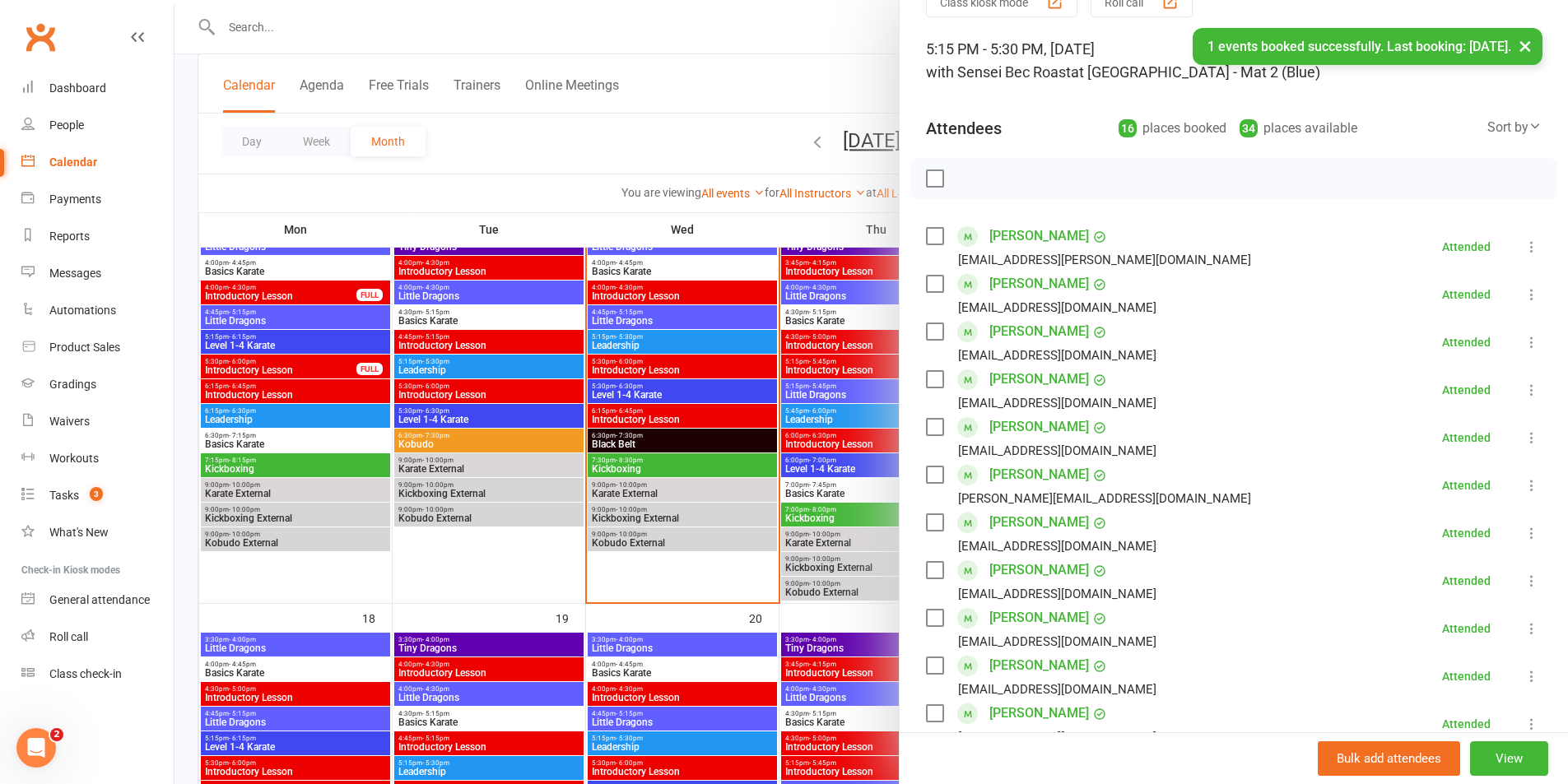
scroll to position [82, 0]
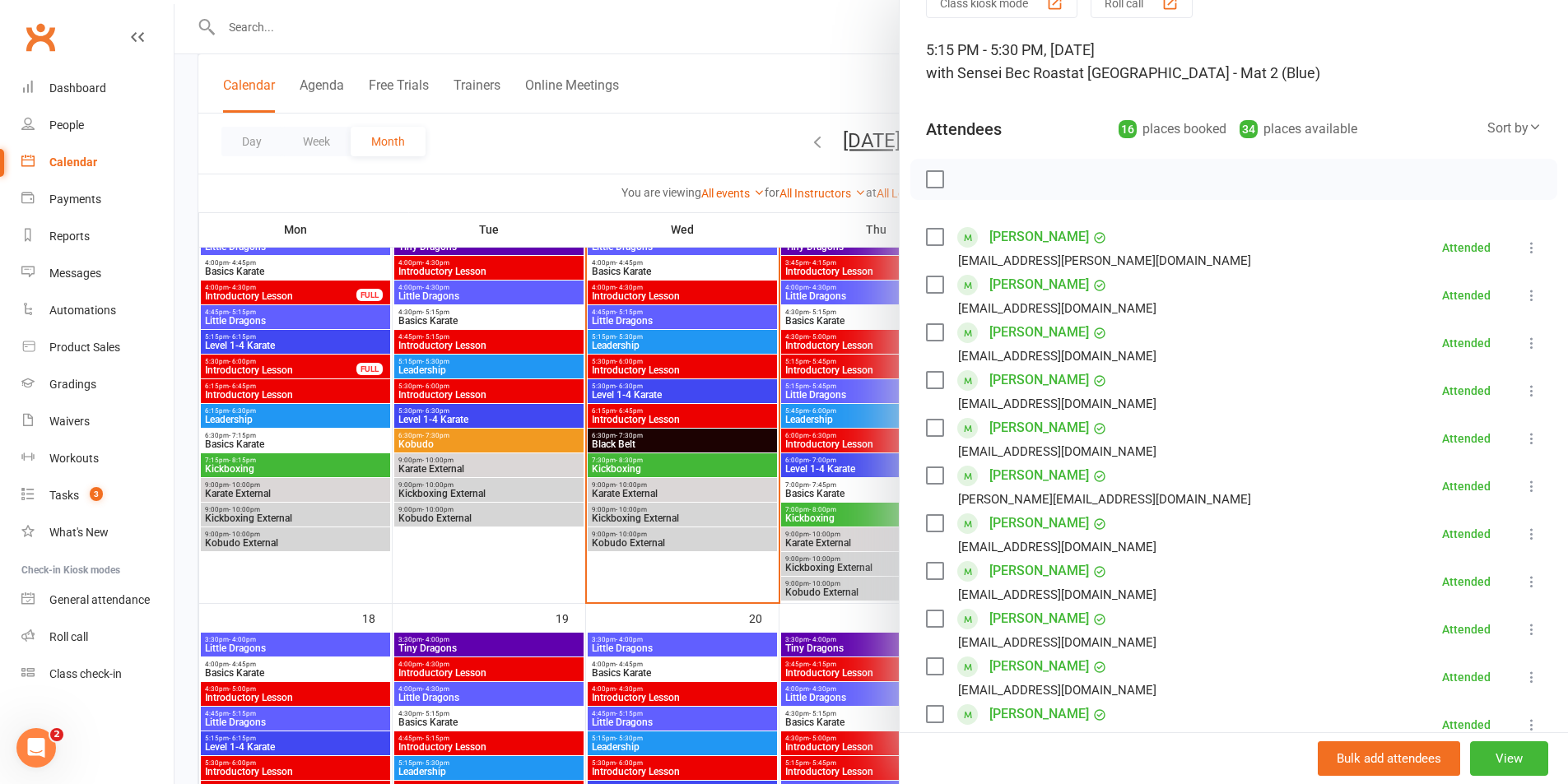
click at [667, 394] on div at bounding box center [871, 392] width 1393 height 784
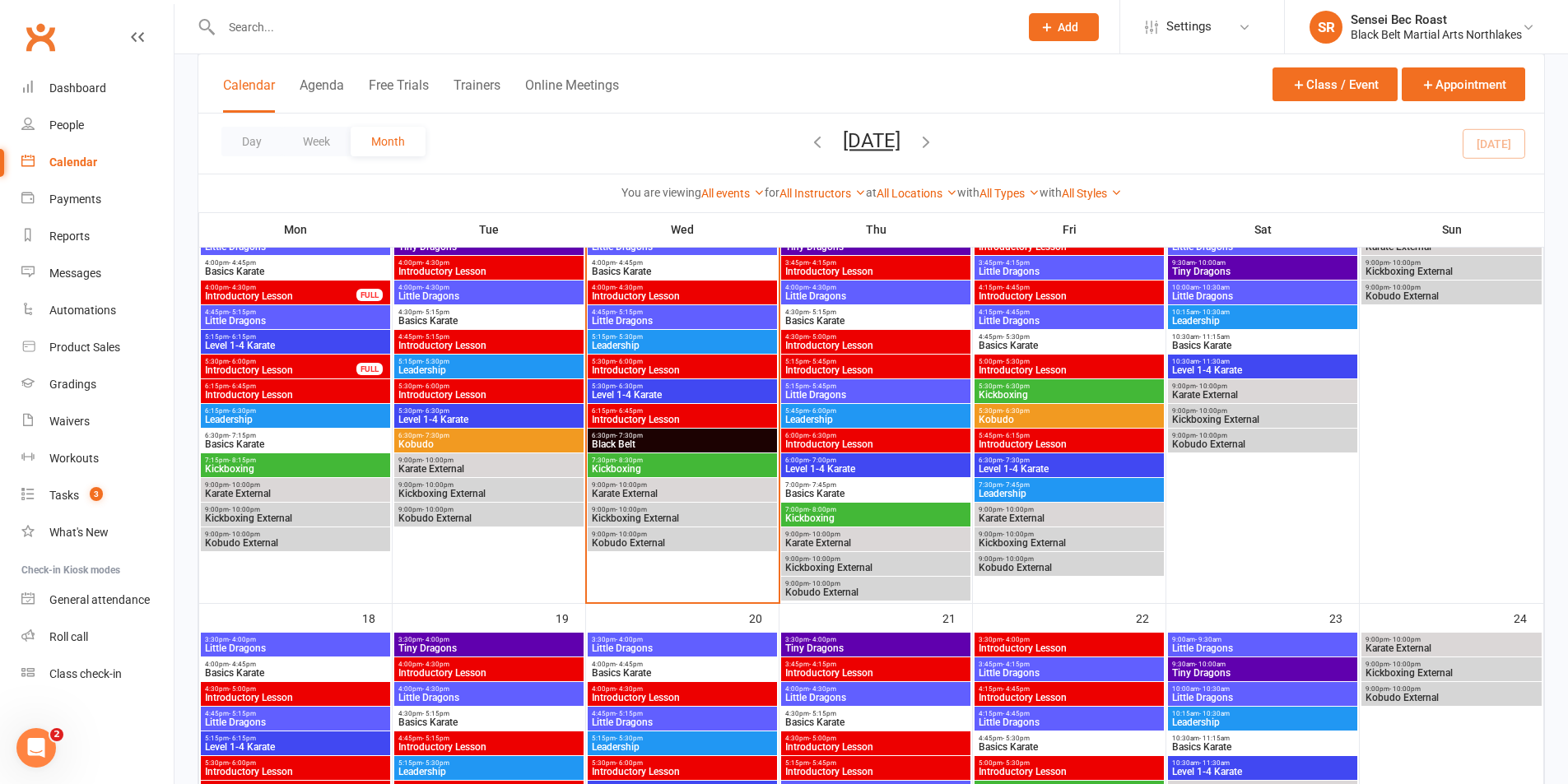
click at [667, 394] on span "Level 1-4 Karate" at bounding box center [682, 395] width 183 height 10
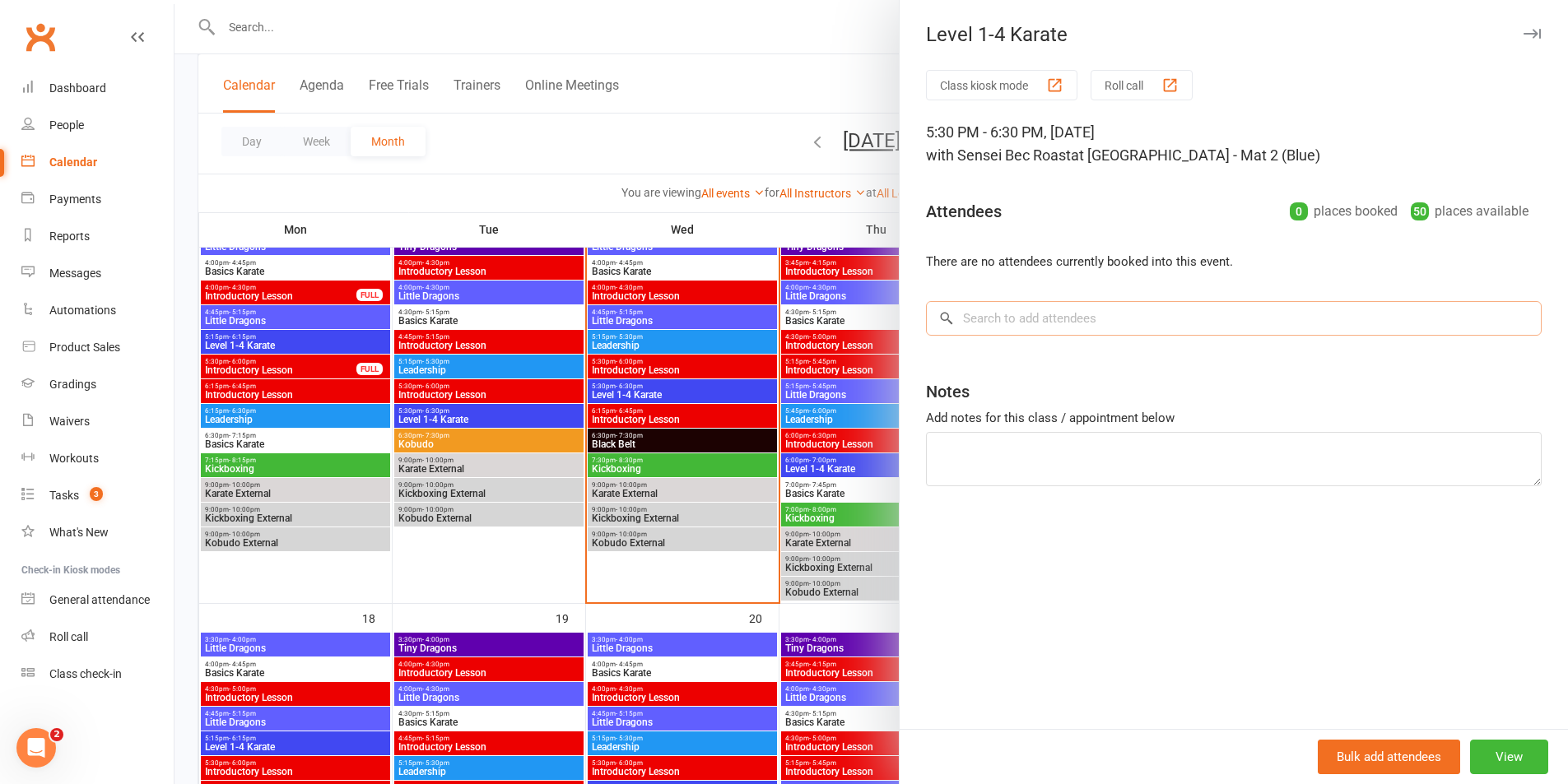
click at [991, 311] on input "search" at bounding box center [1233, 318] width 615 height 35
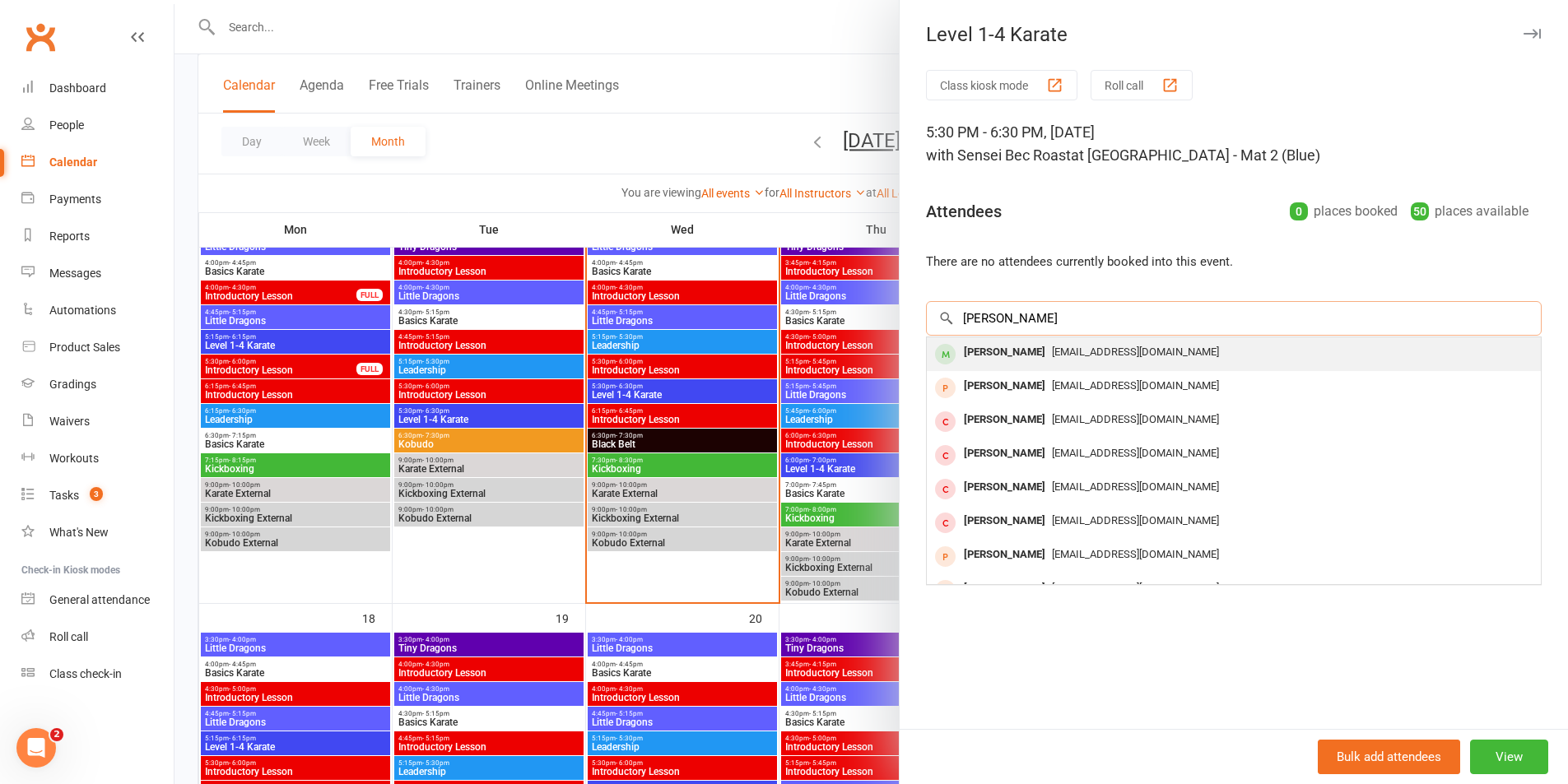
type input "[PERSON_NAME]"
click at [989, 347] on div "[PERSON_NAME]" at bounding box center [1005, 353] width 95 height 24
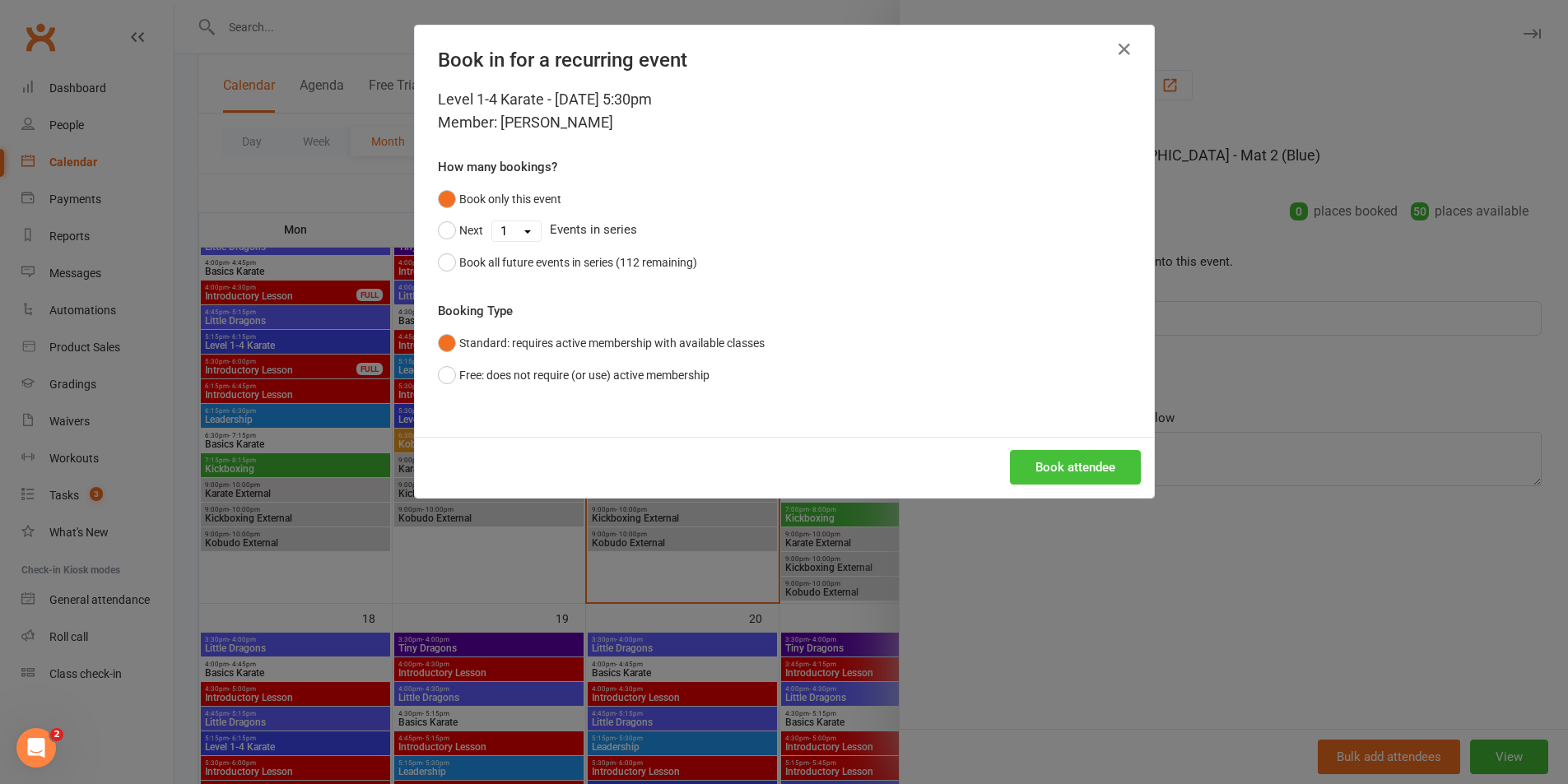
click at [1048, 474] on button "Book attendee" at bounding box center [1075, 467] width 131 height 35
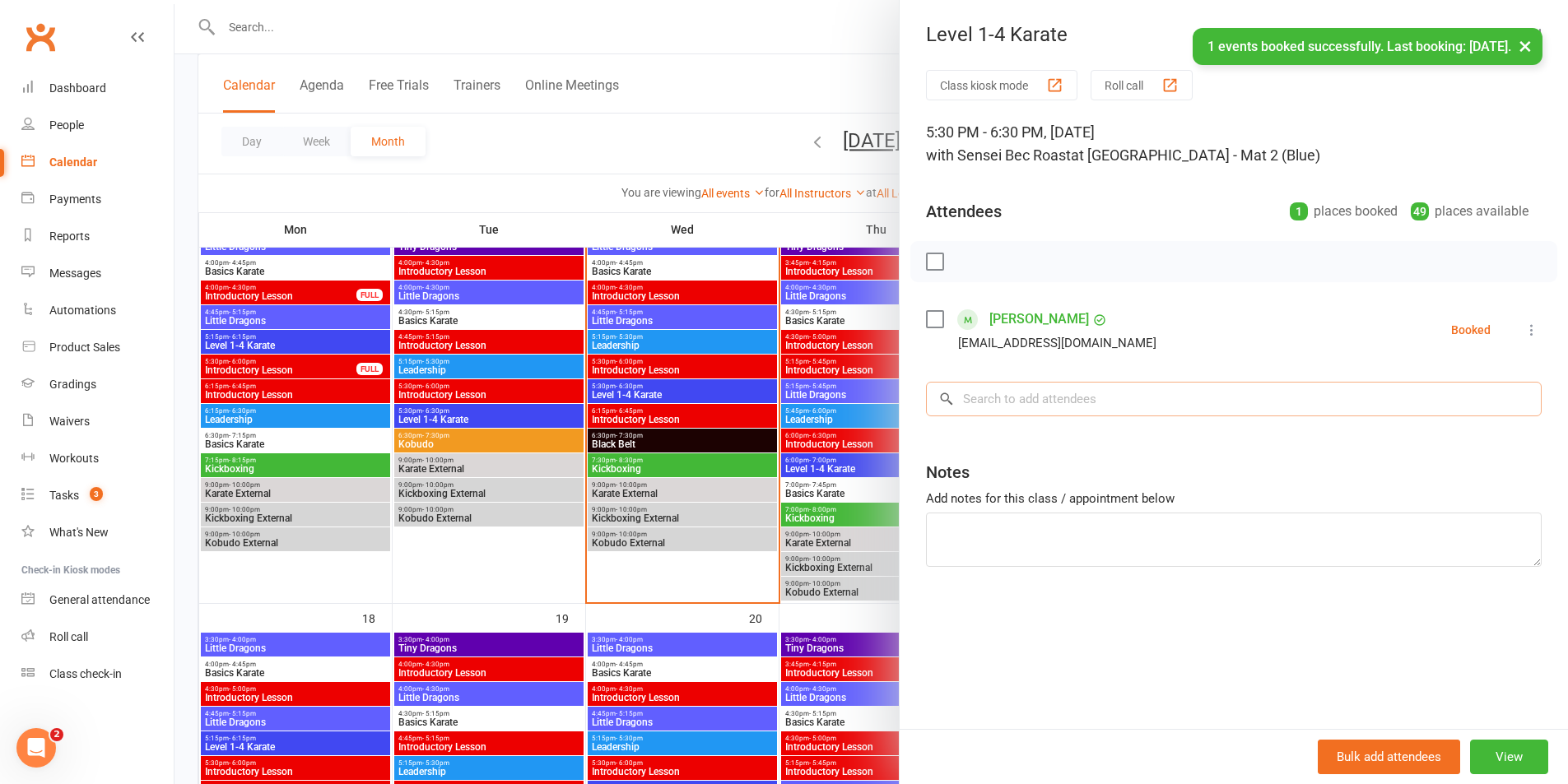
click at [1028, 390] on input "search" at bounding box center [1233, 399] width 615 height 35
drag, startPoint x: 1125, startPoint y: 79, endPoint x: 1117, endPoint y: 84, distance: 9.4
click at [1122, 81] on button "Roll call" at bounding box center [1142, 85] width 102 height 30
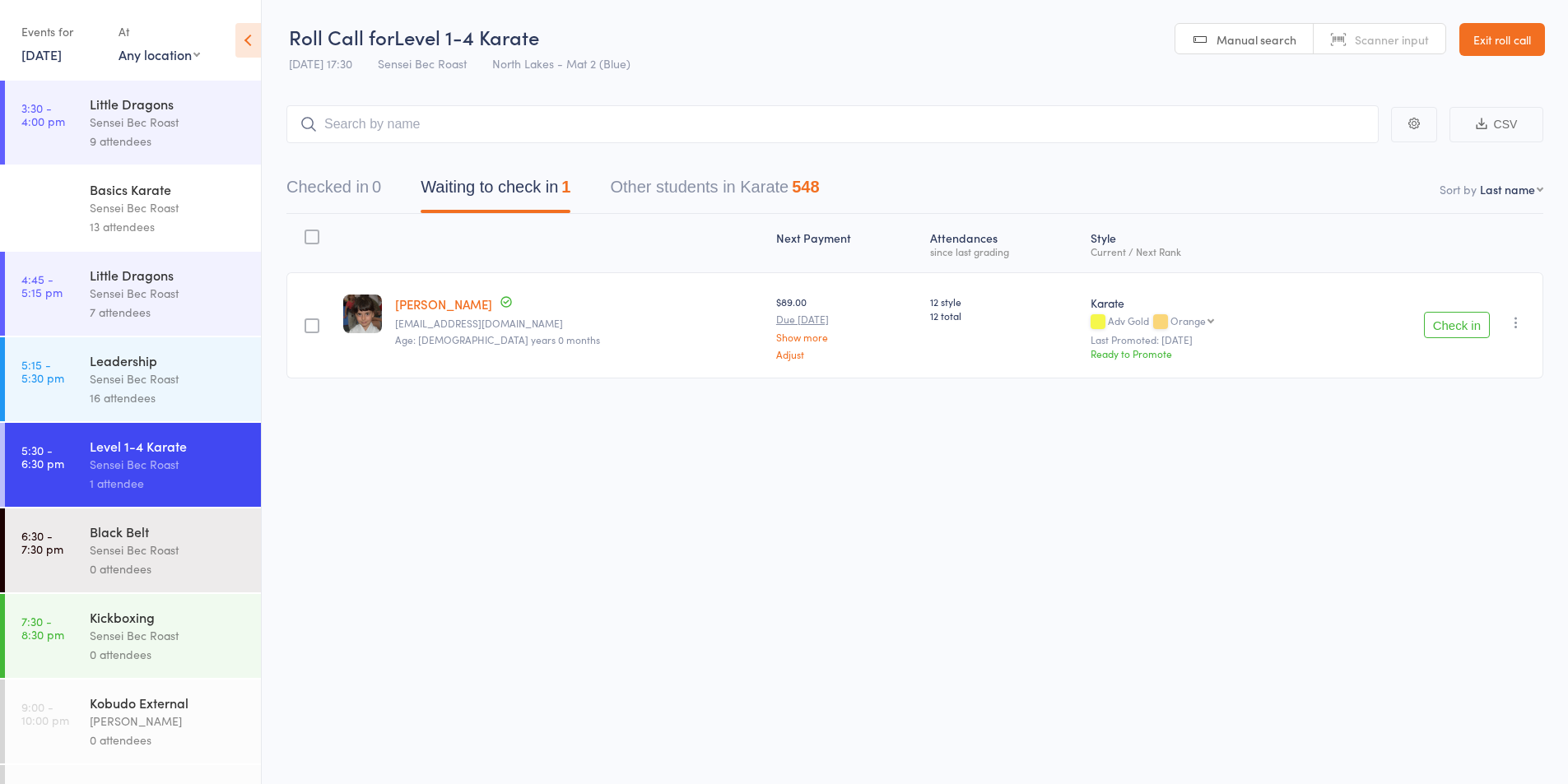
click at [1456, 323] on button "Check in" at bounding box center [1456, 324] width 66 height 26
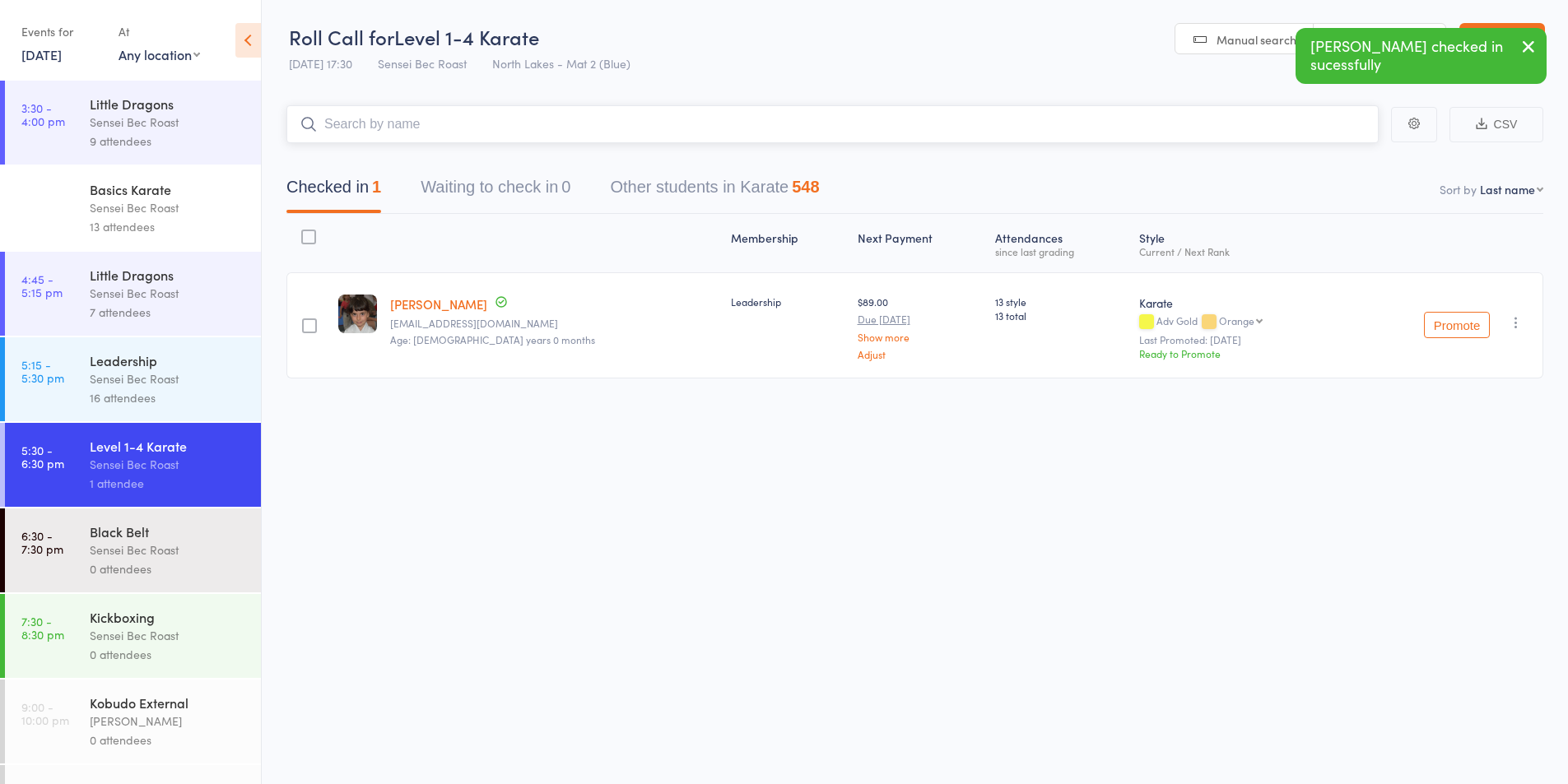
click at [435, 129] on input "search" at bounding box center [832, 123] width 1093 height 37
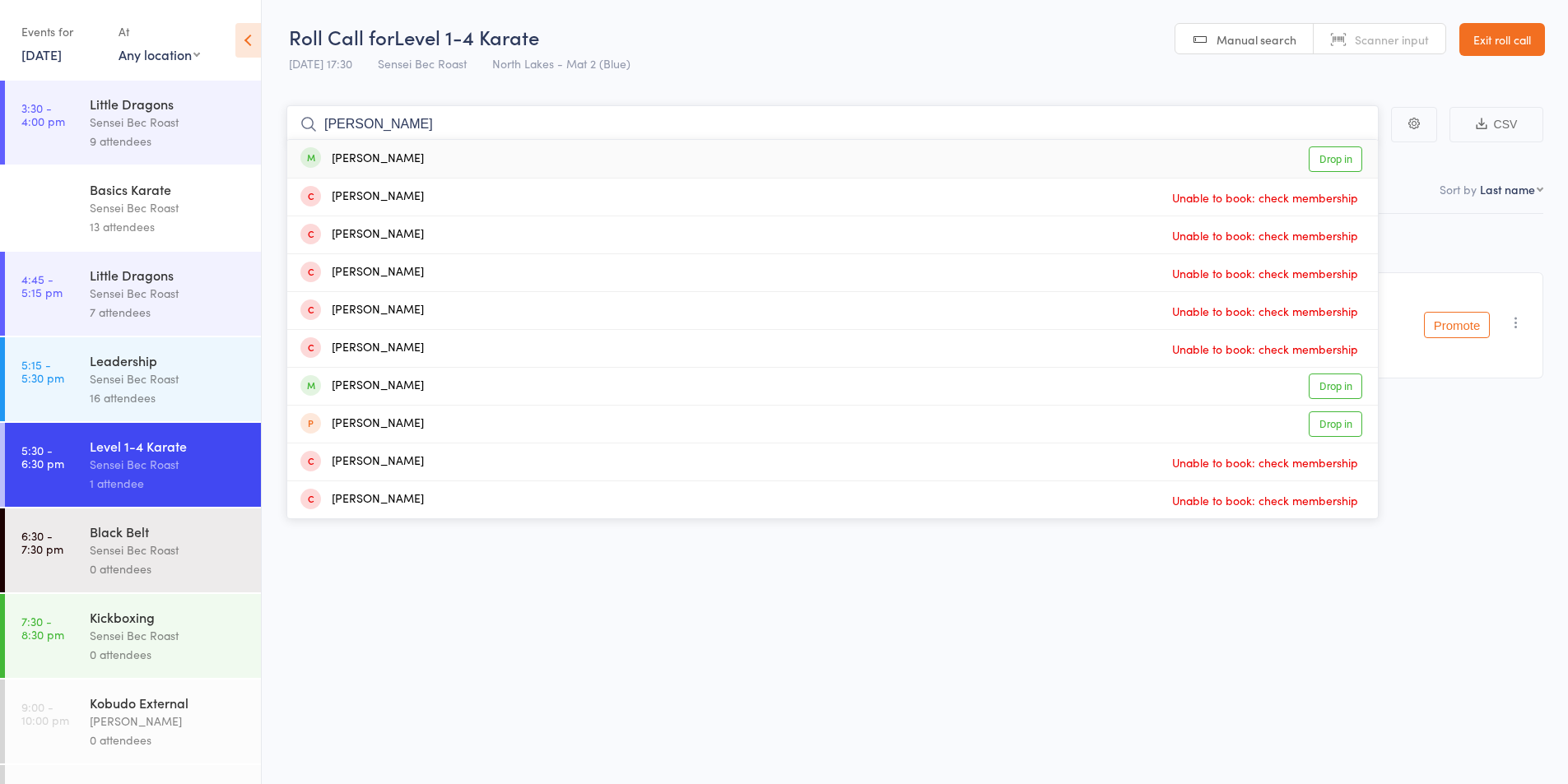
type input "emerson newman"
click at [389, 157] on div "Emerson Newman" at bounding box center [362, 159] width 123 height 19
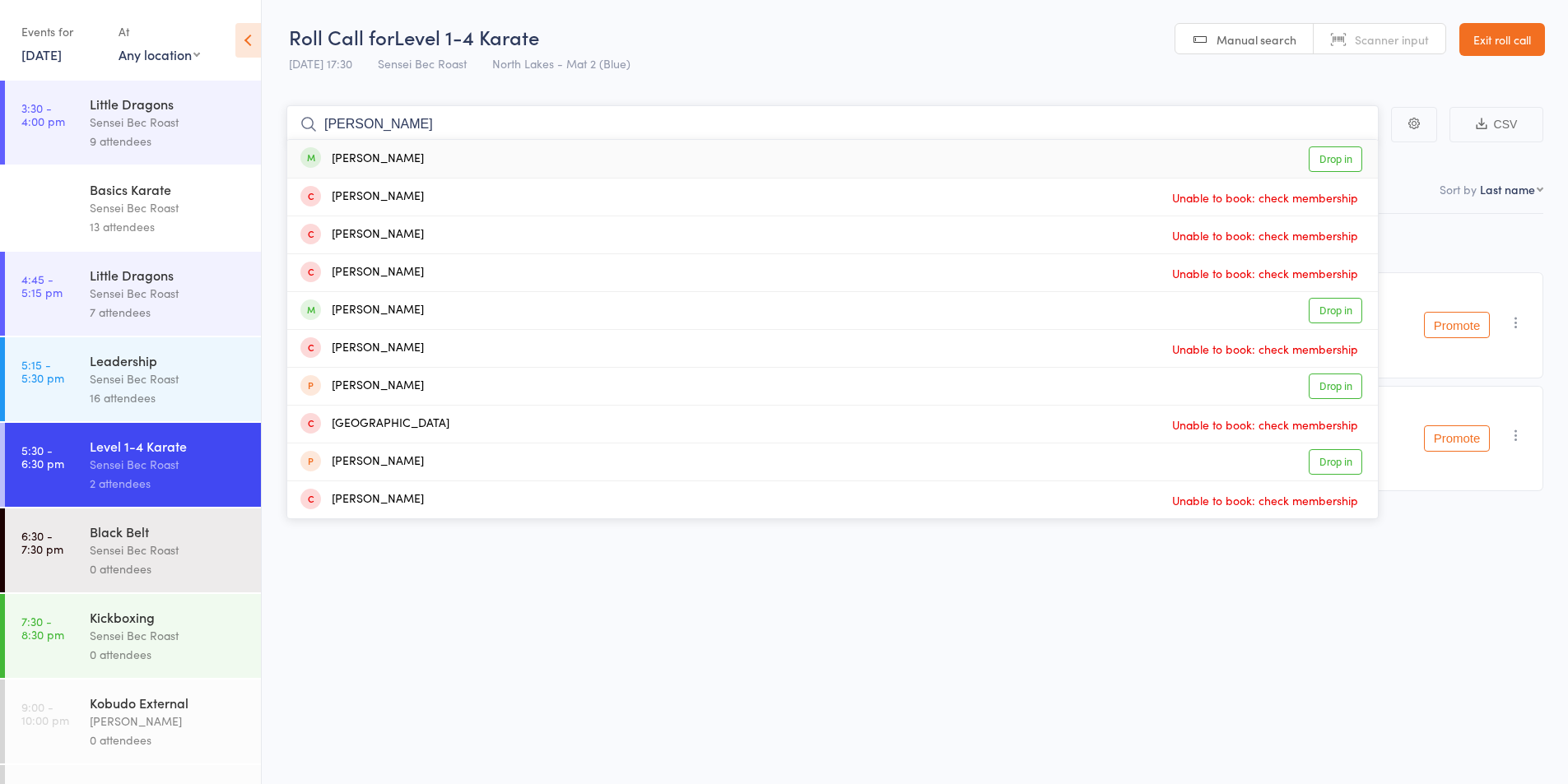
type input "jayden cassar"
click at [371, 158] on div "Jayden Cassar" at bounding box center [362, 159] width 123 height 19
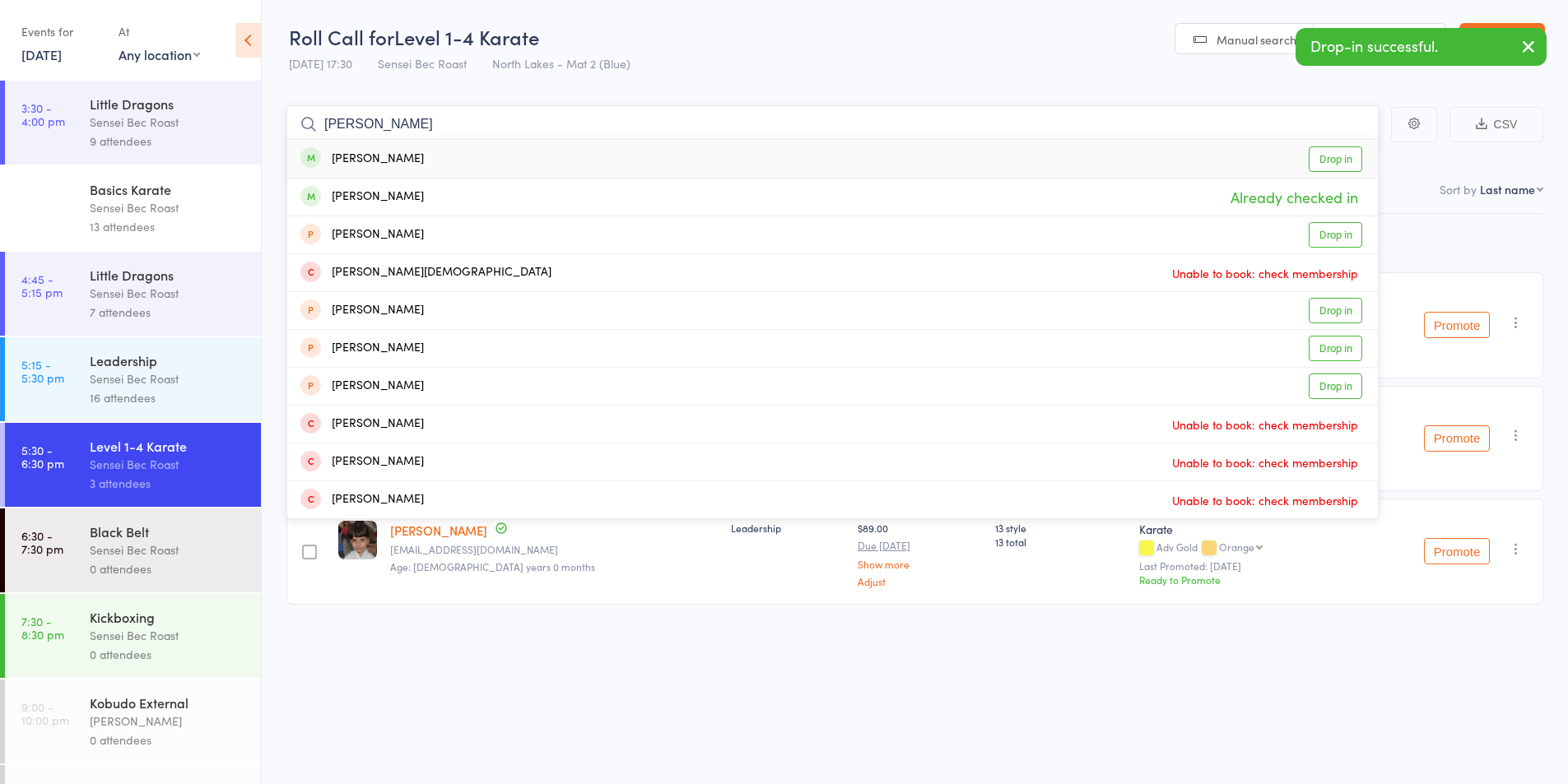
type input "noah cassar"
click at [366, 162] on div "Noah Cassar" at bounding box center [362, 159] width 123 height 19
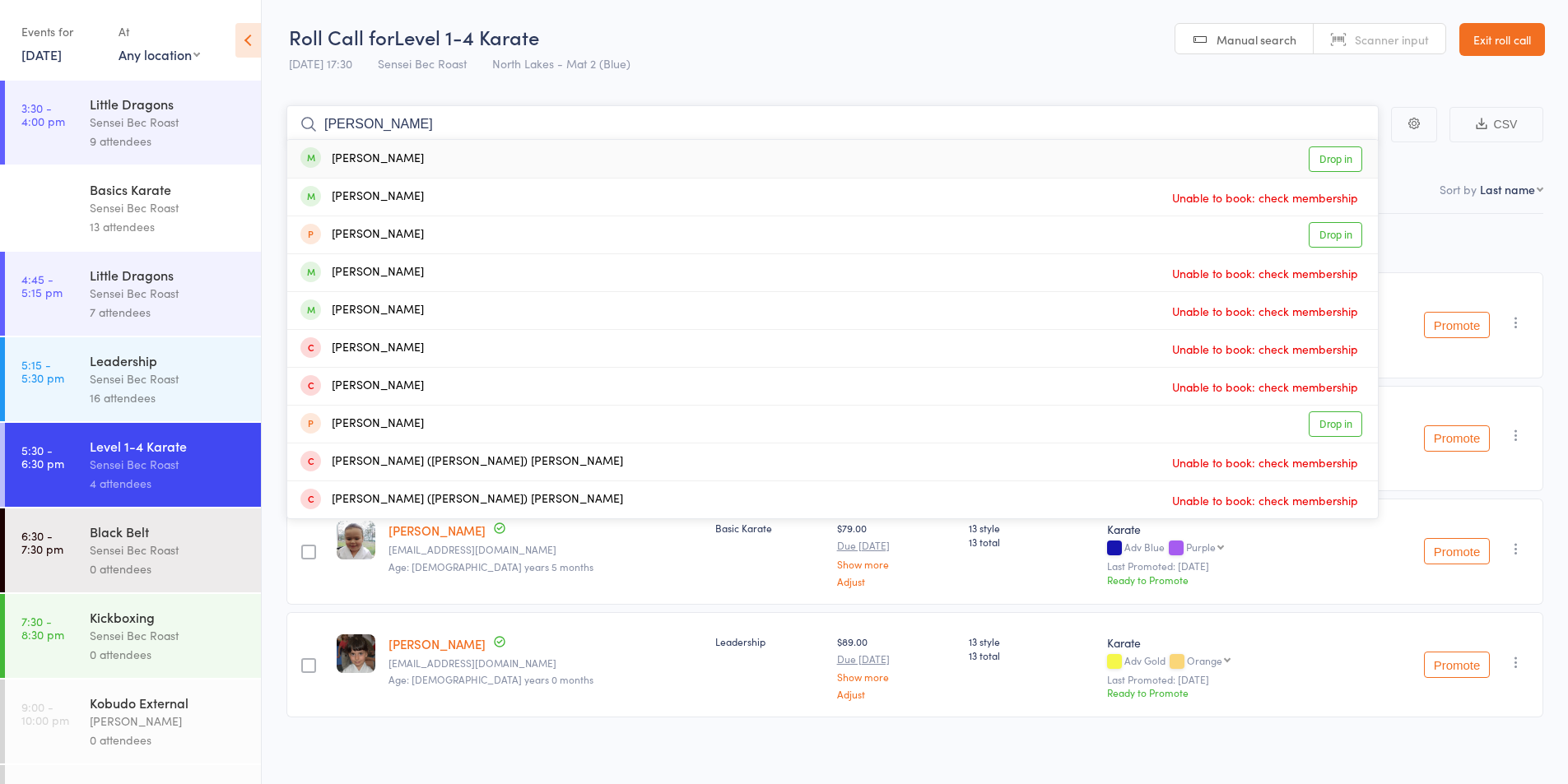
type input "teanu murphy"
click at [385, 161] on div "Teanau Murphy" at bounding box center [362, 159] width 123 height 19
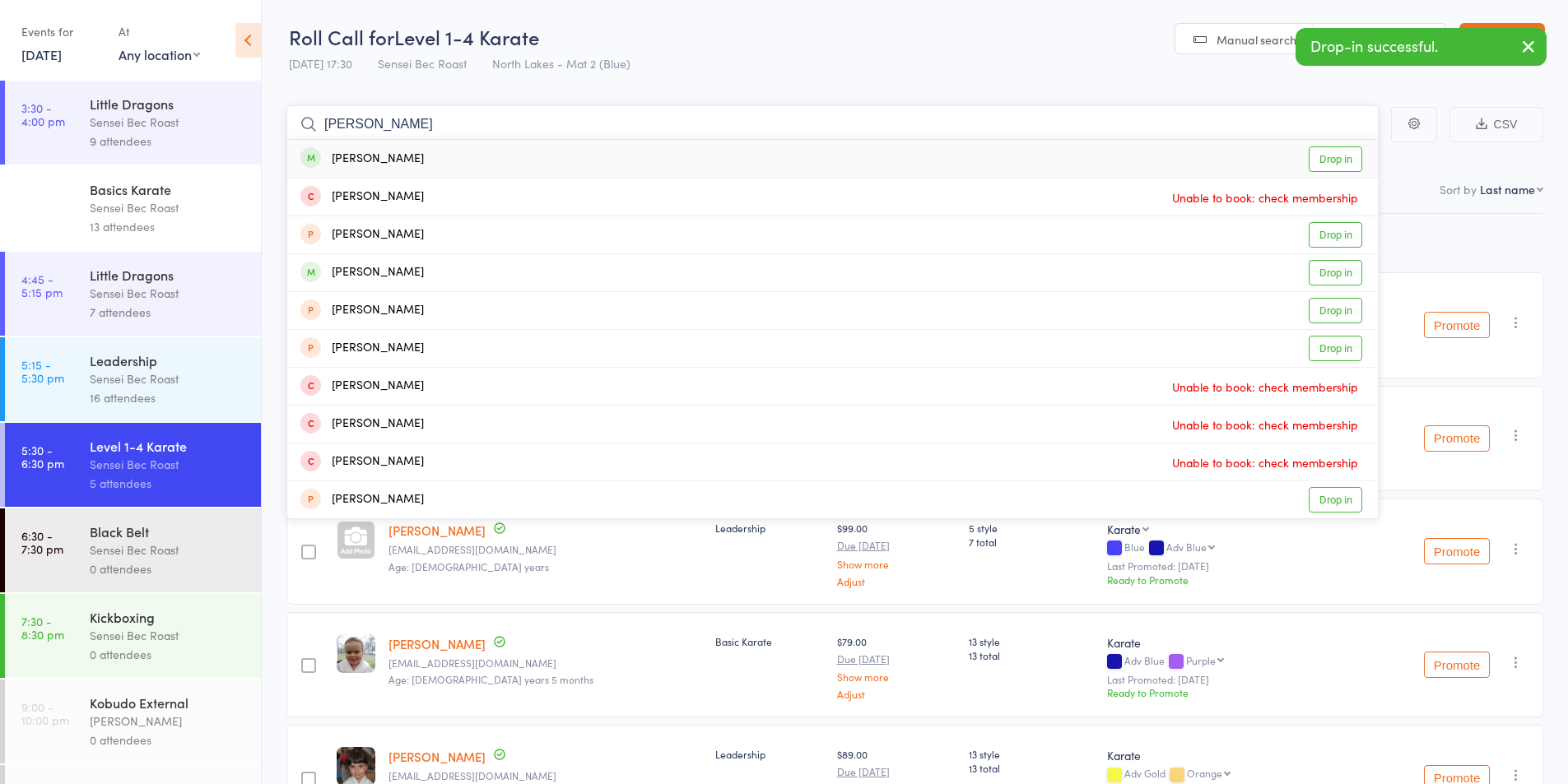
type input "oliver callaghan"
click at [375, 157] on div "Oliver Callaghan" at bounding box center [362, 159] width 123 height 19
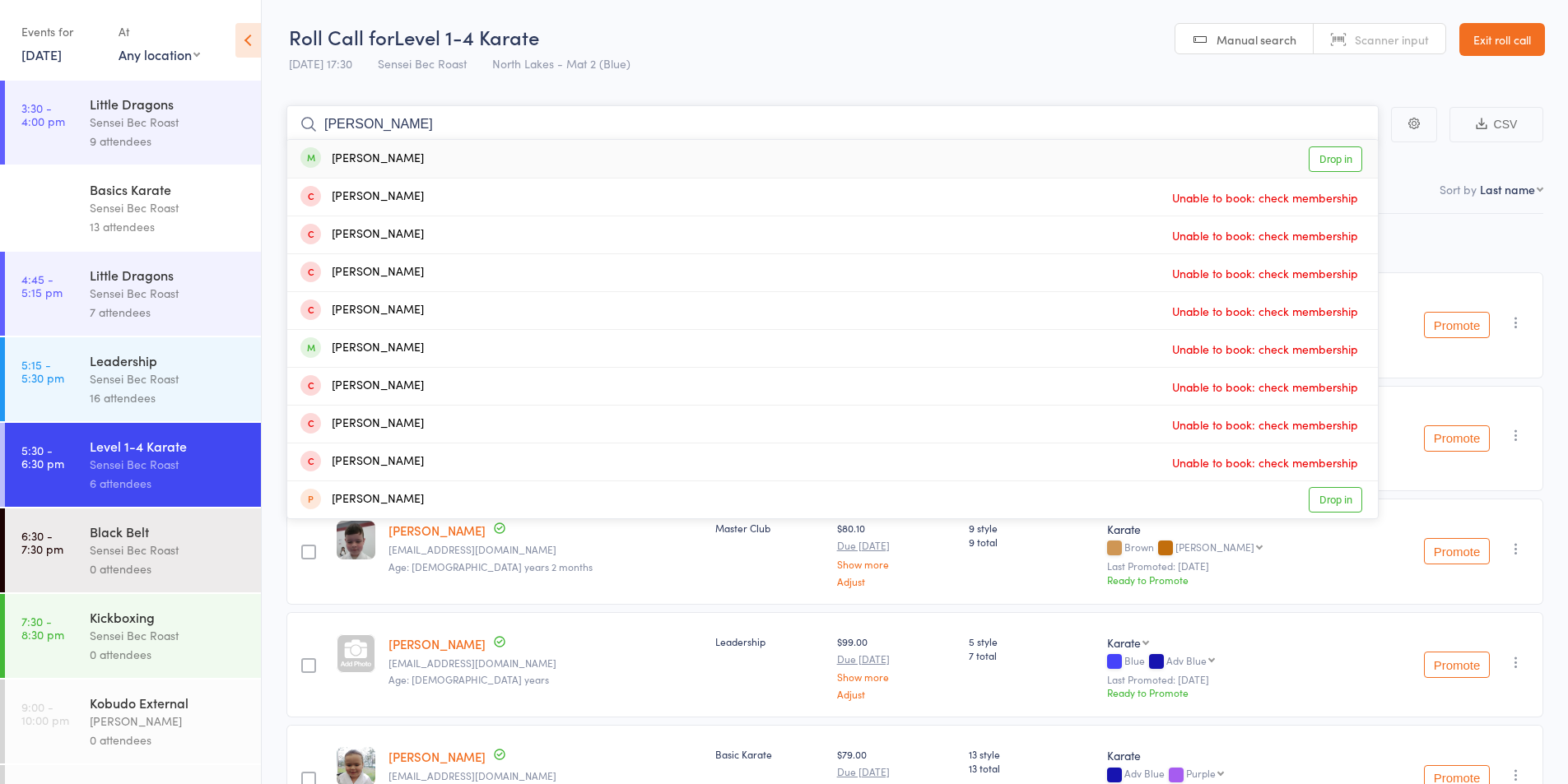
type input "[PERSON_NAME]"
click at [371, 153] on div "[PERSON_NAME]" at bounding box center [362, 159] width 123 height 19
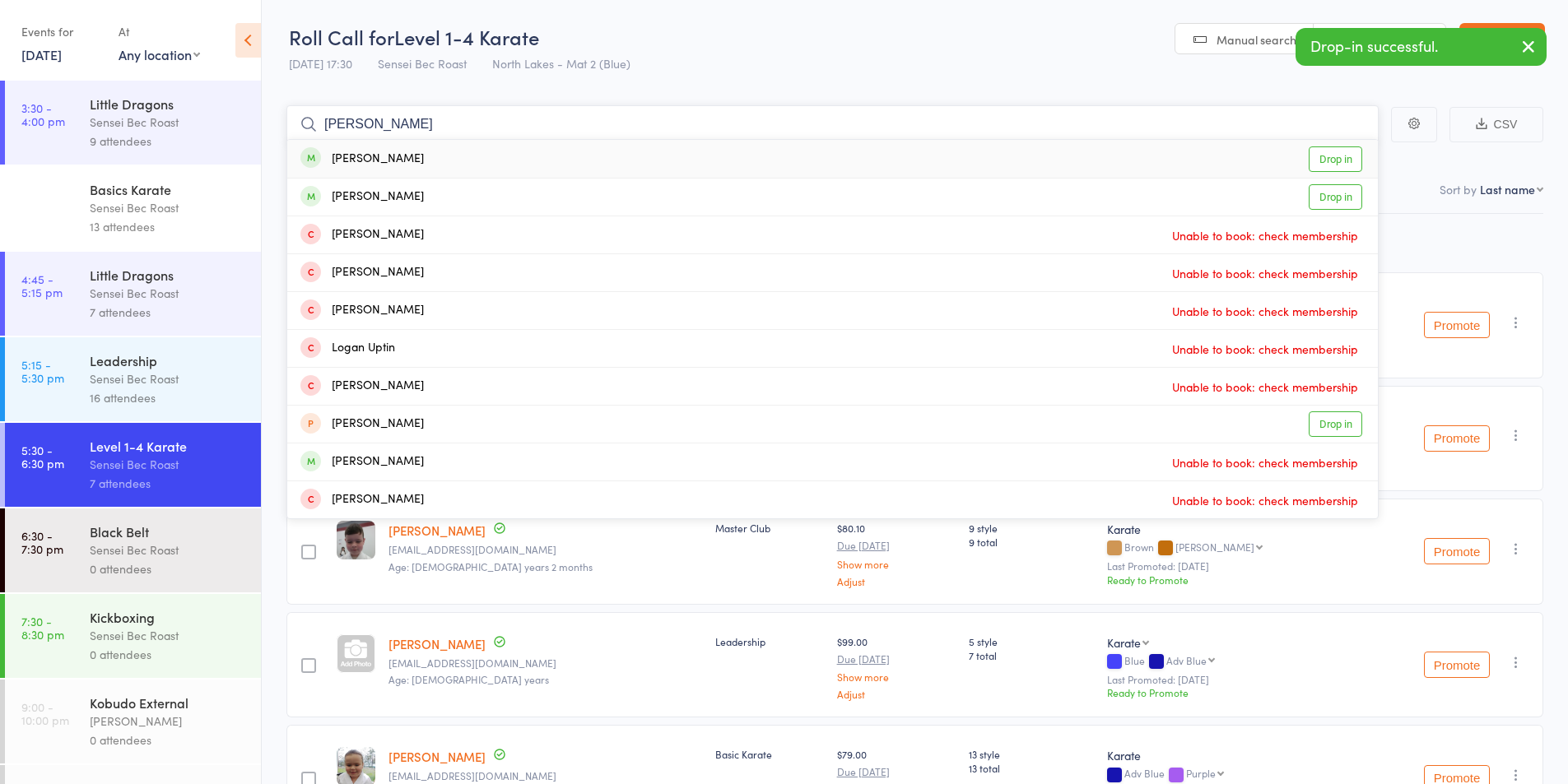
type input "logan lanesbury"
drag, startPoint x: 374, startPoint y: 154, endPoint x: 364, endPoint y: 157, distance: 10.4
click at [367, 156] on div "[PERSON_NAME]" at bounding box center [362, 159] width 123 height 19
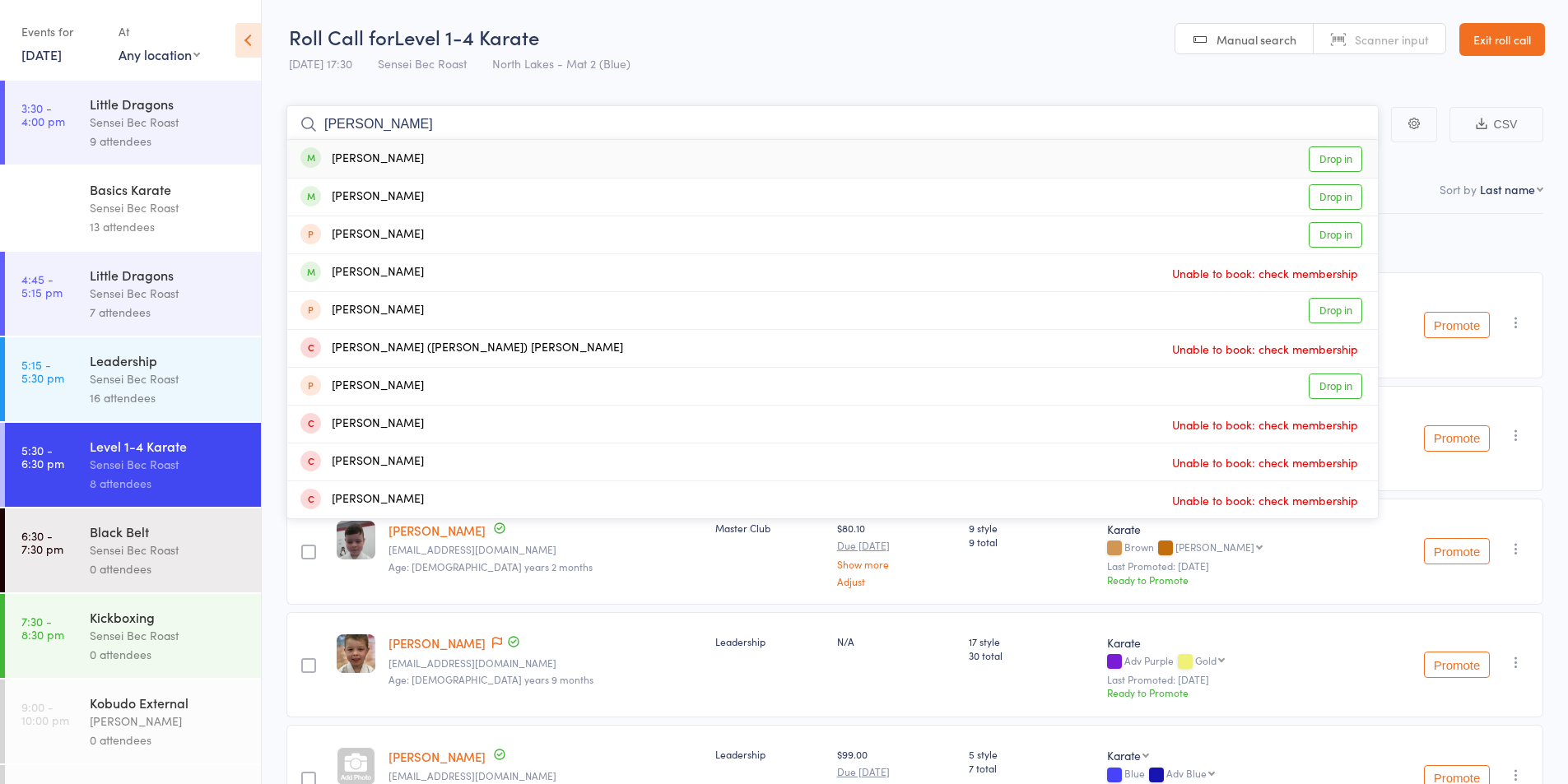
type input "avah jojo"
click at [351, 163] on div "[PERSON_NAME]" at bounding box center [362, 159] width 123 height 19
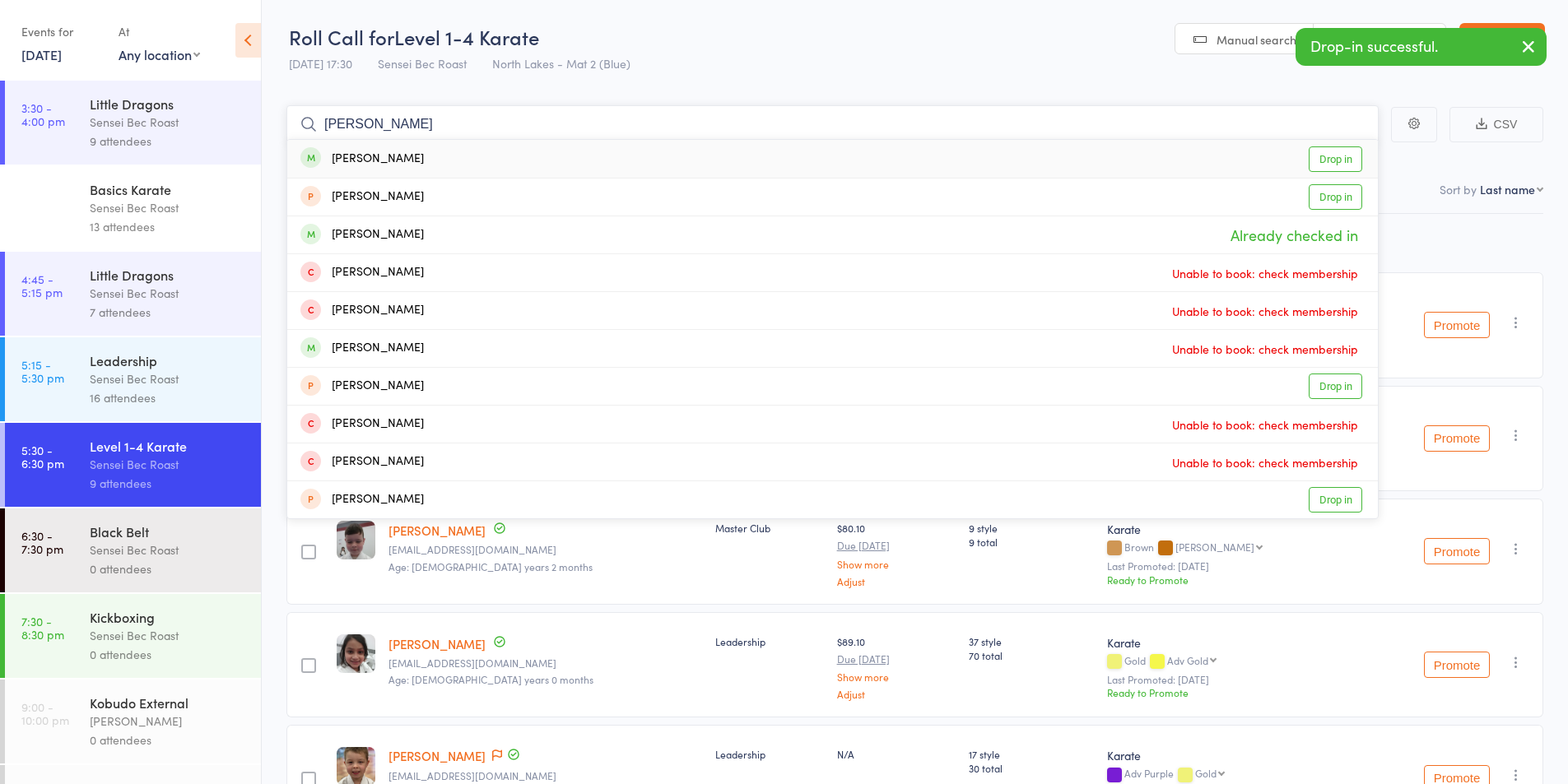
type input "adan jojo"
click at [357, 150] on div "[PERSON_NAME]" at bounding box center [362, 159] width 123 height 19
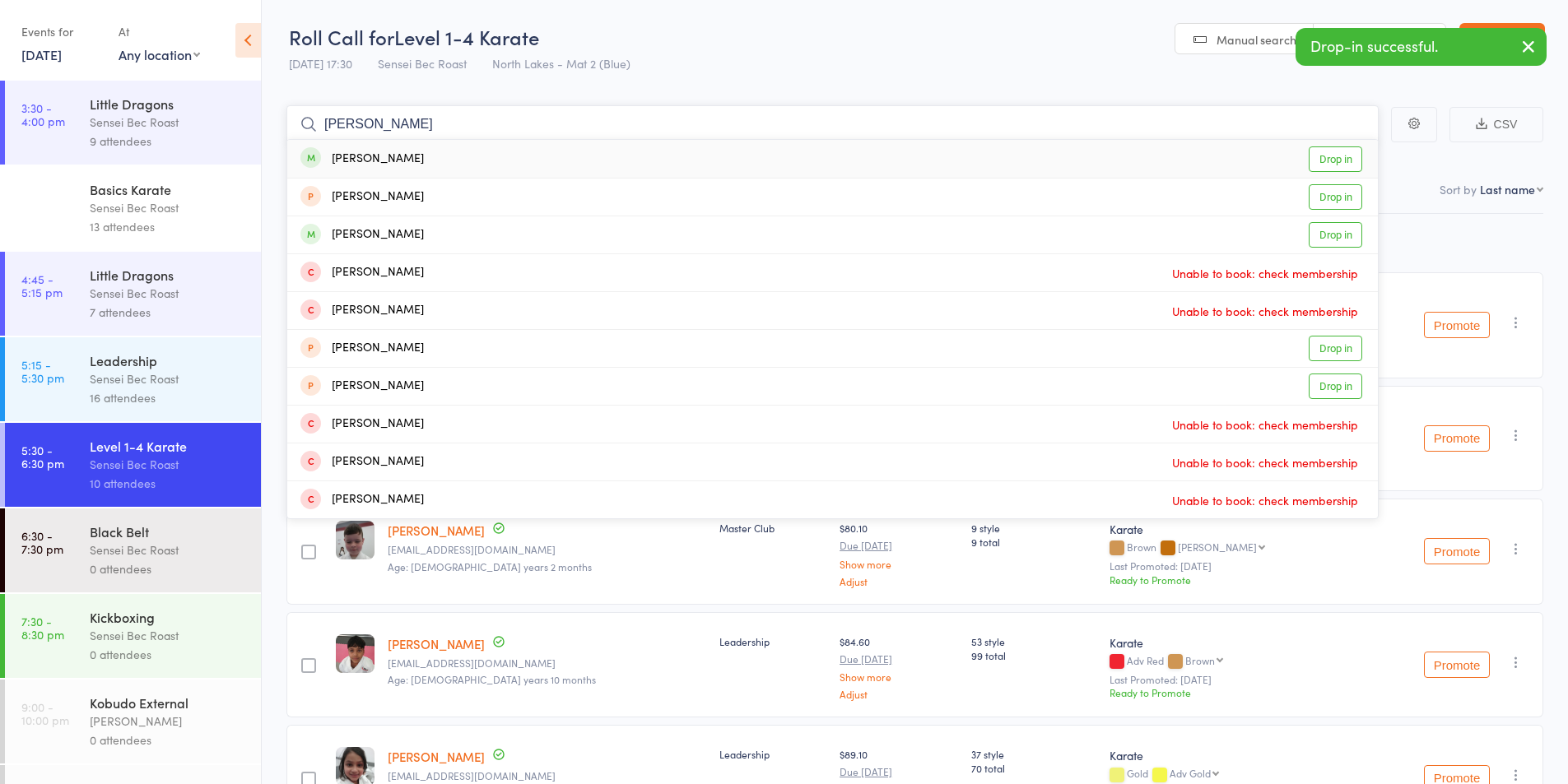
type input "[PERSON_NAME]"
click at [350, 154] on div "[PERSON_NAME]" at bounding box center [362, 159] width 123 height 19
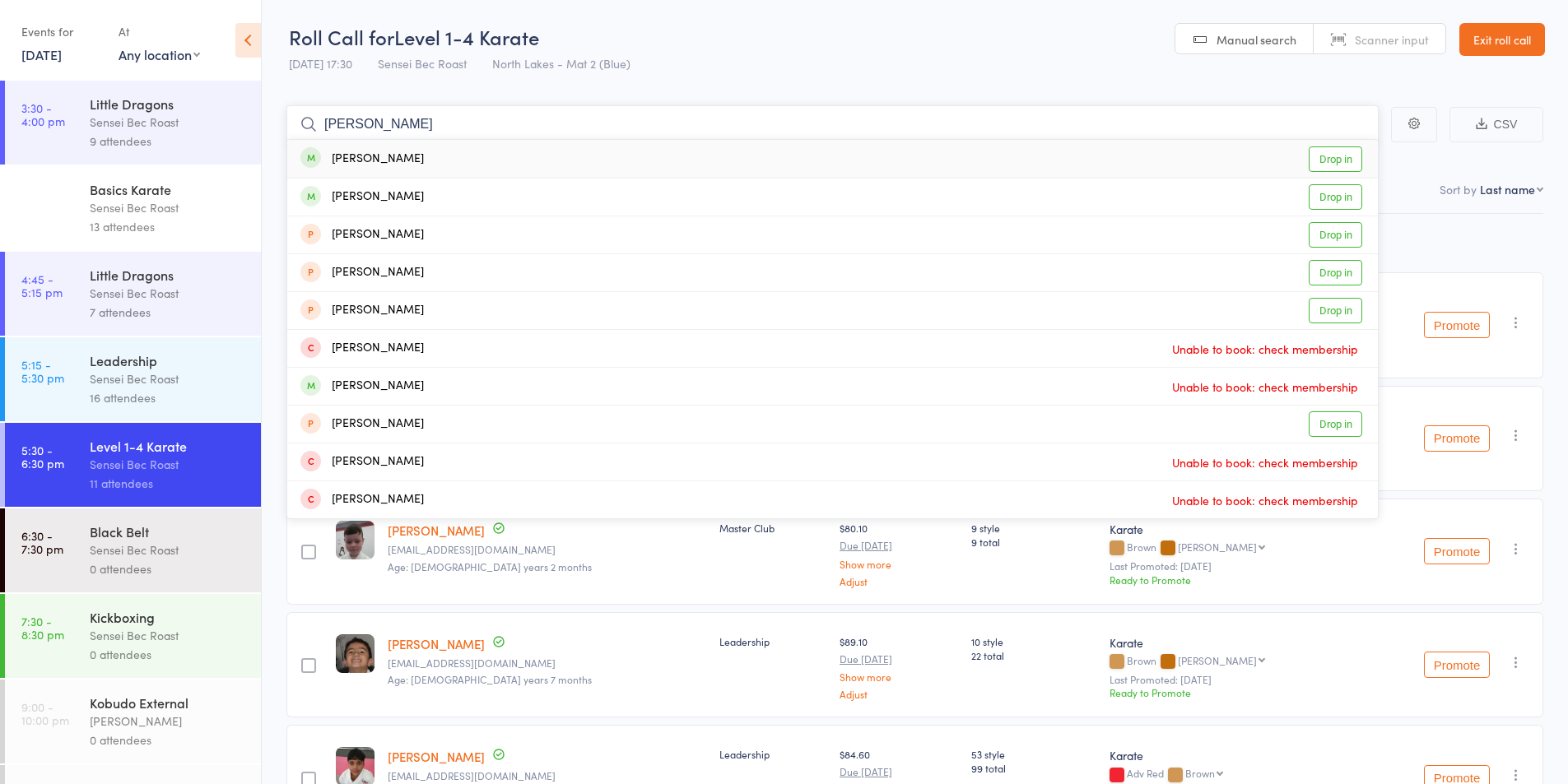
type input "[PERSON_NAME]"
click at [365, 156] on div "[PERSON_NAME]" at bounding box center [362, 159] width 123 height 19
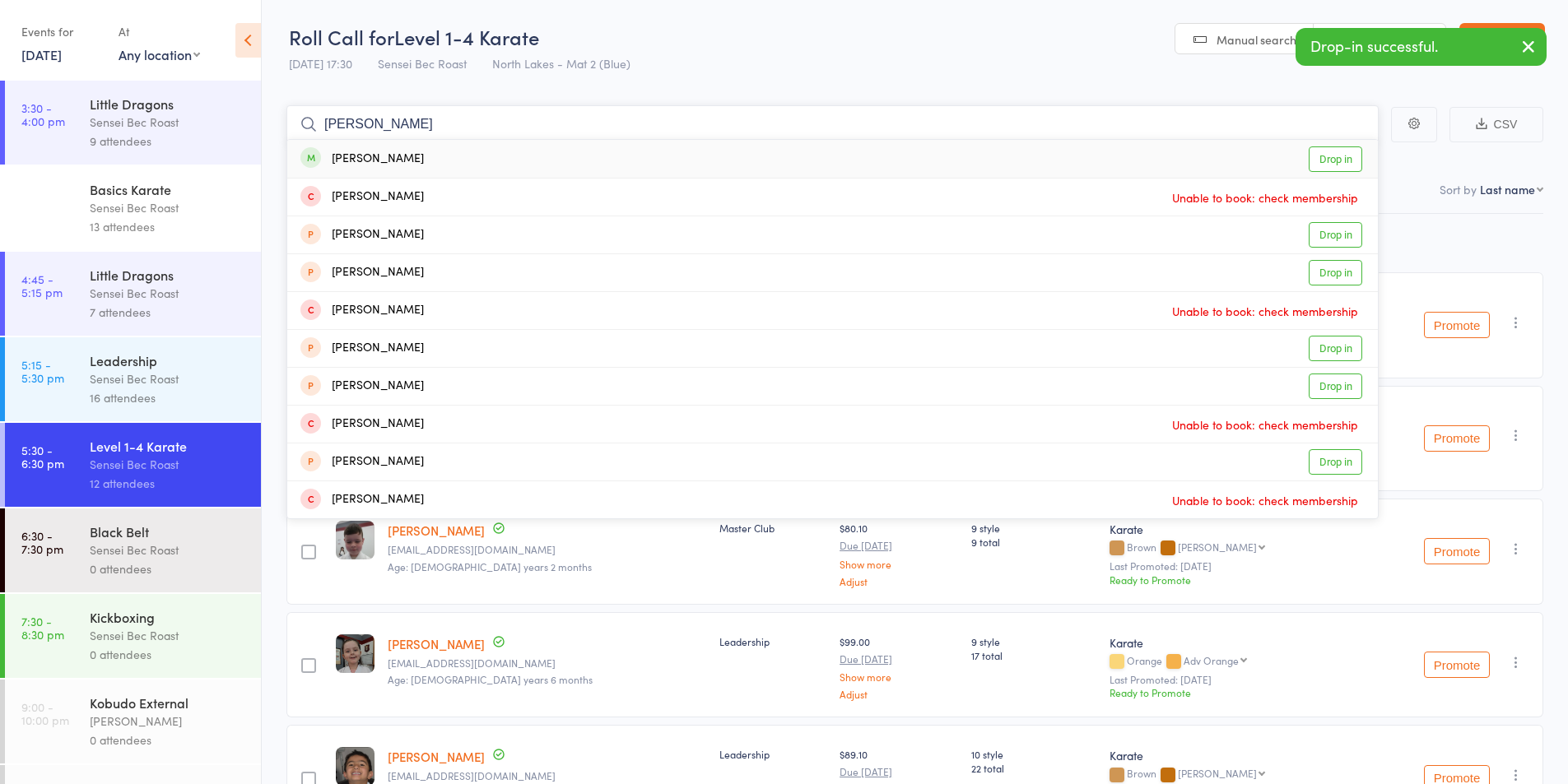
type input "[PERSON_NAME]"
click at [363, 155] on div "[PERSON_NAME]" at bounding box center [362, 159] width 123 height 19
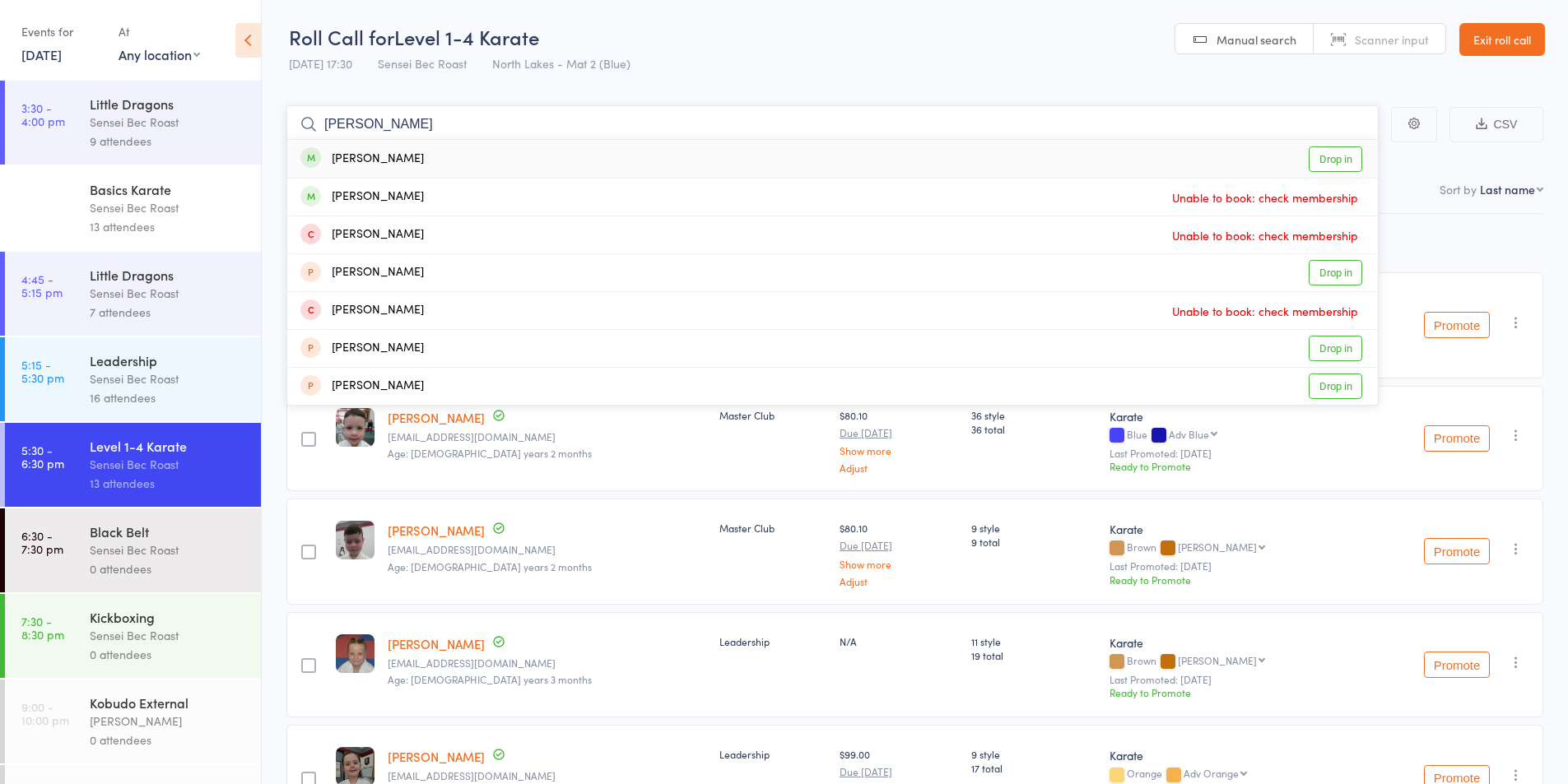
type input "kalani caccamo"
click at [363, 155] on div "[PERSON_NAME]" at bounding box center [362, 159] width 123 height 19
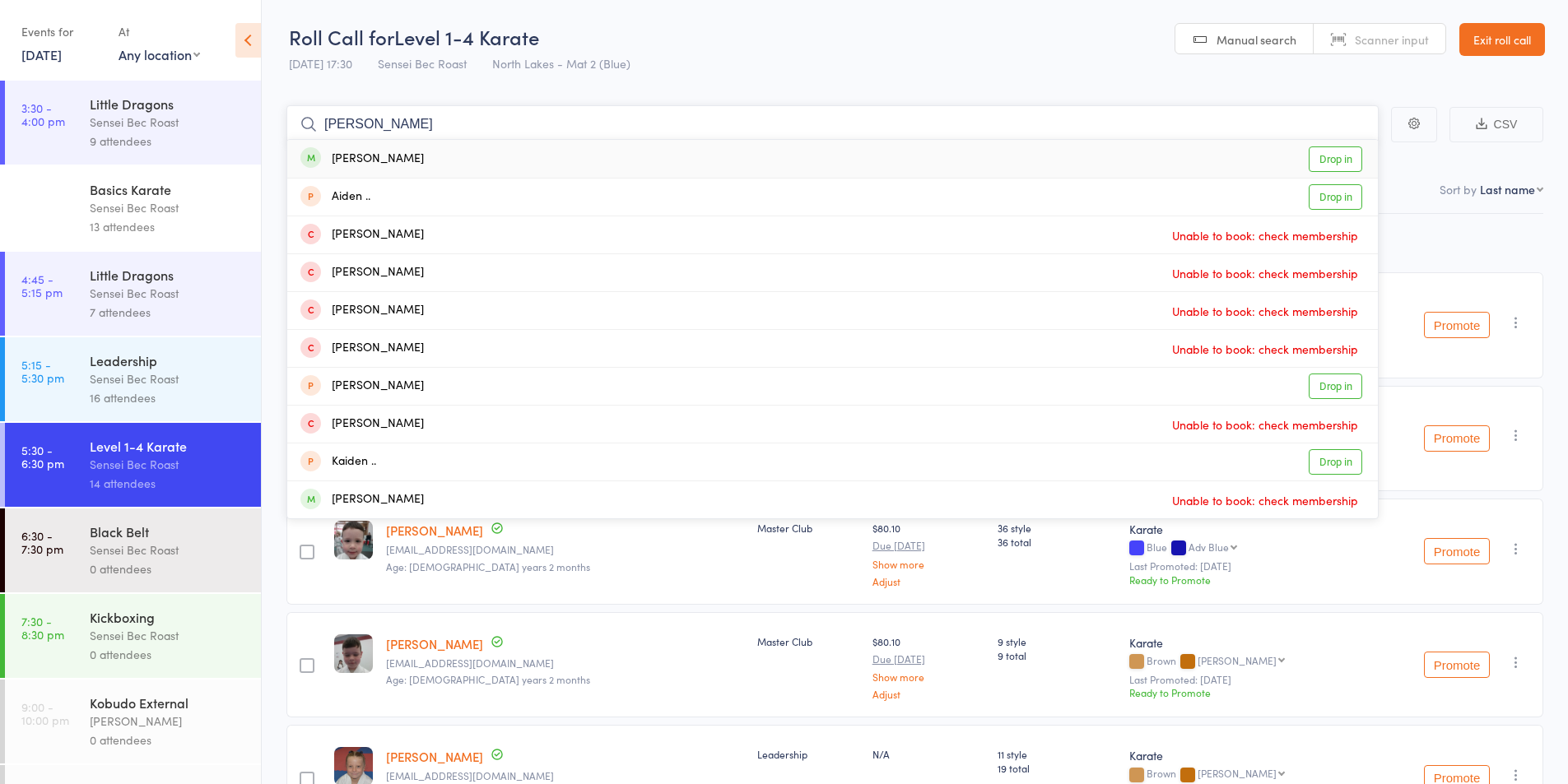
type input "aiden paul"
click at [360, 155] on div "[PERSON_NAME]" at bounding box center [362, 159] width 123 height 19
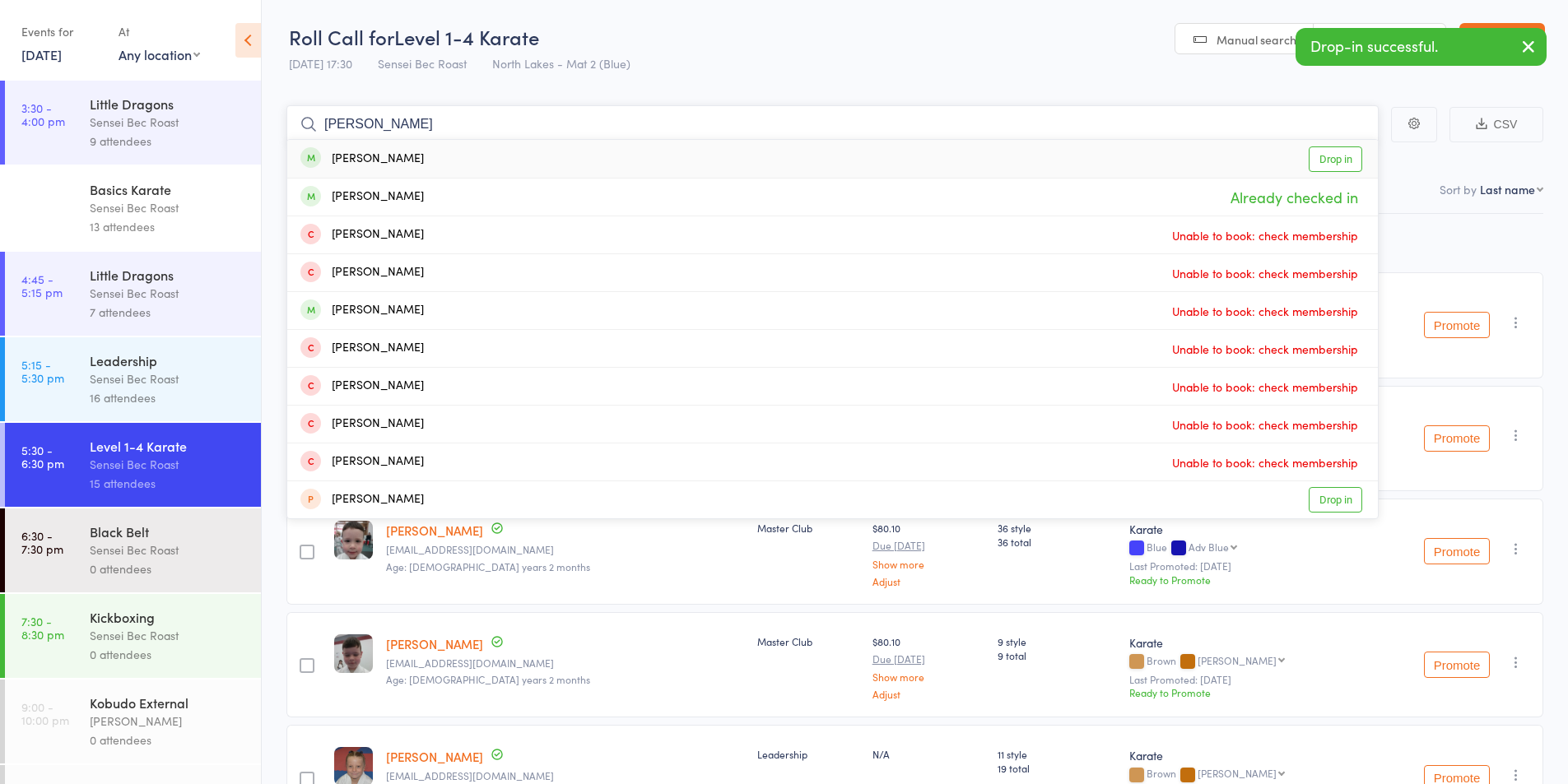
type input "[PERSON_NAME]"
click at [356, 164] on div "[PERSON_NAME]" at bounding box center [362, 159] width 123 height 19
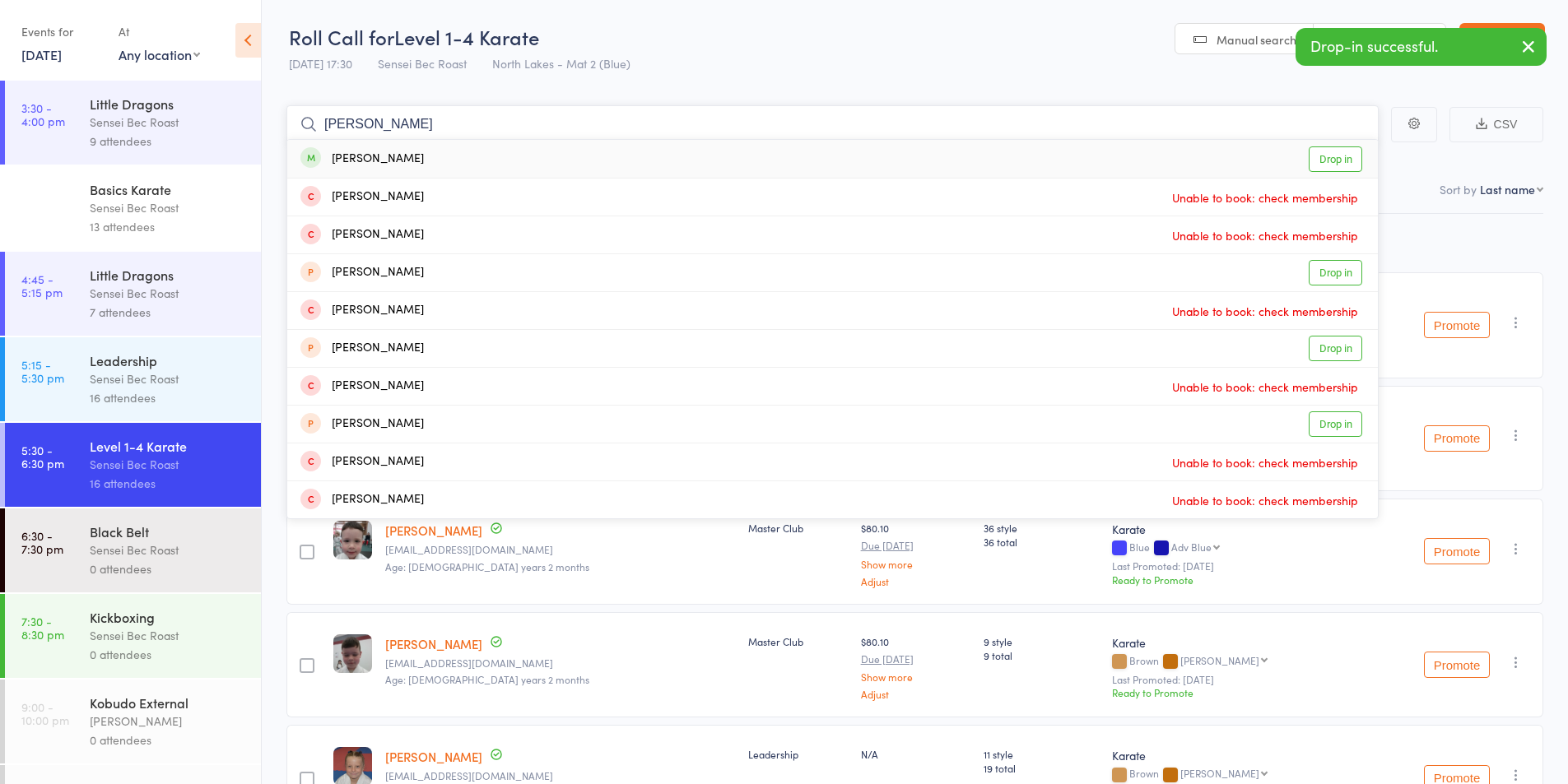
type input "oscar highman"
click at [353, 160] on div "[PERSON_NAME]" at bounding box center [362, 159] width 123 height 19
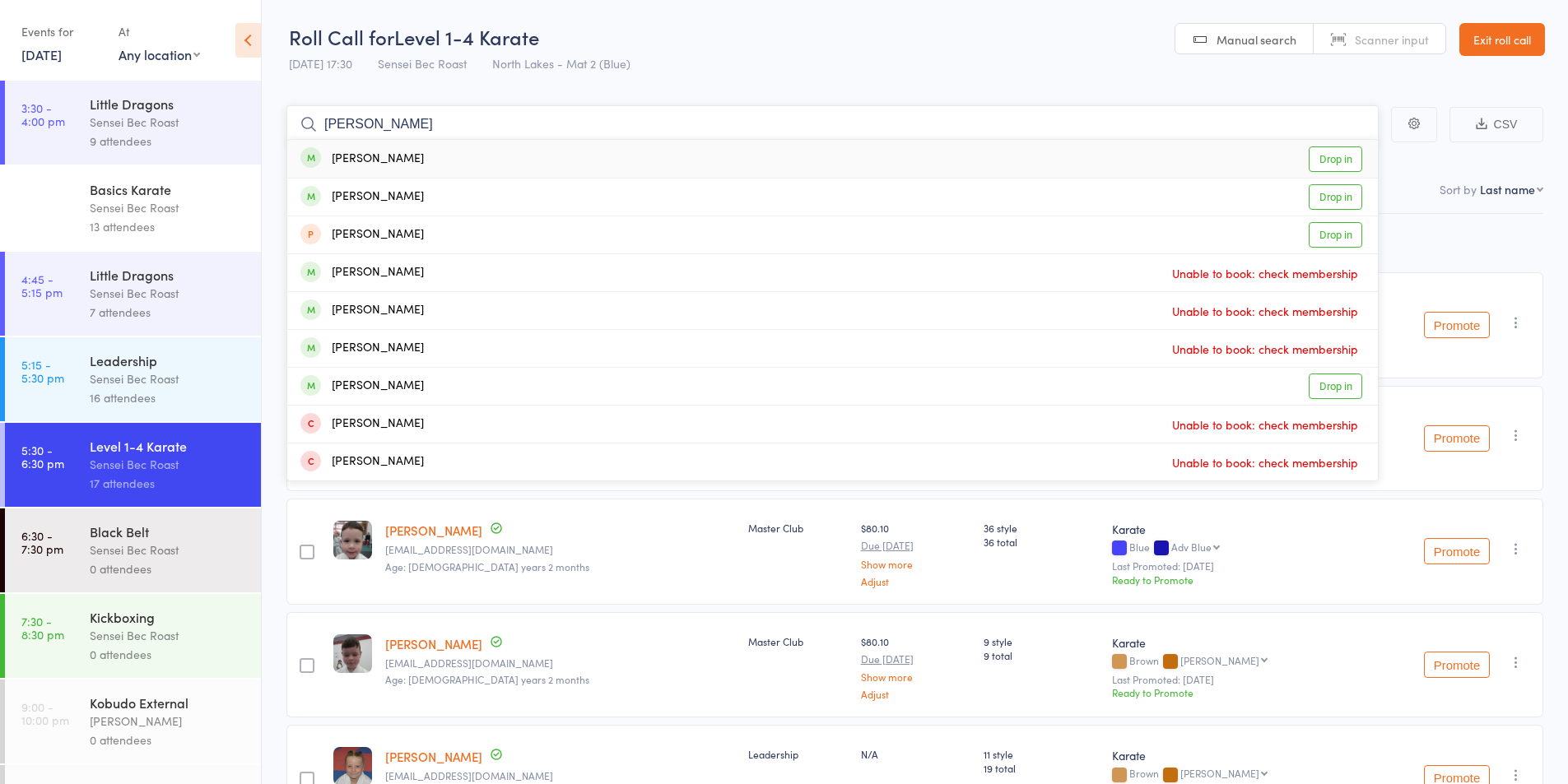
type input "marshall ernst"
click at [357, 161] on div "[PERSON_NAME]" at bounding box center [362, 159] width 123 height 19
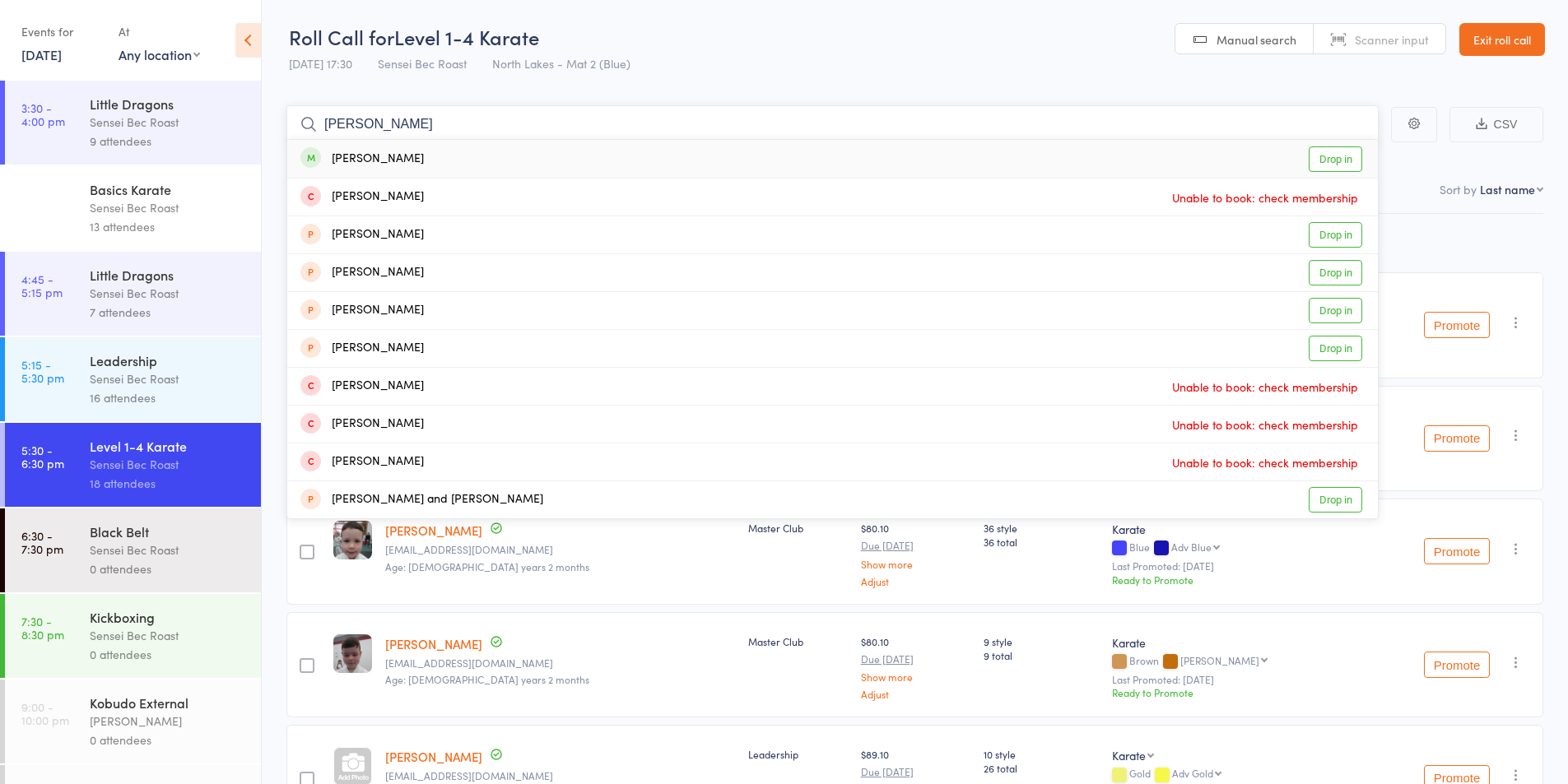
type input "[PERSON_NAME]"
click at [347, 156] on div "[PERSON_NAME]" at bounding box center [362, 159] width 123 height 19
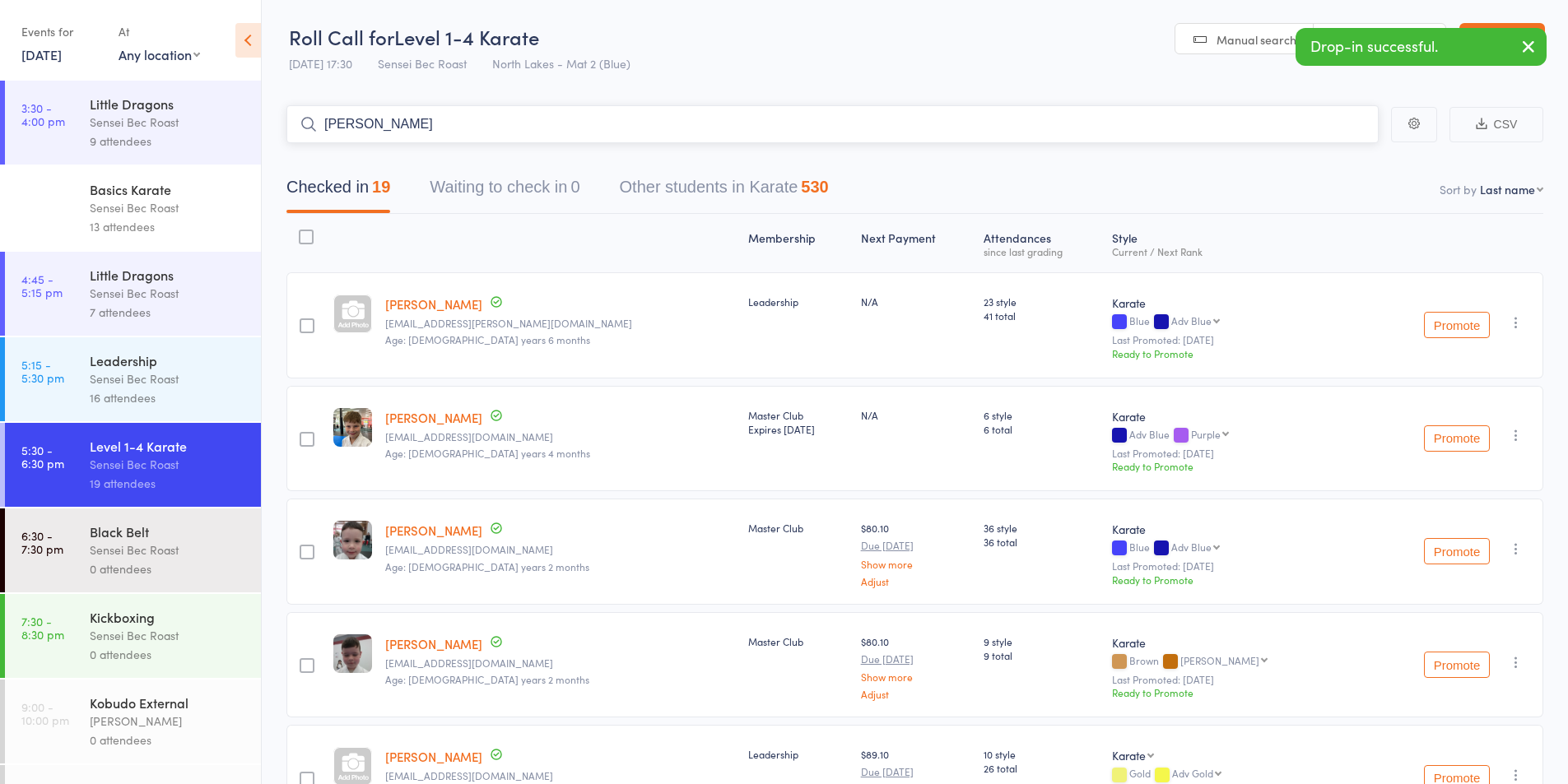
type input "adan jojo"
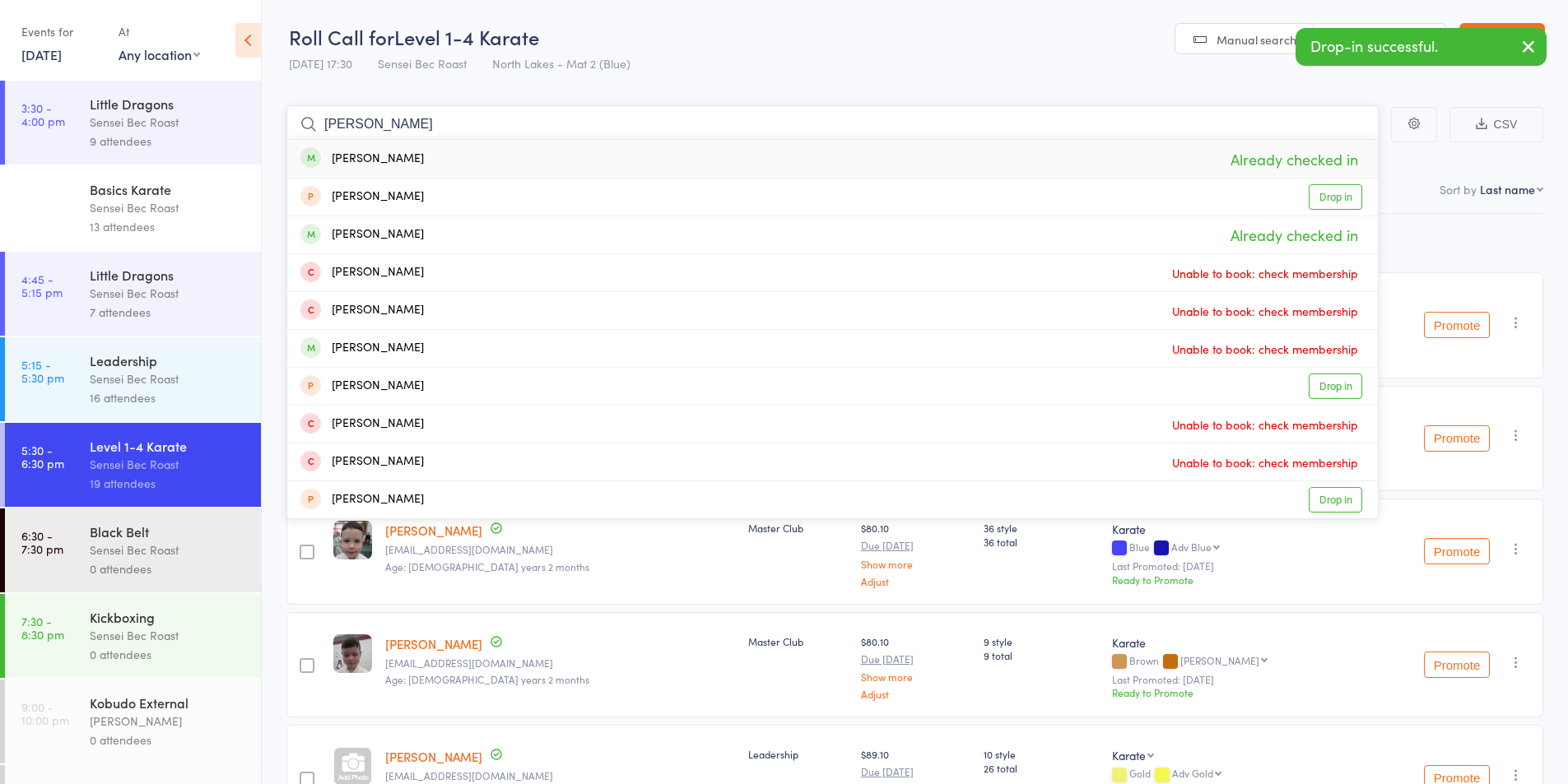
drag, startPoint x: 301, startPoint y: 112, endPoint x: 283, endPoint y: 111, distance: 18.0
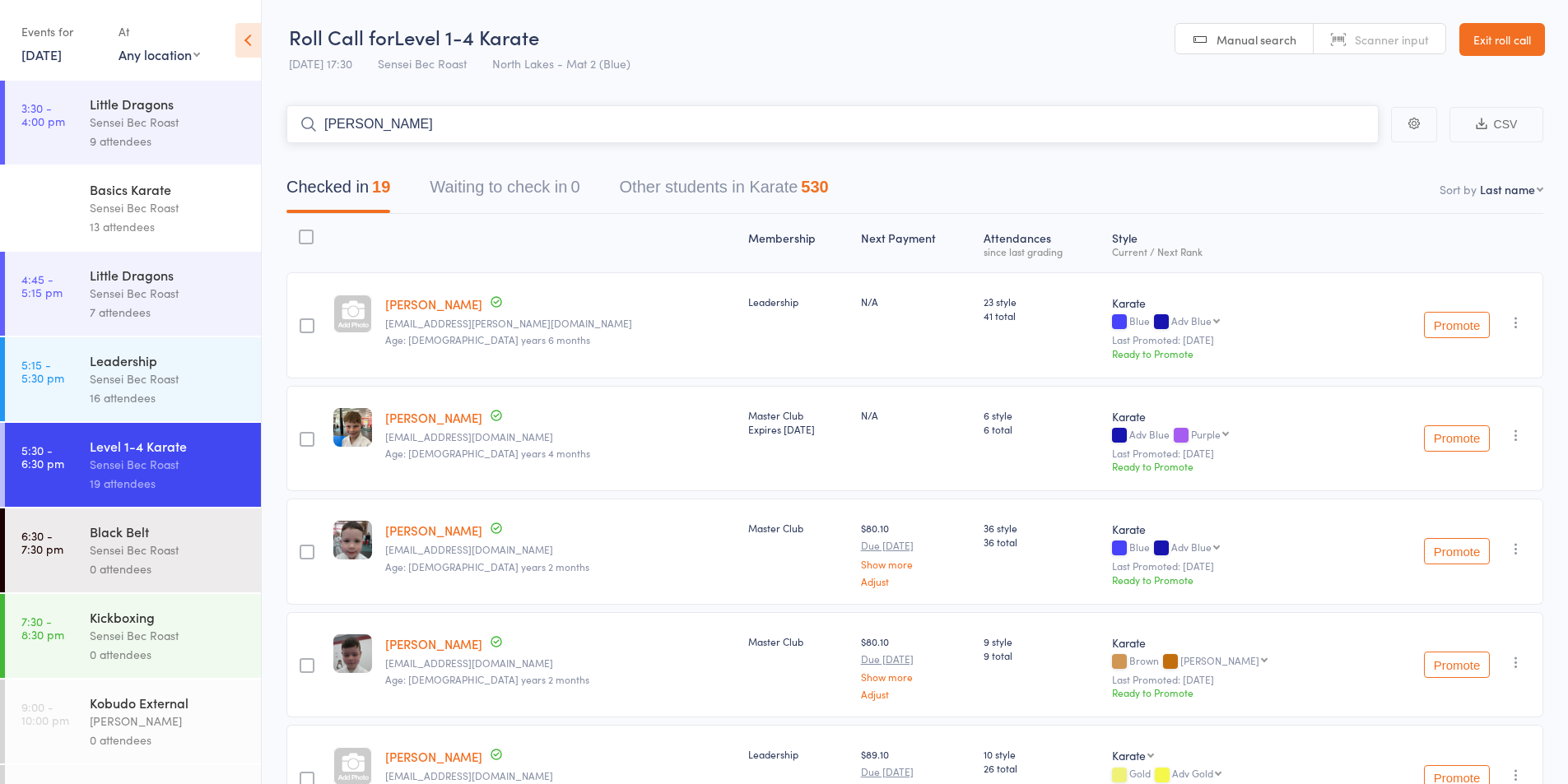
type input "[PERSON_NAME]"
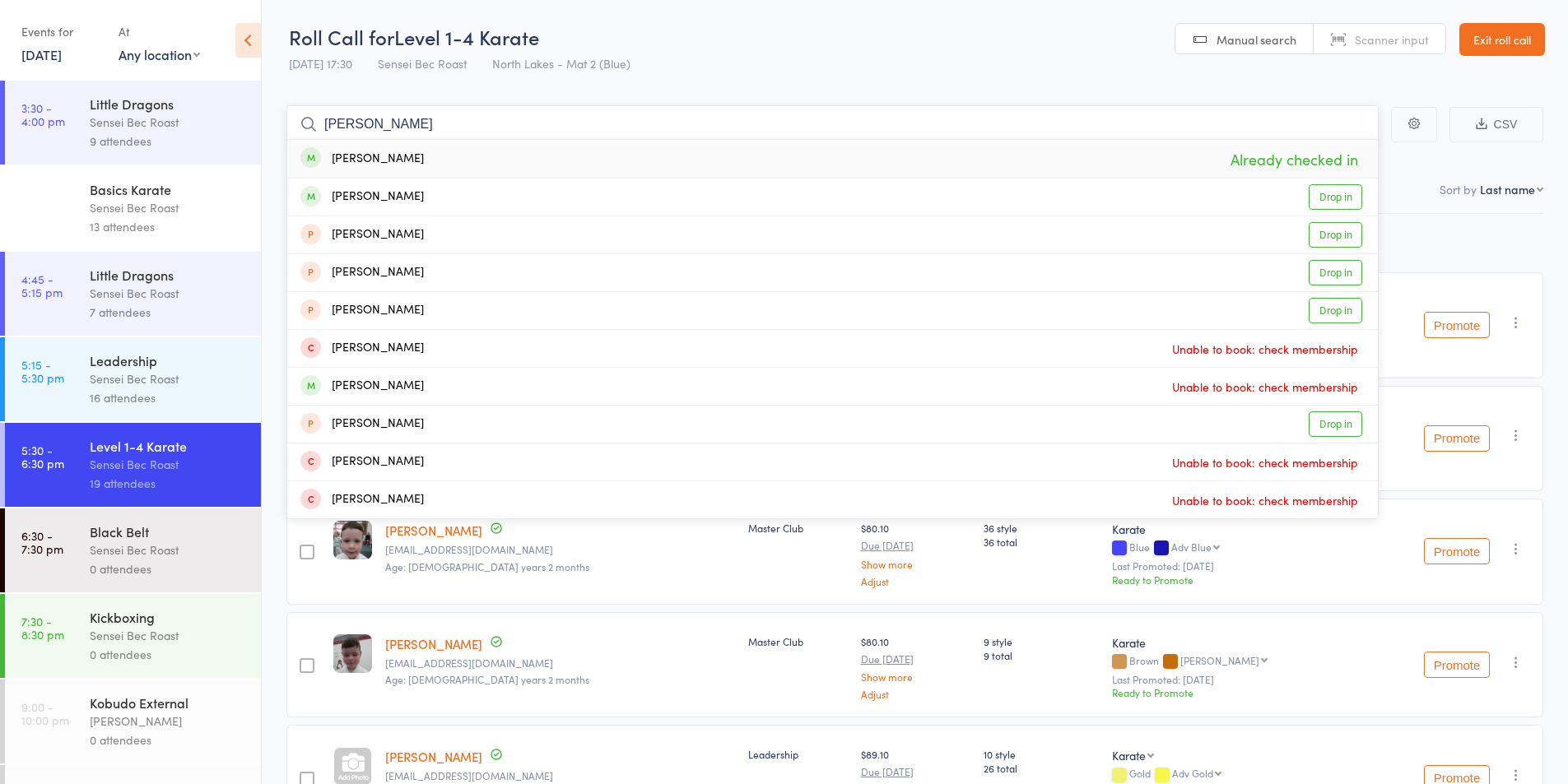
drag, startPoint x: 389, startPoint y: 125, endPoint x: 292, endPoint y: 124, distance: 97.0
click at [292, 124] on input "[PERSON_NAME]" at bounding box center [832, 123] width 1093 height 37
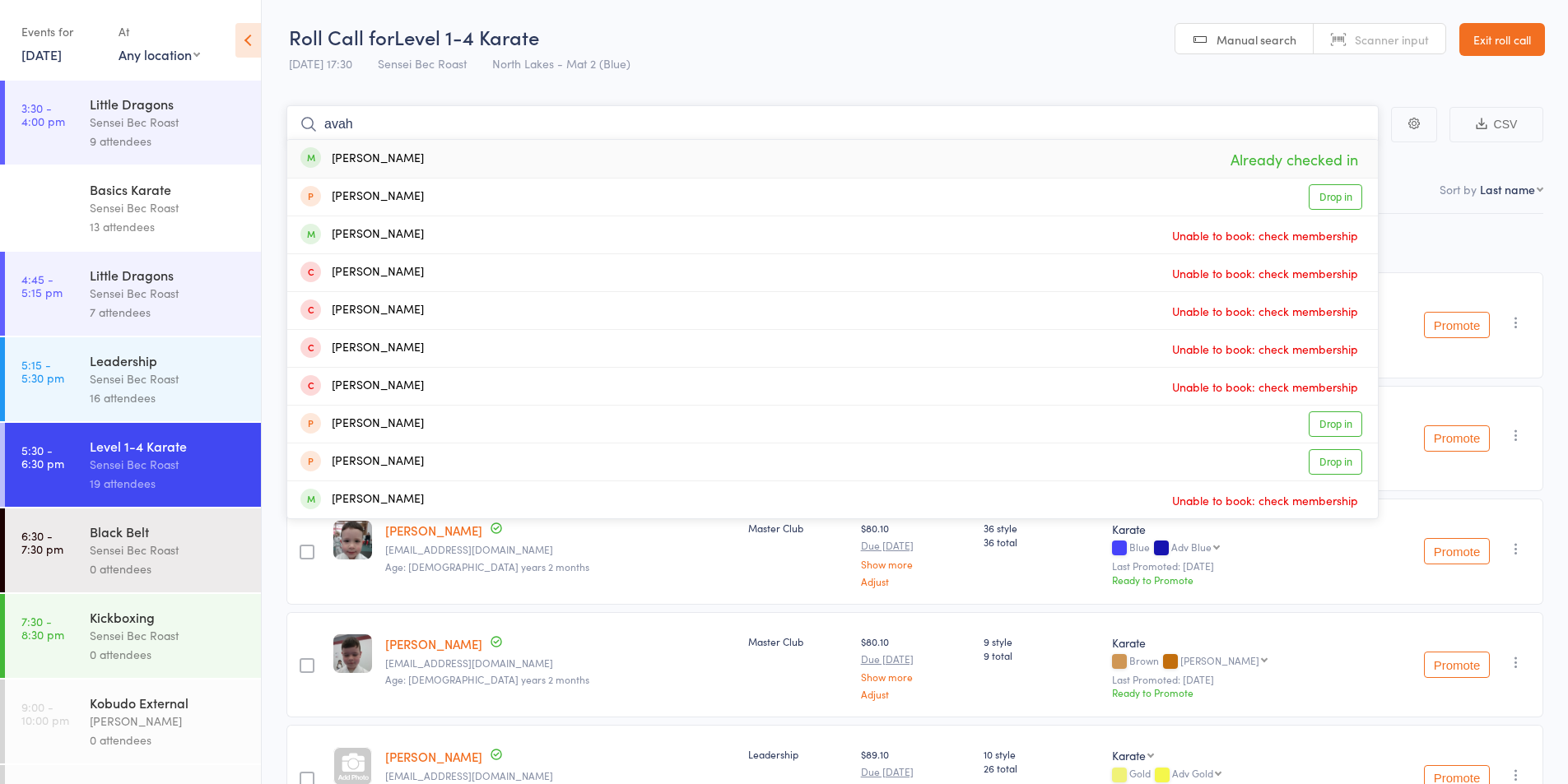
drag, startPoint x: 370, startPoint y: 121, endPoint x: 298, endPoint y: 111, distance: 72.7
click at [298, 111] on input "avah" at bounding box center [832, 123] width 1093 height 37
type input "[PERSON_NAME]"
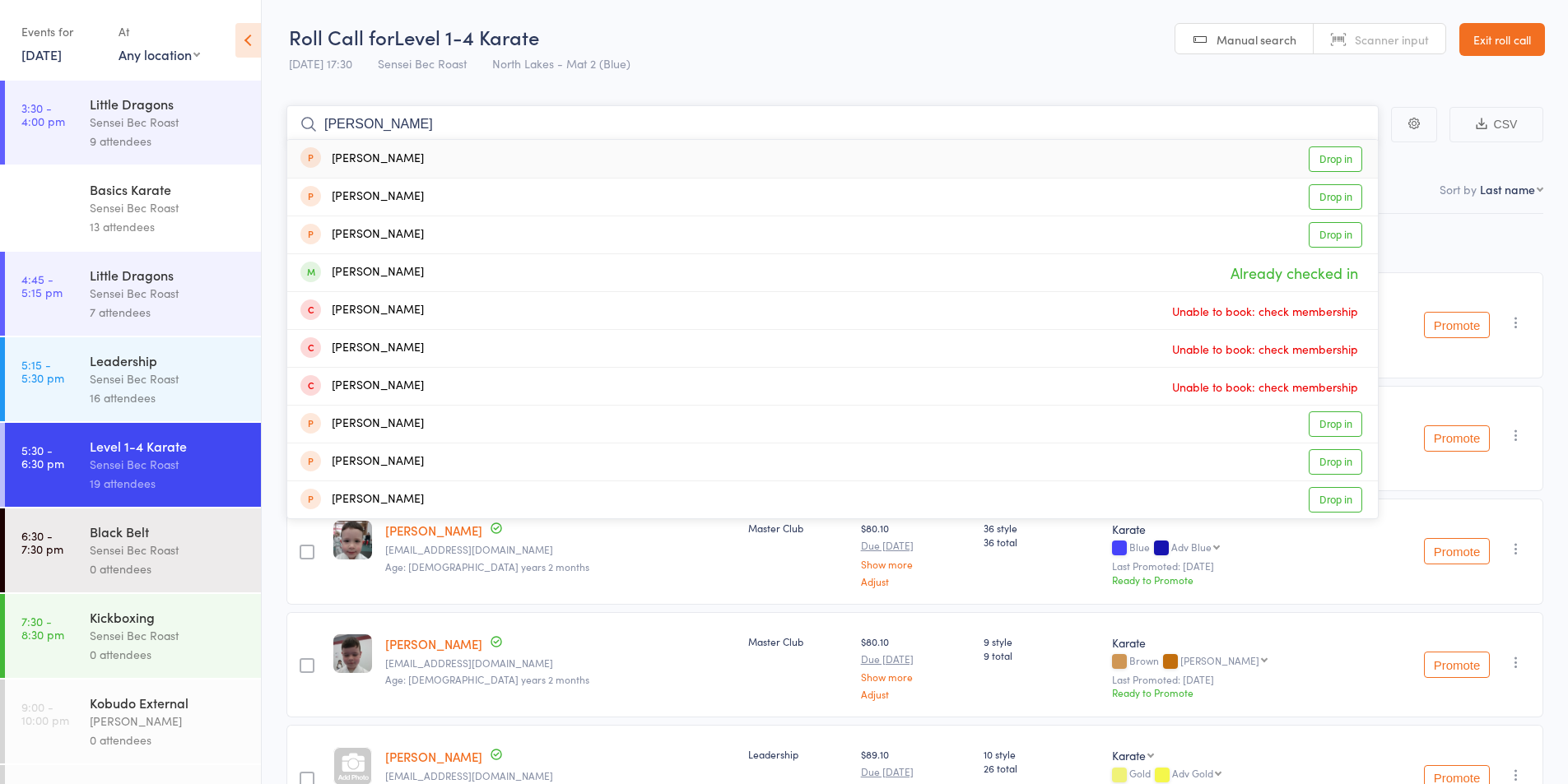
drag, startPoint x: 366, startPoint y: 121, endPoint x: 311, endPoint y: 119, distance: 55.0
click at [311, 119] on form "alex Alex Pike Drop in Alex Wood Drop in Alex Hill Drop in Alex Joshi Already c…" at bounding box center [832, 123] width 1093 height 37
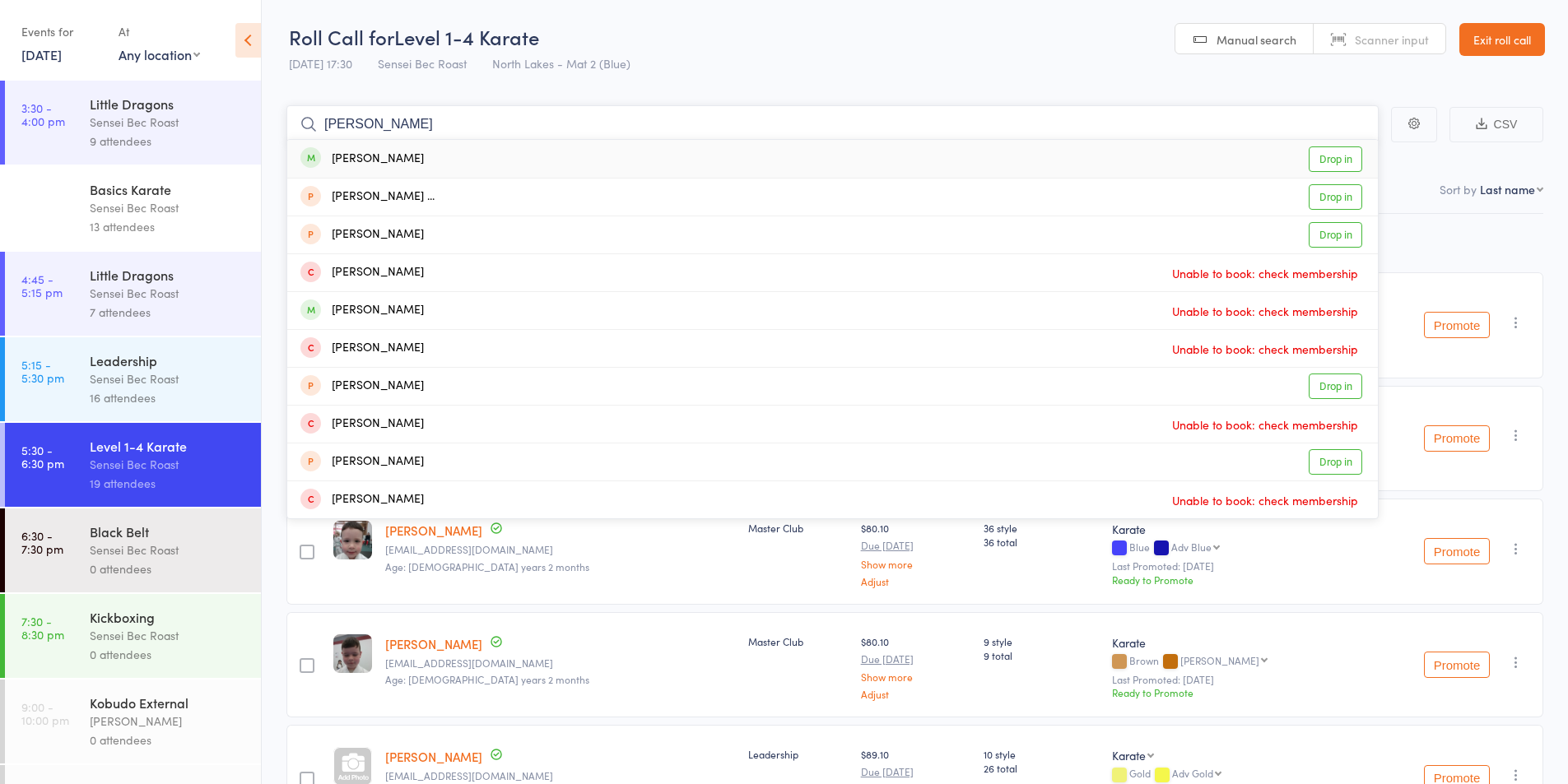
type input "elijah grab"
click at [384, 153] on div "[PERSON_NAME]" at bounding box center [362, 159] width 123 height 19
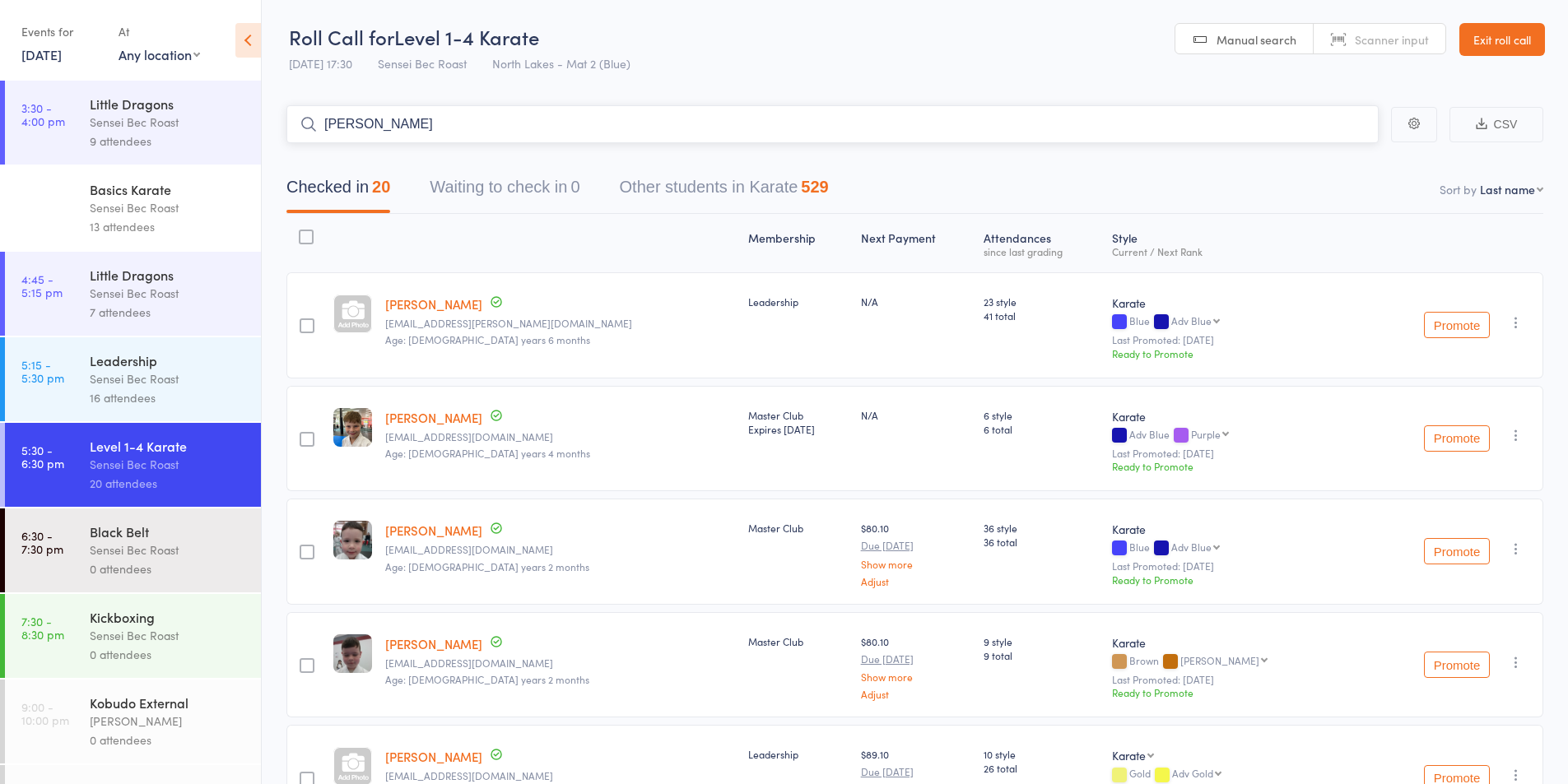
type input "aiden paul"
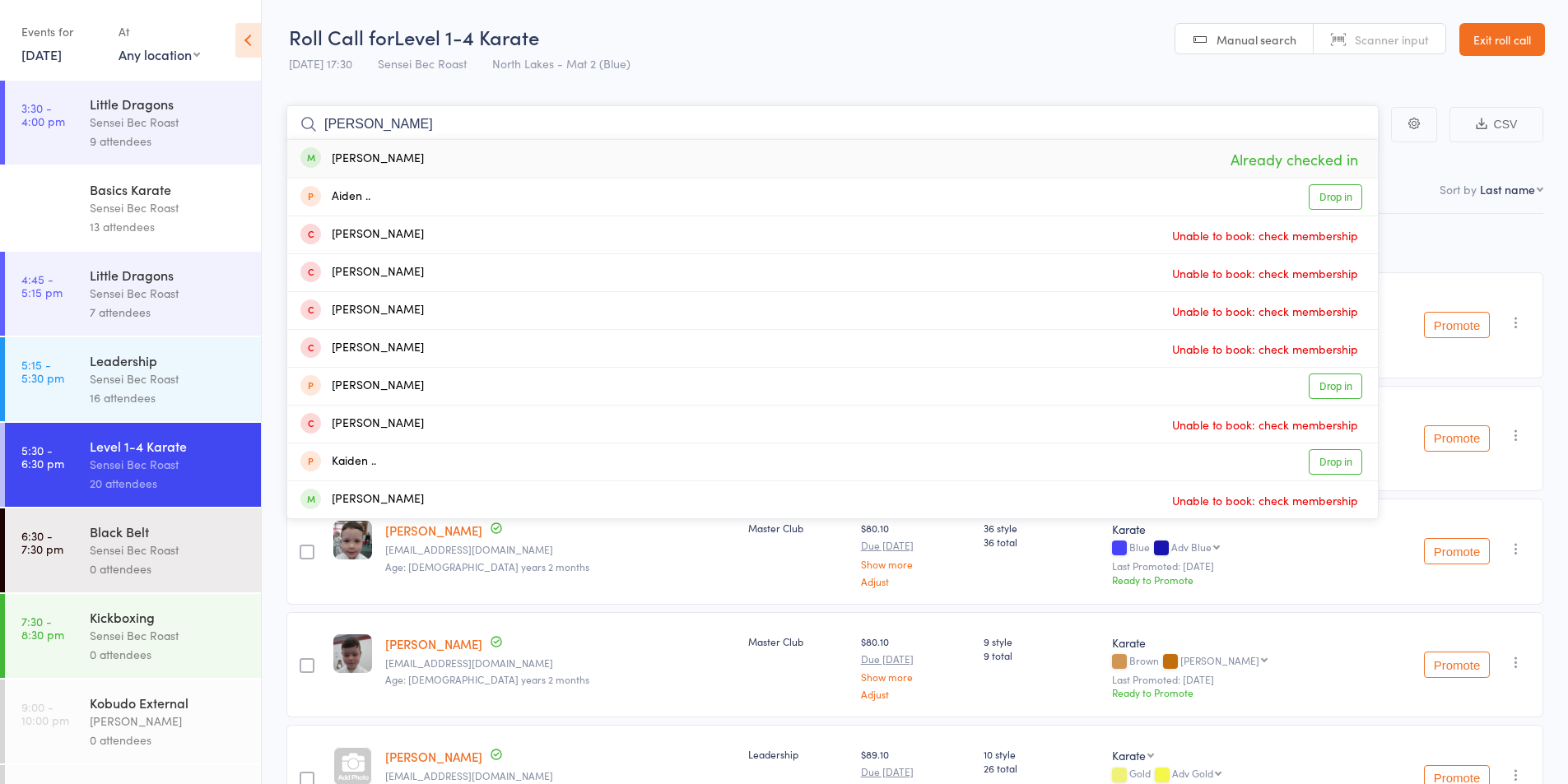
drag, startPoint x: 392, startPoint y: 119, endPoint x: 318, endPoint y: 127, distance: 74.4
click at [318, 127] on input "aiden paul" at bounding box center [832, 123] width 1093 height 37
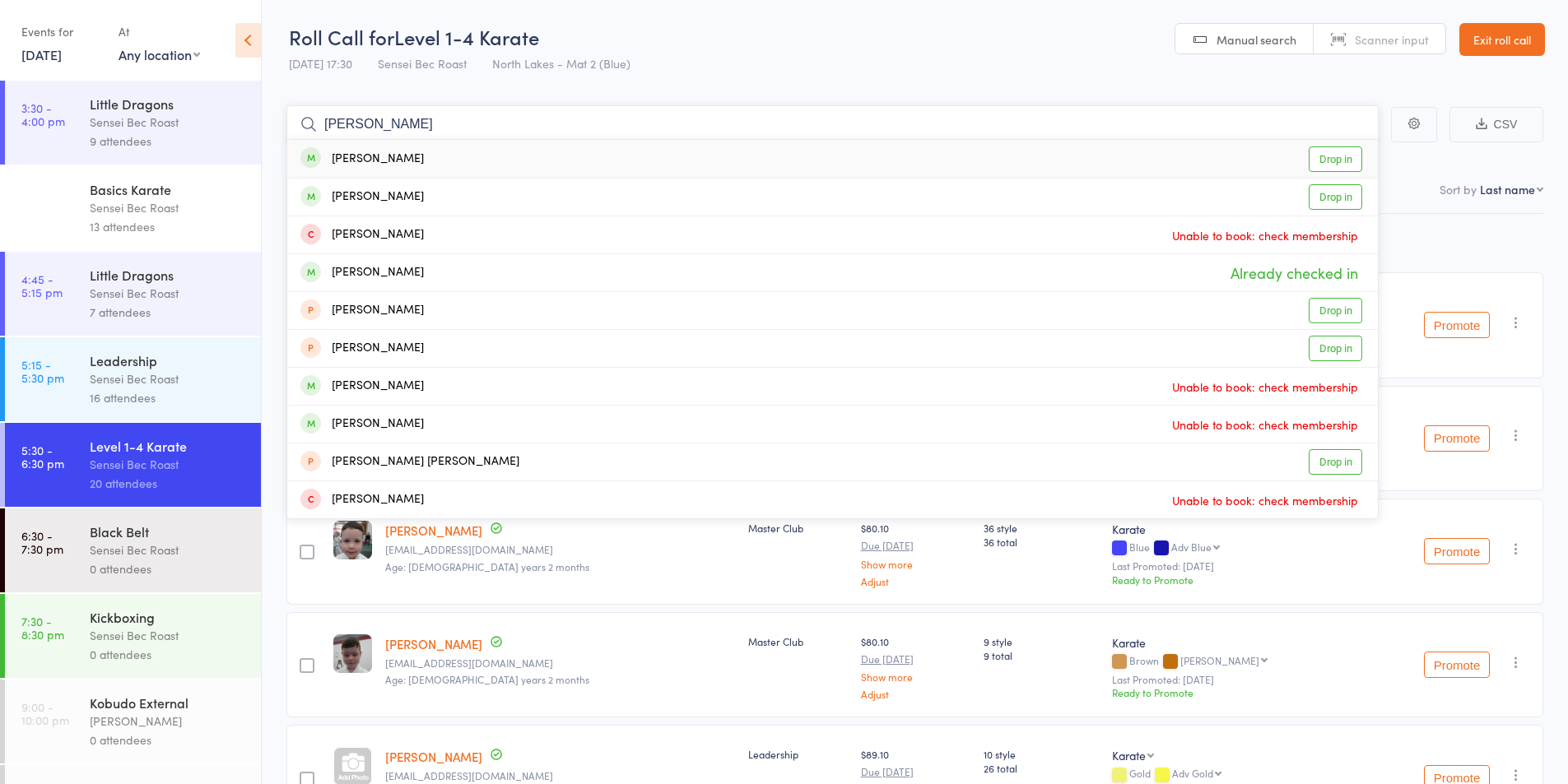
type input "[PERSON_NAME]"
click at [371, 157] on div "[PERSON_NAME]" at bounding box center [362, 159] width 123 height 19
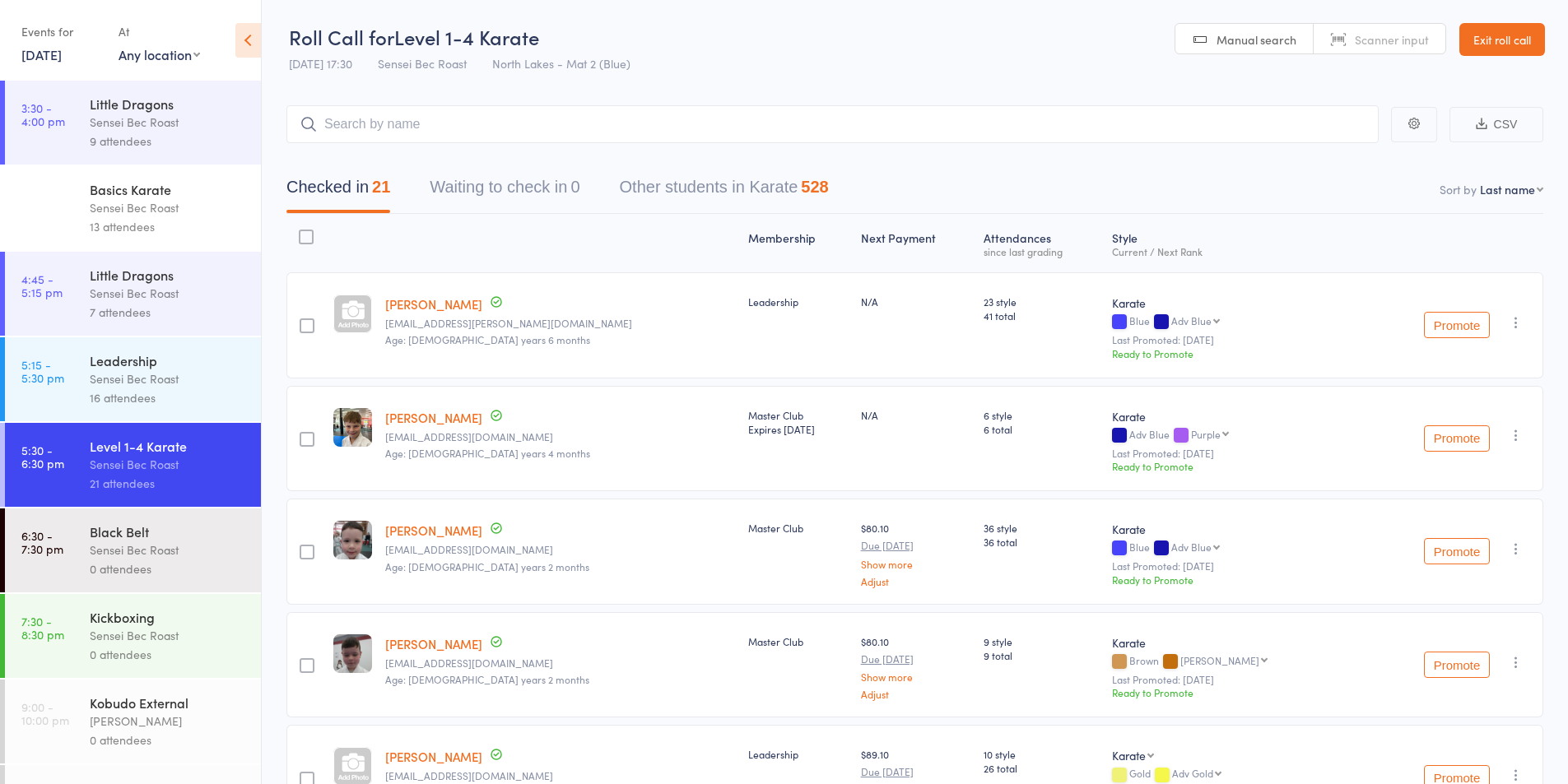
click at [379, 313] on div at bounding box center [352, 325] width 52 height 106
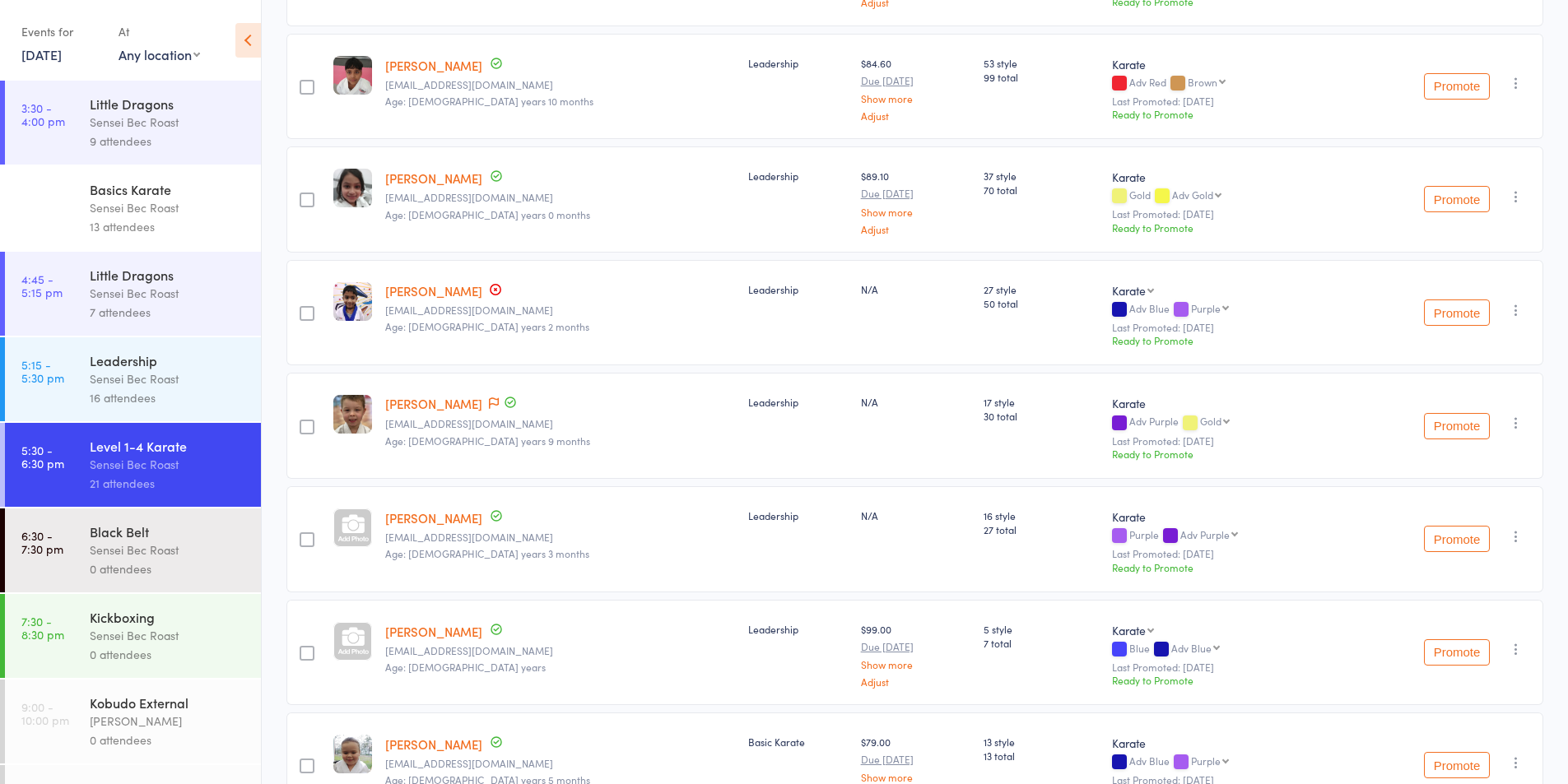
scroll to position [1895, 0]
